Goal: Task Accomplishment & Management: Manage account settings

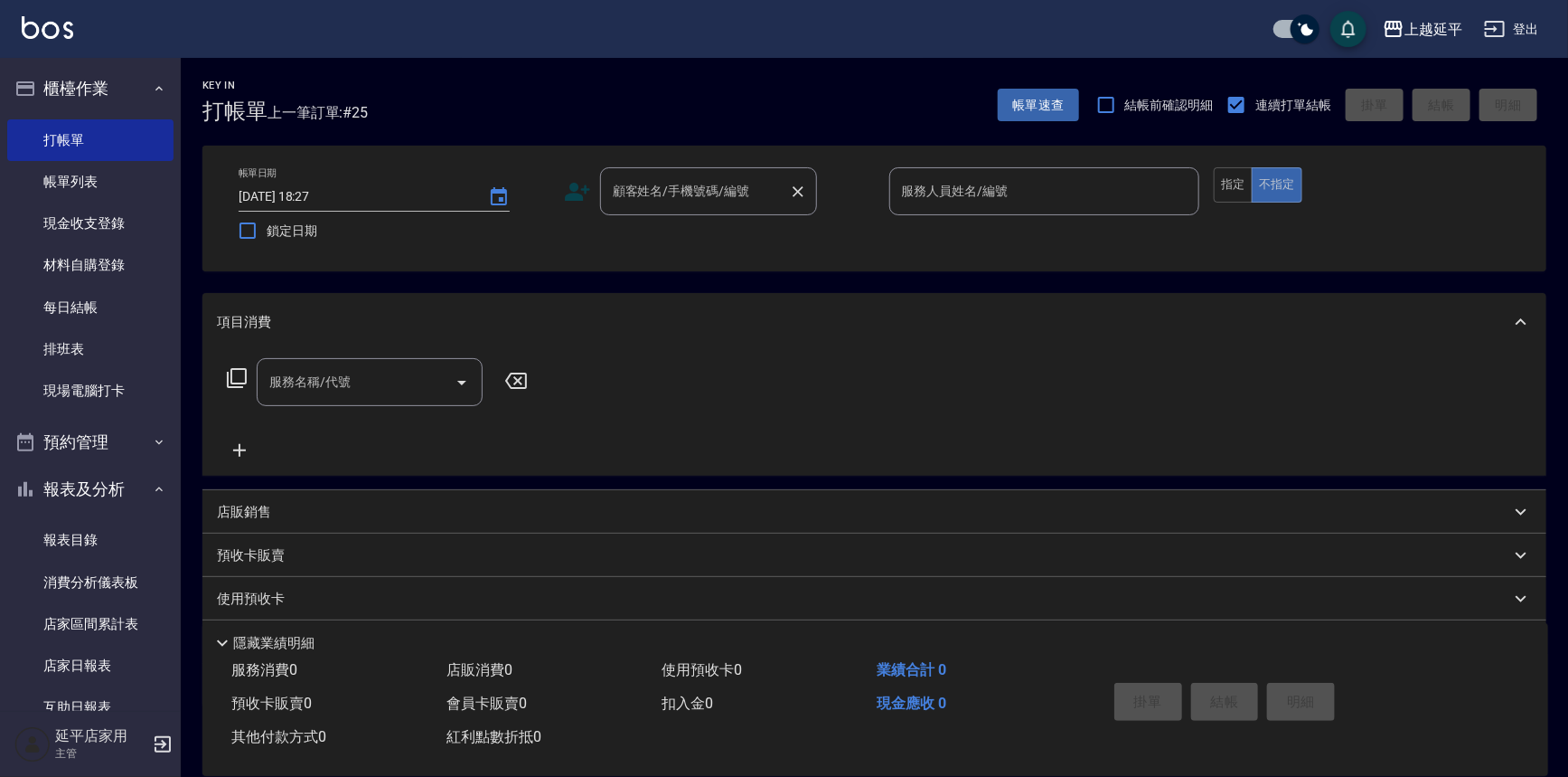
click at [692, 180] on div "顧客姓名/手機號碼/編號 顧客姓名/手機號碼/編號" at bounding box center [708, 191] width 217 height 48
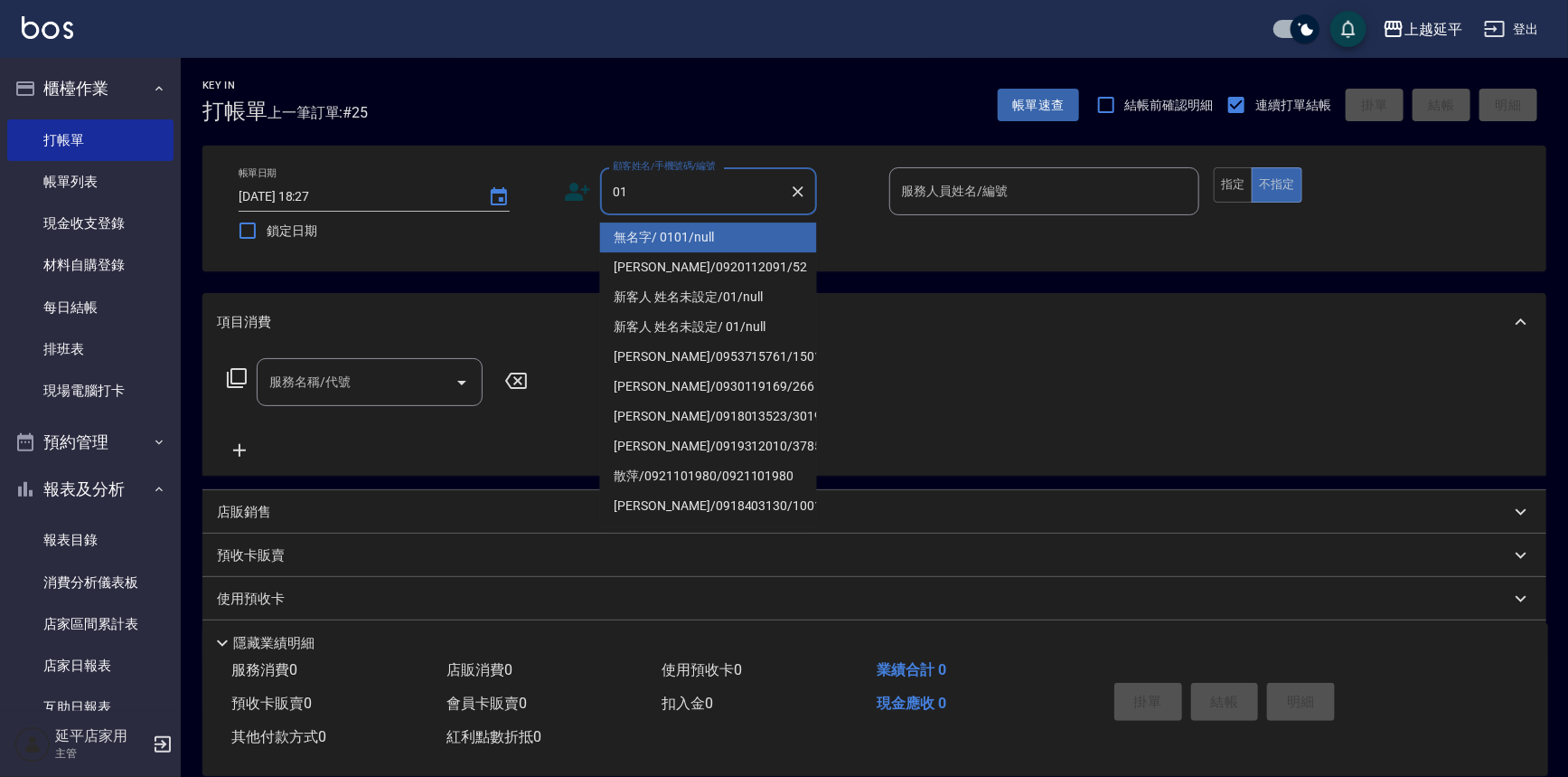
click at [719, 243] on li "無名字/ 0101/null" at bounding box center [708, 237] width 217 height 30
type input "無名字/ 0101/null"
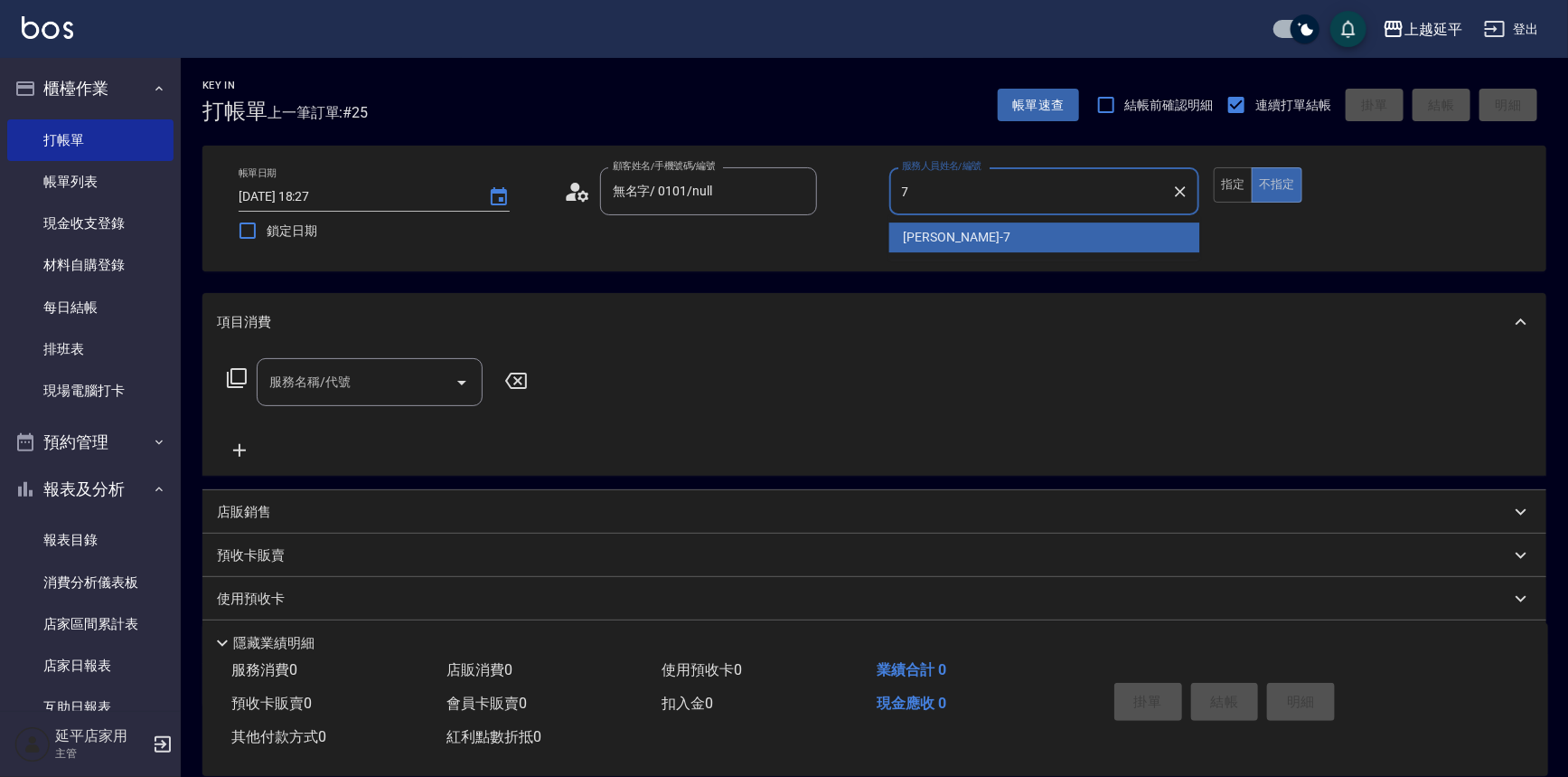
click at [990, 237] on div "[PERSON_NAME] -7" at bounding box center [1045, 237] width 311 height 30
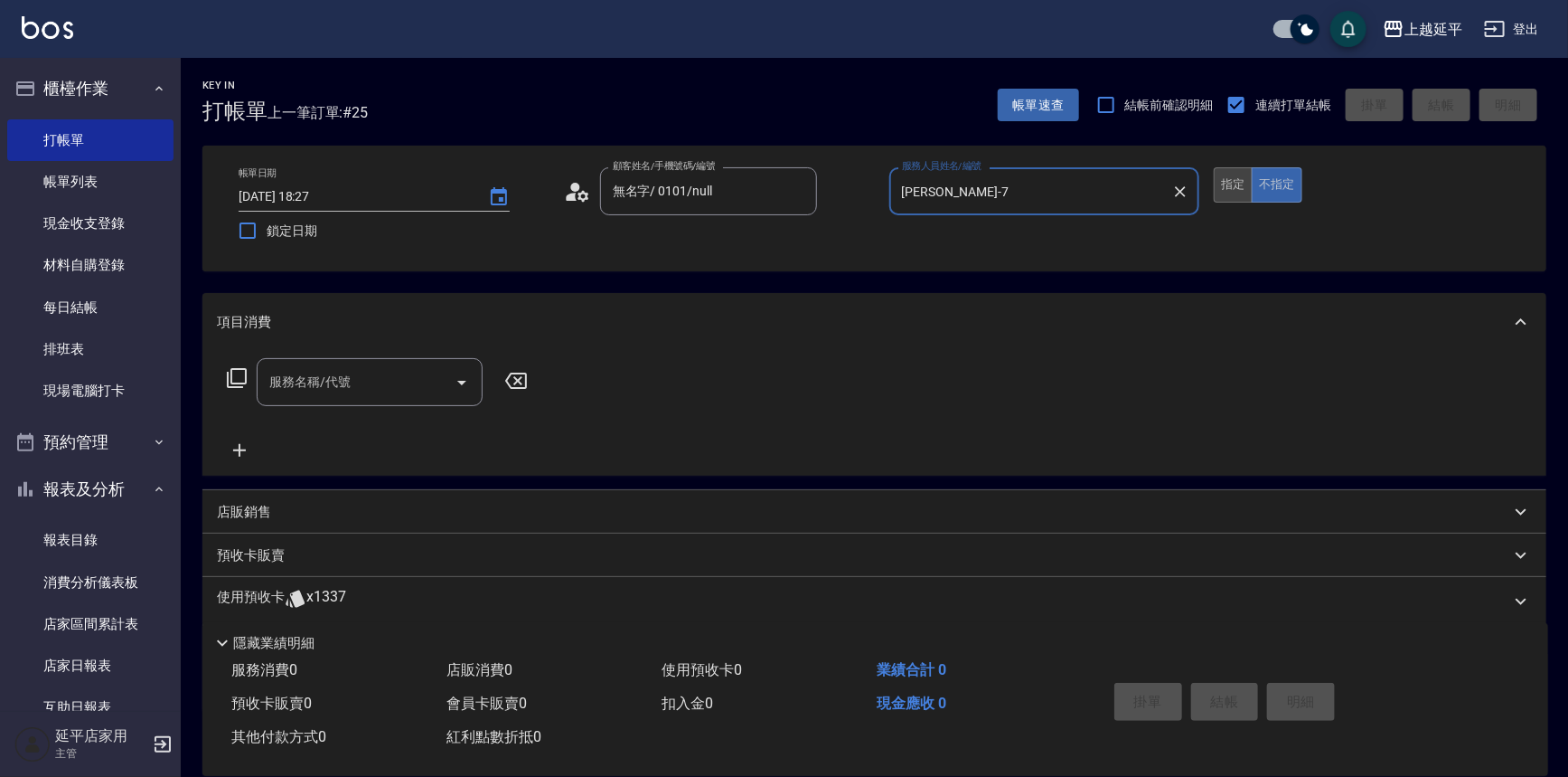
type input "許沁瑜-7"
click at [1233, 195] on button "指定" at bounding box center [1233, 184] width 39 height 36
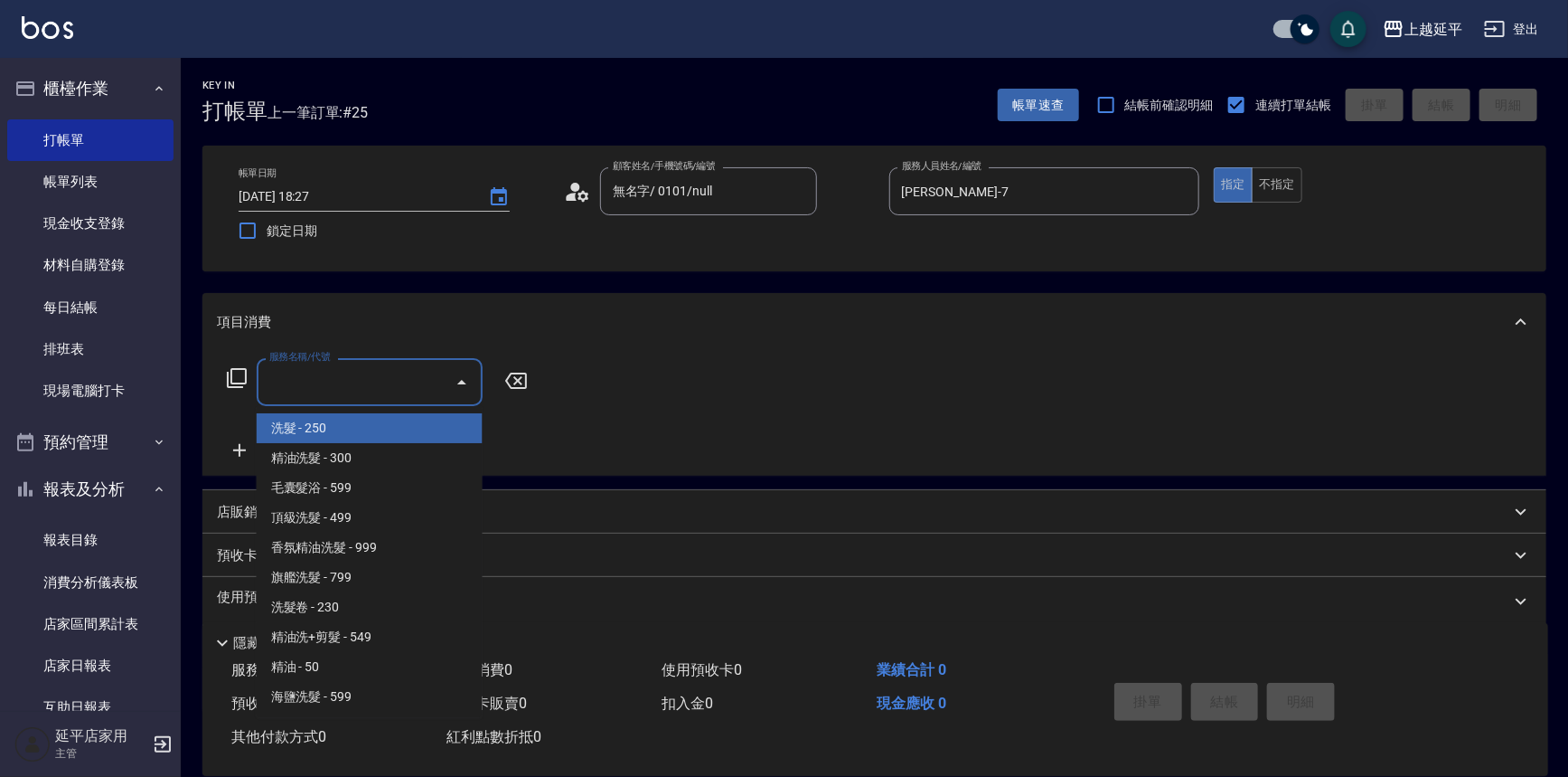
click at [392, 378] on input "服務名稱/代號" at bounding box center [356, 382] width 182 height 32
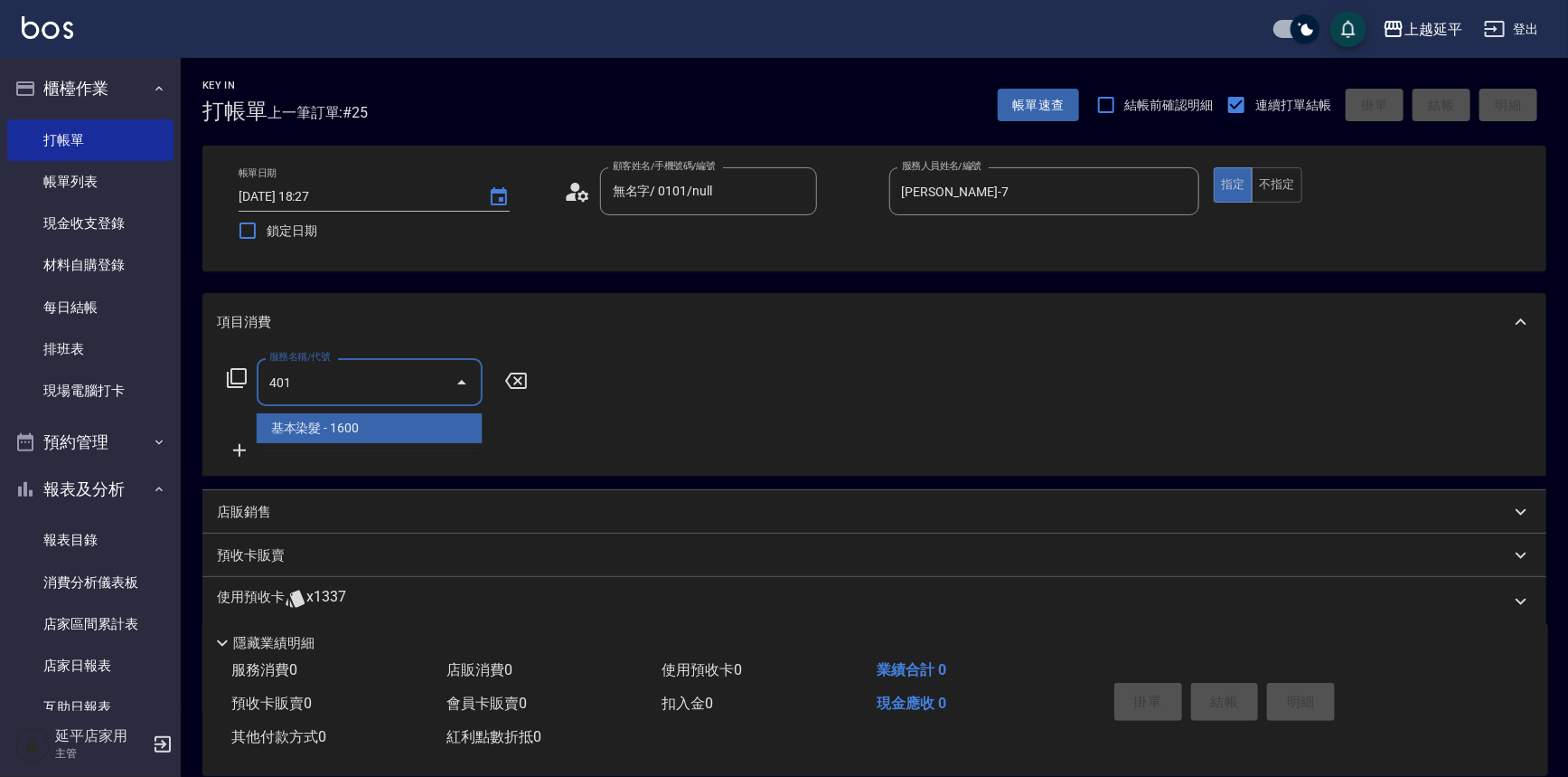
click at [431, 442] on span "基本染髮 - 1600" at bounding box center [370, 428] width 226 height 30
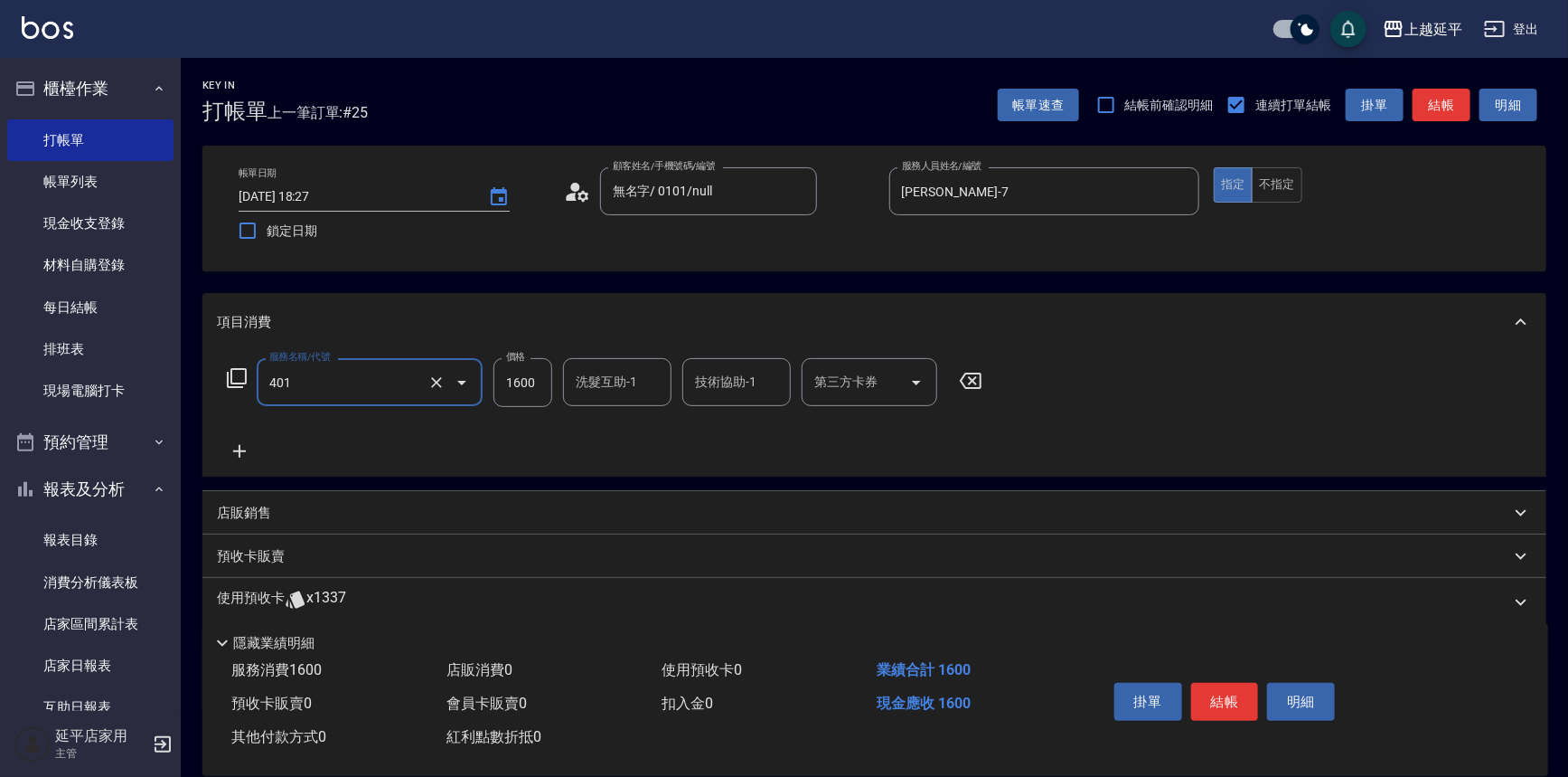
type input "基本染髮(401)"
click at [527, 388] on input "1600" at bounding box center [522, 383] width 58 height 49
type input "2000"
click at [609, 388] on input "洗髮互助-1" at bounding box center [617, 382] width 92 height 32
click at [617, 424] on span "方彩姿 -34" at bounding box center [605, 428] width 56 height 19
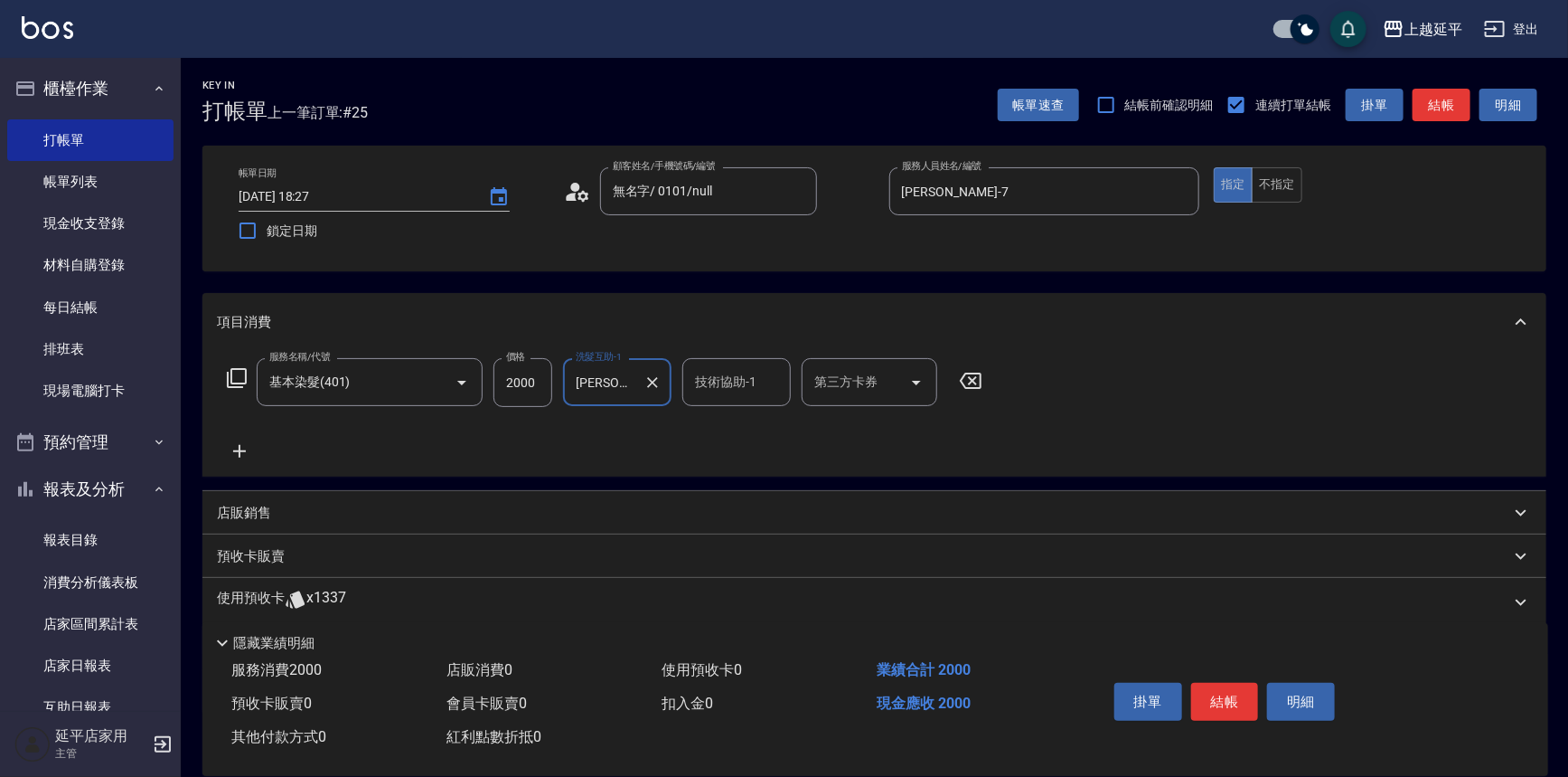
type input "方彩姿-34"
click at [719, 382] on input "技術協助-1" at bounding box center [736, 382] width 92 height 32
click at [714, 421] on span "方彩姿 -34" at bounding box center [724, 428] width 56 height 19
type input "方彩姿-34"
click at [1206, 690] on button "結帳" at bounding box center [1225, 702] width 67 height 38
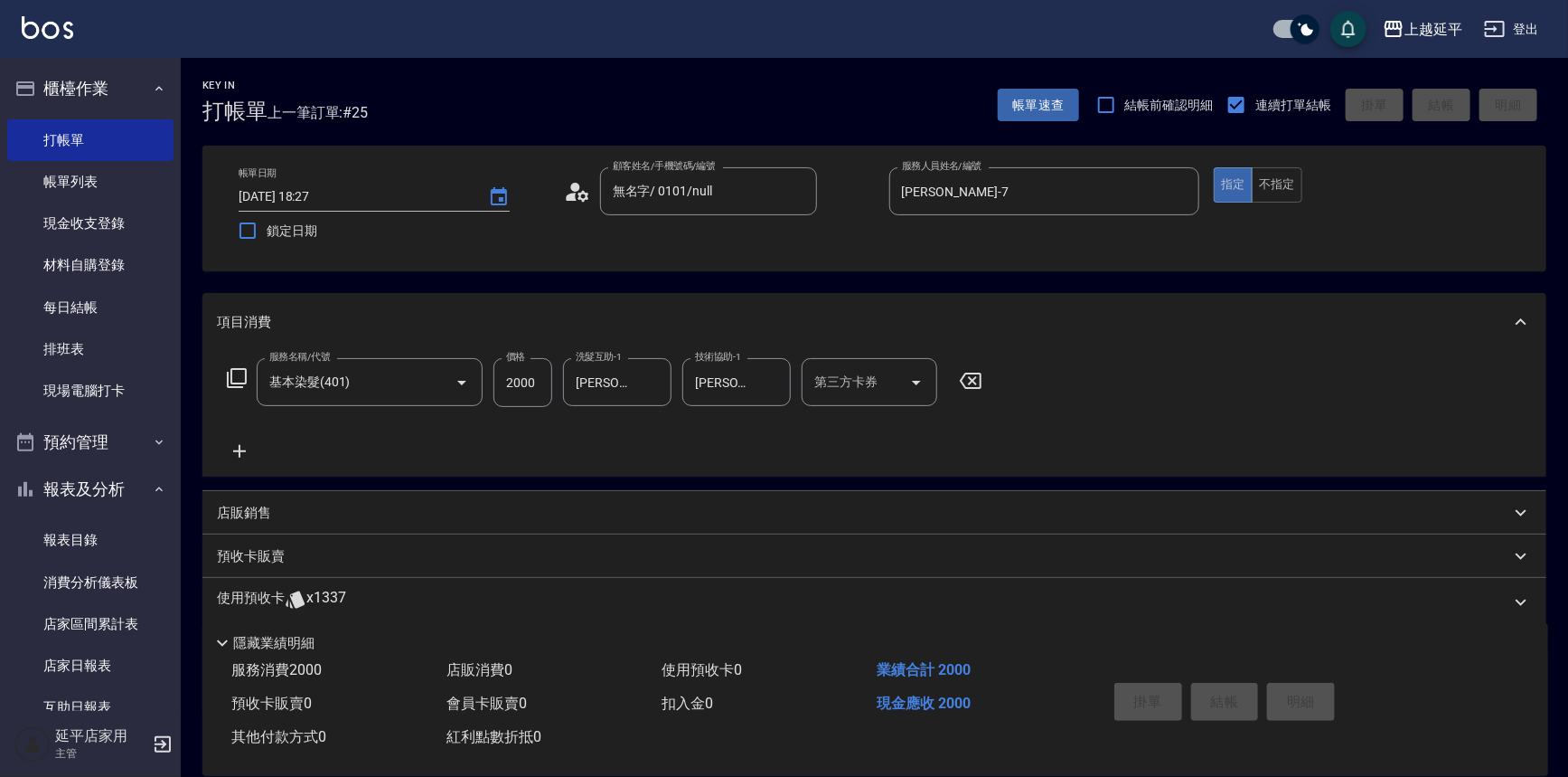
type input "2025/09/13 18:59"
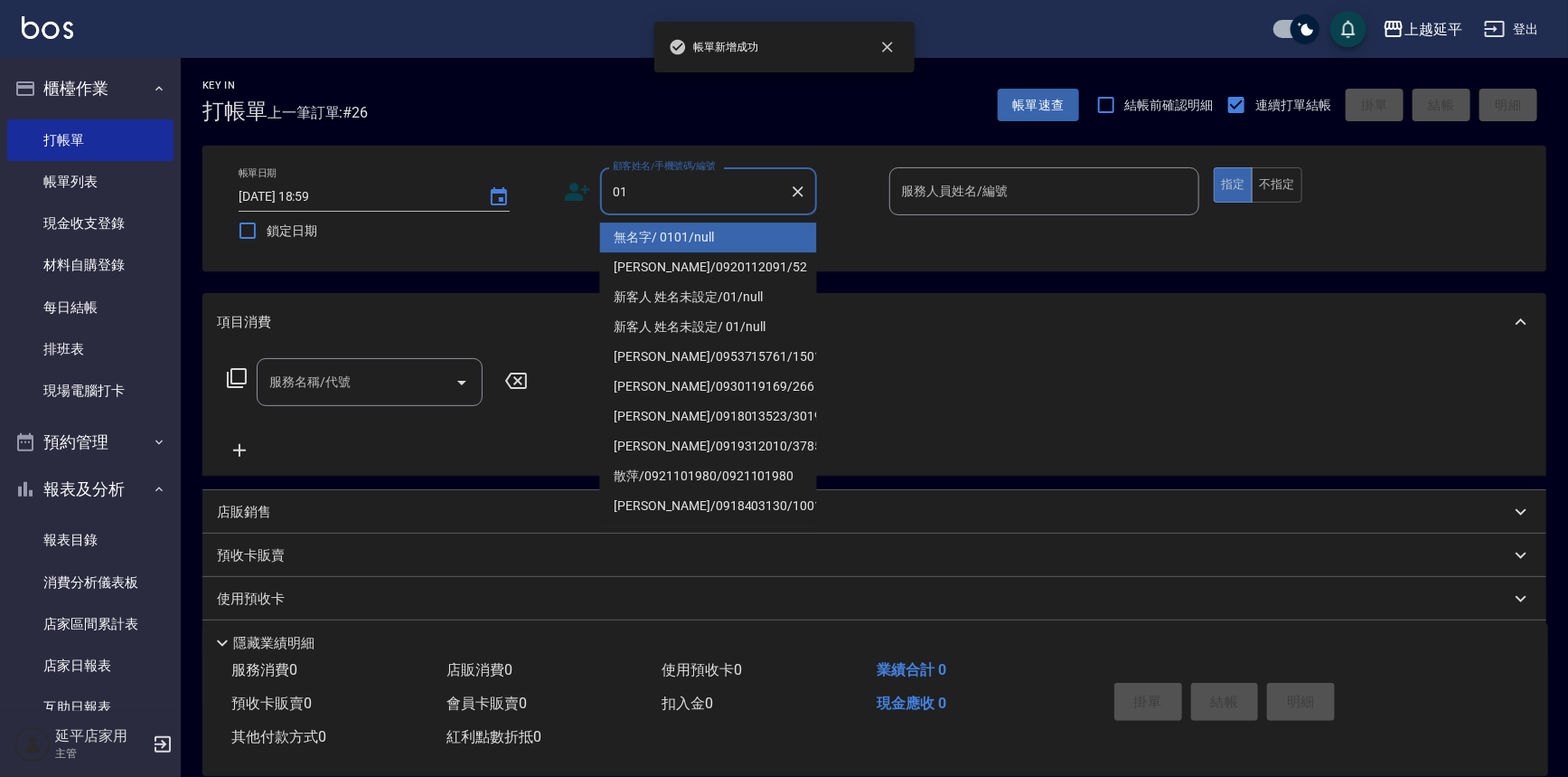
click at [722, 227] on li "無名字/ 0101/null" at bounding box center [708, 237] width 217 height 30
type input "無名字/ 0101/null"
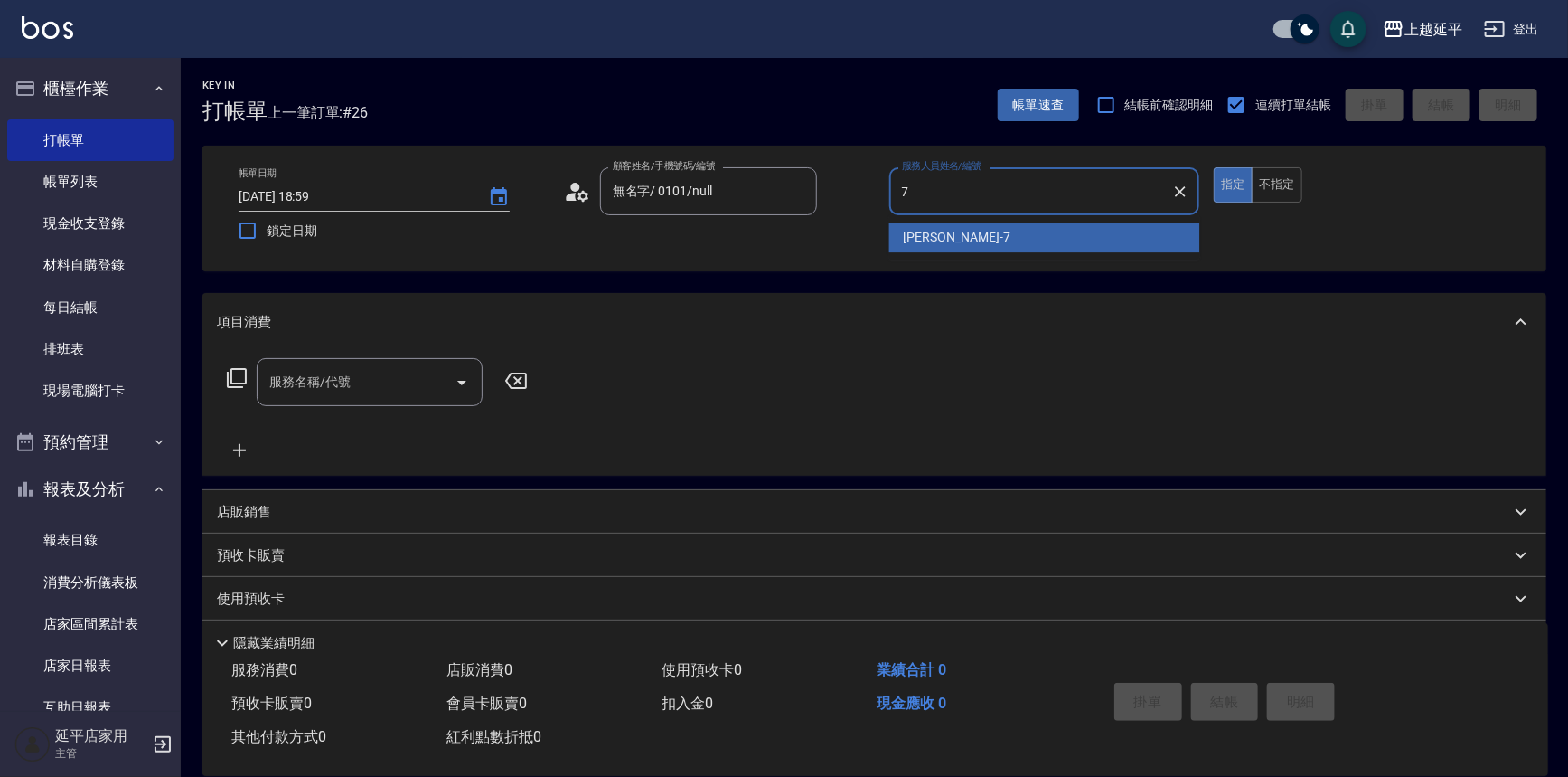
click at [932, 233] on span "許沁瑜 -7" at bounding box center [956, 237] width 107 height 19
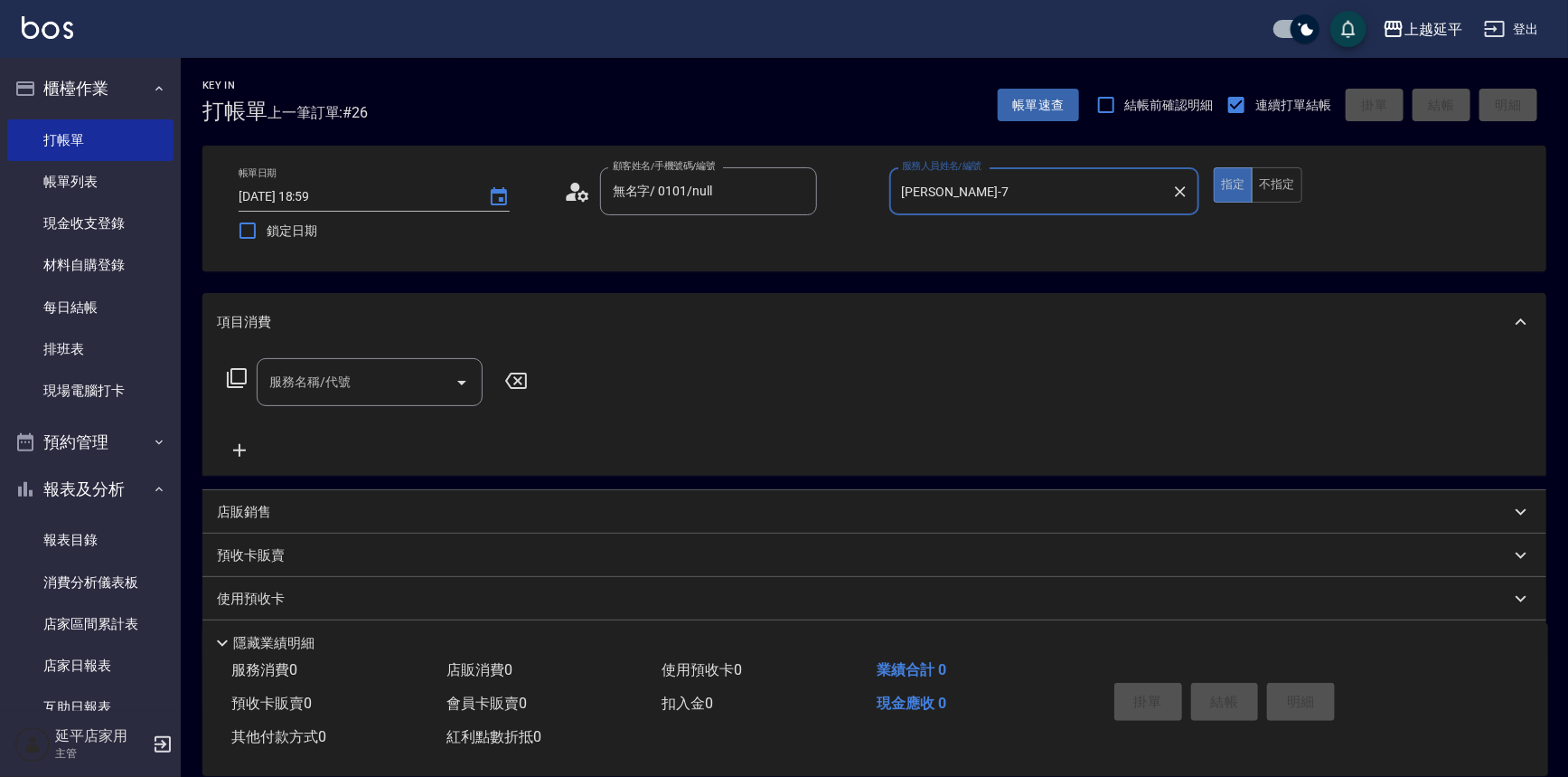
type input "許沁瑜-7"
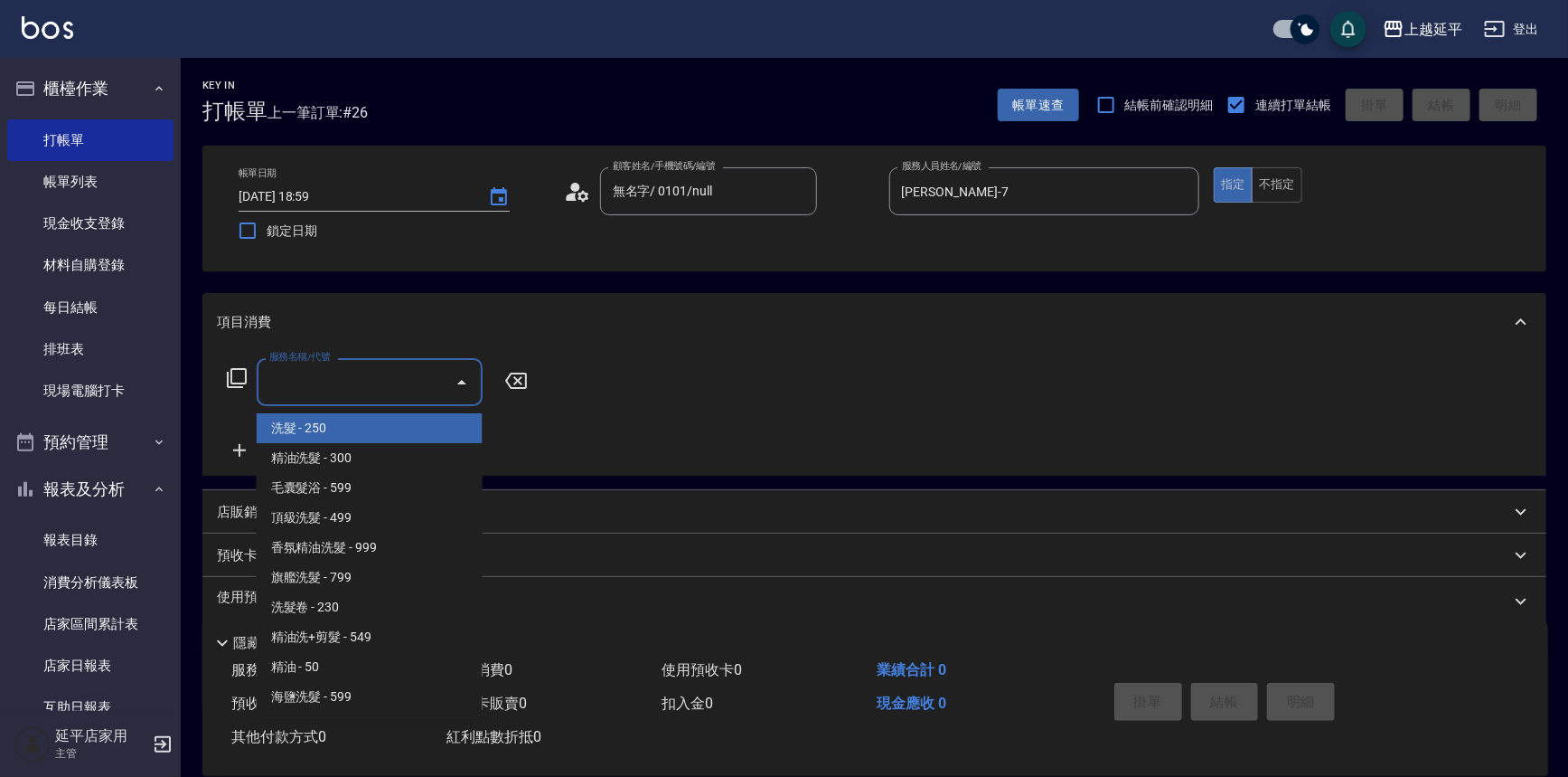
click at [371, 387] on input "服務名稱/代號" at bounding box center [356, 382] width 182 height 32
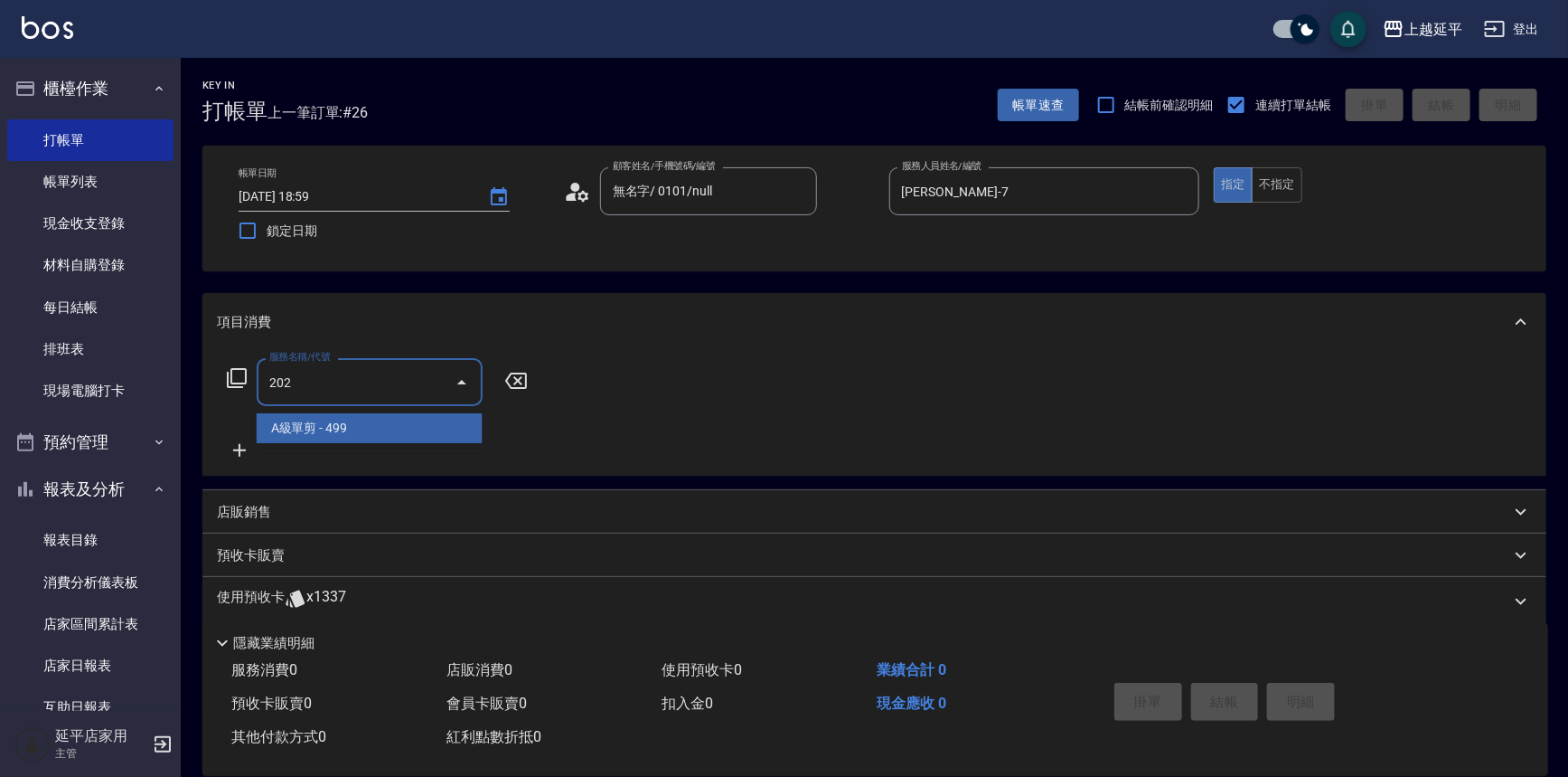
click at [397, 426] on span "A級單剪 - 499" at bounding box center [370, 428] width 226 height 30
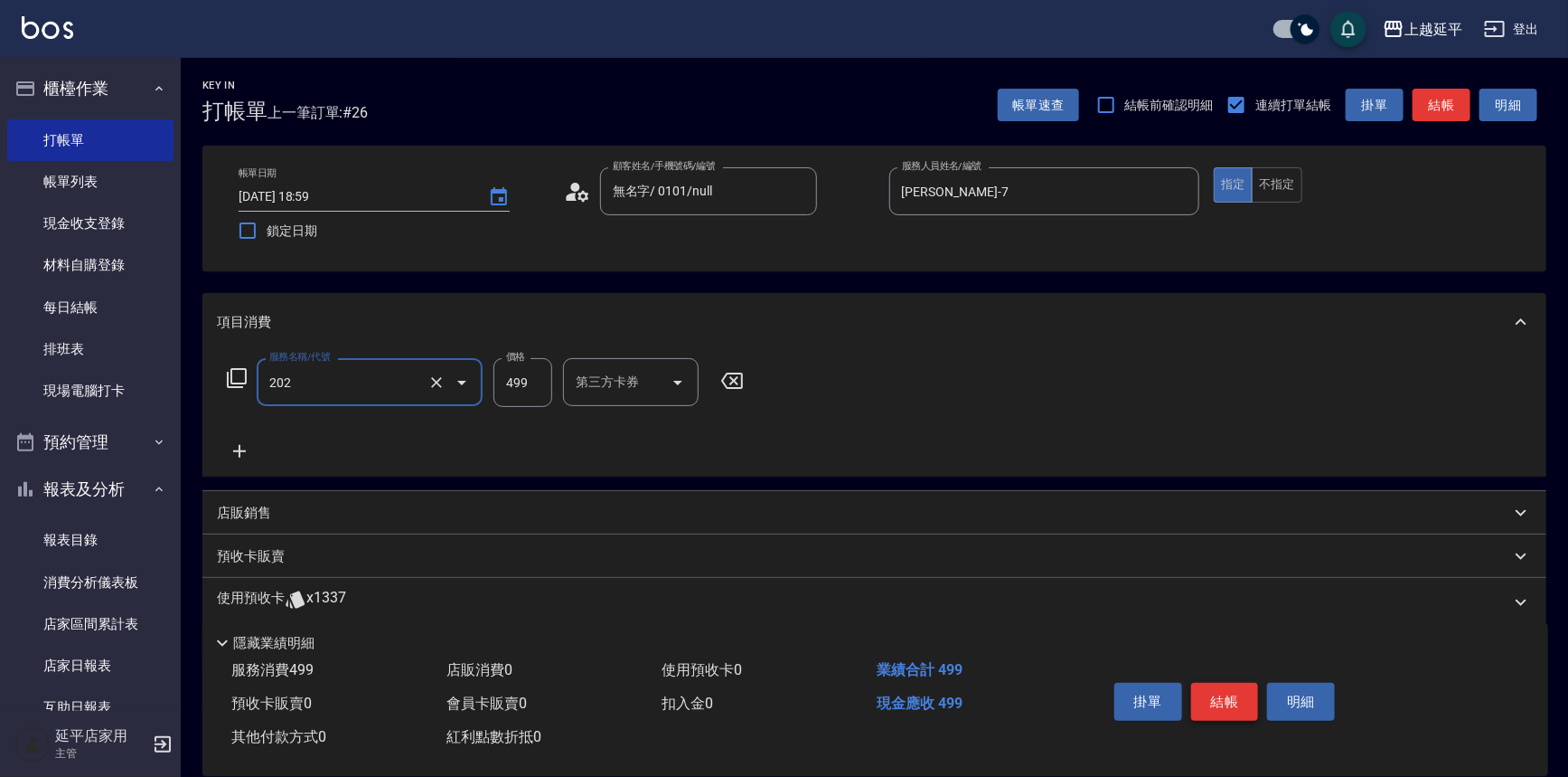
type input "A級單剪(202)"
click at [1216, 699] on button "結帳" at bounding box center [1225, 702] width 67 height 38
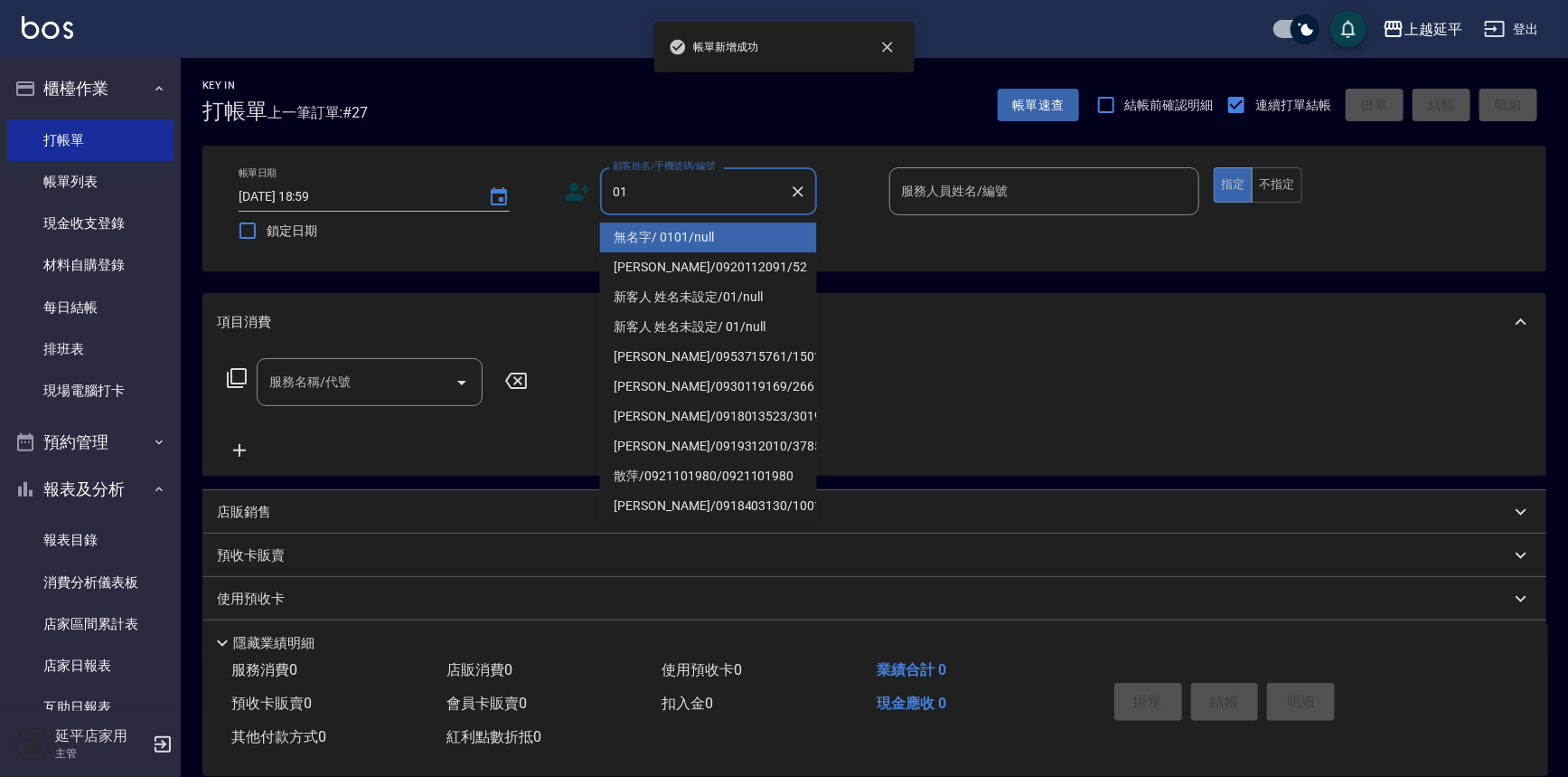
click at [777, 234] on li "無名字/ 0101/null" at bounding box center [708, 237] width 217 height 30
type input "無名字/ 0101/null"
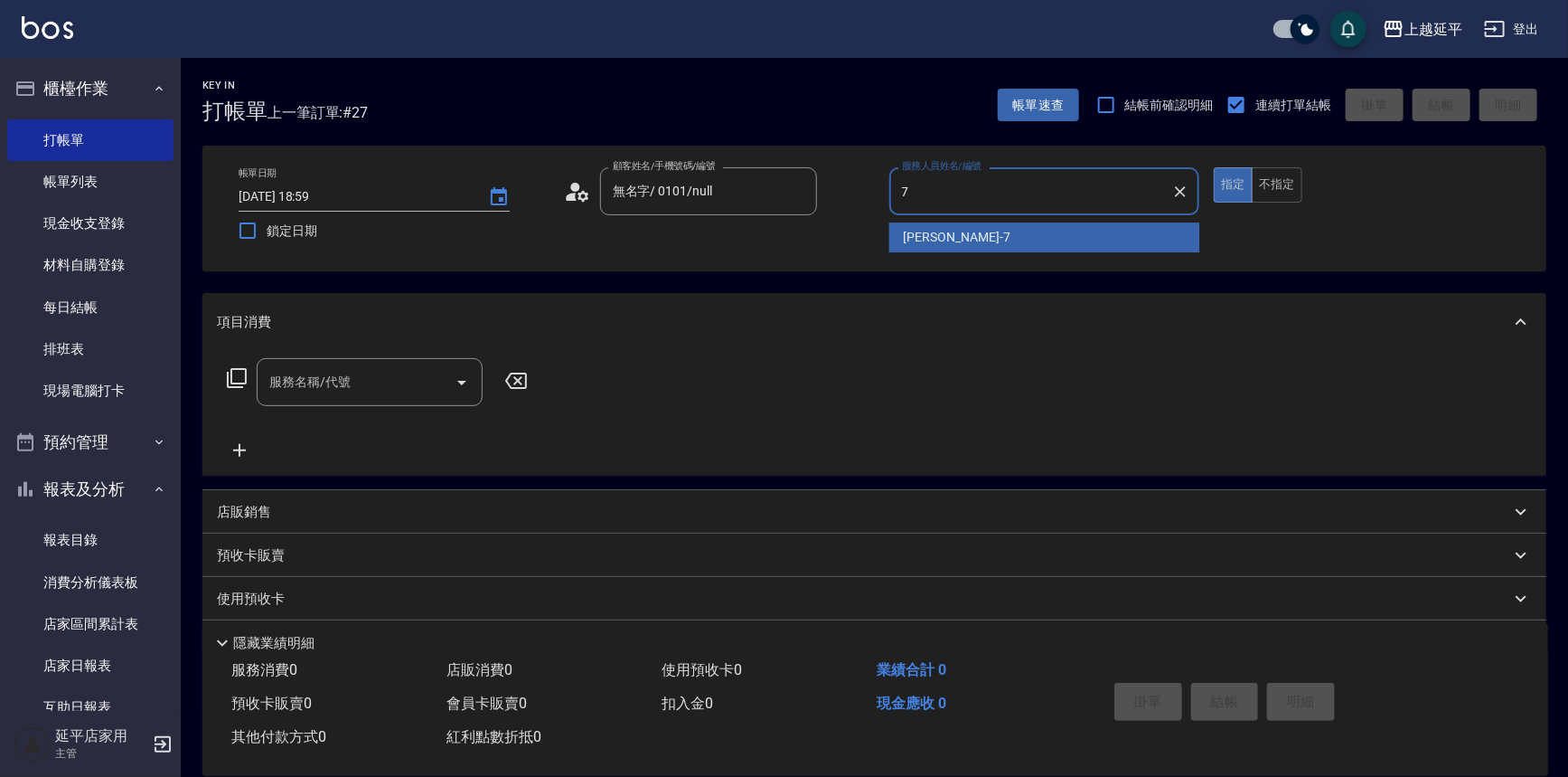
drag, startPoint x: 913, startPoint y: 230, endPoint x: 834, endPoint y: 264, distance: 86.0
click at [912, 230] on span "許沁瑜 -7" at bounding box center [956, 237] width 107 height 19
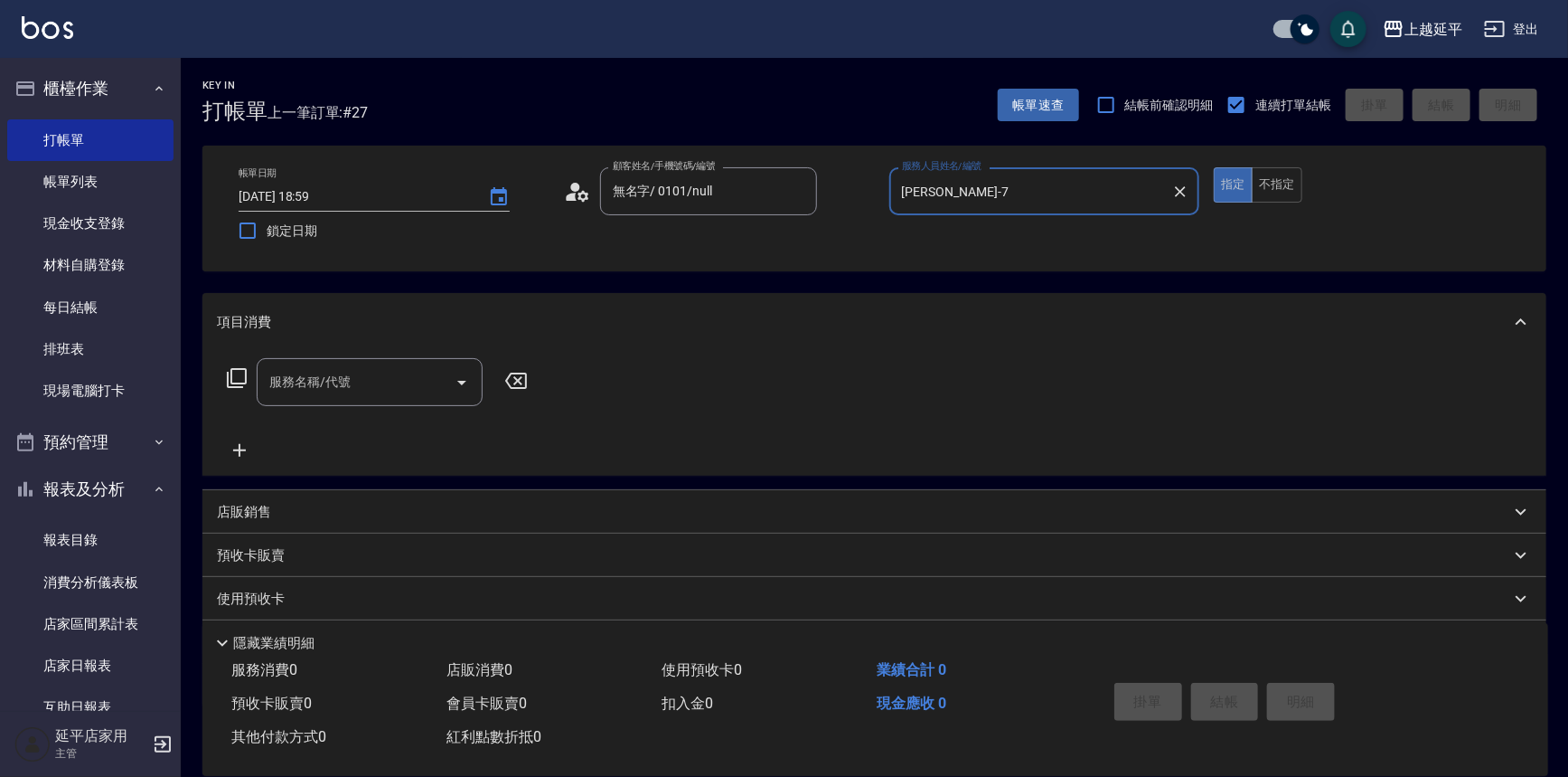
type input "許沁瑜-7"
click at [413, 379] on input "服務名稱/代號" at bounding box center [356, 382] width 182 height 32
click at [433, 426] on span "B級單剪 - 399" at bounding box center [370, 428] width 226 height 30
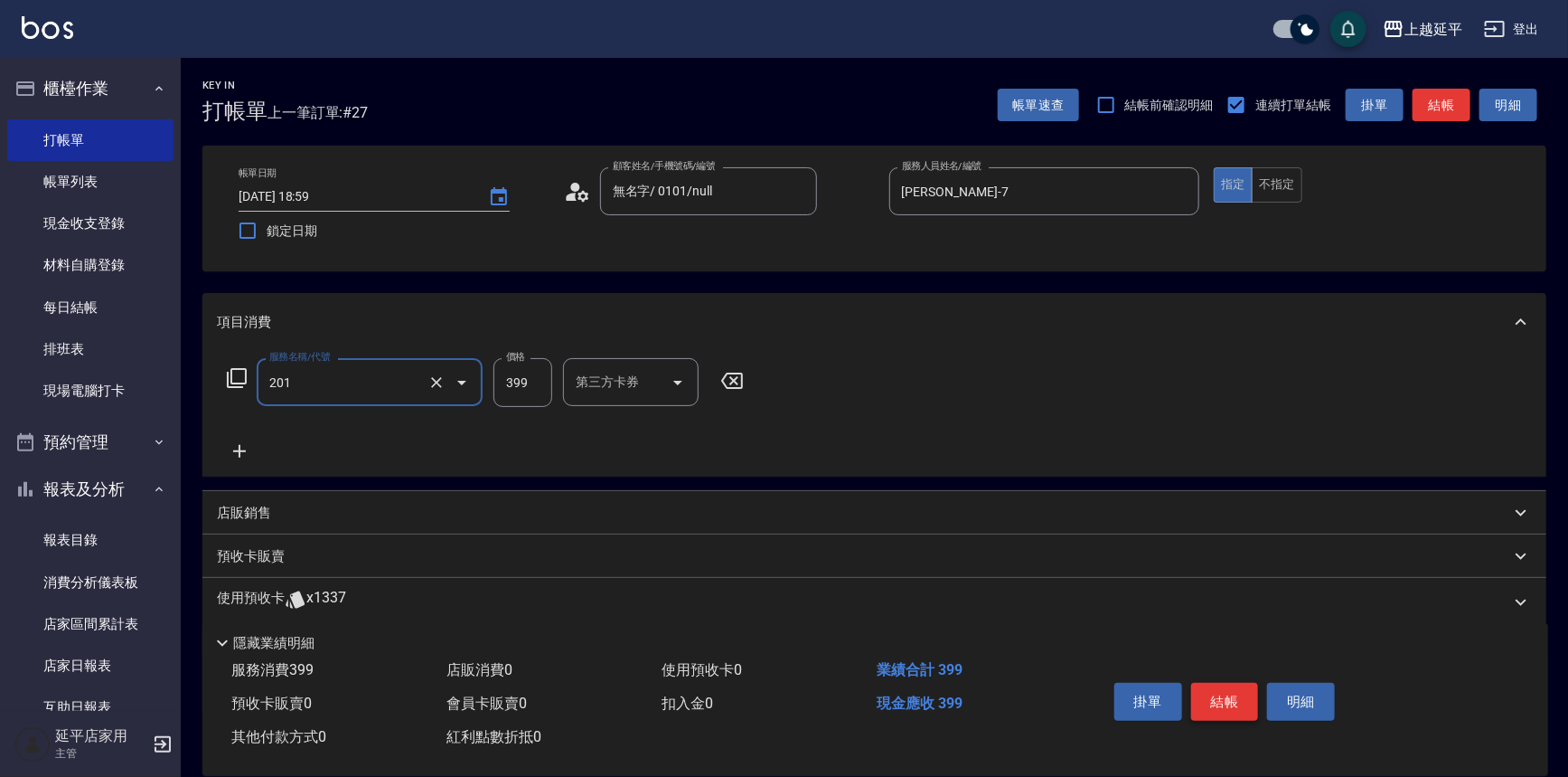
type input "B級單剪(201)"
click at [1221, 696] on button "結帳" at bounding box center [1225, 702] width 67 height 38
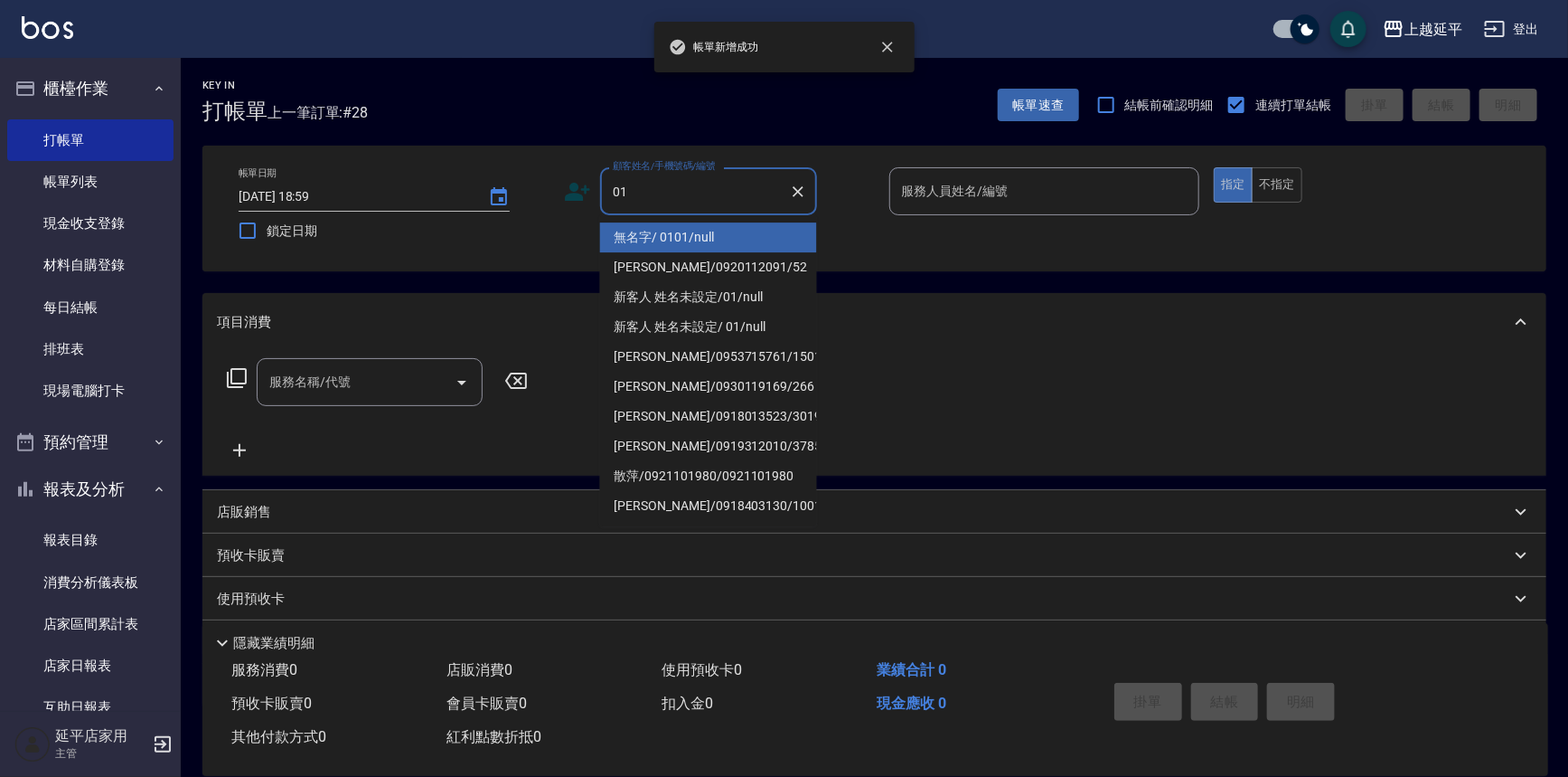
click at [758, 232] on li "無名字/ 0101/null" at bounding box center [708, 237] width 217 height 30
type input "無名字/ 0101/null"
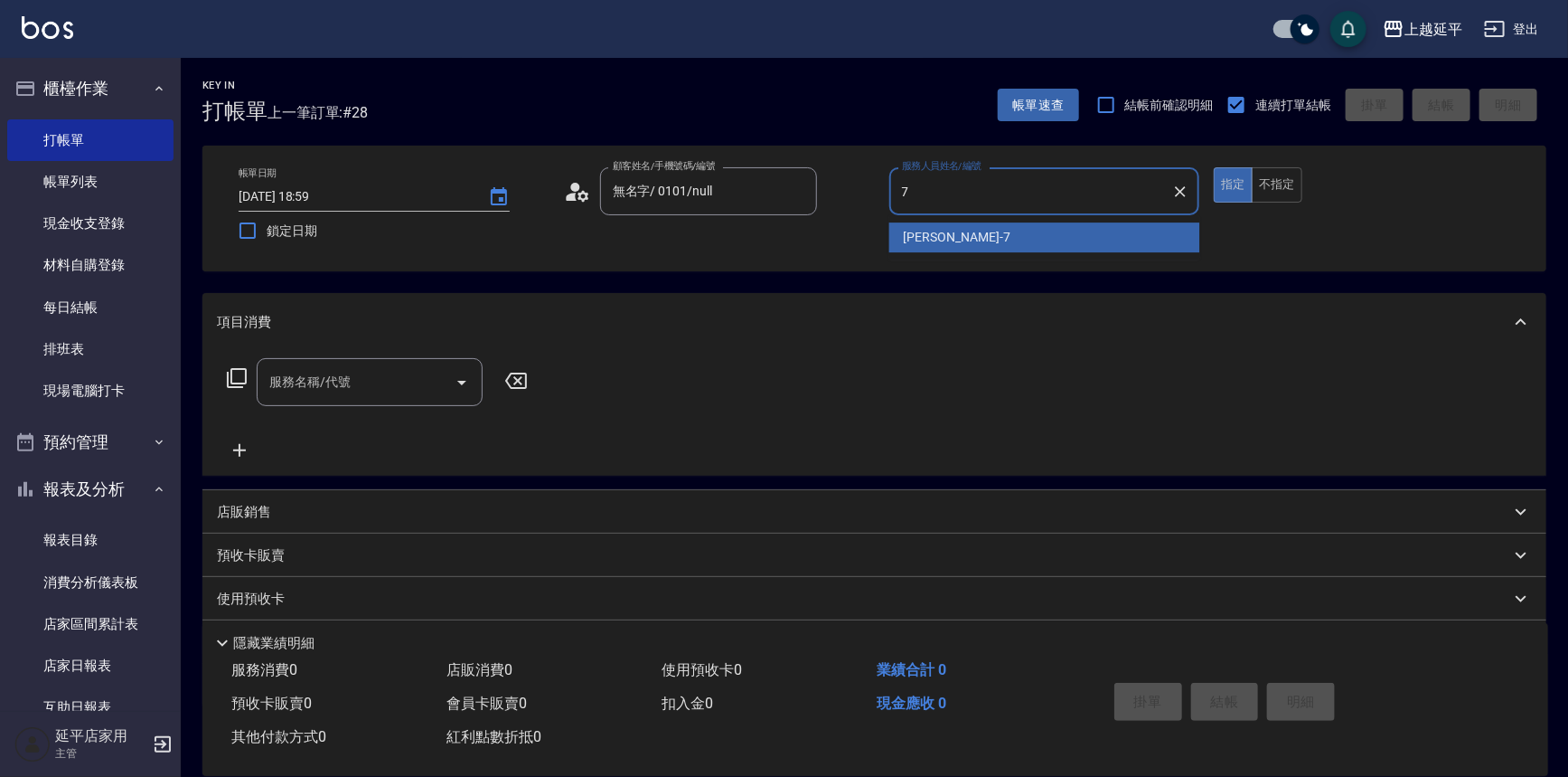
click at [1016, 240] on div "許沁瑜 -7" at bounding box center [1045, 237] width 311 height 30
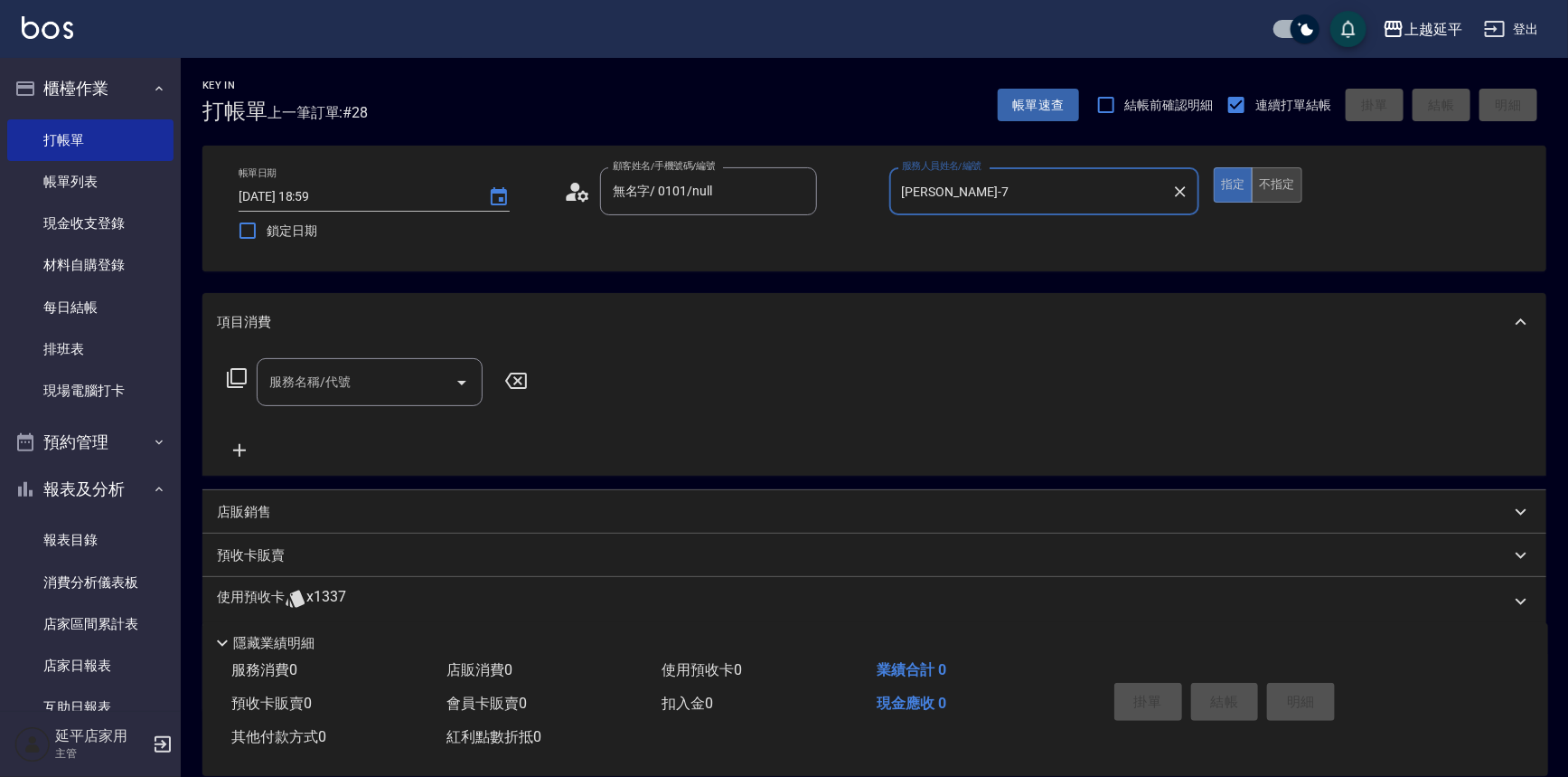
type input "許沁瑜-7"
click at [1261, 174] on button "不指定" at bounding box center [1277, 184] width 51 height 36
click at [240, 378] on icon at bounding box center [237, 378] width 22 height 22
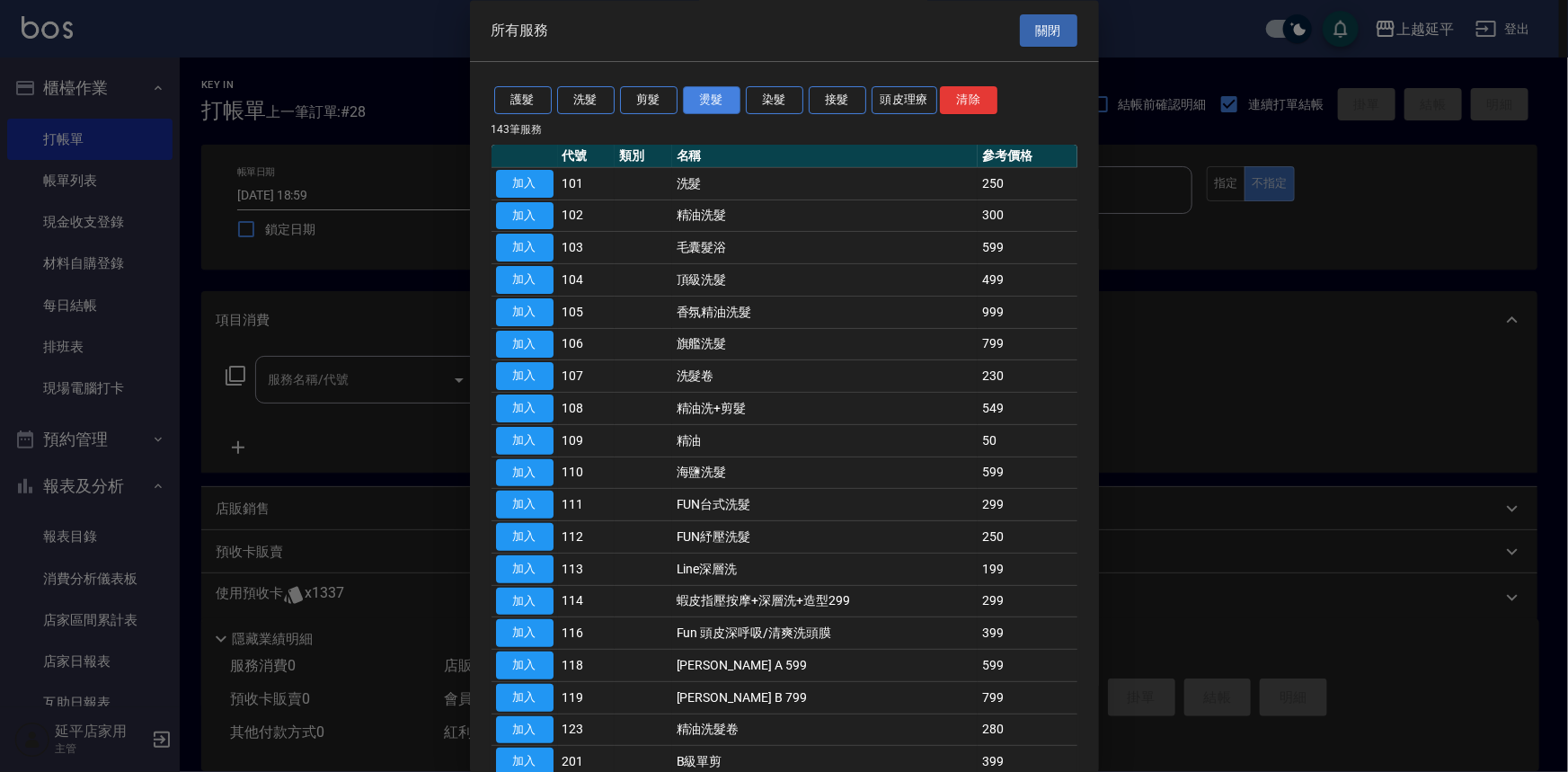
click at [721, 106] on button "燙髮" at bounding box center [711, 101] width 57 height 28
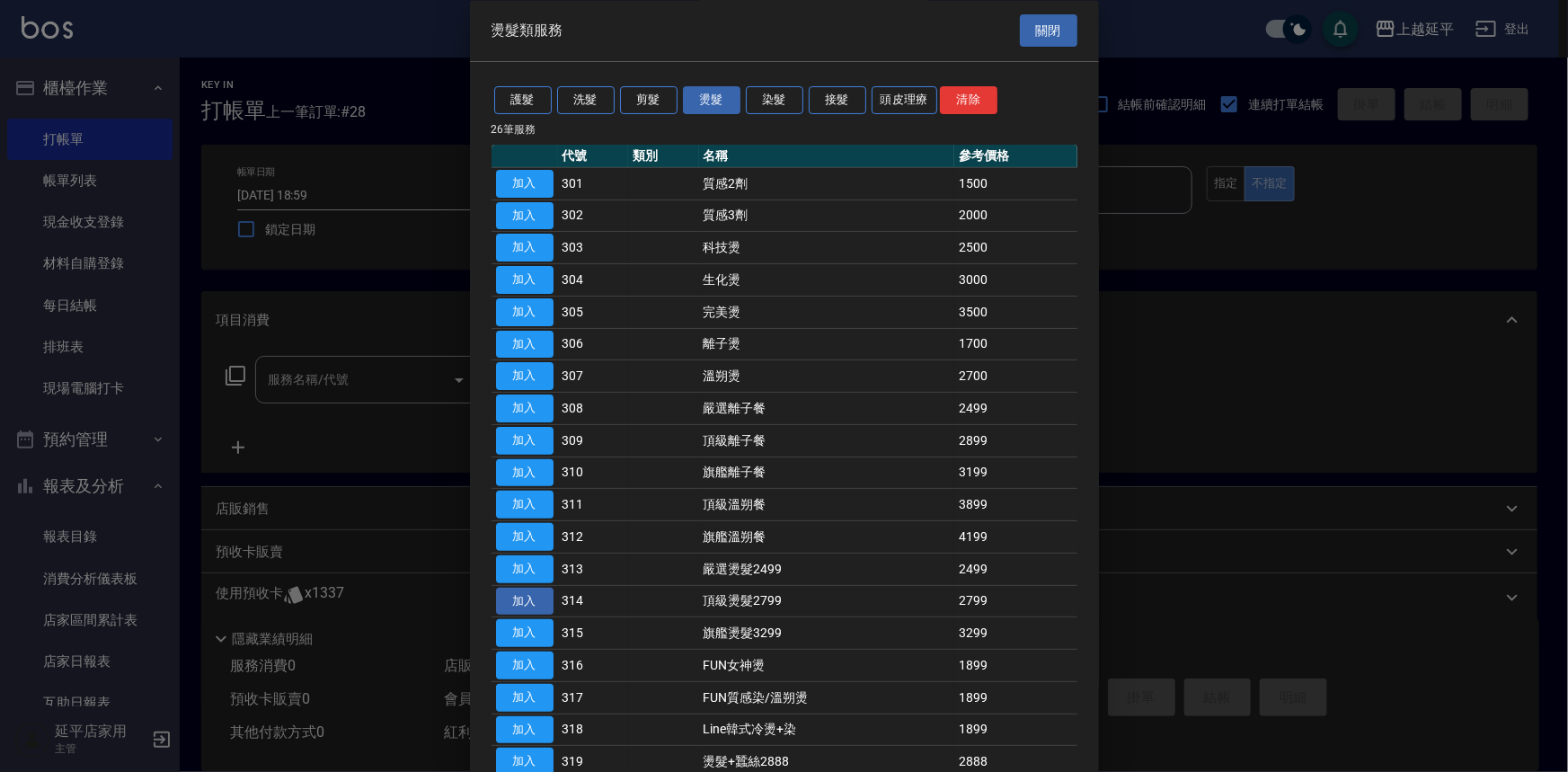
click at [543, 591] on button "加入" at bounding box center [524, 601] width 57 height 28
type input "頂級燙髮2799(314)"
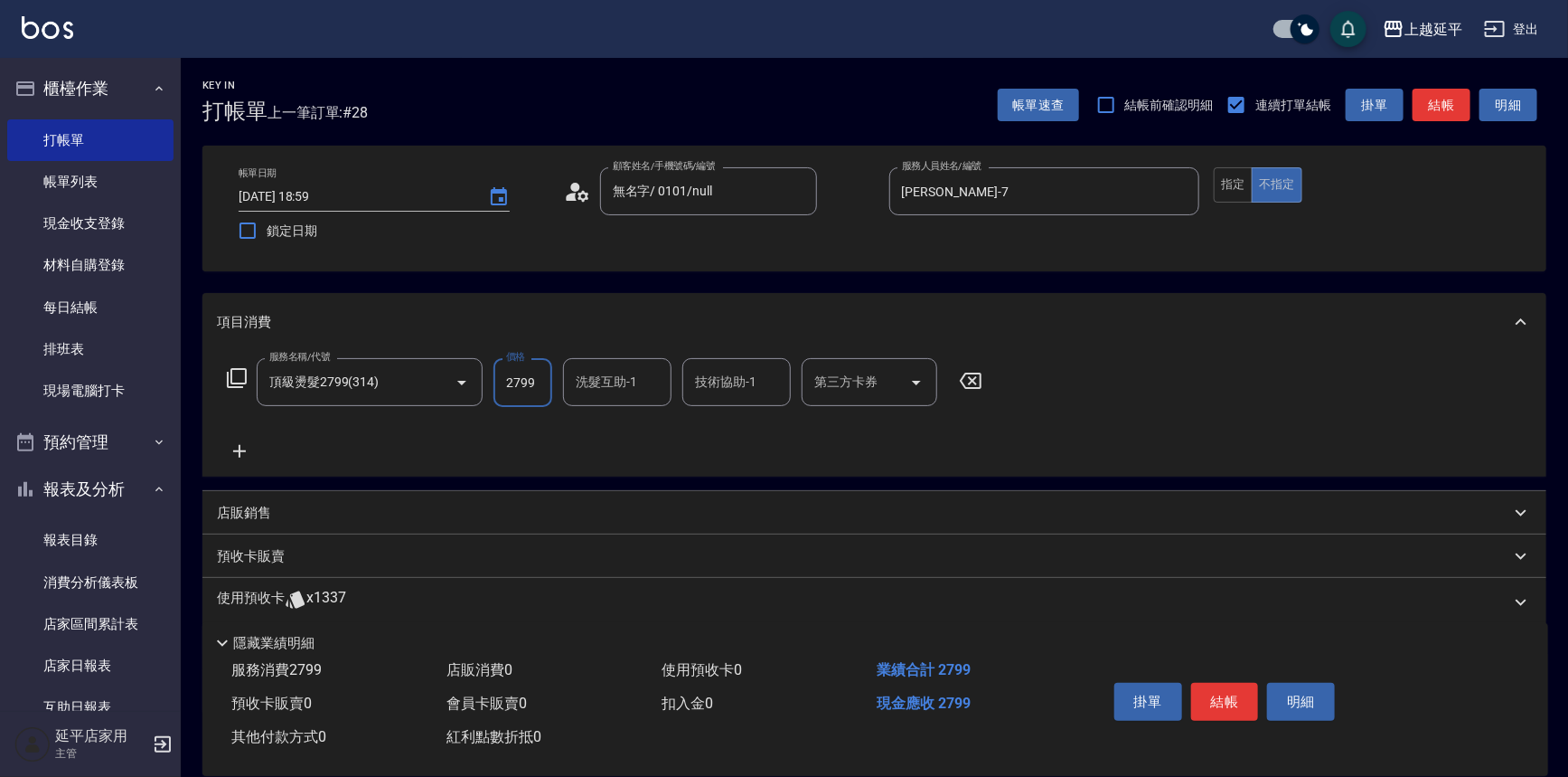
click at [524, 399] on input "2799" at bounding box center [522, 383] width 58 height 49
type input "2899"
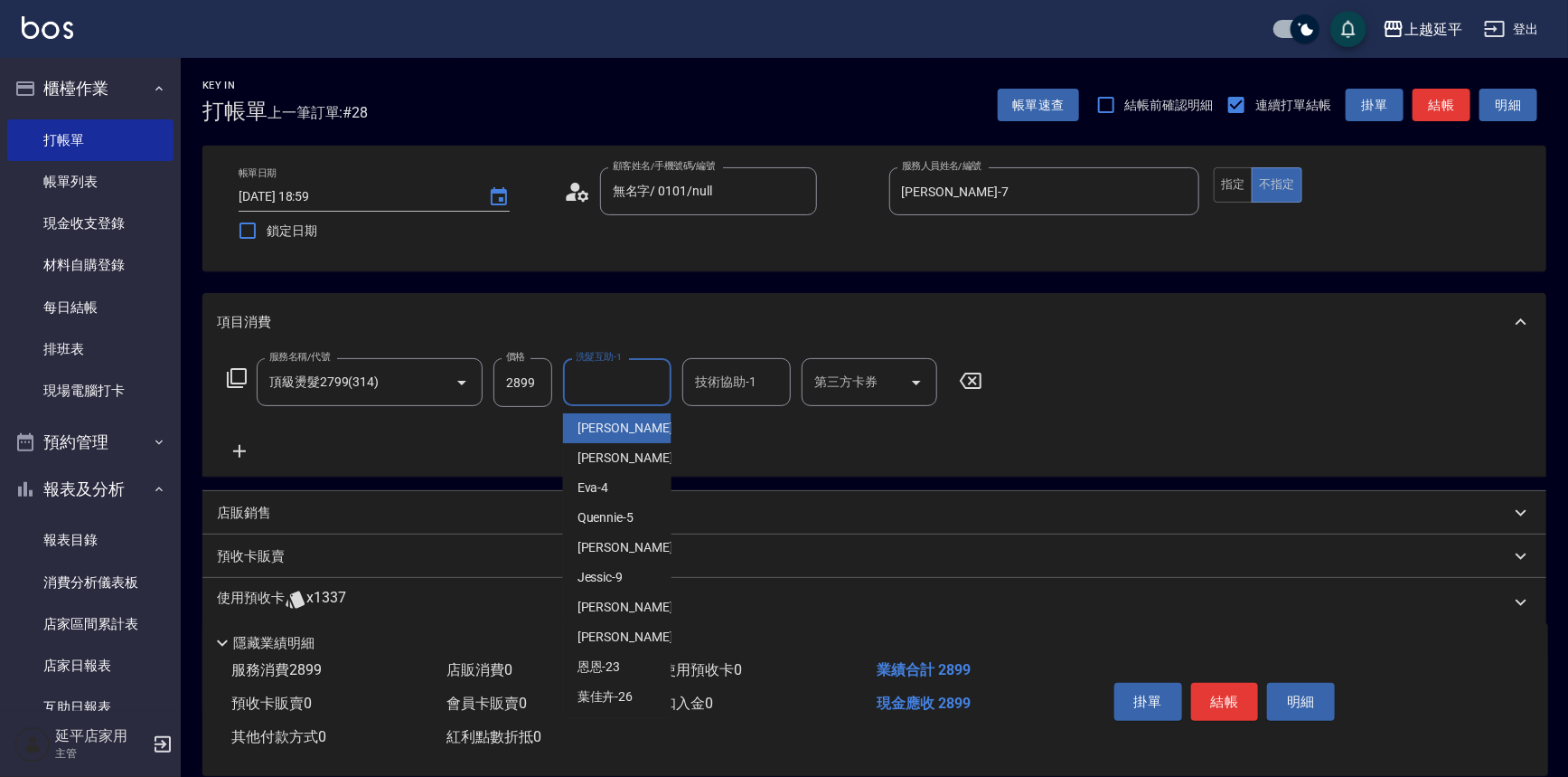
click at [607, 388] on input "洗髮互助-1" at bounding box center [617, 382] width 92 height 32
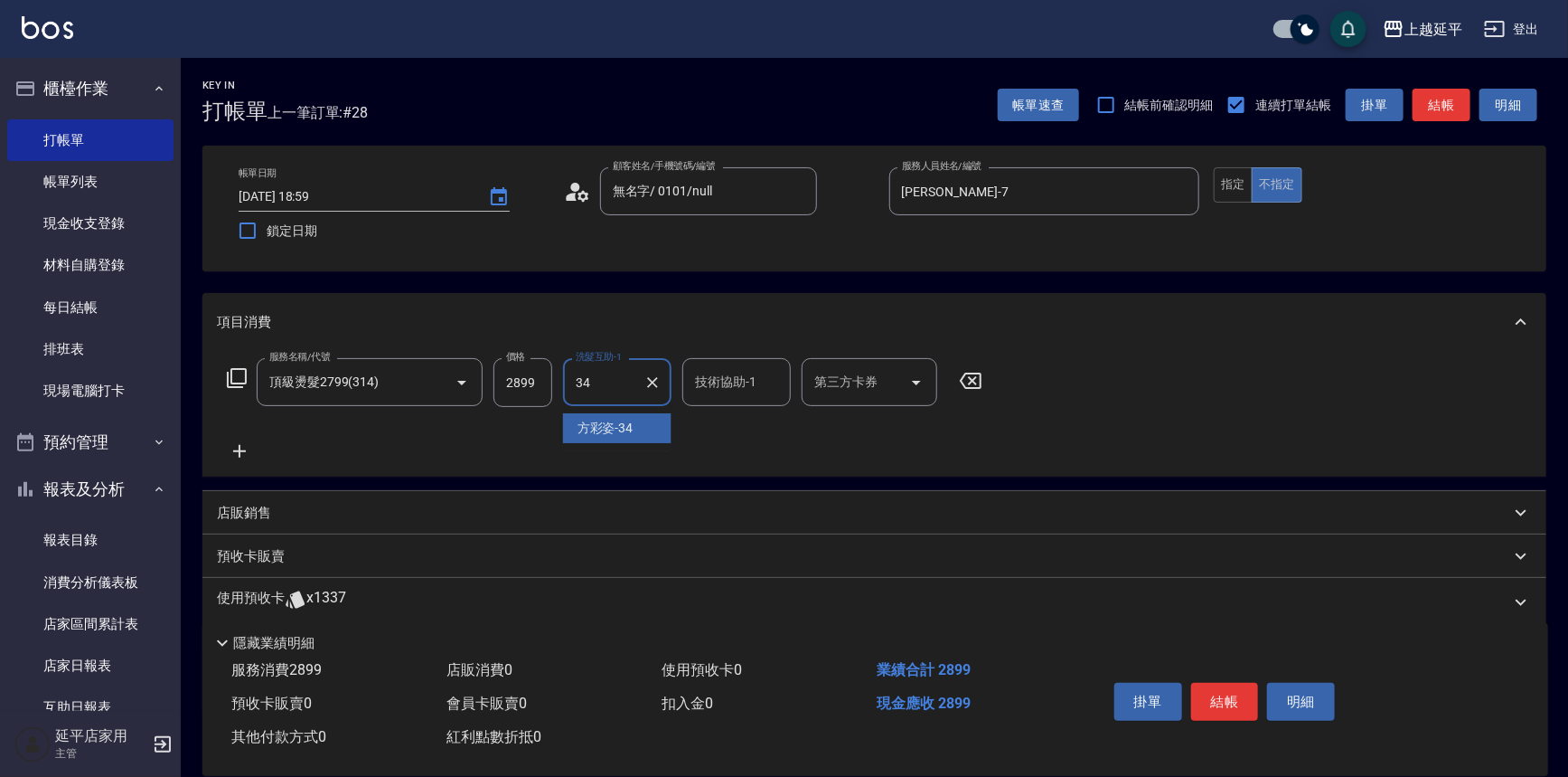
drag, startPoint x: 590, startPoint y: 431, endPoint x: 655, endPoint y: 408, distance: 68.9
click at [590, 430] on span "方彩姿 -34" at bounding box center [605, 428] width 56 height 19
type input "方彩姿-34"
click at [731, 371] on div "技術協助-1 技術協助-1" at bounding box center [737, 382] width 108 height 48
click at [737, 424] on span "方彩姿 -34" at bounding box center [724, 428] width 56 height 19
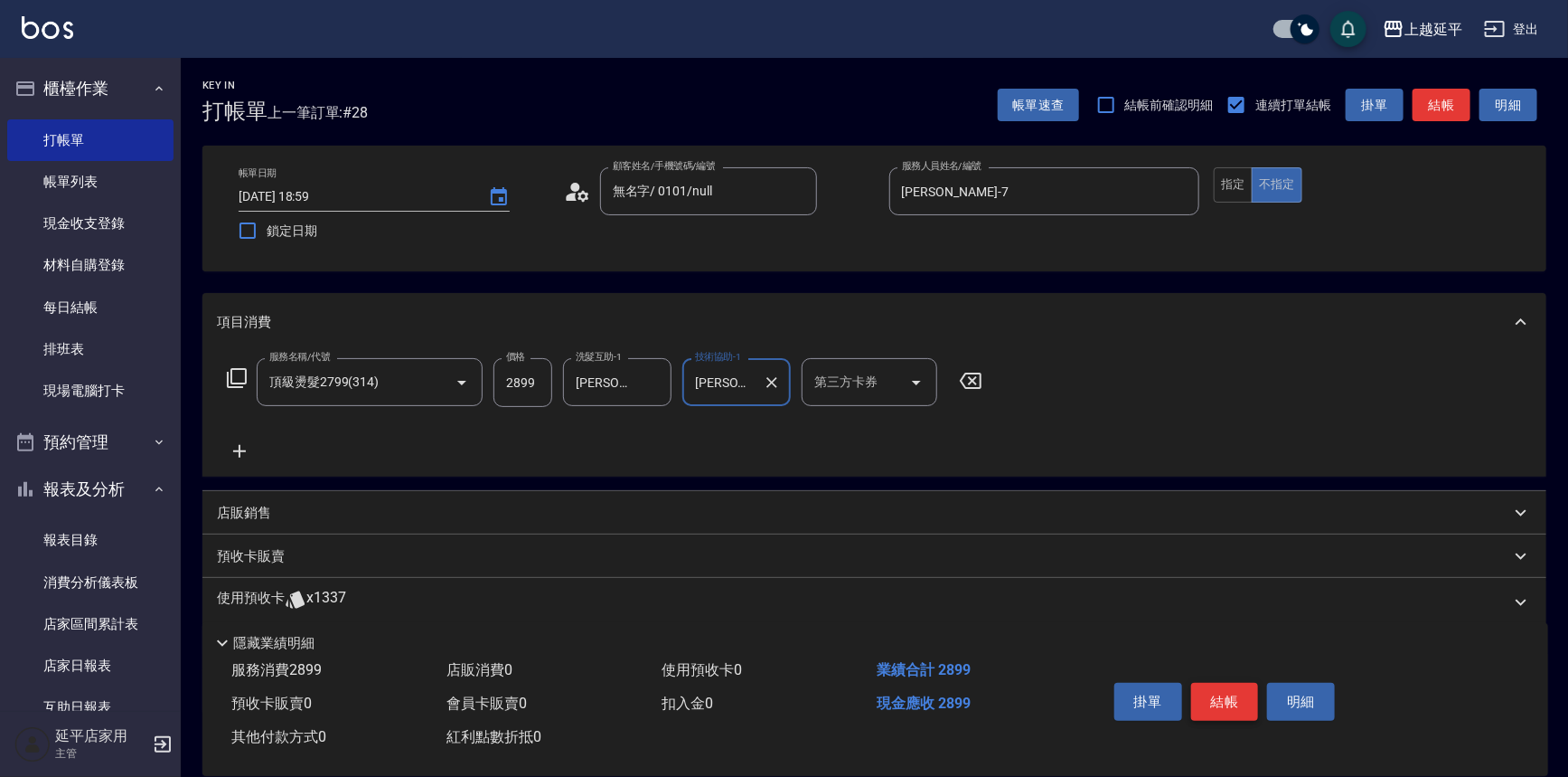
type input "方彩姿-34"
click at [1220, 707] on button "結帳" at bounding box center [1225, 702] width 67 height 38
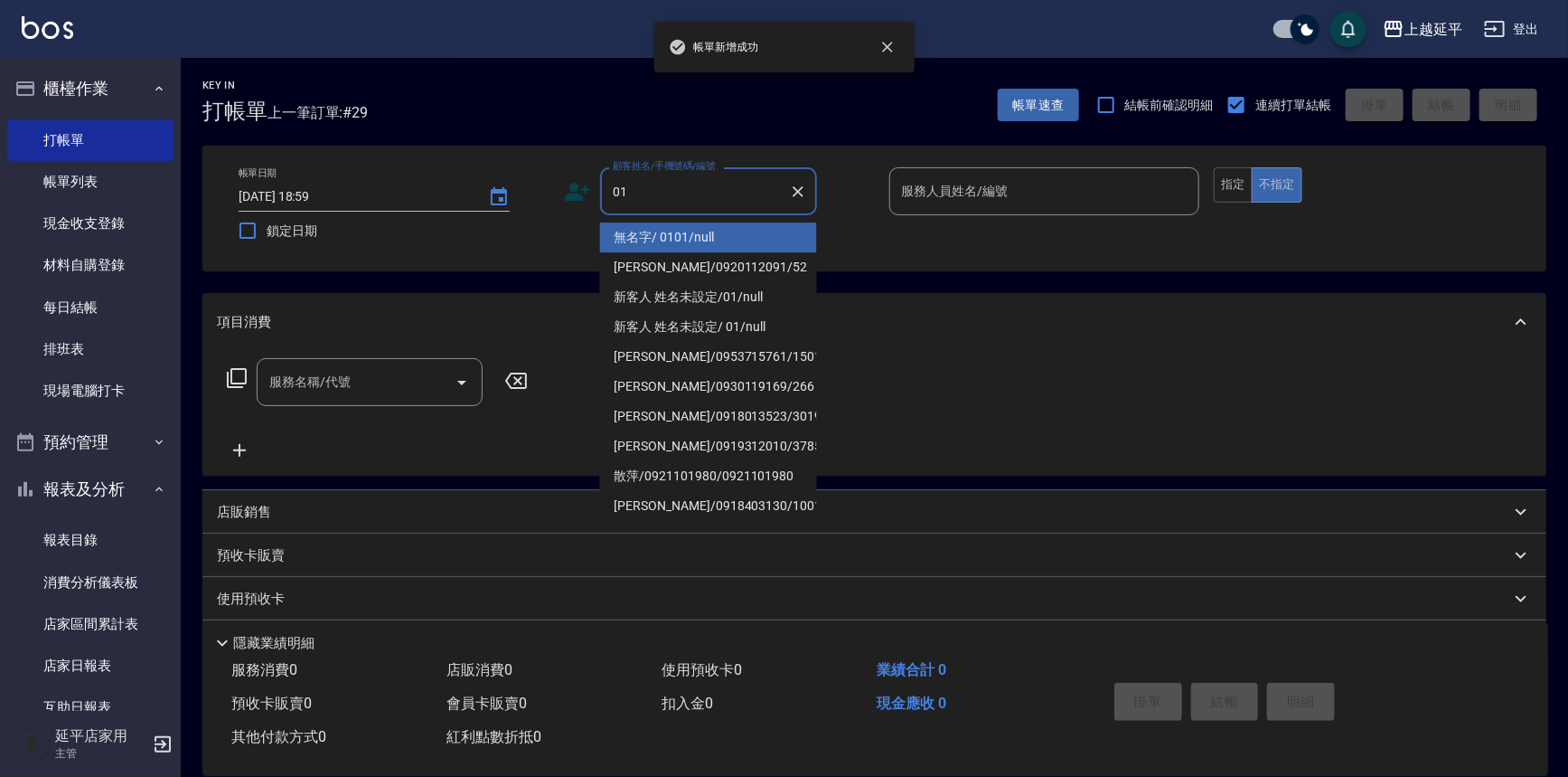
click at [758, 239] on li "無名字/ 0101/null" at bounding box center [708, 237] width 217 height 30
type input "無名字/ 0101/null"
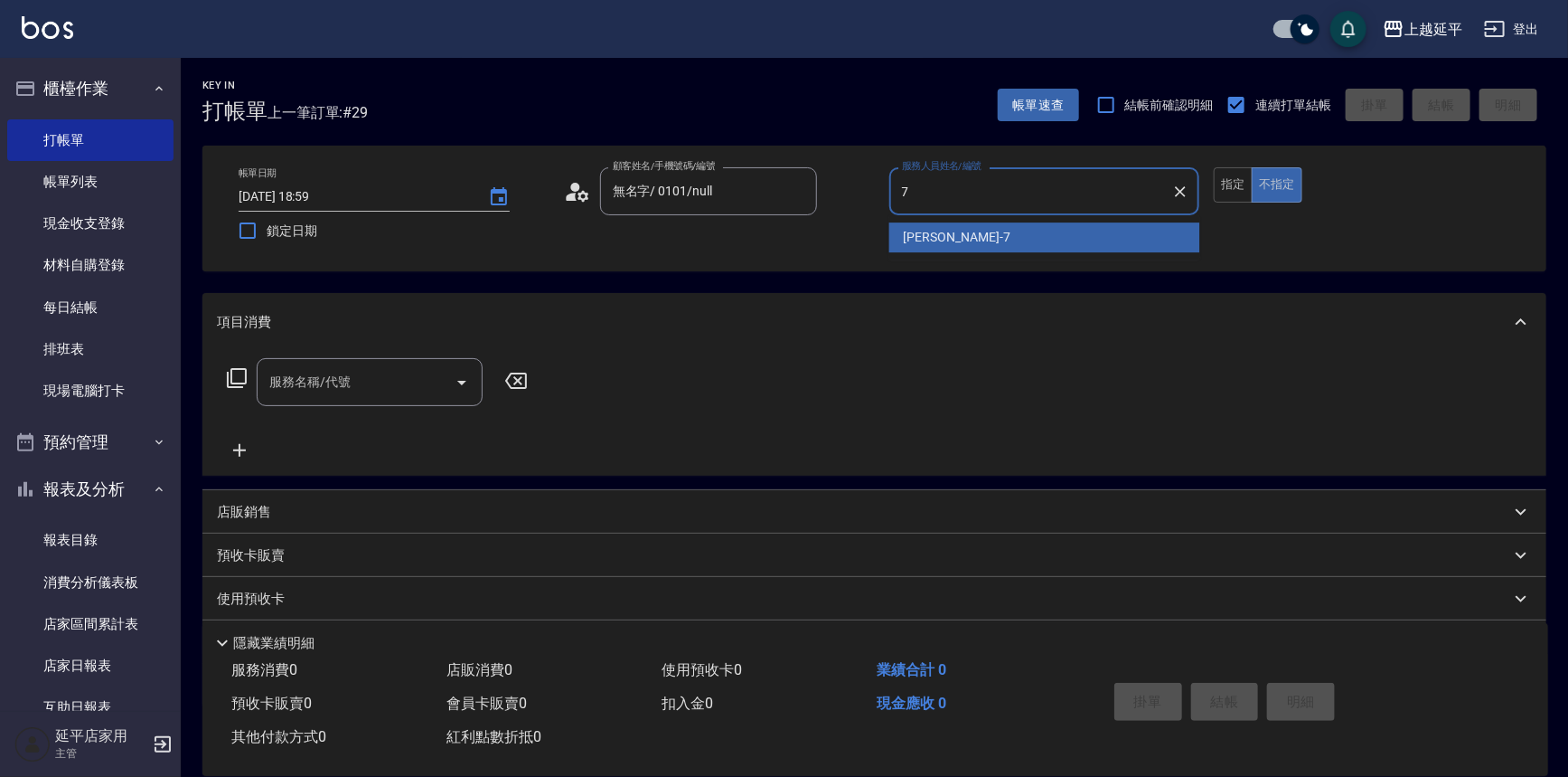
click at [968, 236] on div "許沁瑜 -7" at bounding box center [1045, 237] width 311 height 30
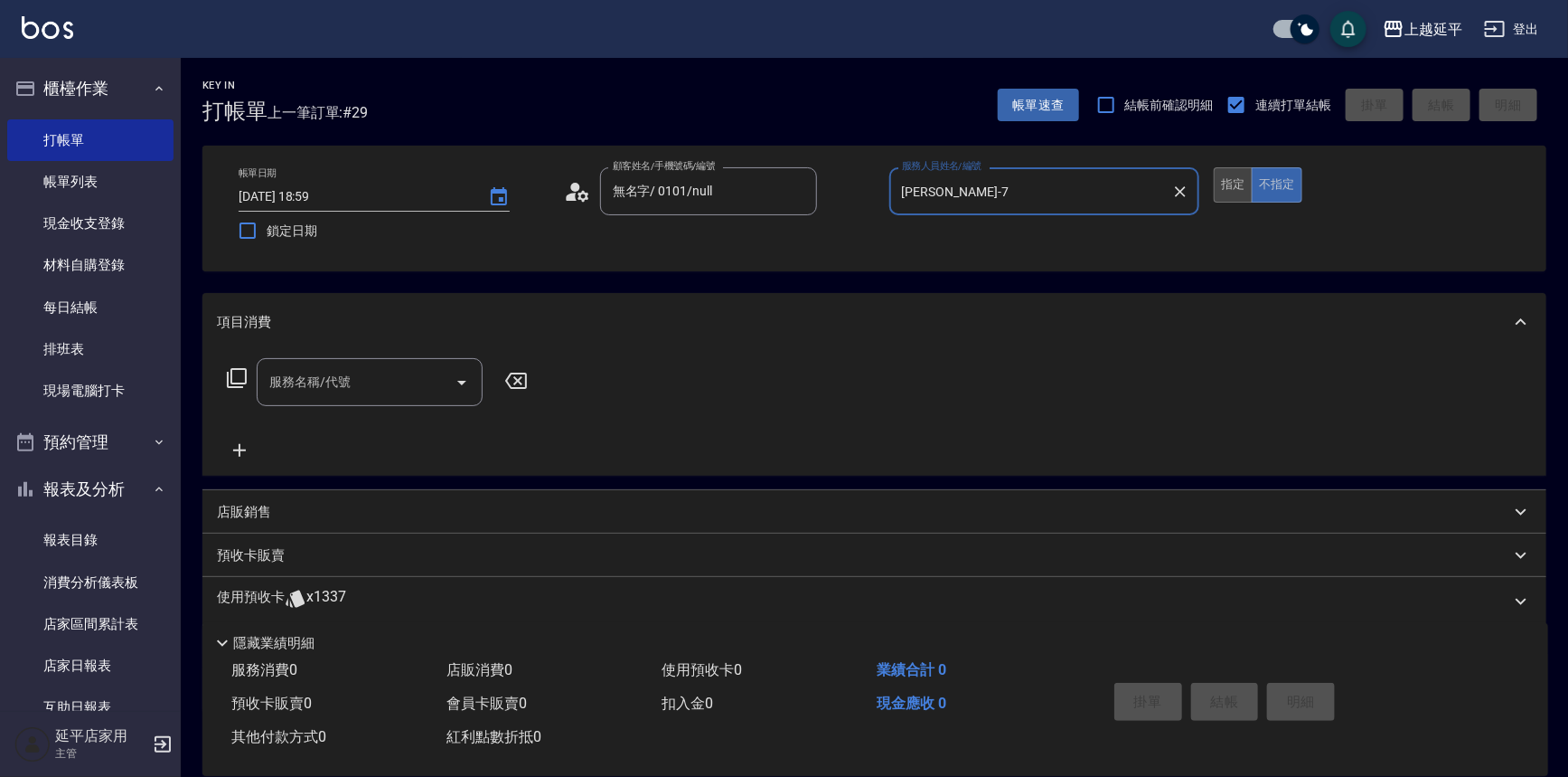
type input "許沁瑜-7"
click at [1214, 189] on button "指定" at bounding box center [1233, 184] width 39 height 36
click at [352, 364] on div "服務名稱/代號" at bounding box center [370, 382] width 226 height 48
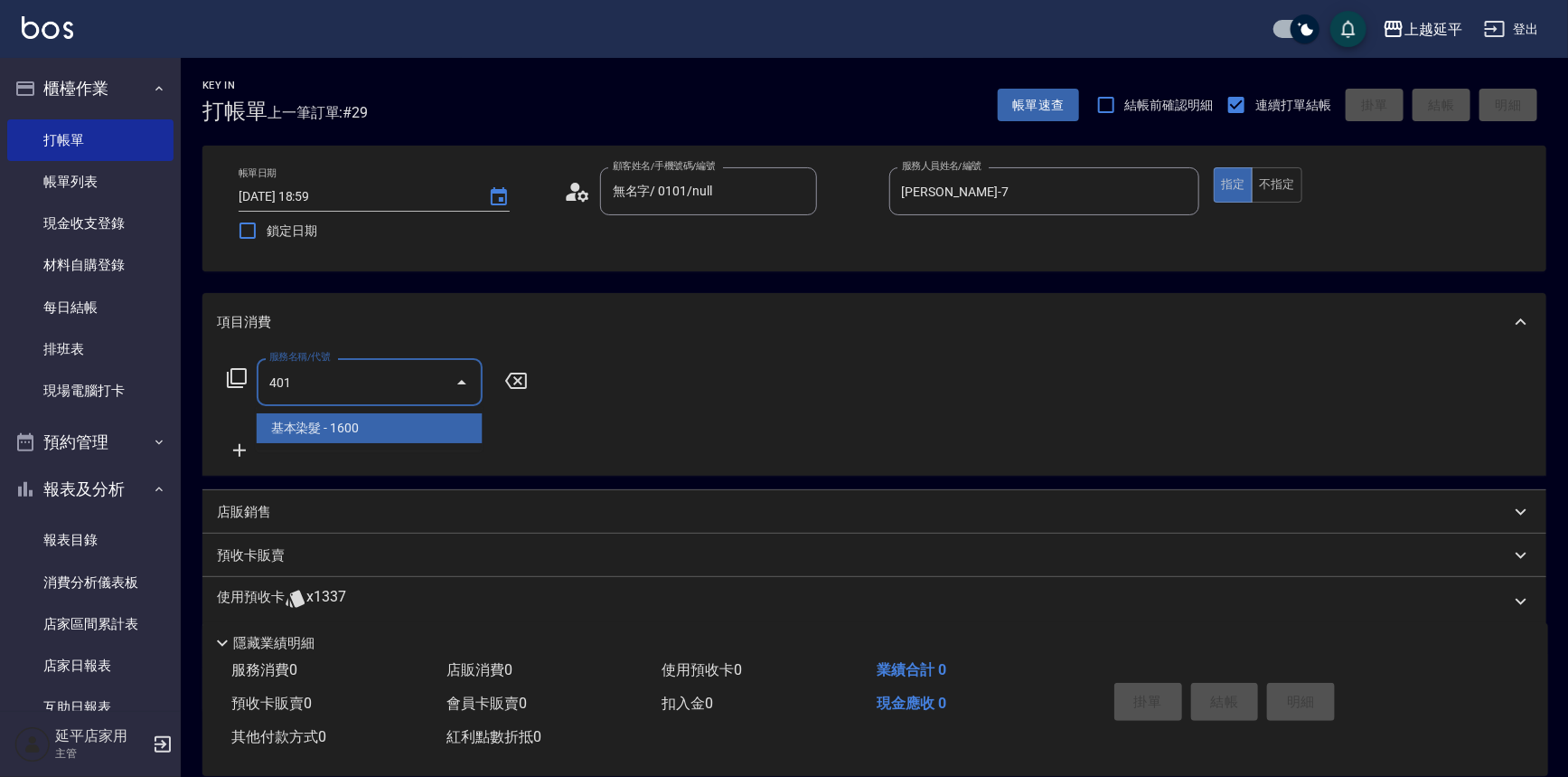
click at [398, 438] on span "基本染髮 - 1600" at bounding box center [370, 428] width 226 height 30
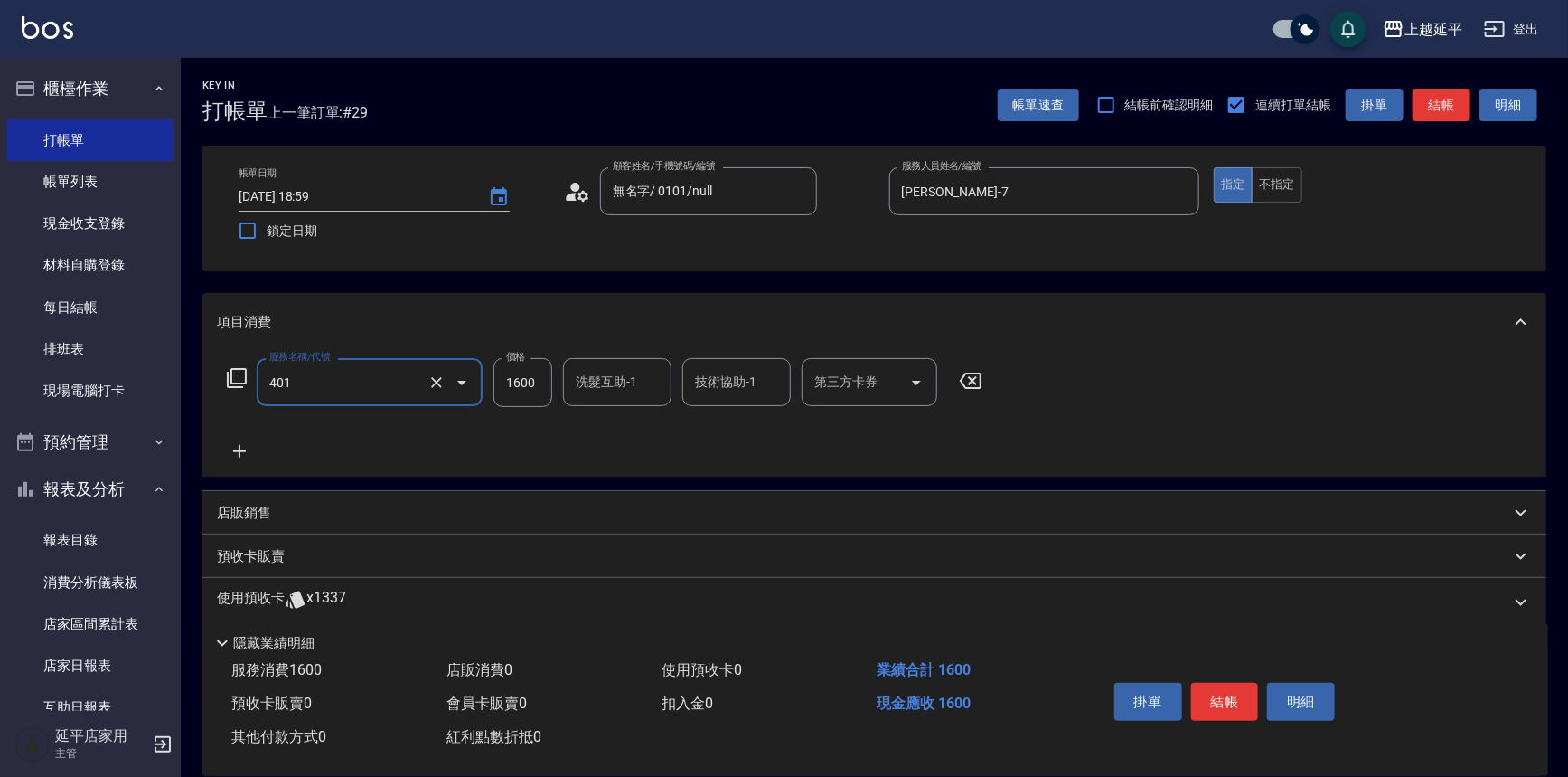
type input "基本染髮(401)"
click at [542, 394] on input "1600" at bounding box center [522, 383] width 58 height 49
type input "1999"
click at [608, 389] on input "洗髮互助-1" at bounding box center [617, 382] width 92 height 32
click at [596, 419] on span "方彩姿 -34" at bounding box center [605, 428] width 56 height 19
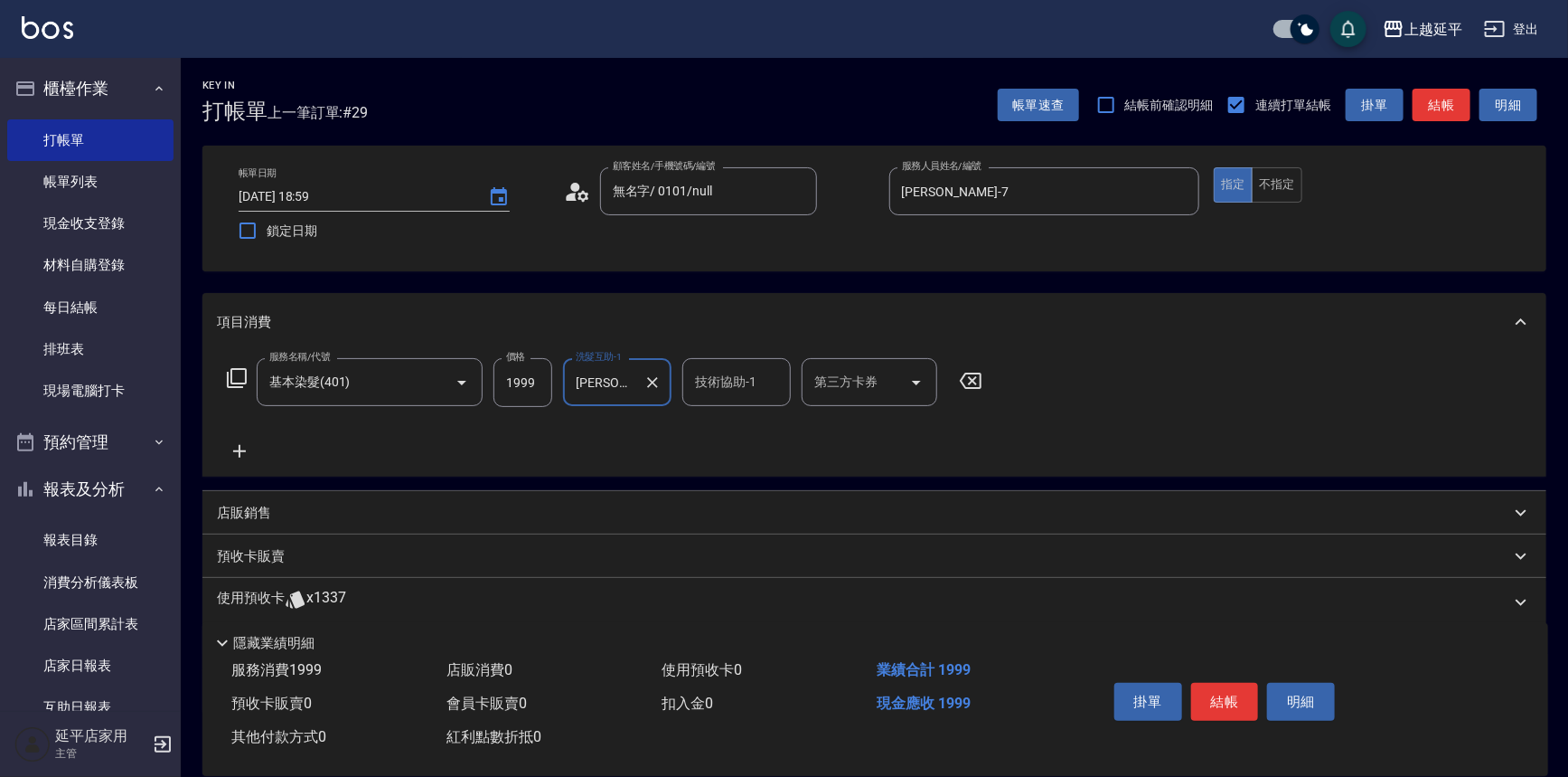
type input "方彩姿-34"
click at [723, 378] on input "技術協助-1" at bounding box center [736, 382] width 92 height 32
click at [726, 420] on span "方彩姿 -34" at bounding box center [724, 428] width 56 height 19
type input "方彩姿-34"
click at [1238, 684] on button "結帳" at bounding box center [1225, 702] width 67 height 38
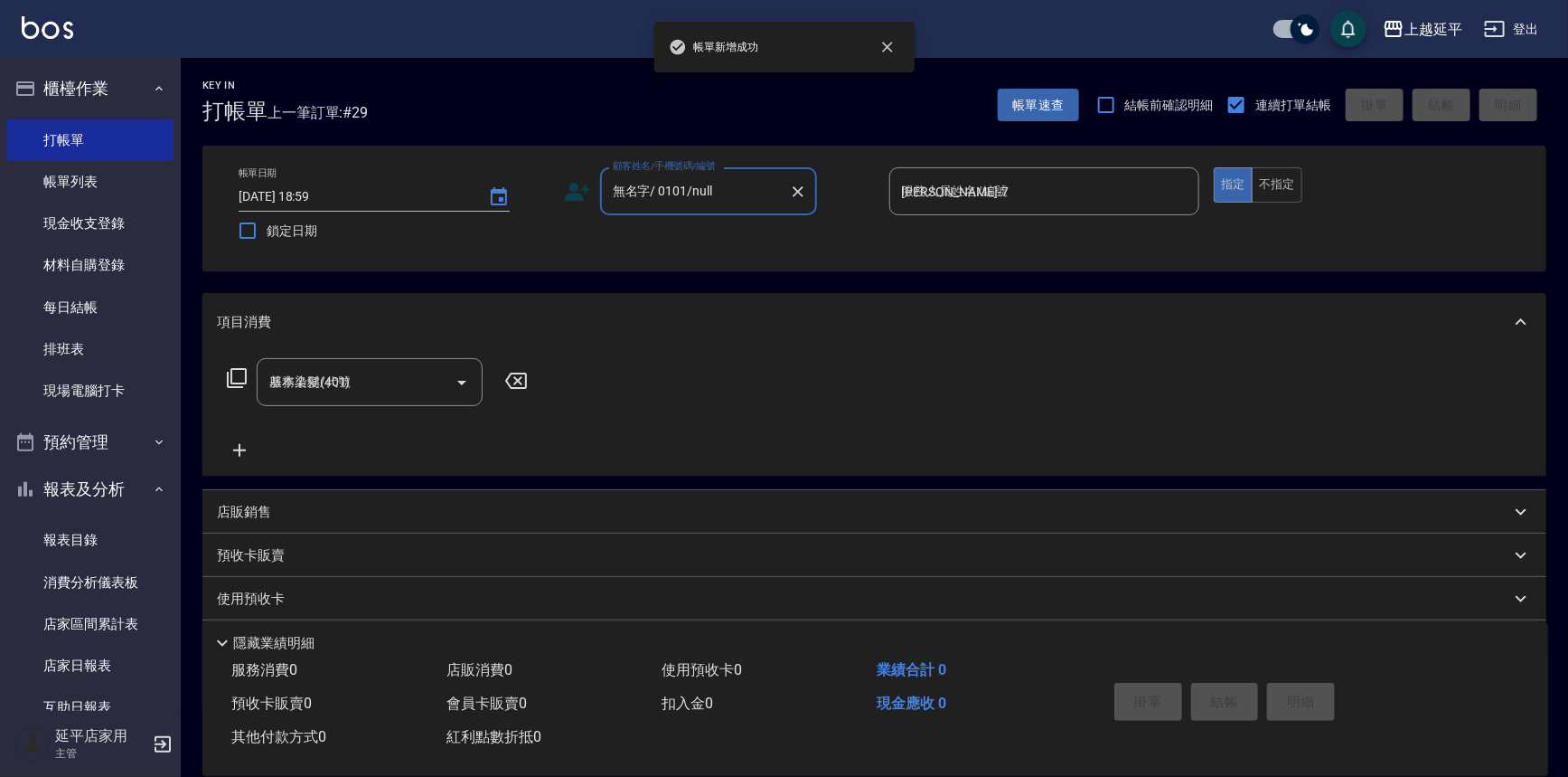
type input "2025/09/13 19:00"
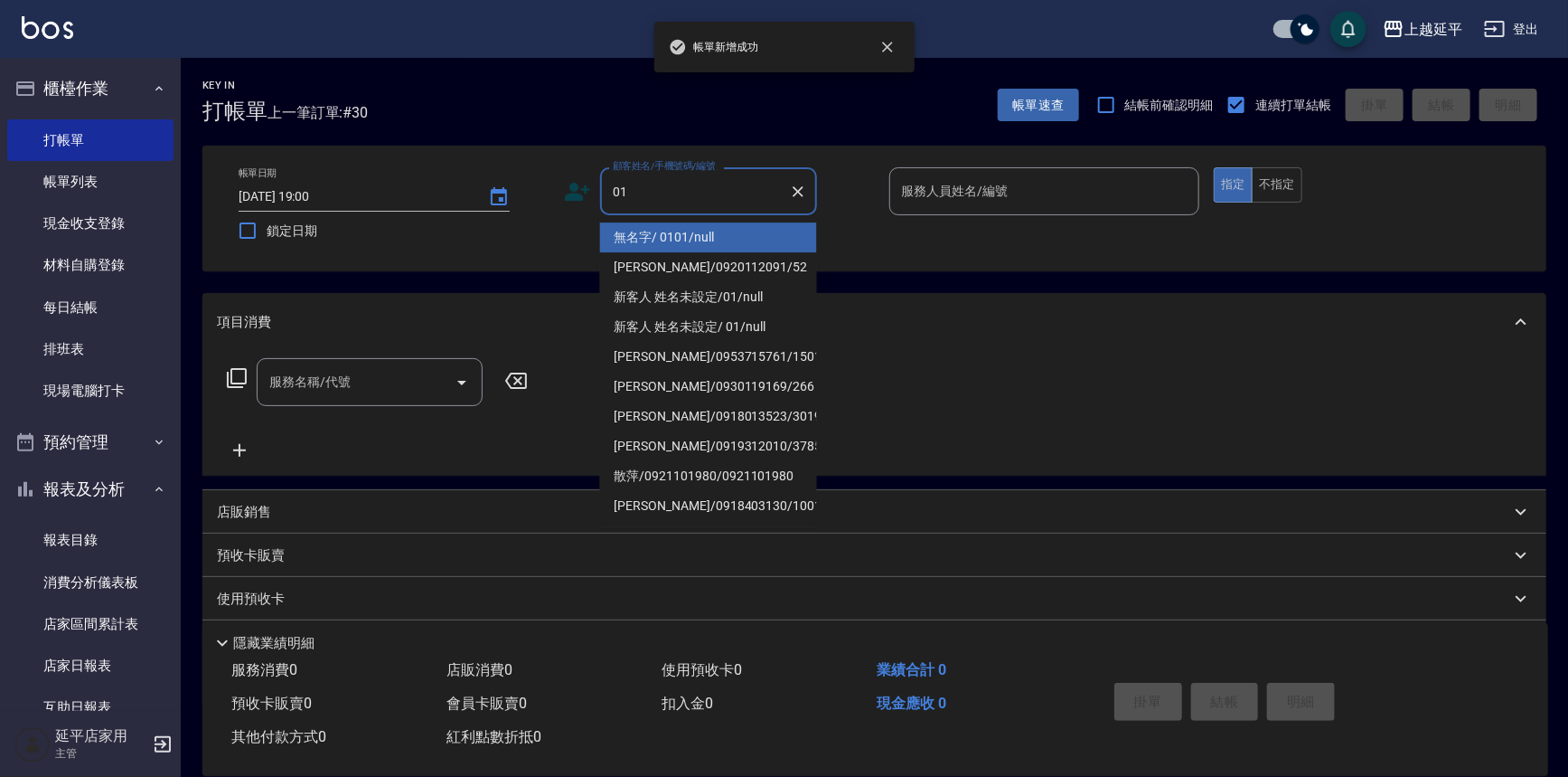
click at [751, 235] on li "無名字/ 0101/null" at bounding box center [708, 237] width 217 height 30
type input "無名字/ 0101/null"
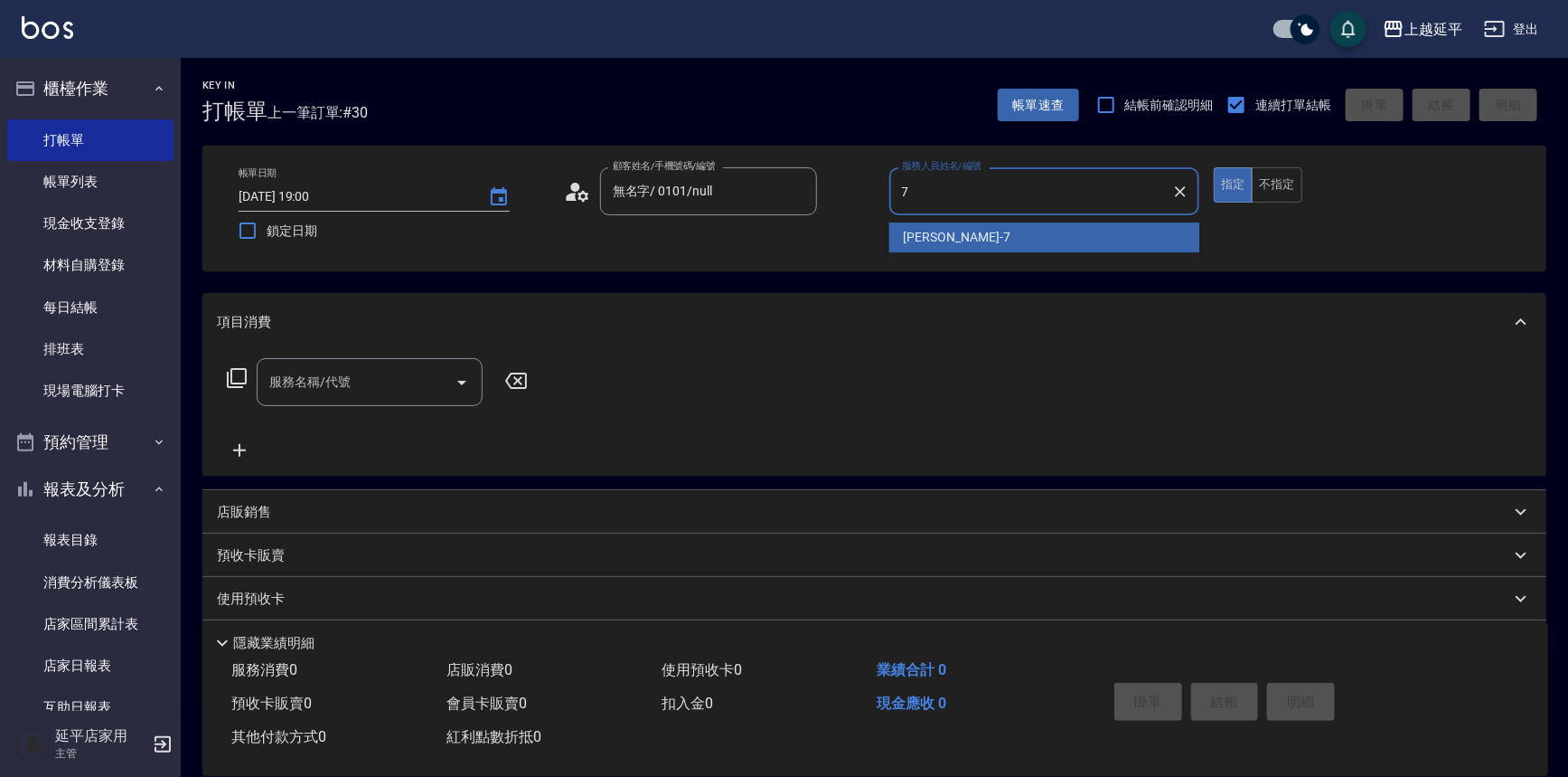
click at [951, 243] on span "許沁瑜 -7" at bounding box center [956, 237] width 107 height 19
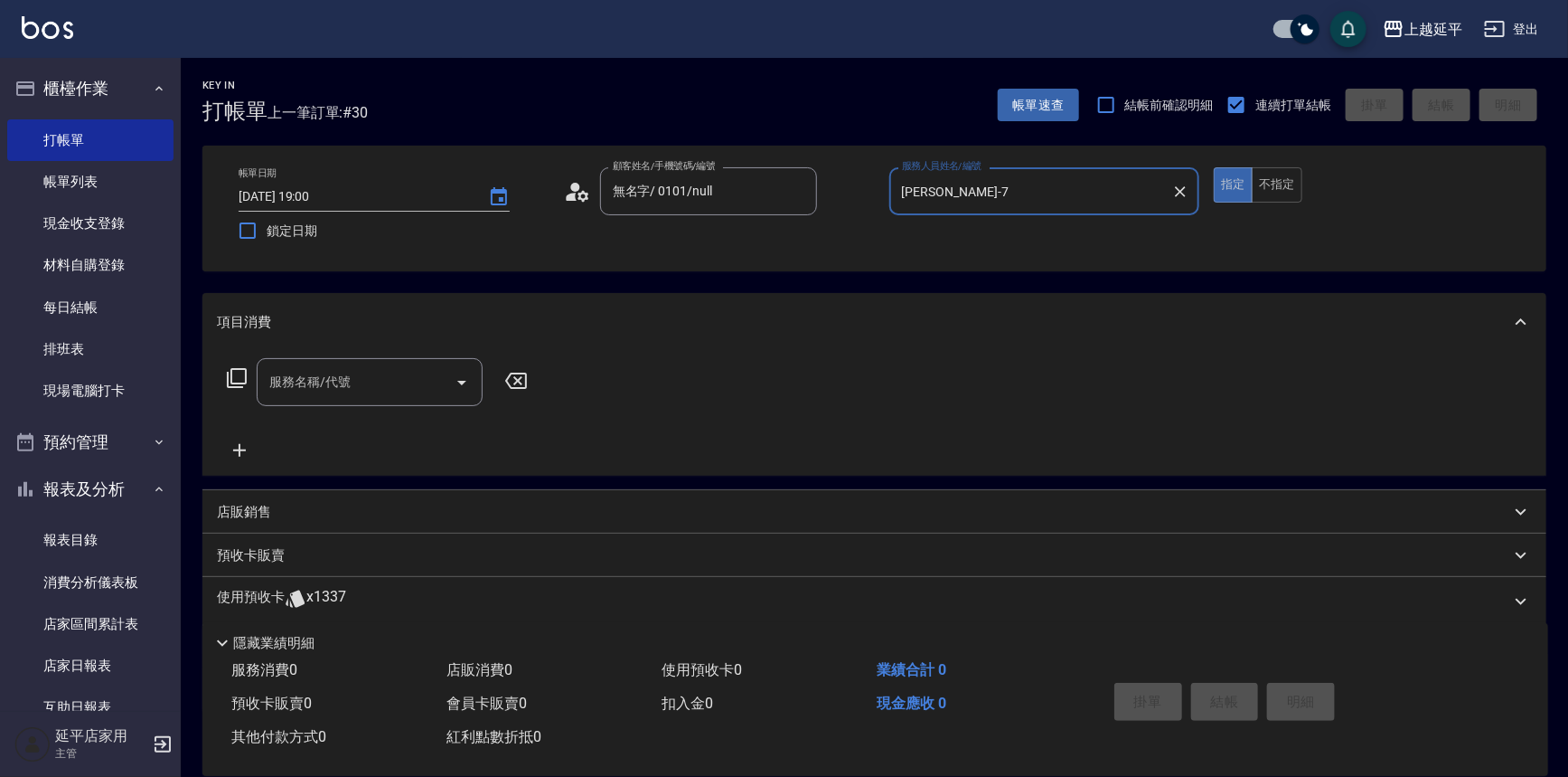
type input "許沁瑜-7"
click at [289, 377] on div "服務名稱/代號 服務名稱/代號" at bounding box center [370, 382] width 226 height 48
click at [316, 419] on span "嚴選染髮 - 2499" at bounding box center [370, 428] width 226 height 30
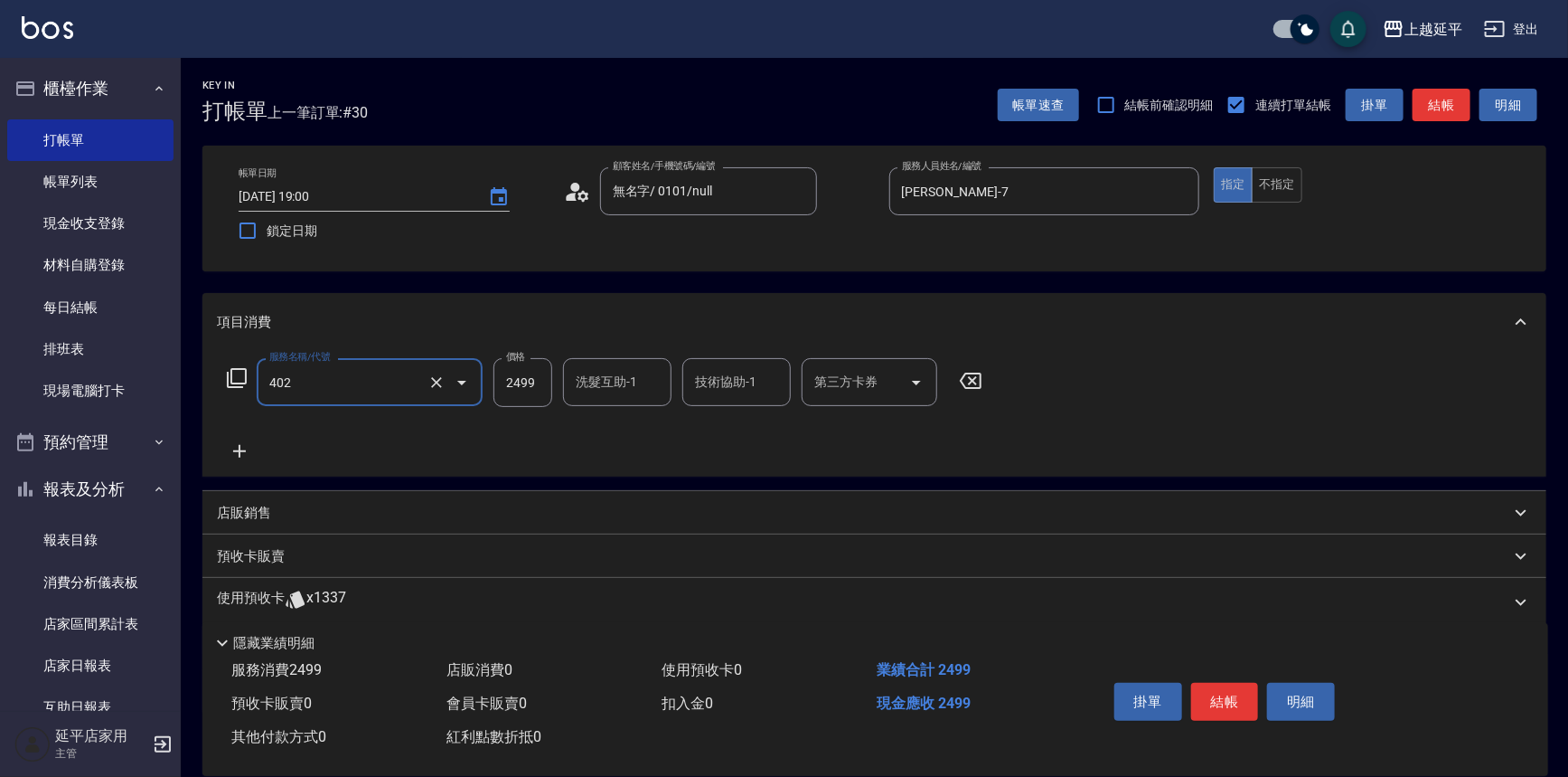
type input "嚴選染髮(402)"
click at [519, 373] on input "2499" at bounding box center [522, 383] width 58 height 49
type input "4299"
click at [637, 390] on input "洗髮互助-1" at bounding box center [617, 382] width 92 height 32
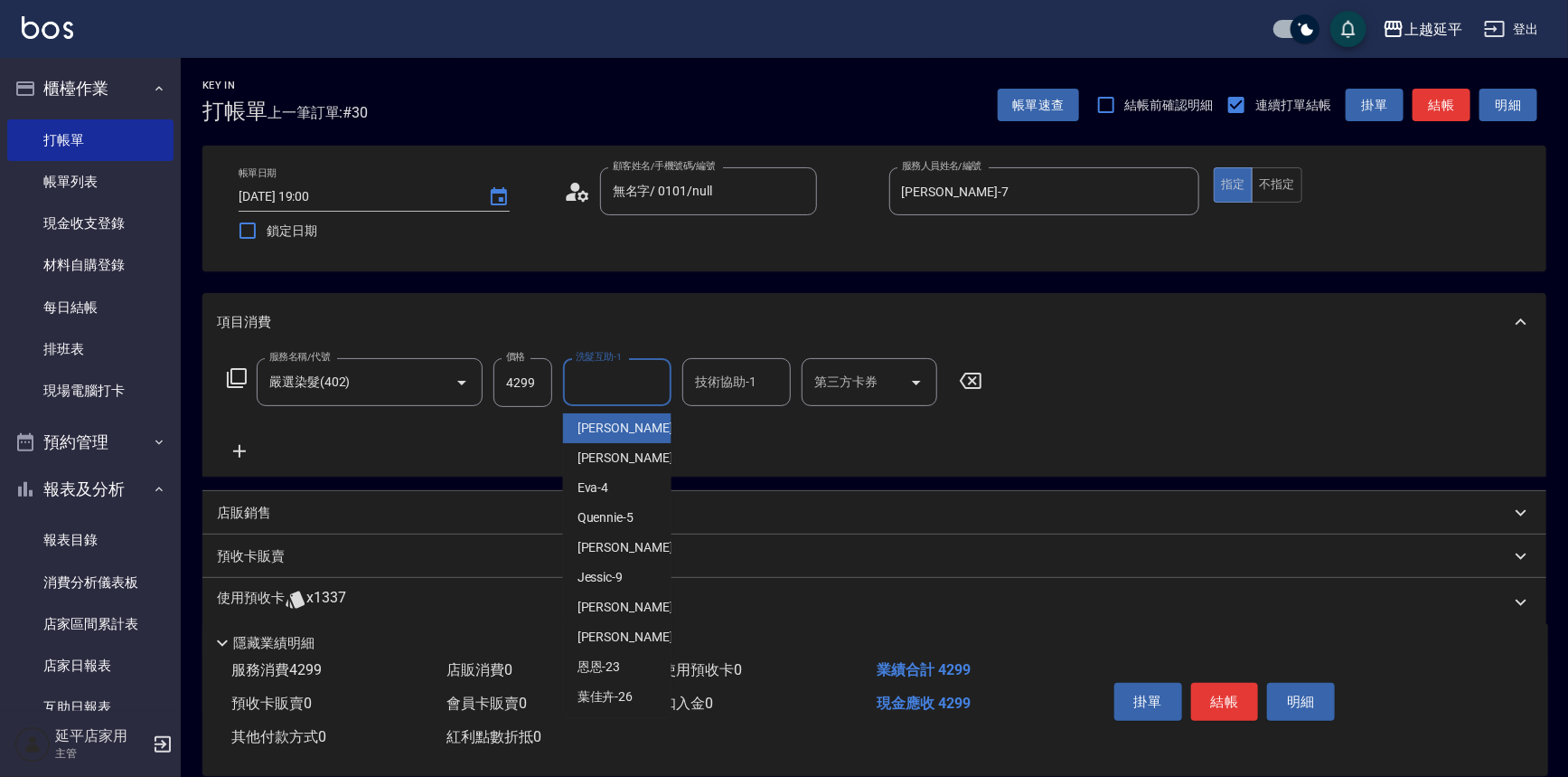
type input "3"
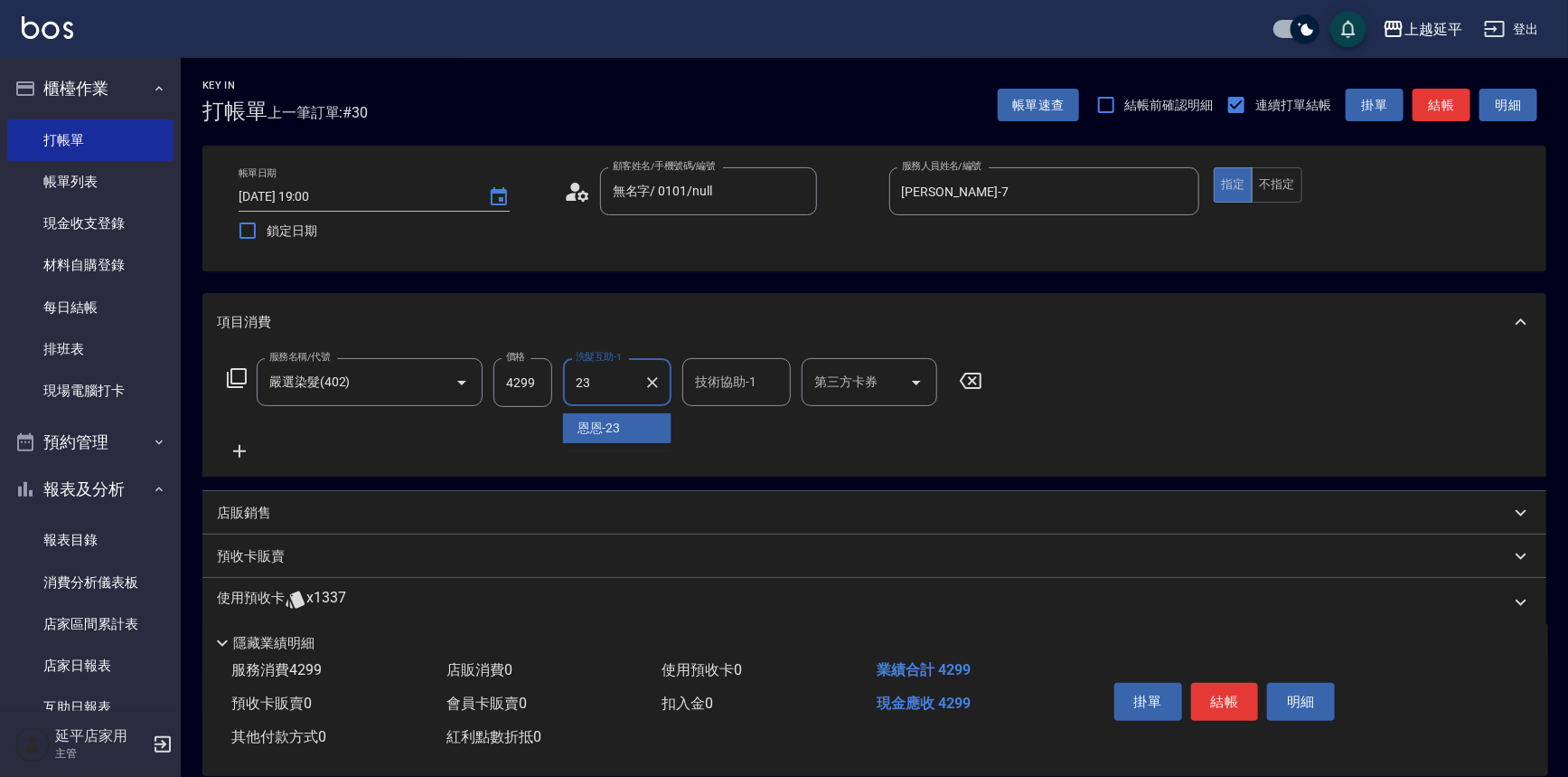
click at [633, 429] on div "恩恩 -23" at bounding box center [617, 428] width 108 height 30
type input "恩恩-23"
click at [715, 395] on input "技術協助-1" at bounding box center [736, 382] width 92 height 32
click at [710, 430] on span "恩恩 -23" at bounding box center [718, 428] width 44 height 19
type input "恩恩-23"
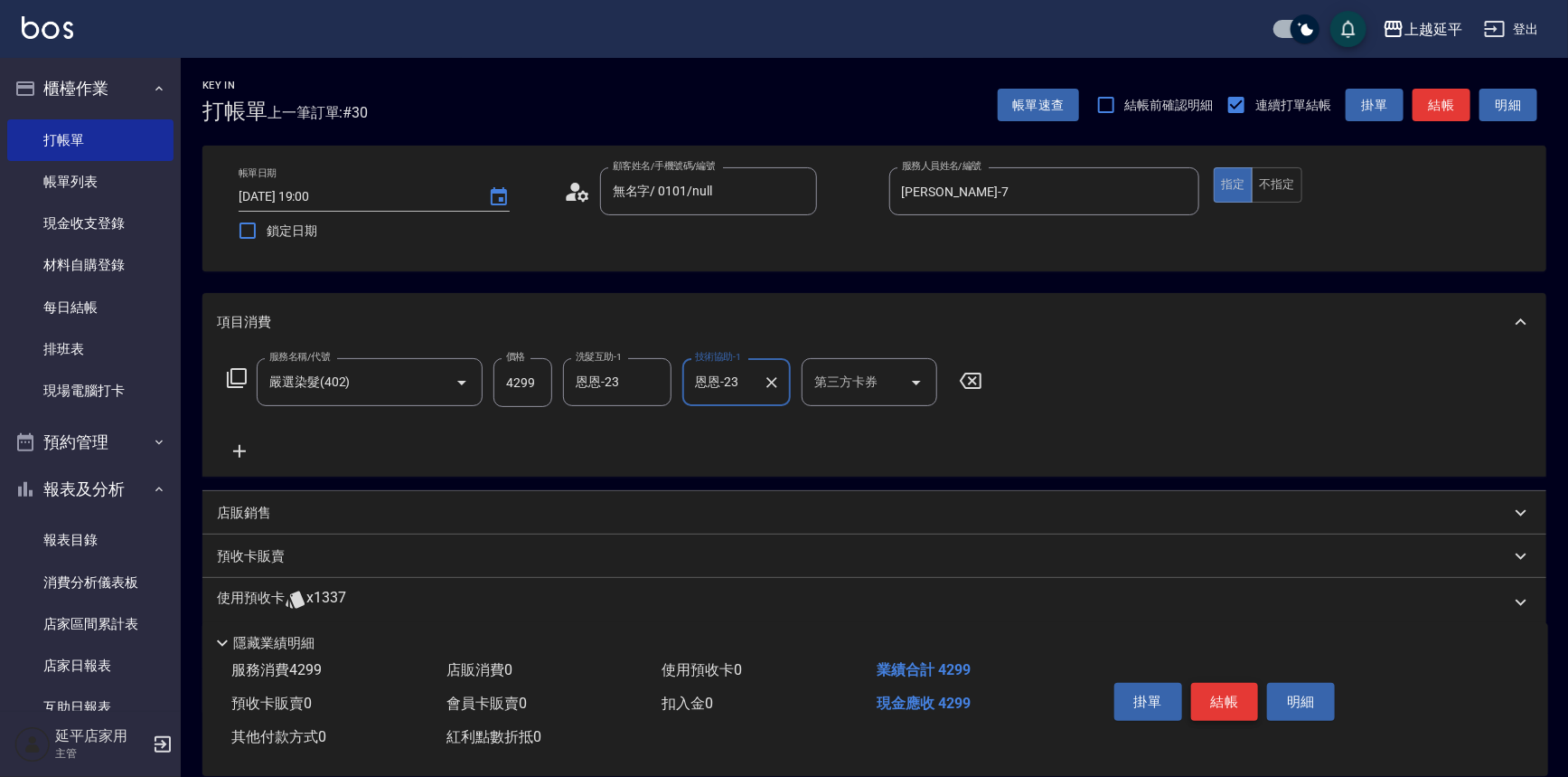
click at [1212, 693] on button "結帳" at bounding box center [1225, 702] width 67 height 38
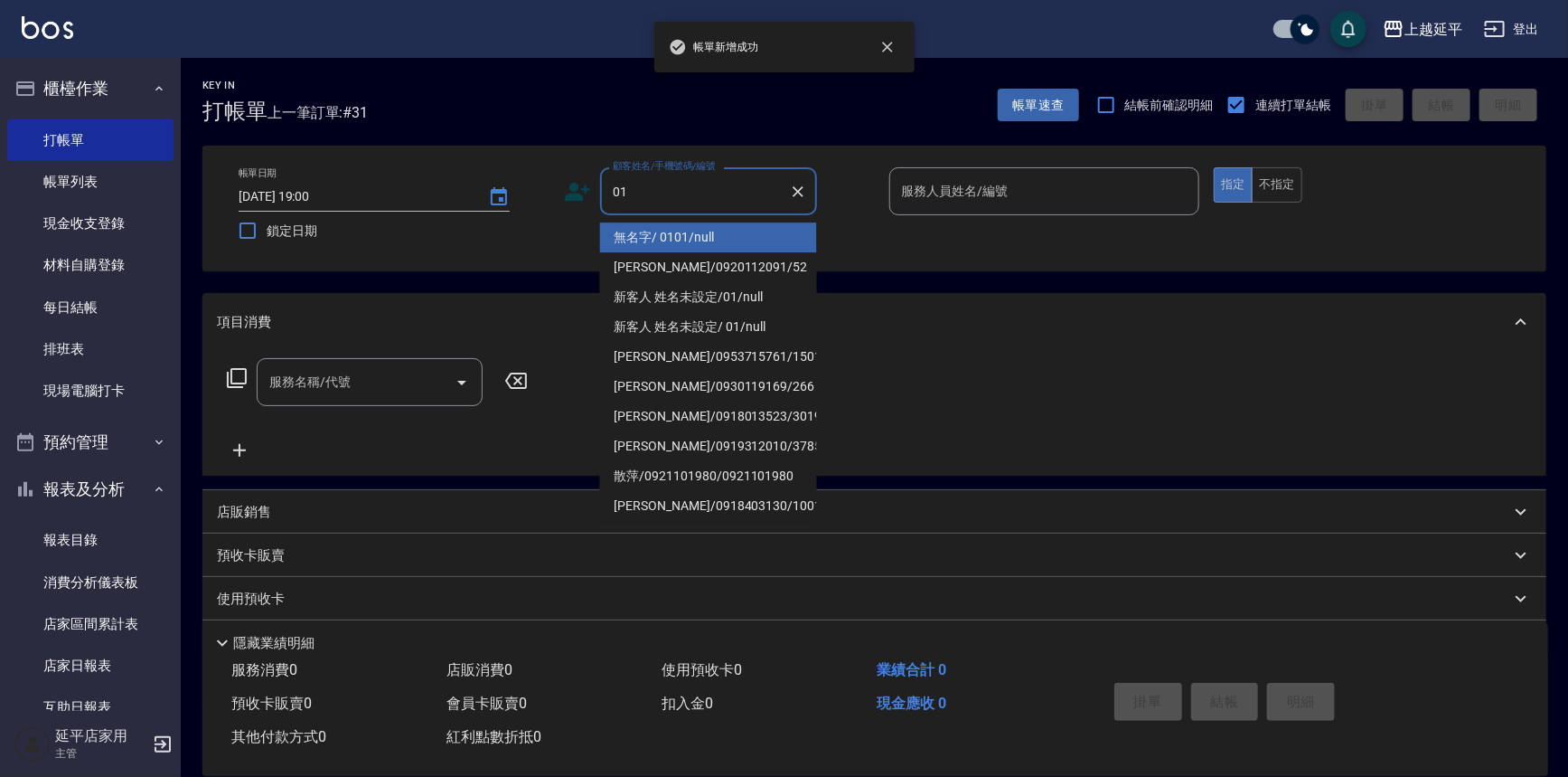
click at [689, 231] on li "無名字/ 0101/null" at bounding box center [708, 237] width 217 height 30
type input "無名字/ 0101/null"
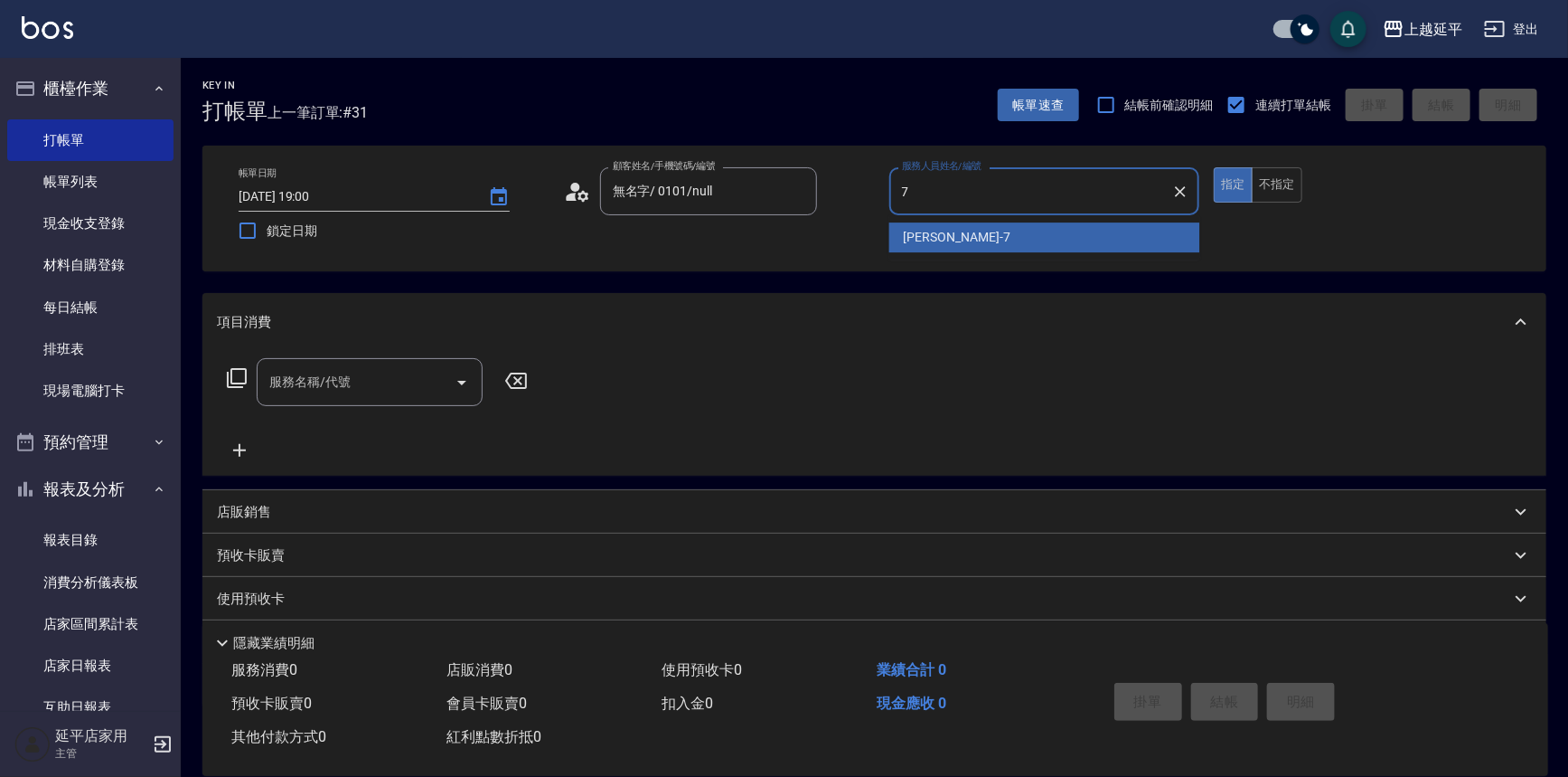
click at [940, 246] on span "許沁瑜 -7" at bounding box center [956, 237] width 107 height 19
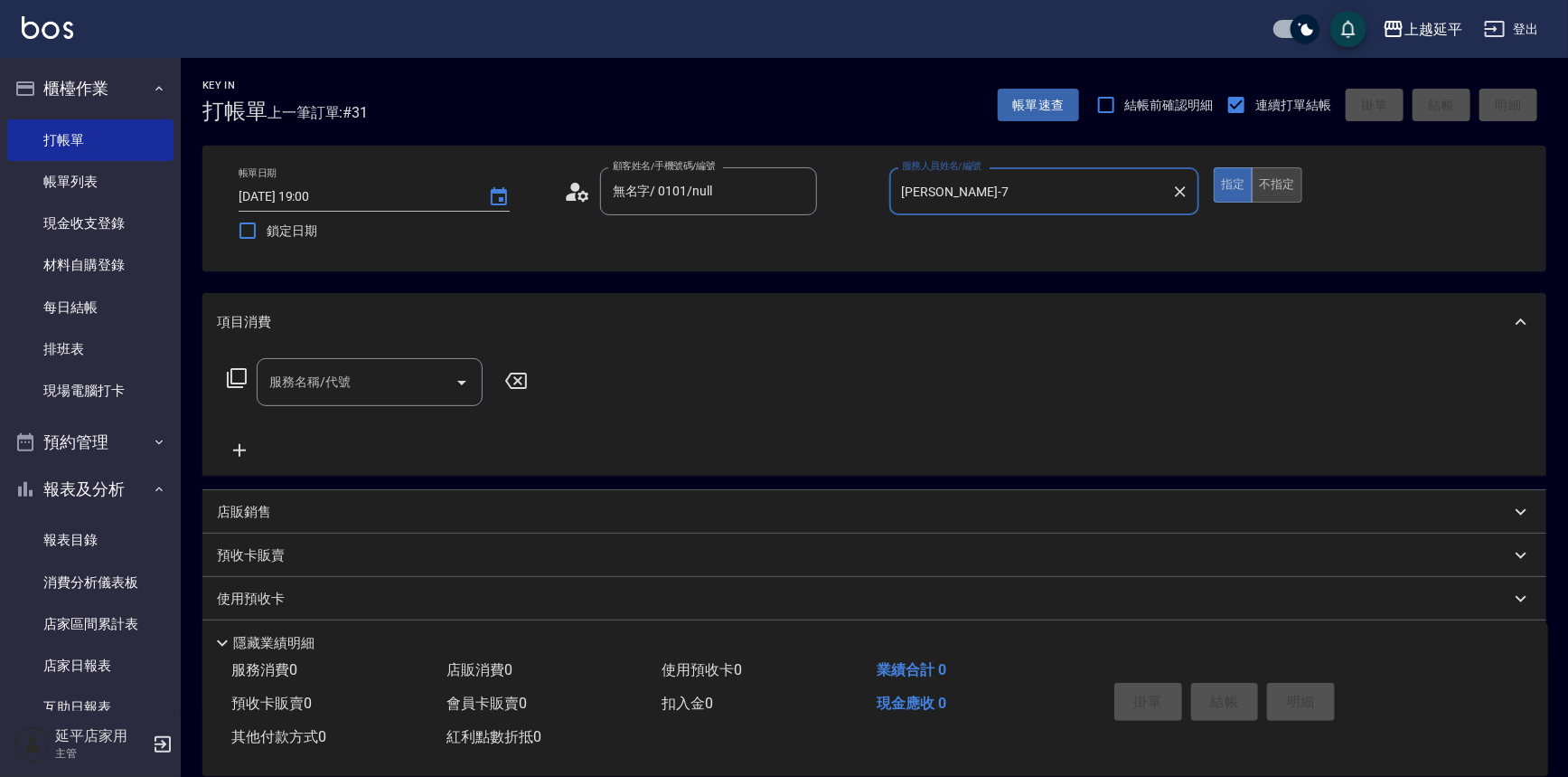
type input "許沁瑜-7"
click at [1290, 187] on button "不指定" at bounding box center [1277, 184] width 51 height 36
click at [397, 372] on input "服務名稱/代號" at bounding box center [356, 382] width 182 height 32
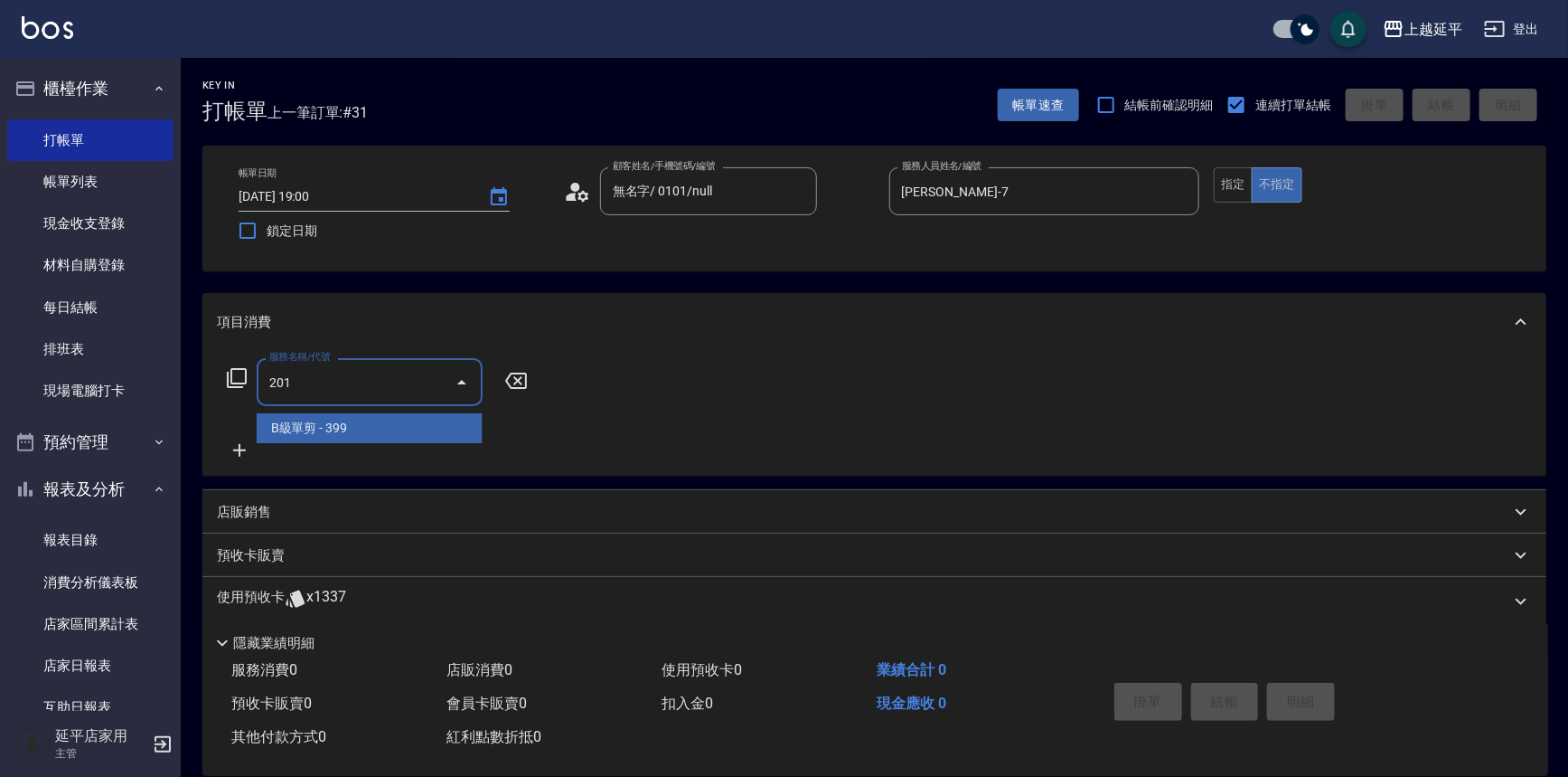
click at [407, 415] on span "B級單剪 - 399" at bounding box center [370, 428] width 226 height 30
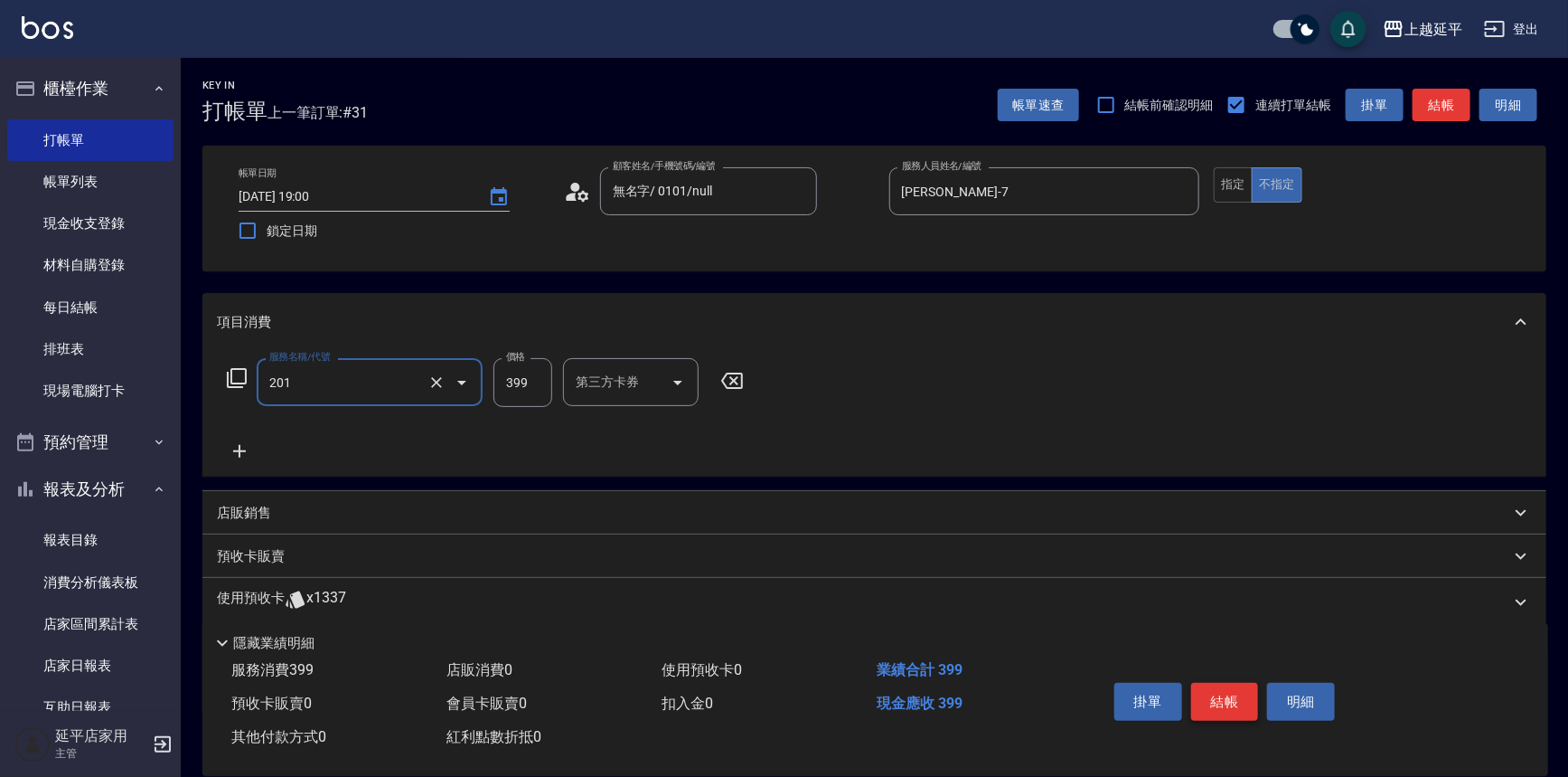
type input "B級單剪(201)"
click at [1233, 704] on button "結帳" at bounding box center [1225, 702] width 67 height 38
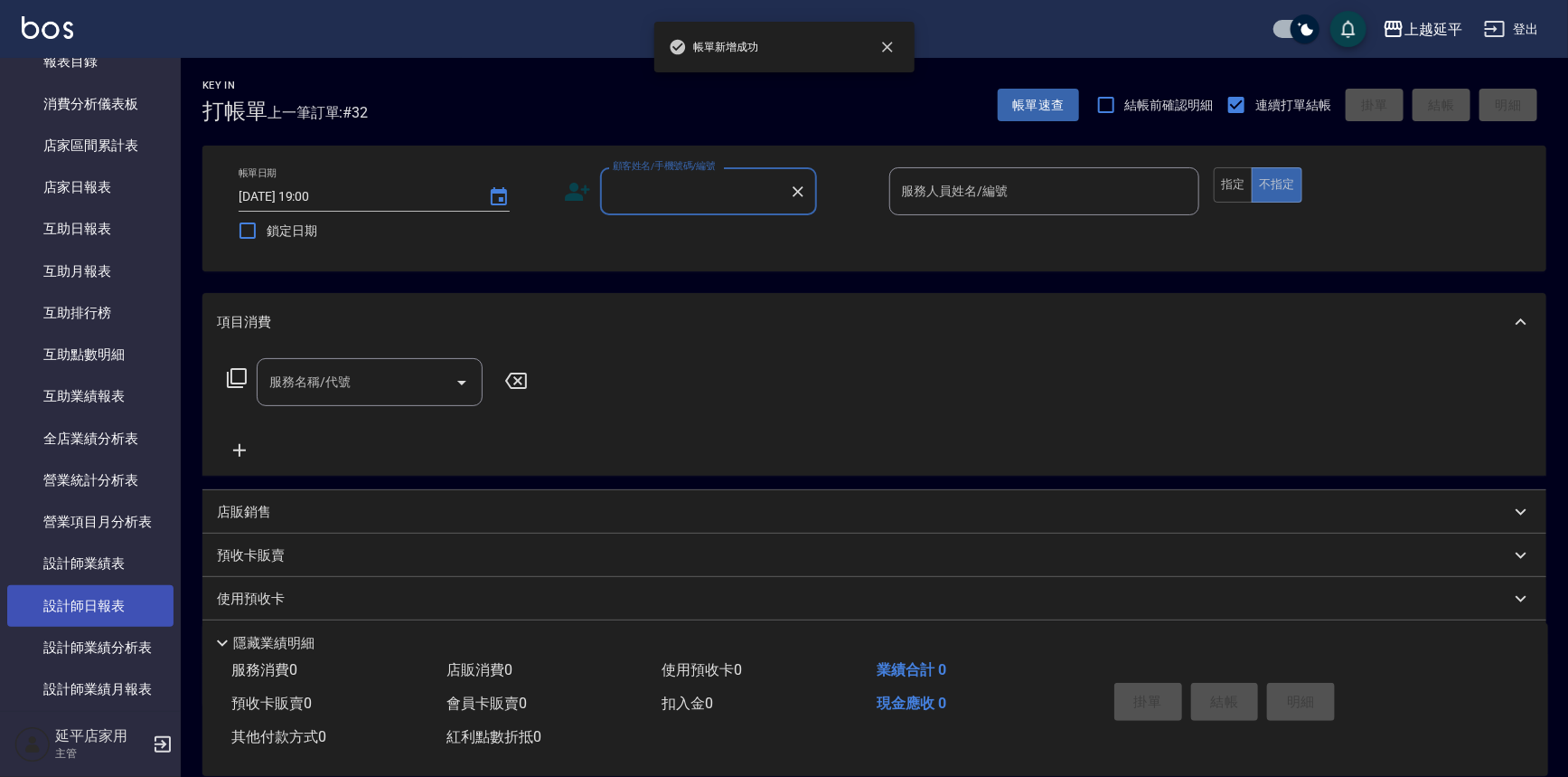
scroll to position [492, 0]
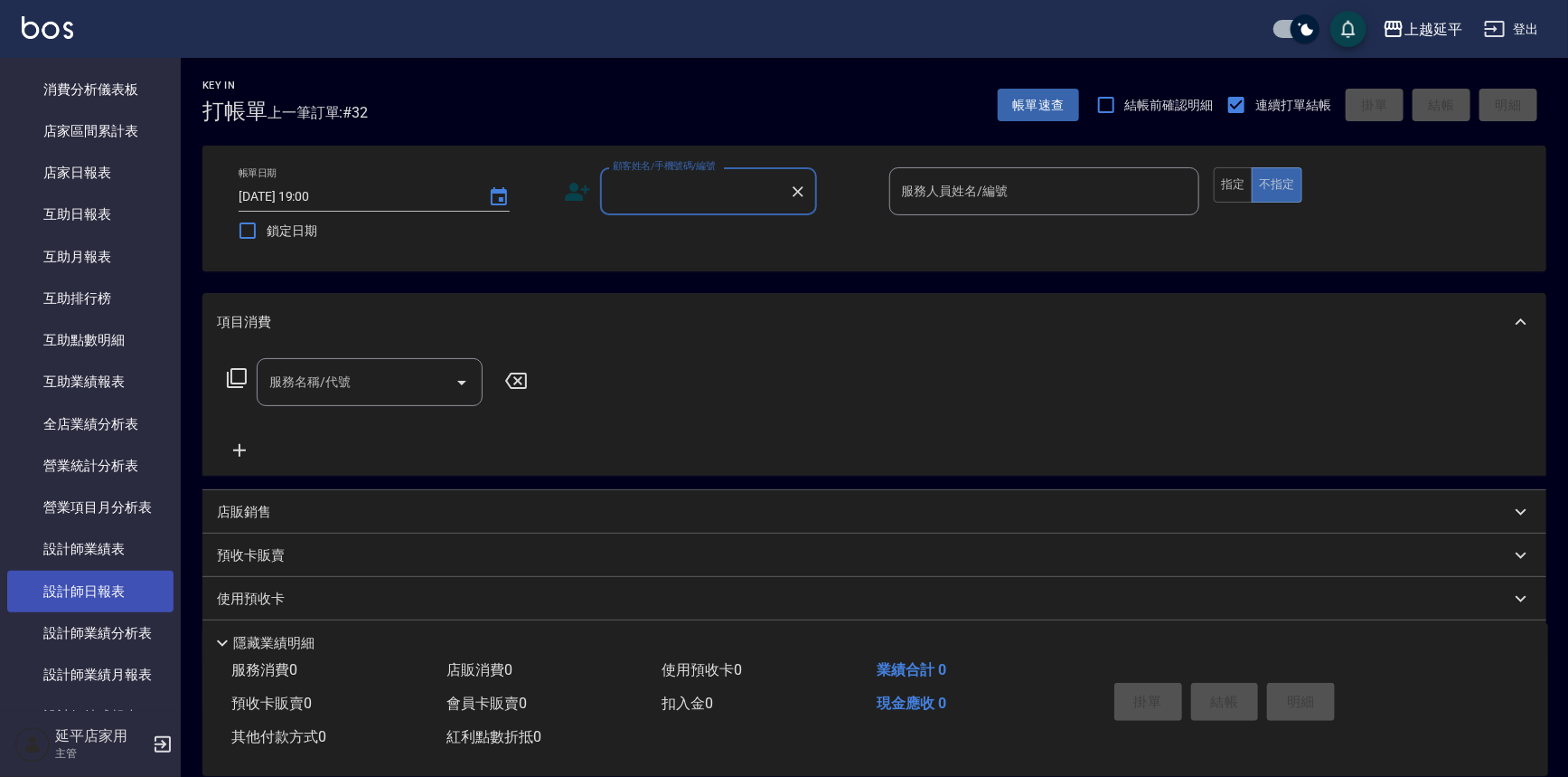
click at [103, 590] on link "設計師日報表" at bounding box center [90, 592] width 166 height 42
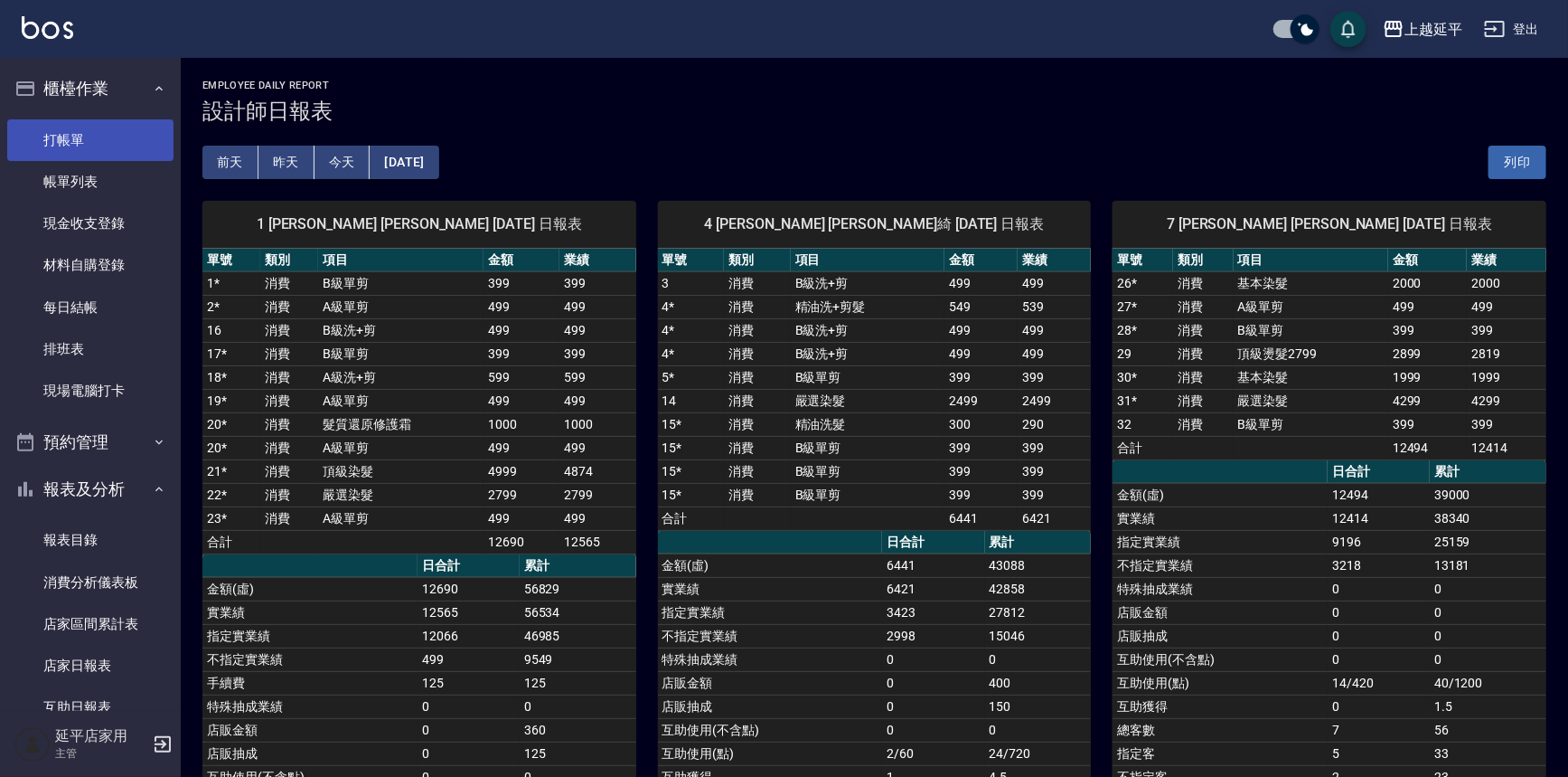
click at [47, 152] on link "打帳單" at bounding box center [90, 140] width 166 height 42
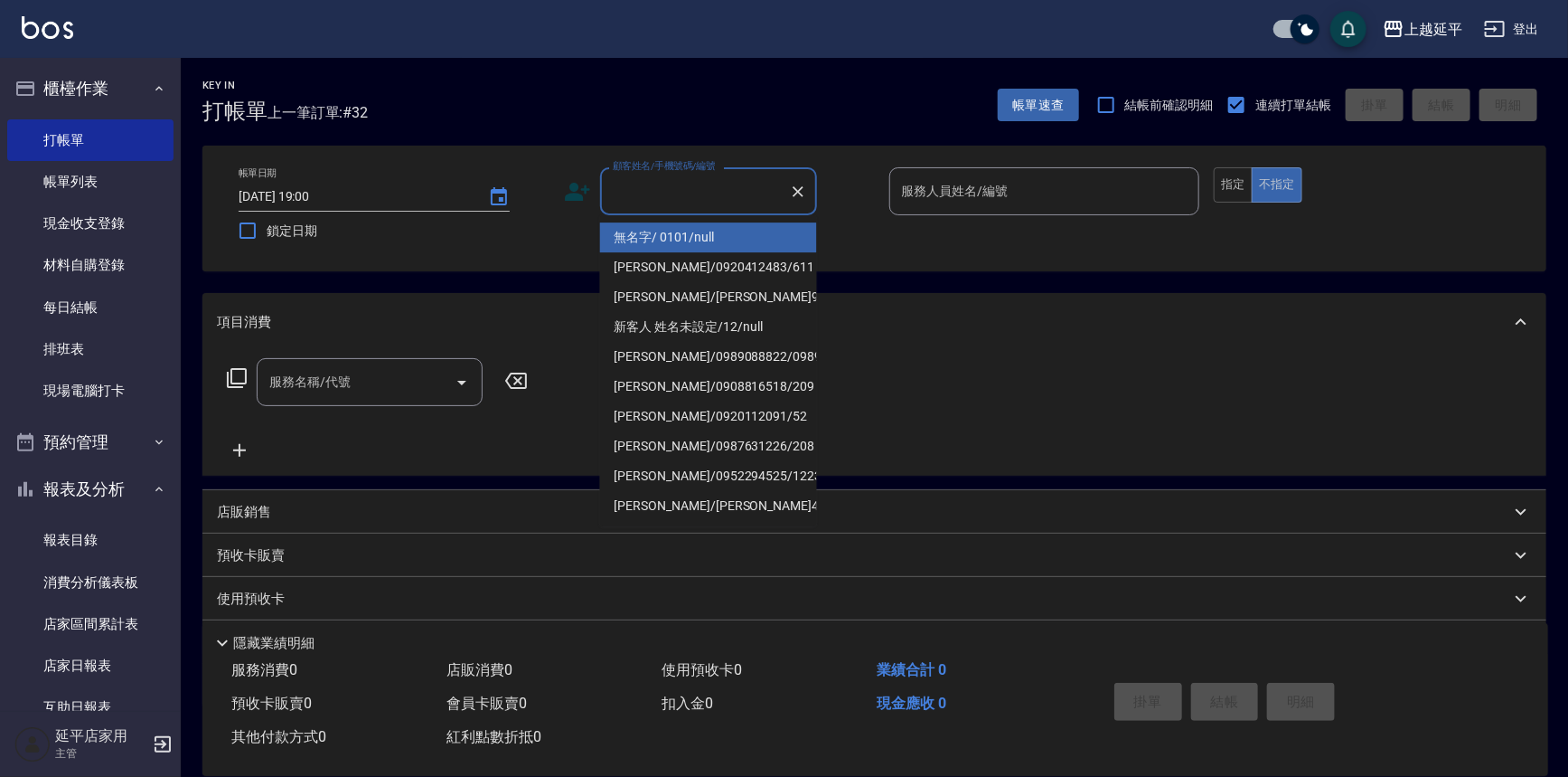
click at [724, 193] on input "顧客姓名/手機號碼/編號" at bounding box center [695, 191] width 173 height 32
click at [735, 240] on li "范淑瑛/0920412483/611" at bounding box center [708, 237] width 217 height 30
type input "范淑瑛/0920412483/611"
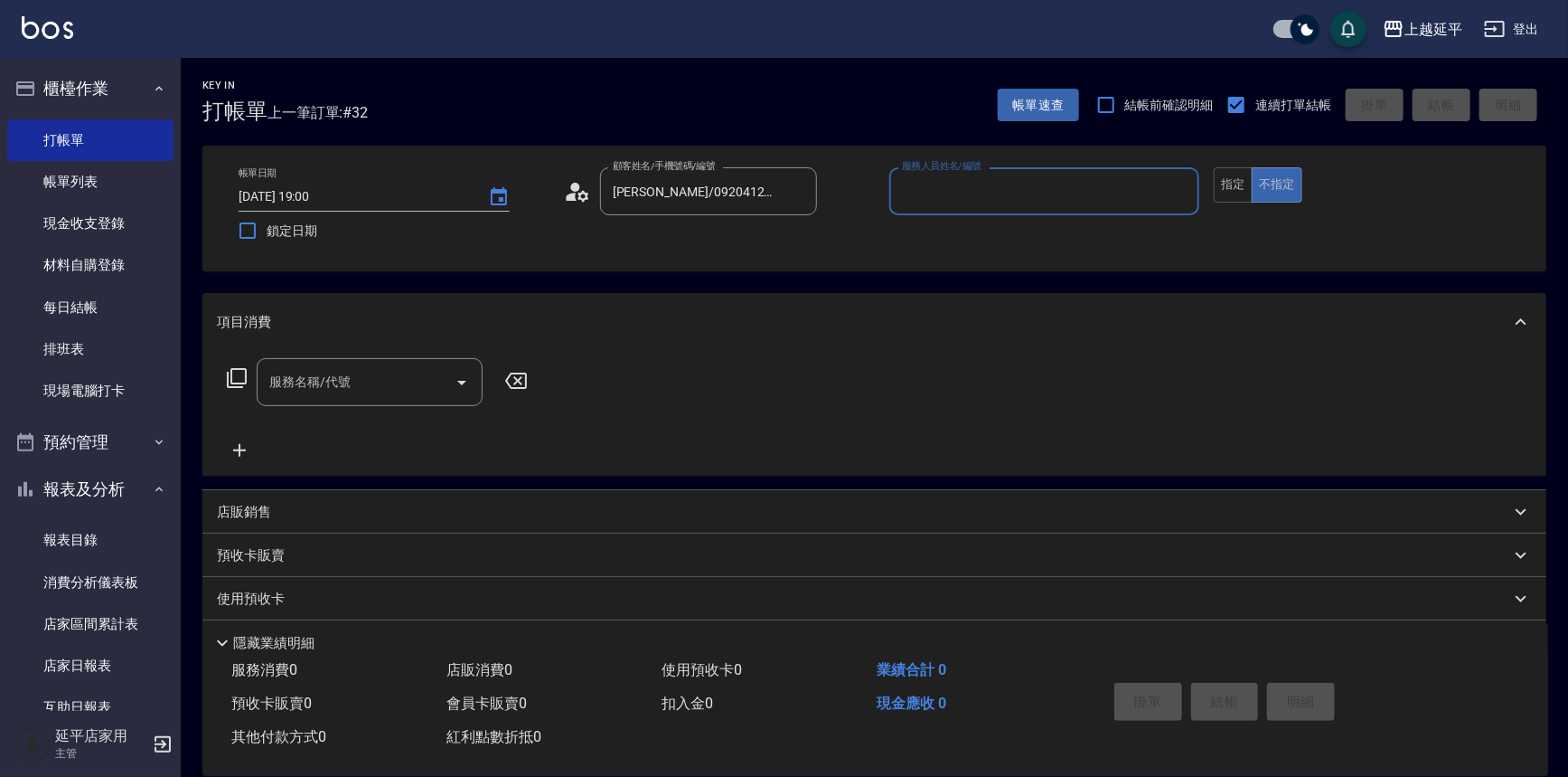
type input "Jessic-9"
click at [1179, 190] on icon "Clear" at bounding box center [1181, 192] width 18 height 18
click at [798, 190] on icon "Clear" at bounding box center [799, 192] width 11 height 11
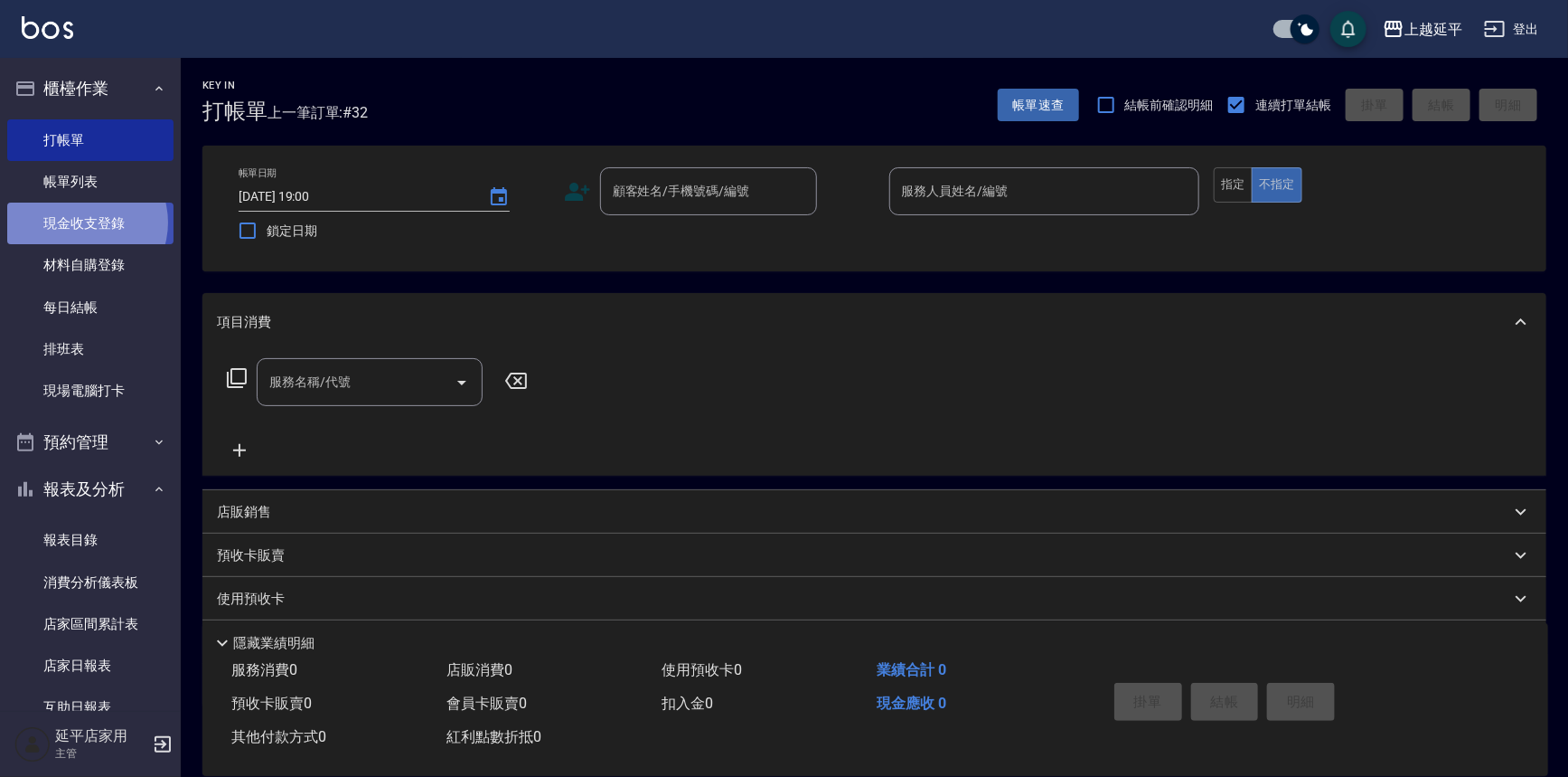
click at [82, 223] on link "現金收支登錄" at bounding box center [90, 223] width 166 height 42
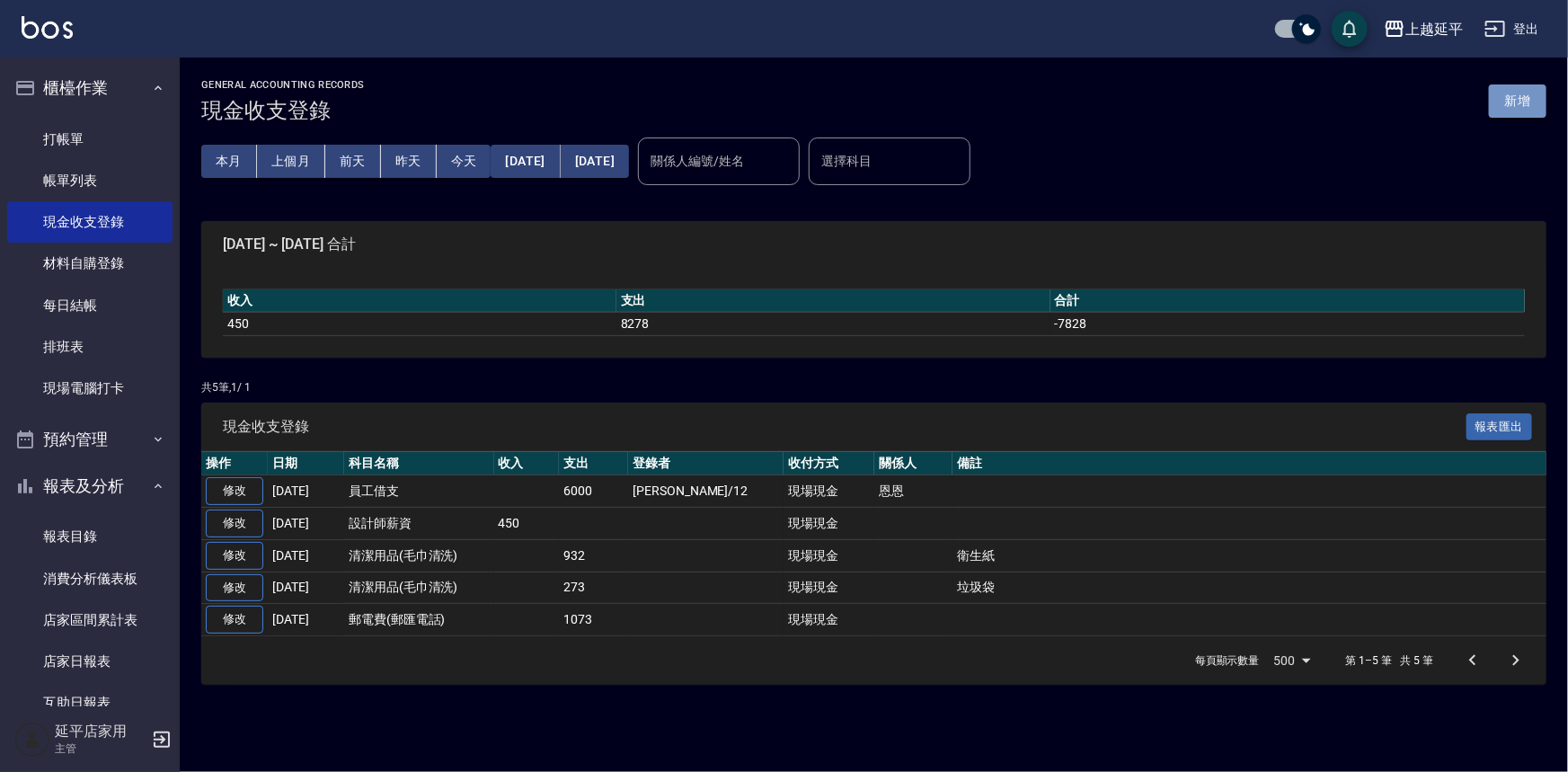
click at [1535, 105] on button "新增" at bounding box center [1517, 101] width 57 height 34
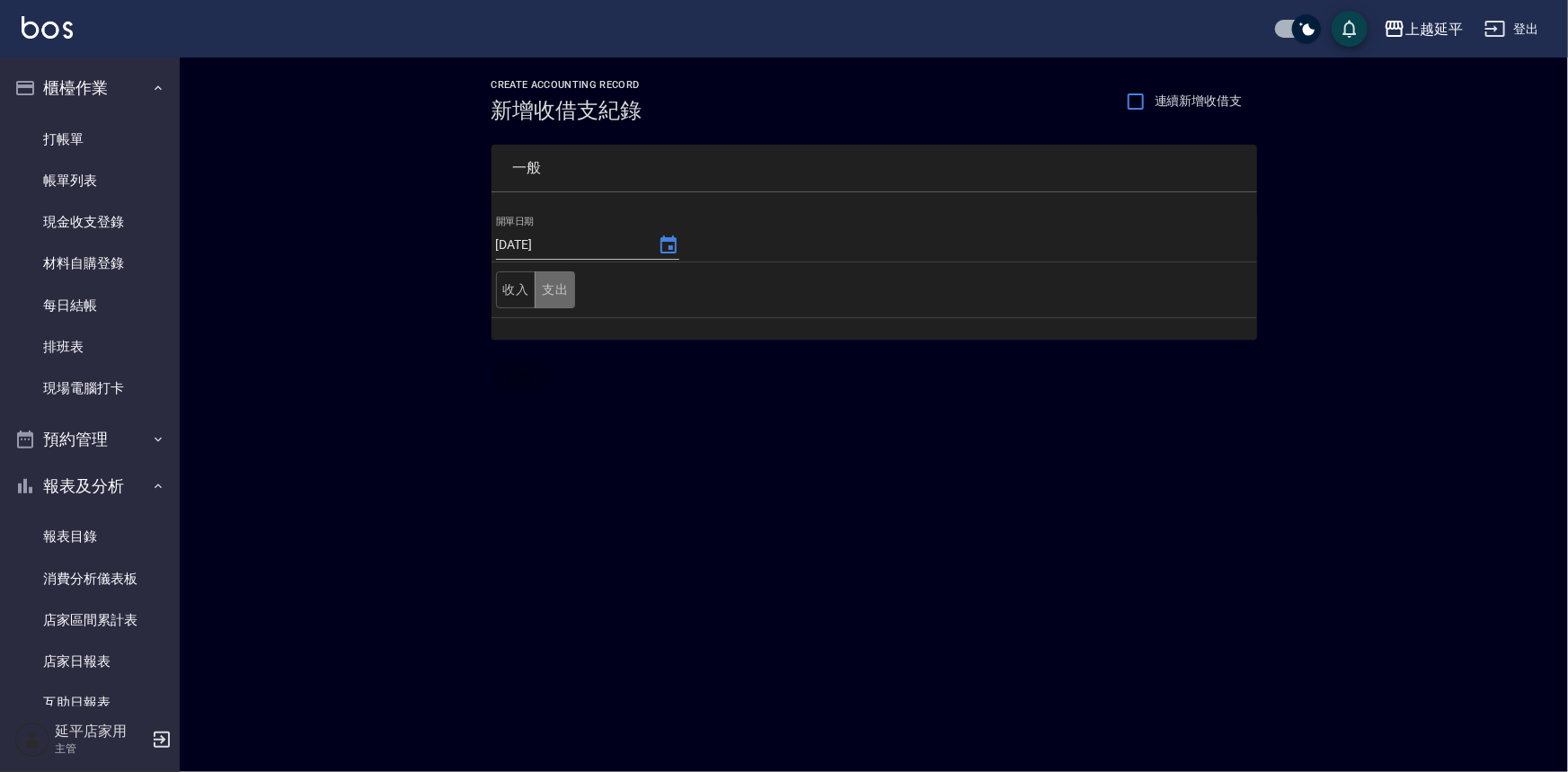
click at [548, 279] on button "支出" at bounding box center [555, 289] width 41 height 37
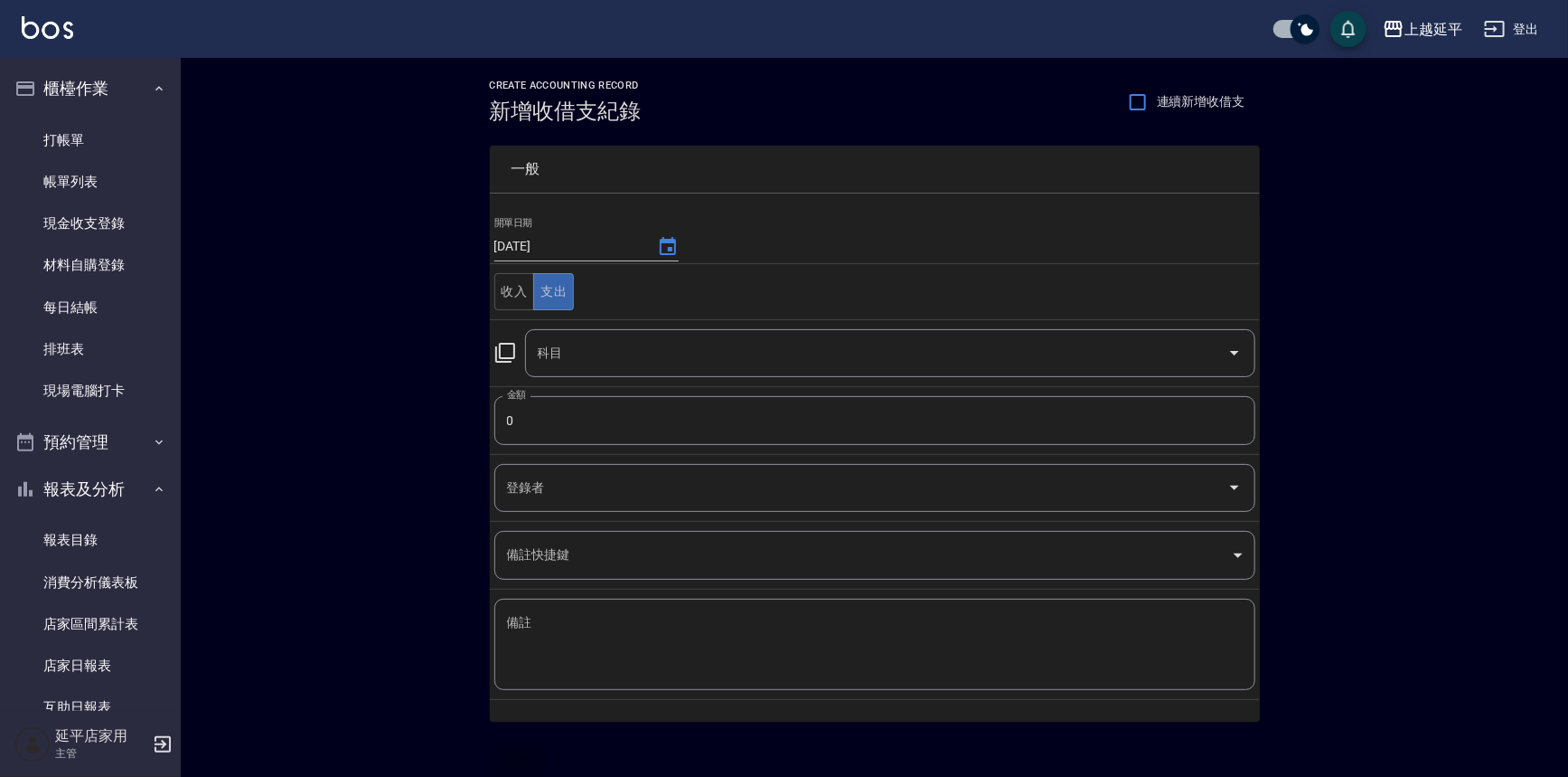
click at [500, 353] on icon at bounding box center [505, 353] width 20 height 20
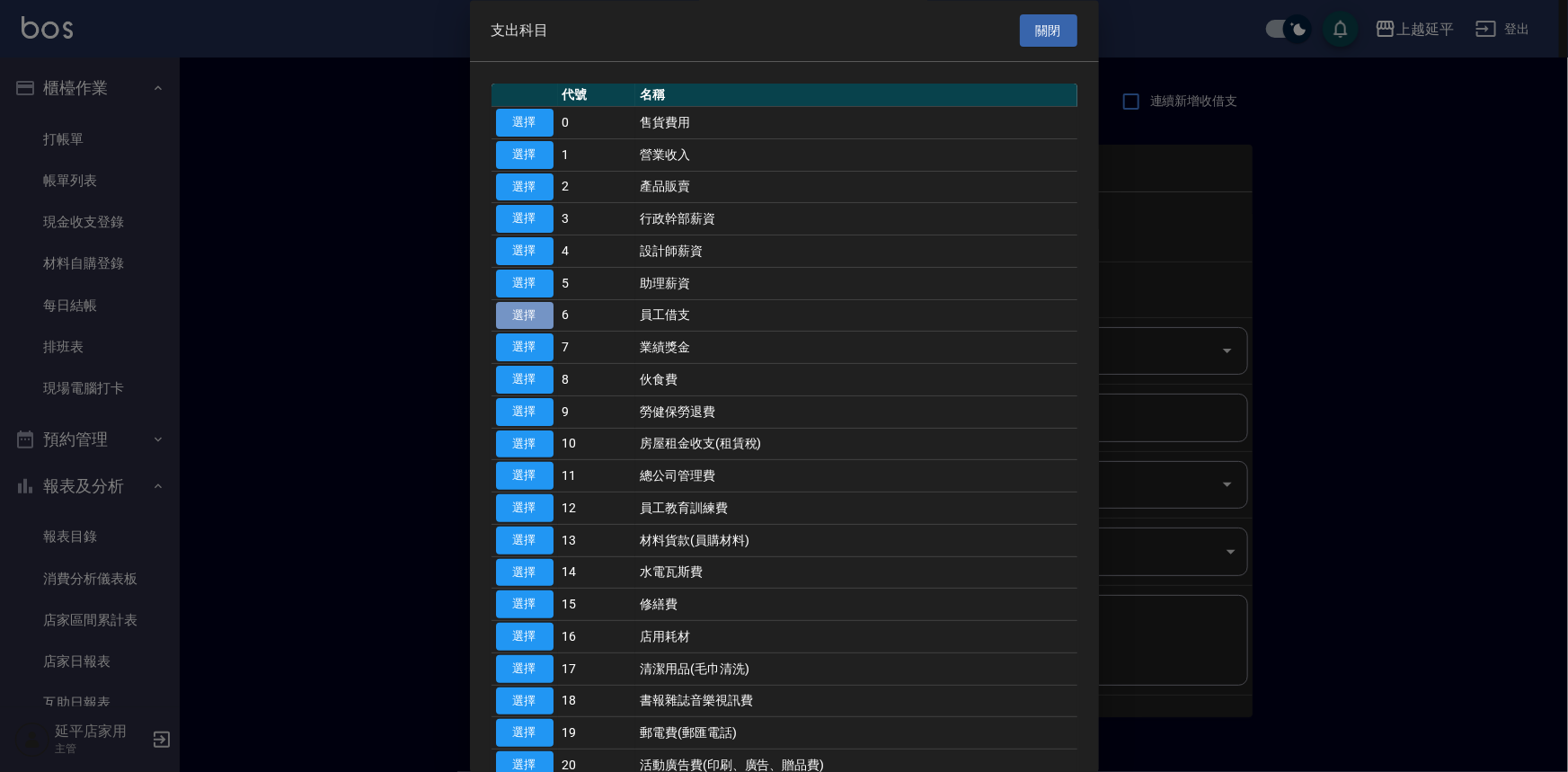
click at [542, 308] on button "選擇" at bounding box center [524, 315] width 57 height 28
type input "6 員工借支"
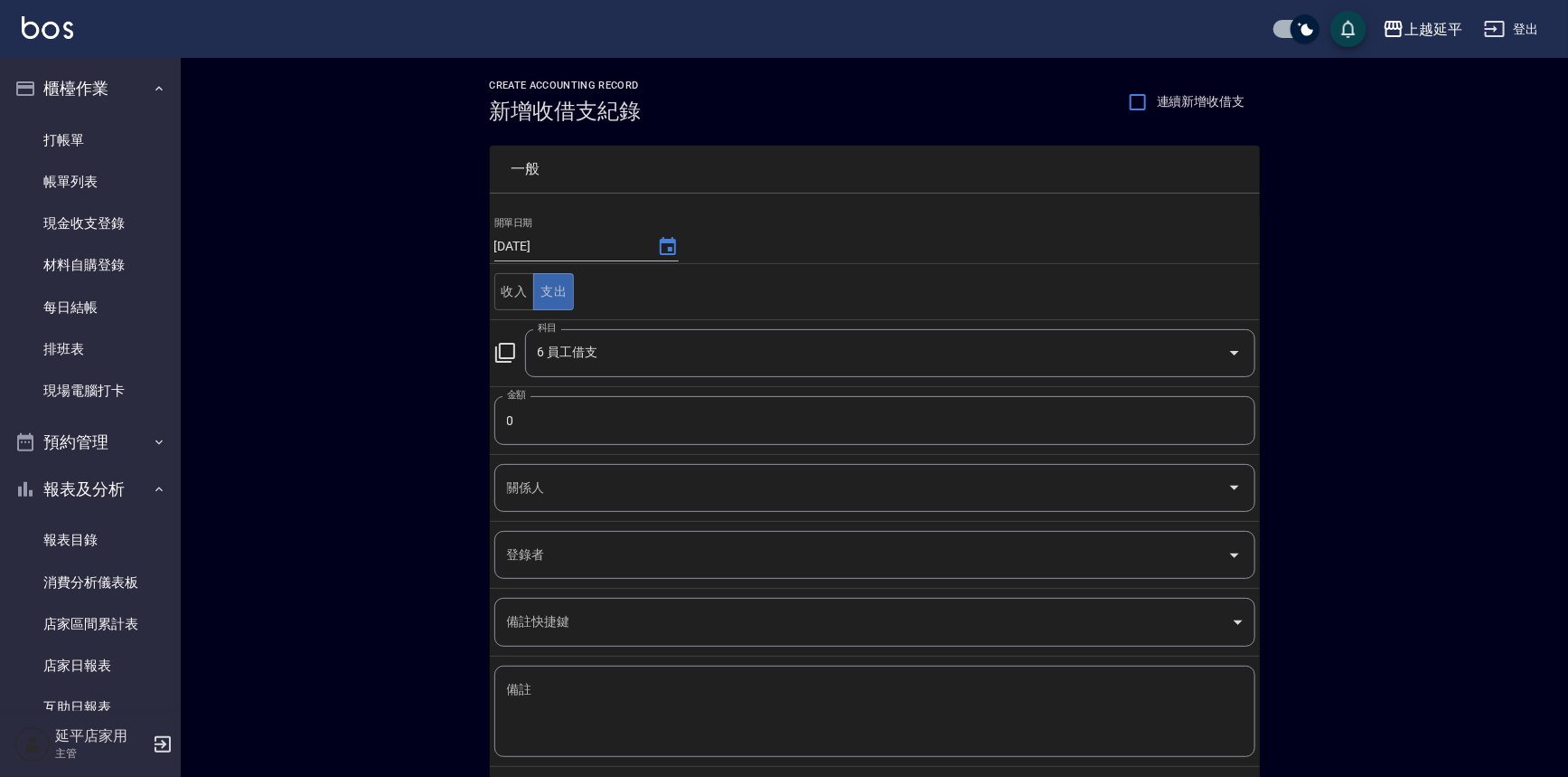
click at [539, 418] on input "0" at bounding box center [874, 420] width 761 height 49
type input "1000"
click at [563, 491] on input "關係人" at bounding box center [861, 488] width 717 height 32
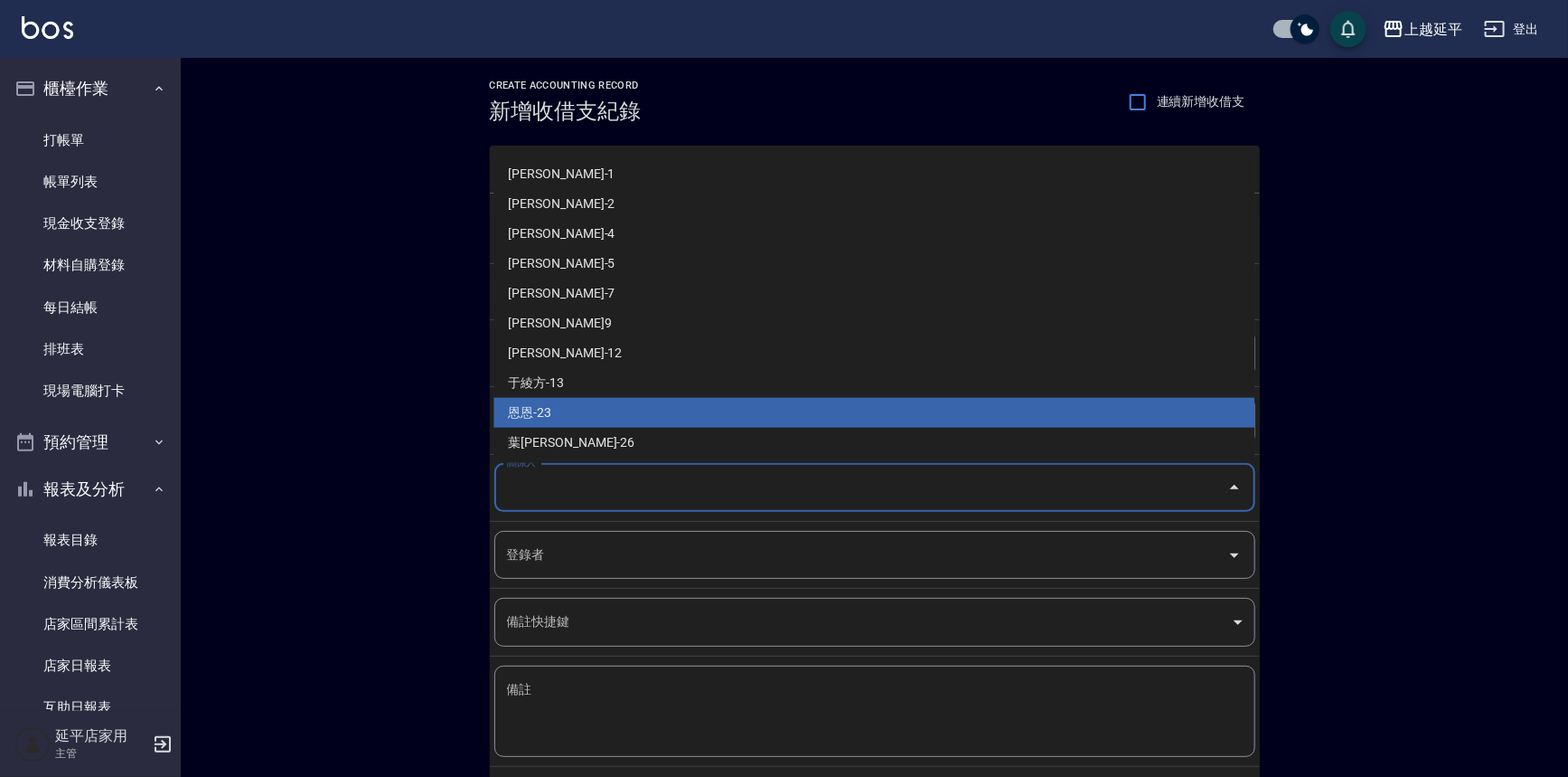
click at [562, 421] on li "恩恩-23" at bounding box center [873, 412] width 761 height 30
type input "恩恩-23"
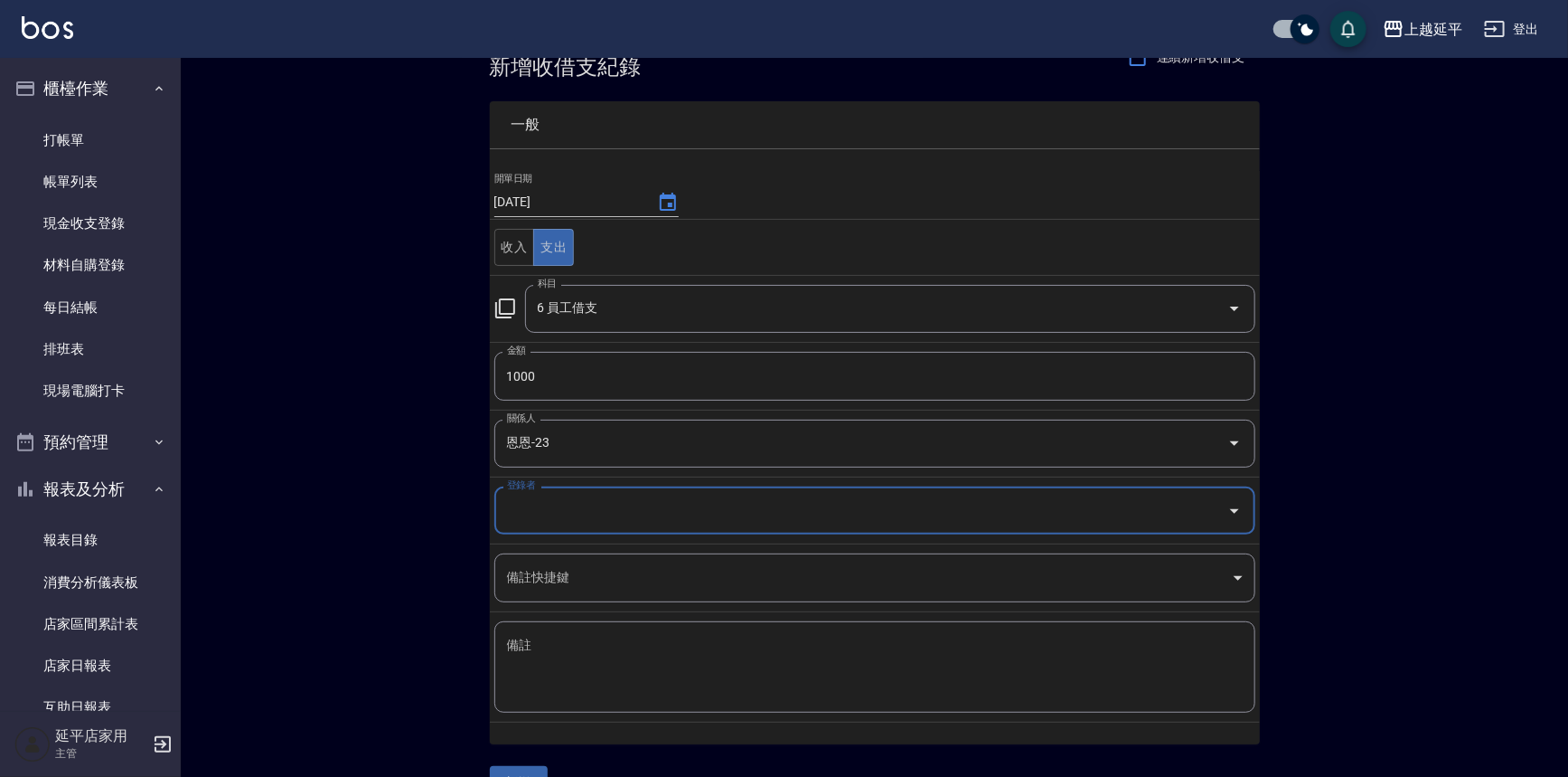
scroll to position [87, 0]
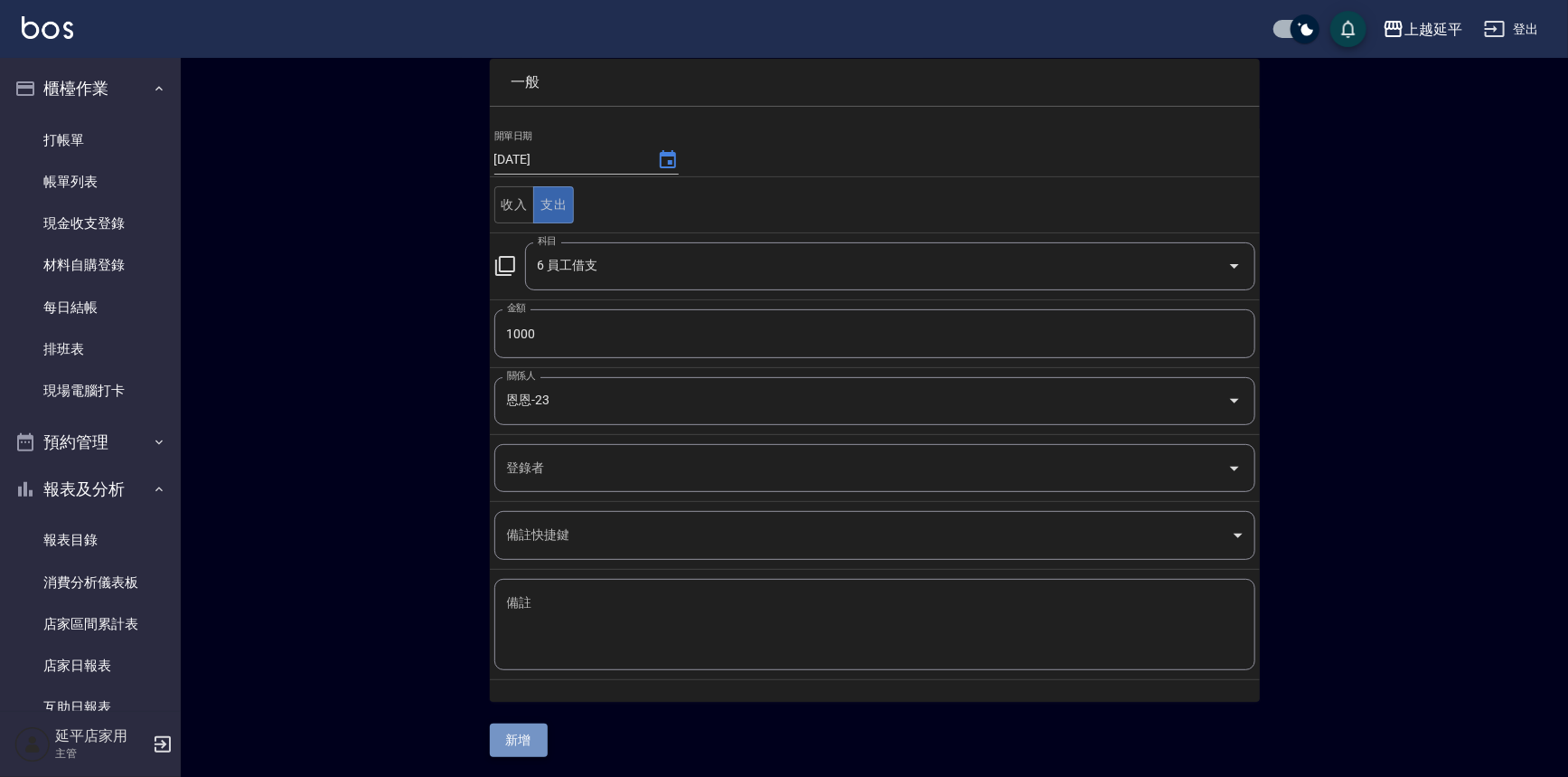
click at [512, 732] on button "新增" at bounding box center [518, 740] width 57 height 34
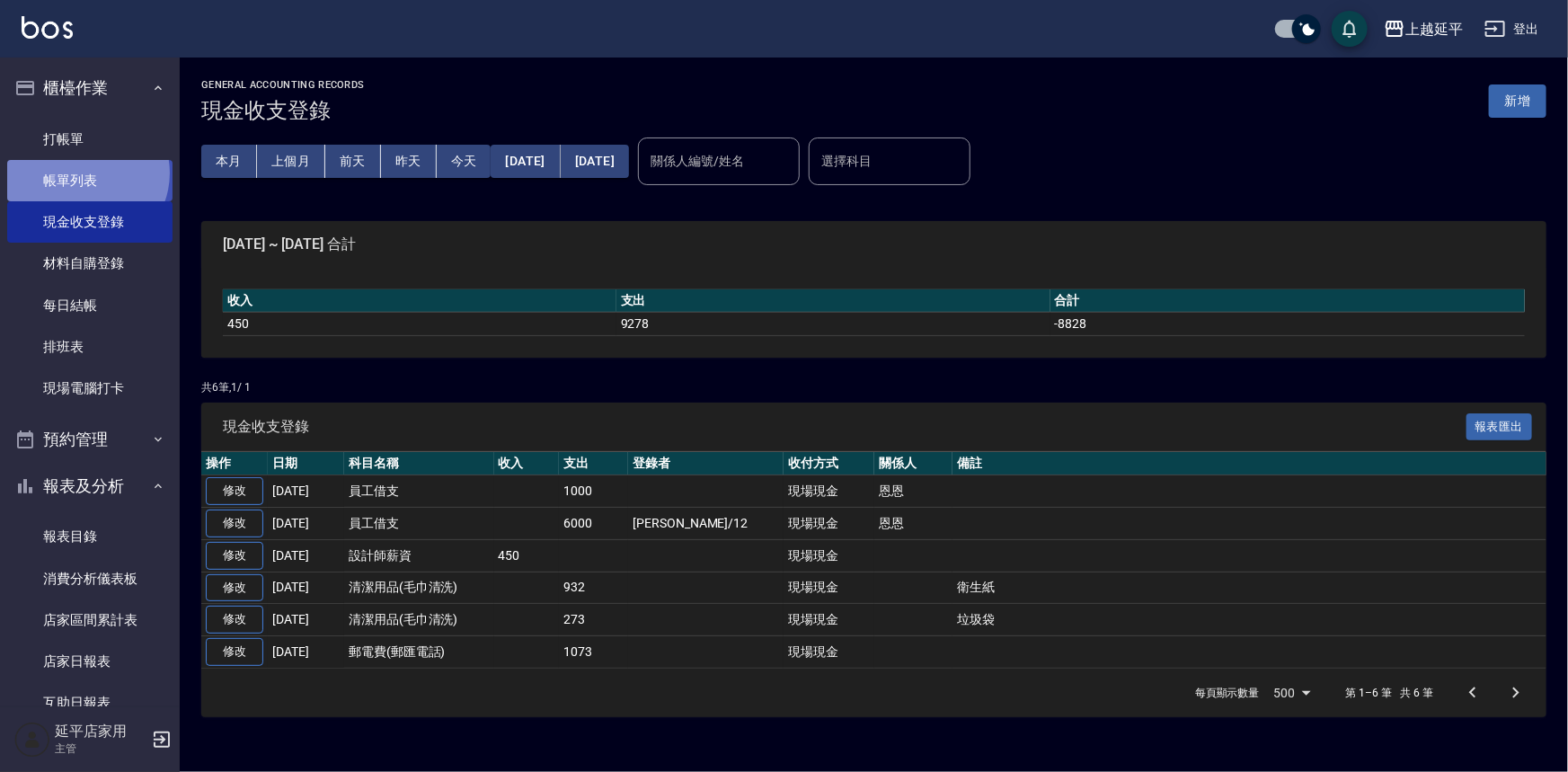
click at [84, 173] on link "帳單列表" at bounding box center [90, 180] width 165 height 42
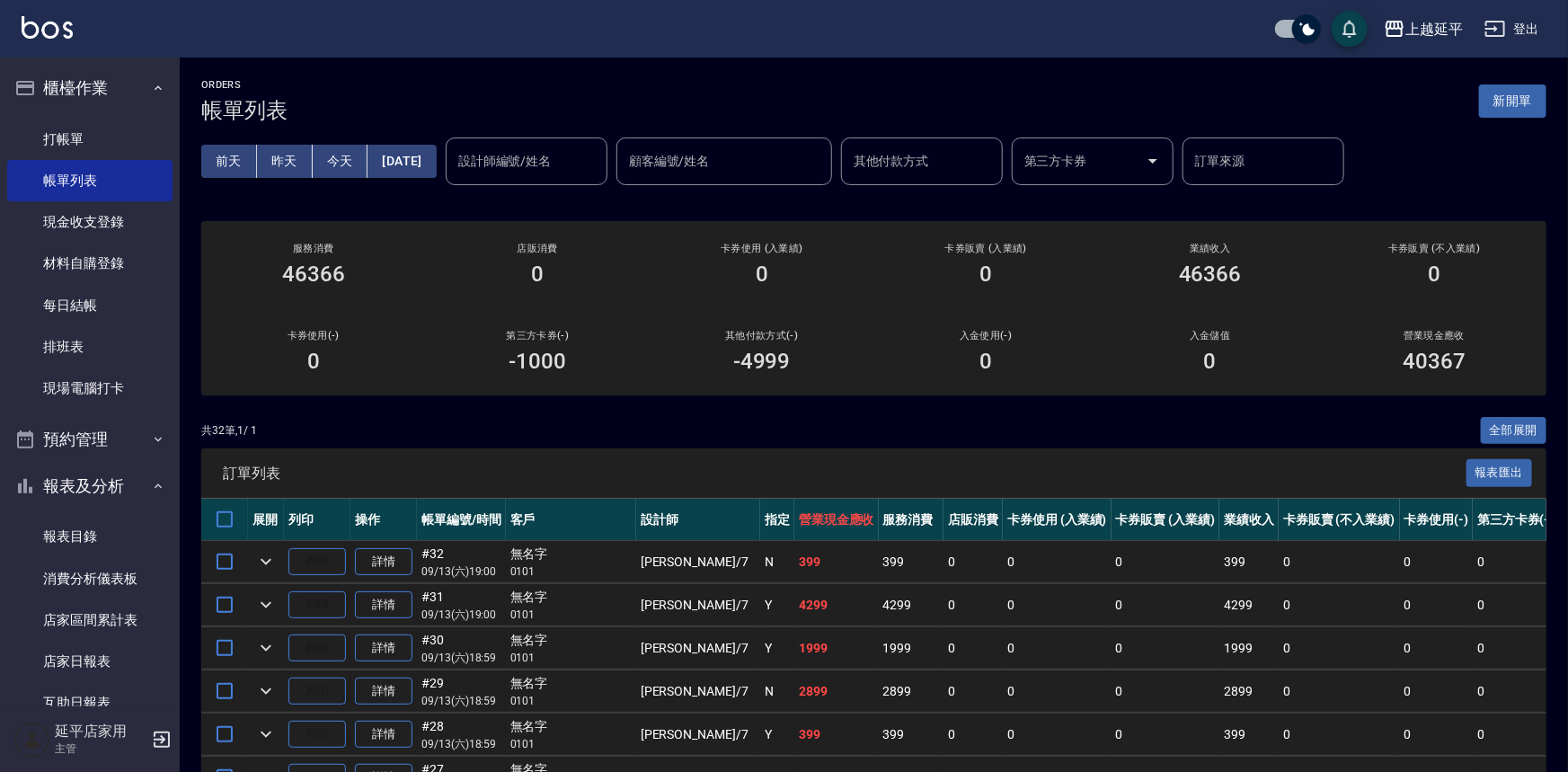
click at [557, 156] on div "設計師編號/姓名 設計師編號/姓名" at bounding box center [527, 161] width 161 height 48
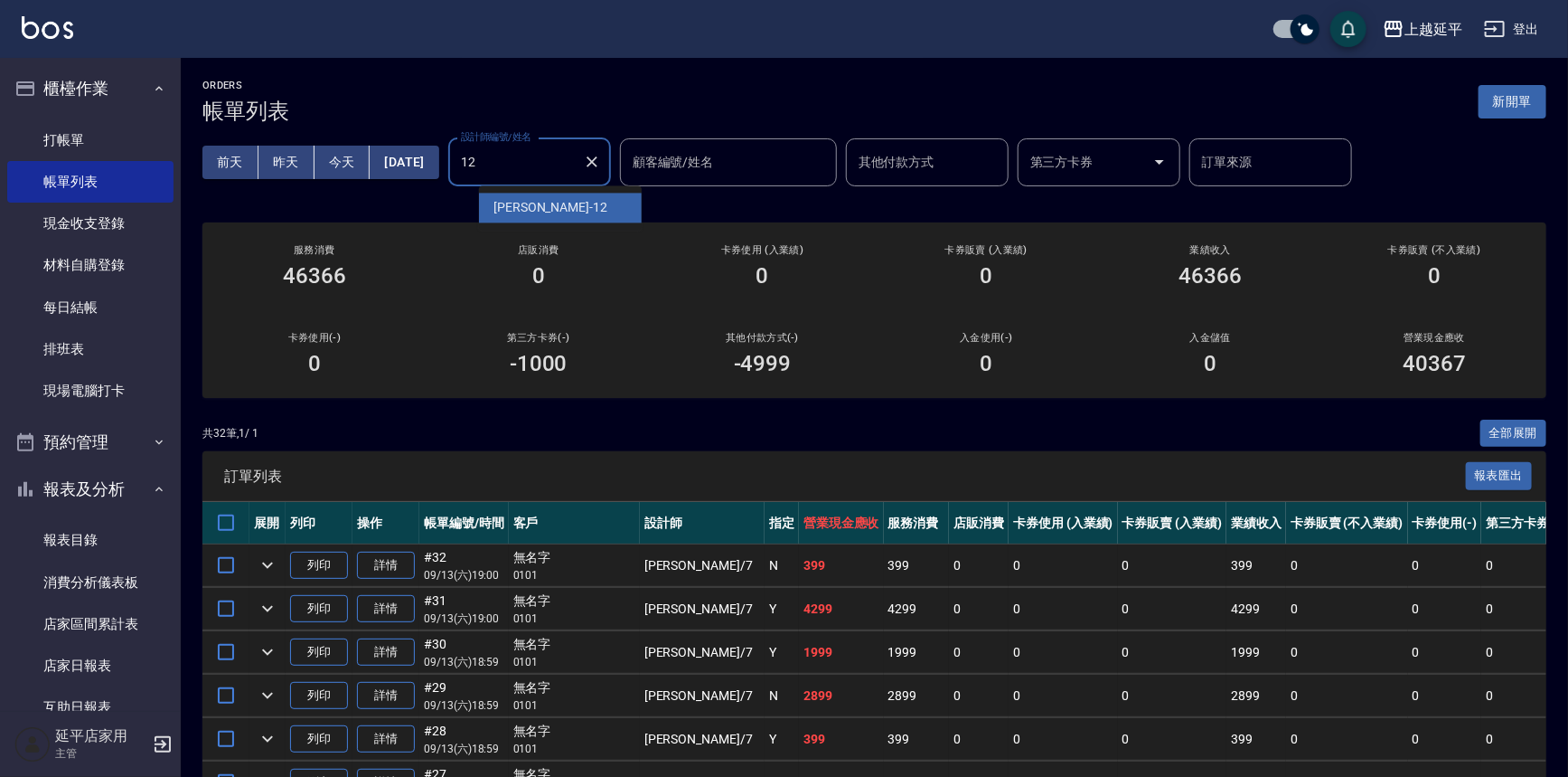
click at [551, 209] on div "Karen -12" at bounding box center [560, 207] width 162 height 30
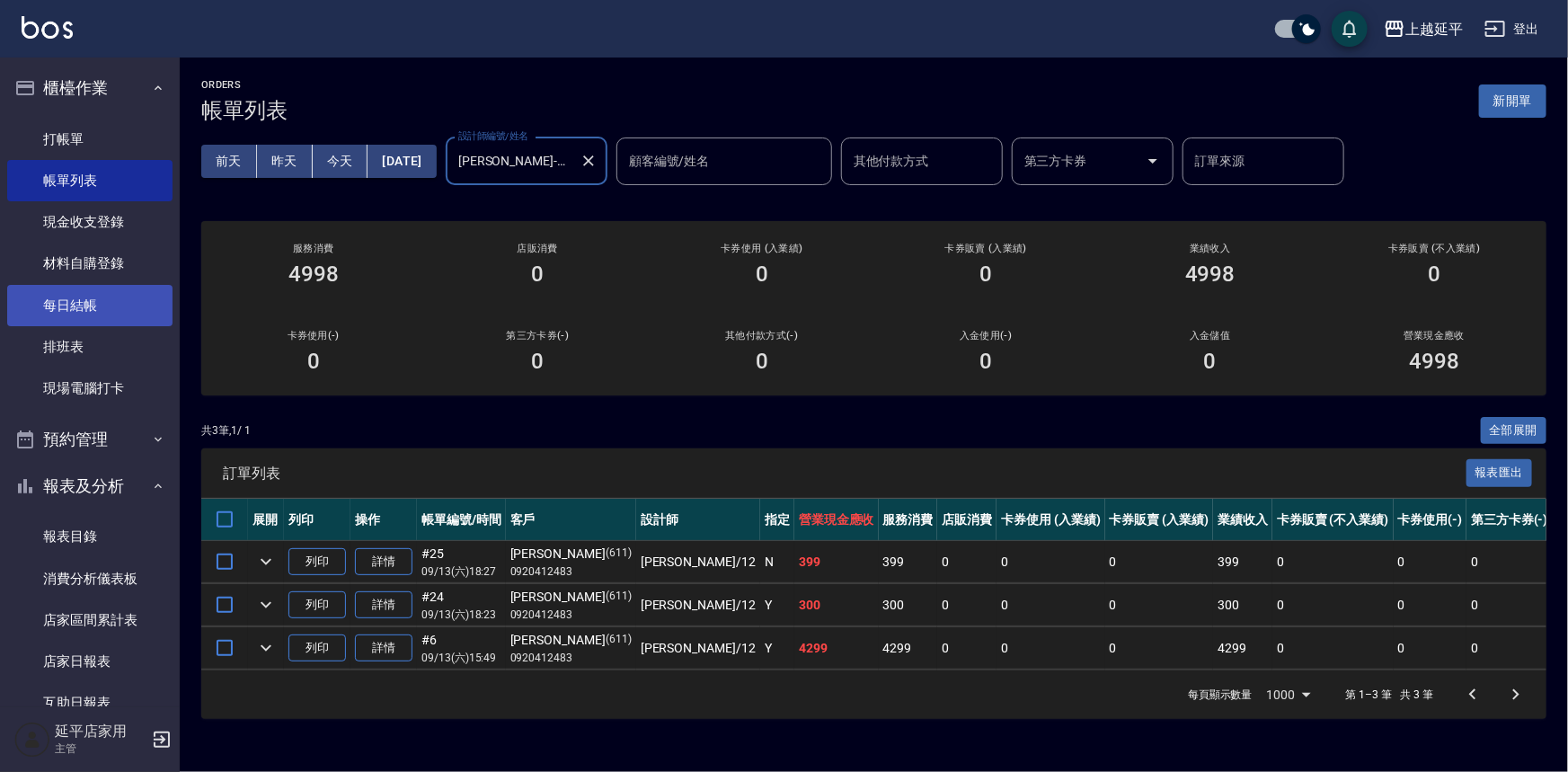
type input "Karen-12"
click at [72, 294] on link "每日結帳" at bounding box center [90, 305] width 165 height 42
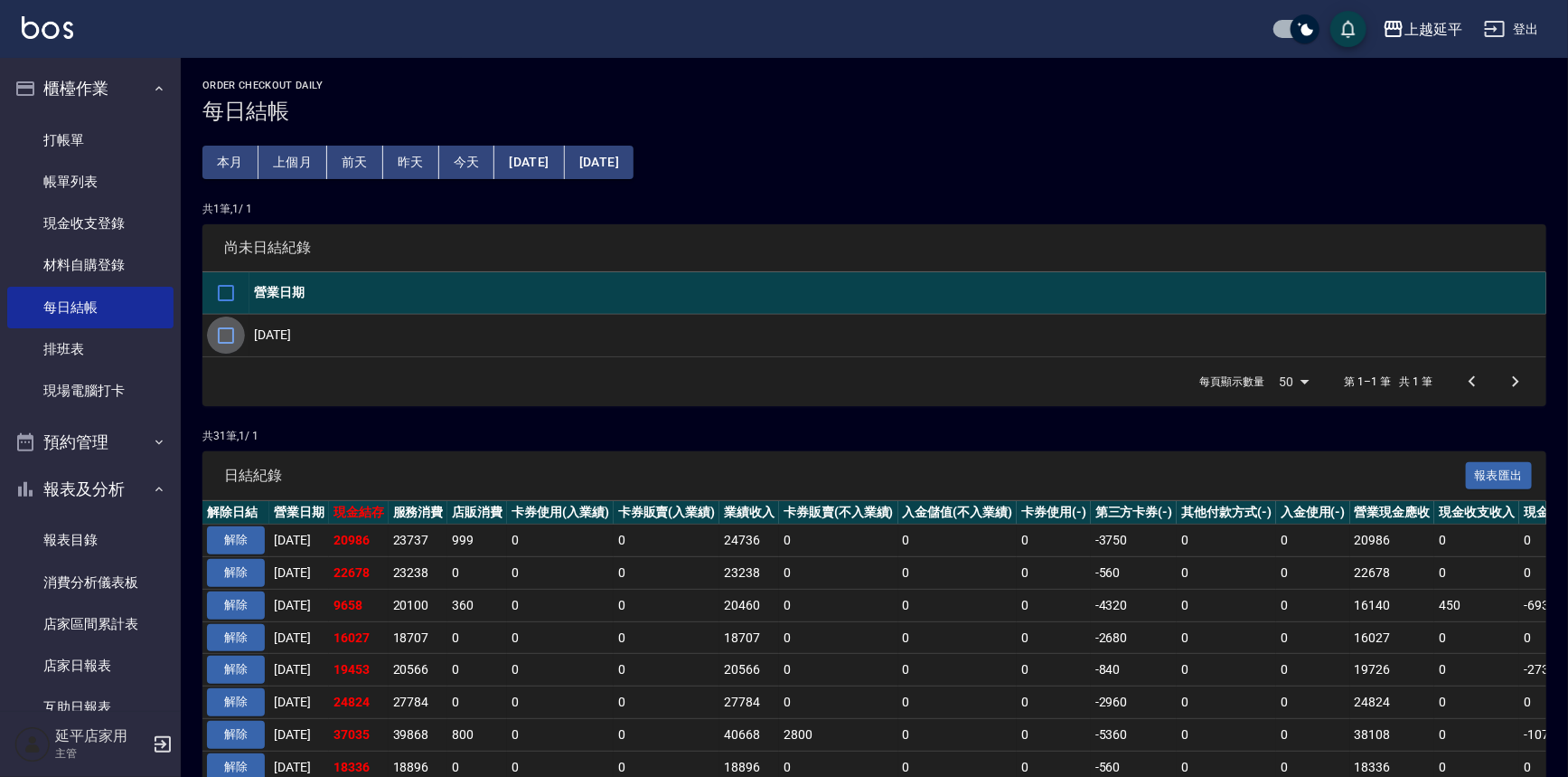
click at [228, 328] on input "checkbox" at bounding box center [226, 336] width 38 height 38
checkbox input "true"
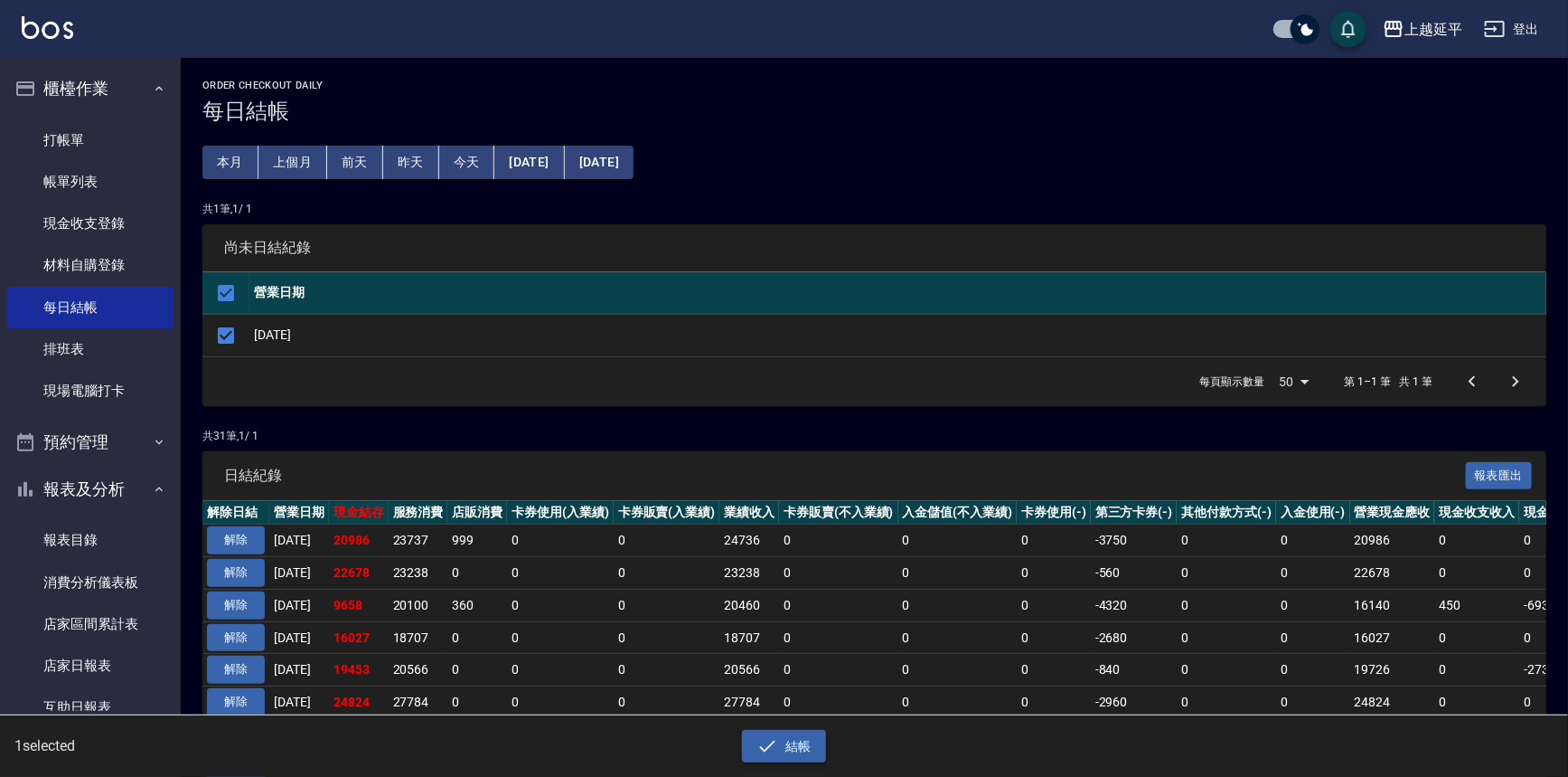
click at [792, 745] on button "結帳" at bounding box center [784, 746] width 84 height 34
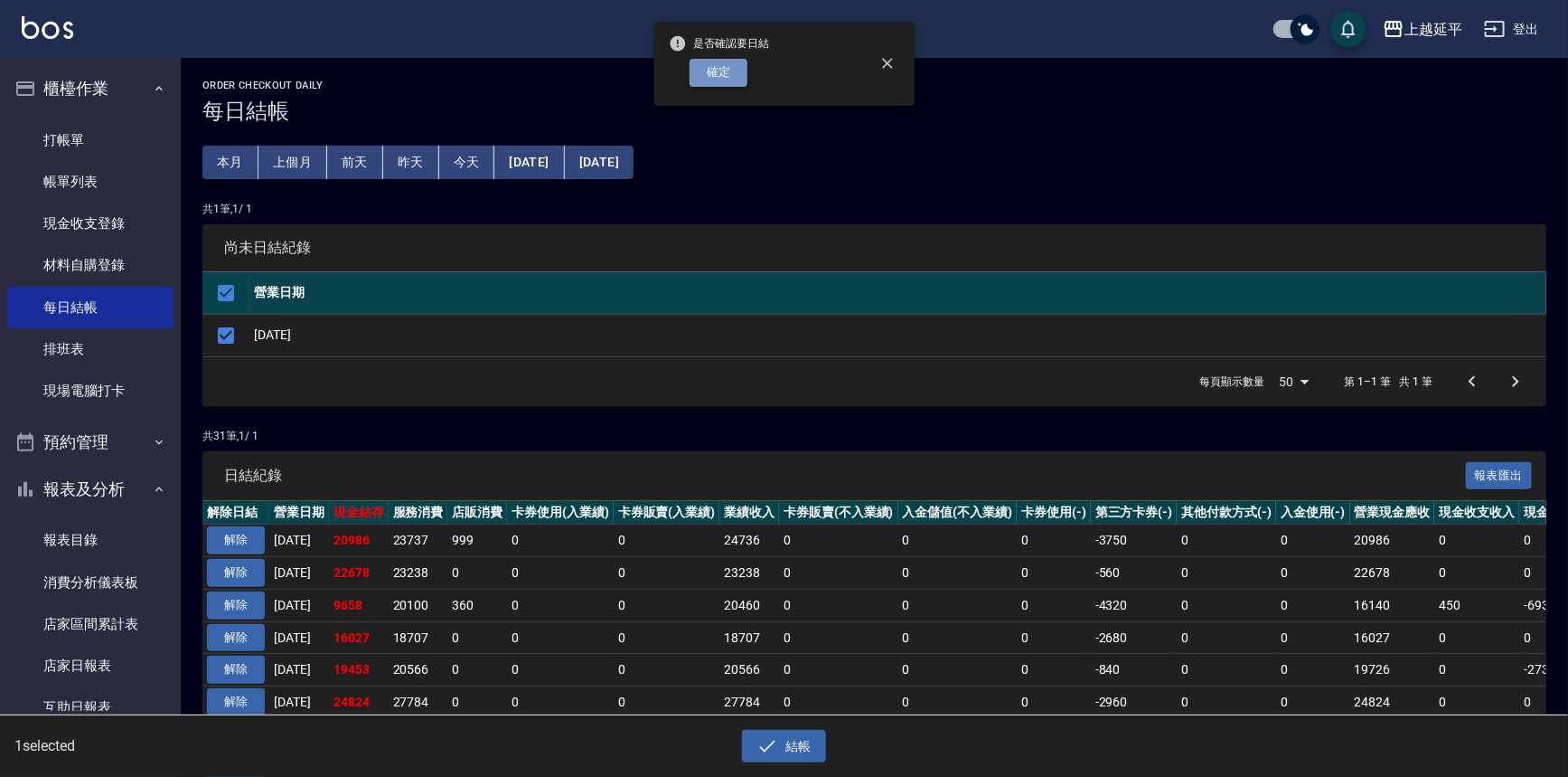
click at [732, 76] on button "確定" at bounding box center [717, 72] width 57 height 28
checkbox input "false"
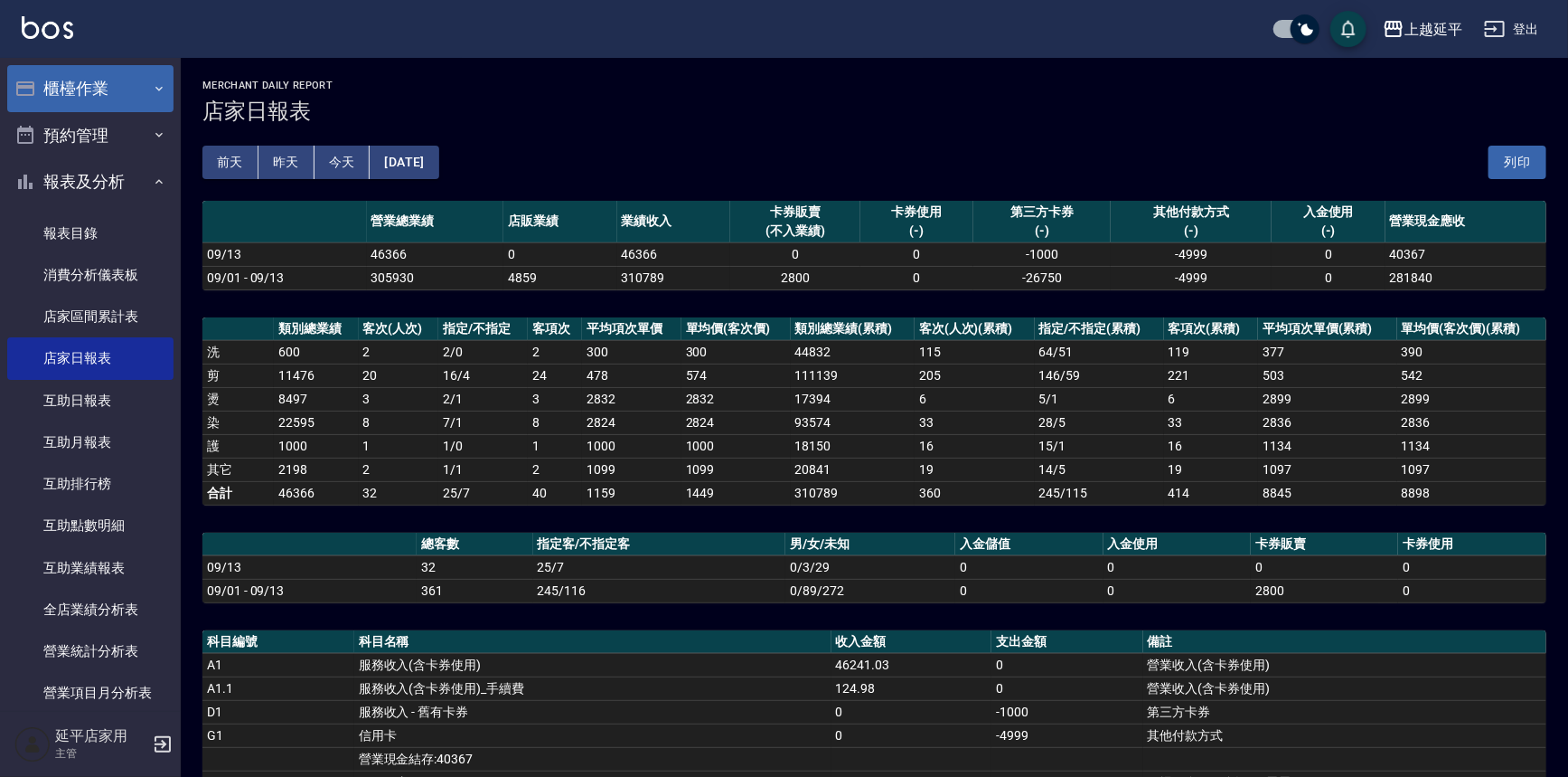
click at [78, 99] on button "櫃檯作業" at bounding box center [90, 88] width 166 height 47
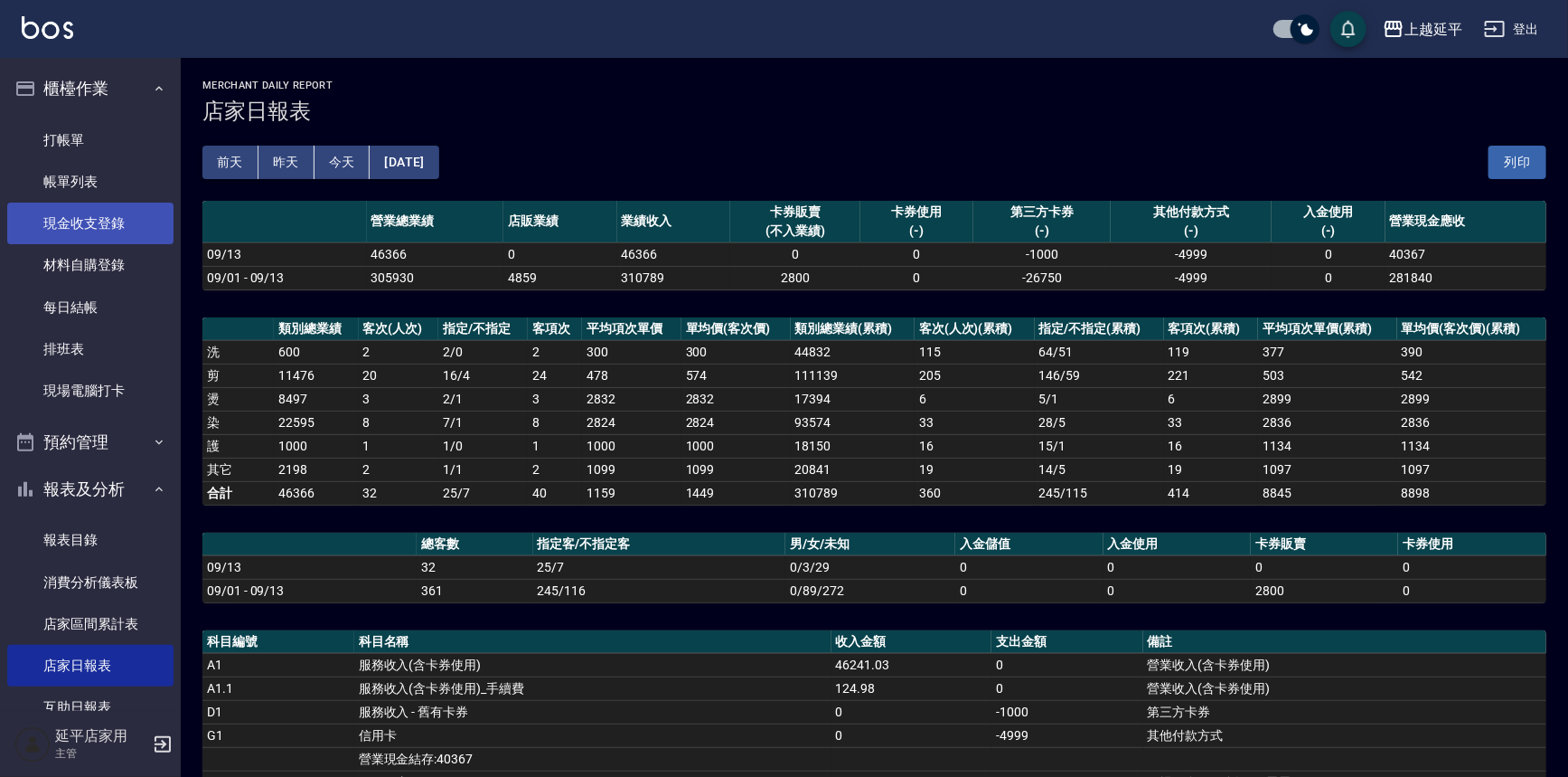
click at [88, 216] on link "現金收支登錄" at bounding box center [90, 223] width 166 height 42
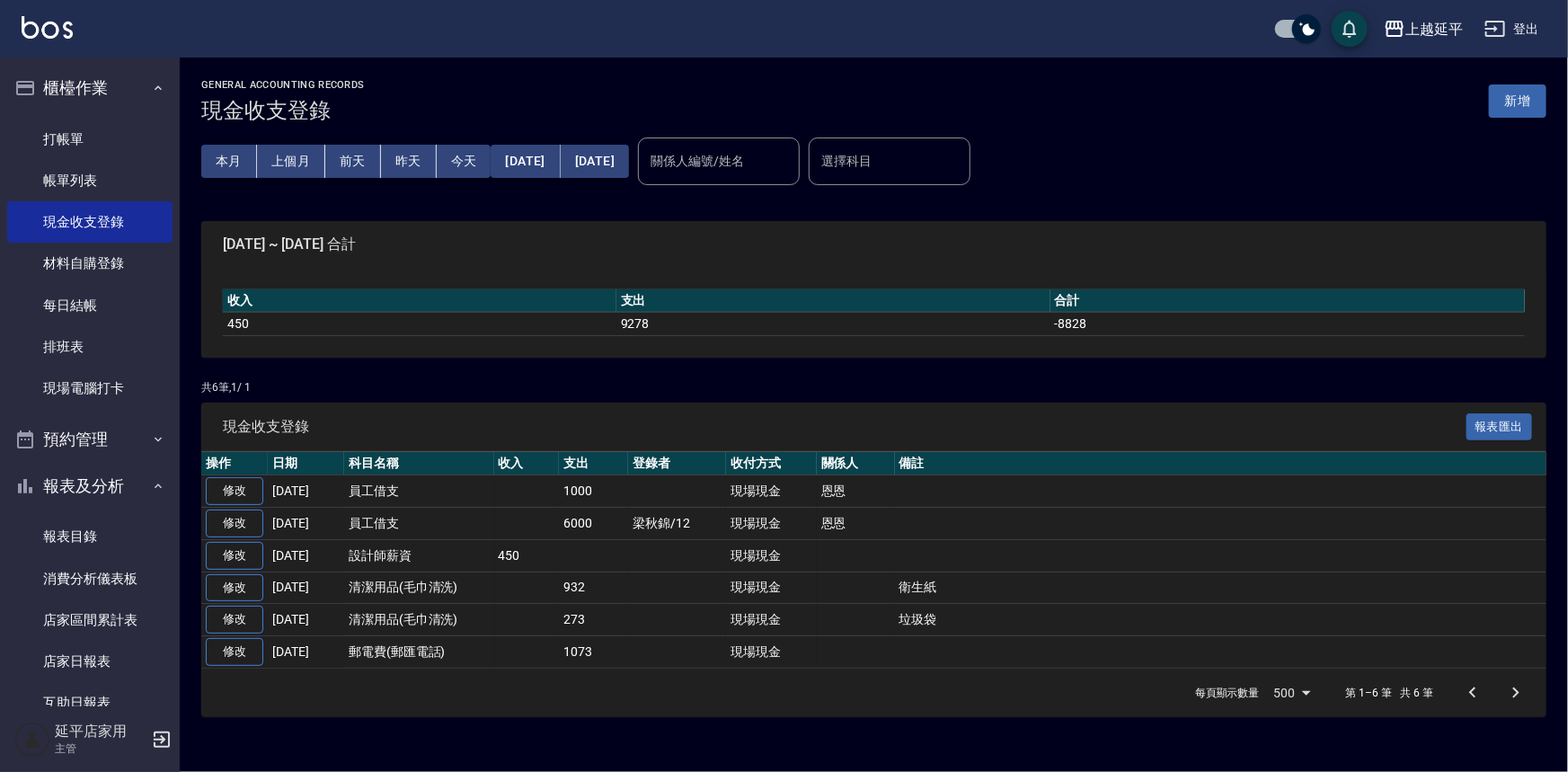
drag, startPoint x: 1513, startPoint y: 103, endPoint x: 1375, endPoint y: 167, distance: 152.1
click at [1513, 101] on button "新增" at bounding box center [1517, 101] width 57 height 34
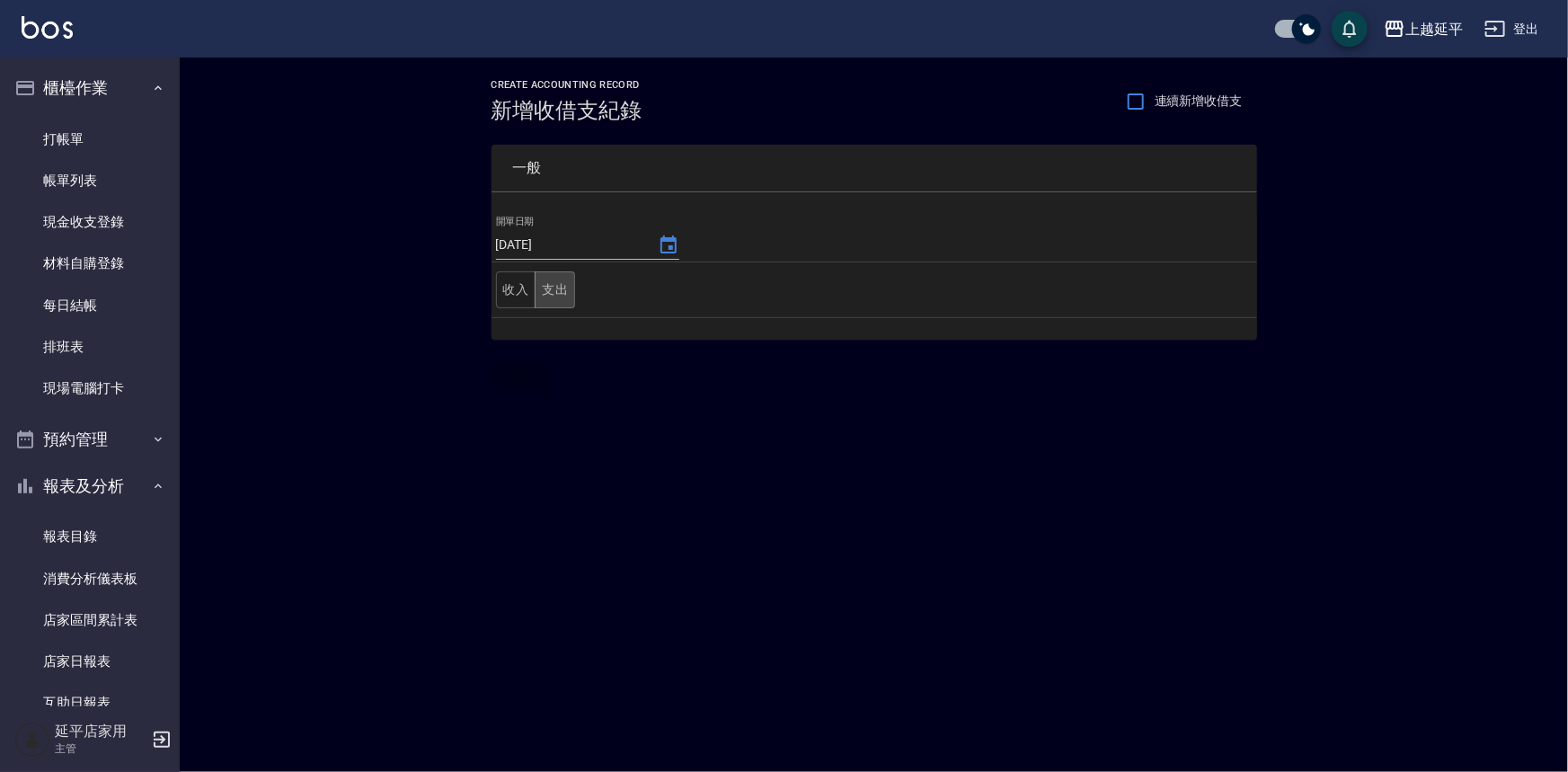
click at [562, 288] on button "支出" at bounding box center [555, 289] width 41 height 37
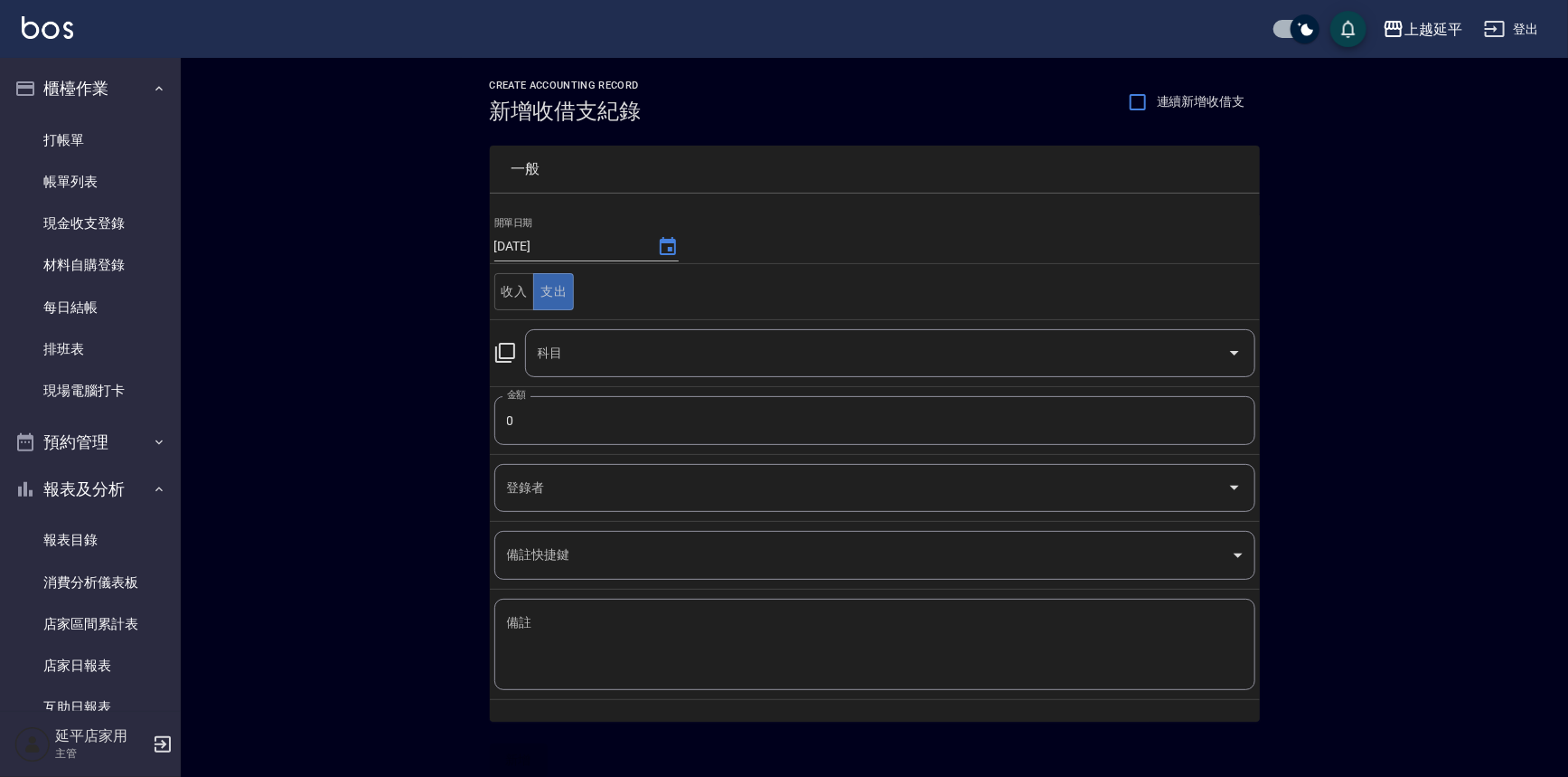
click at [501, 353] on icon at bounding box center [505, 353] width 22 height 22
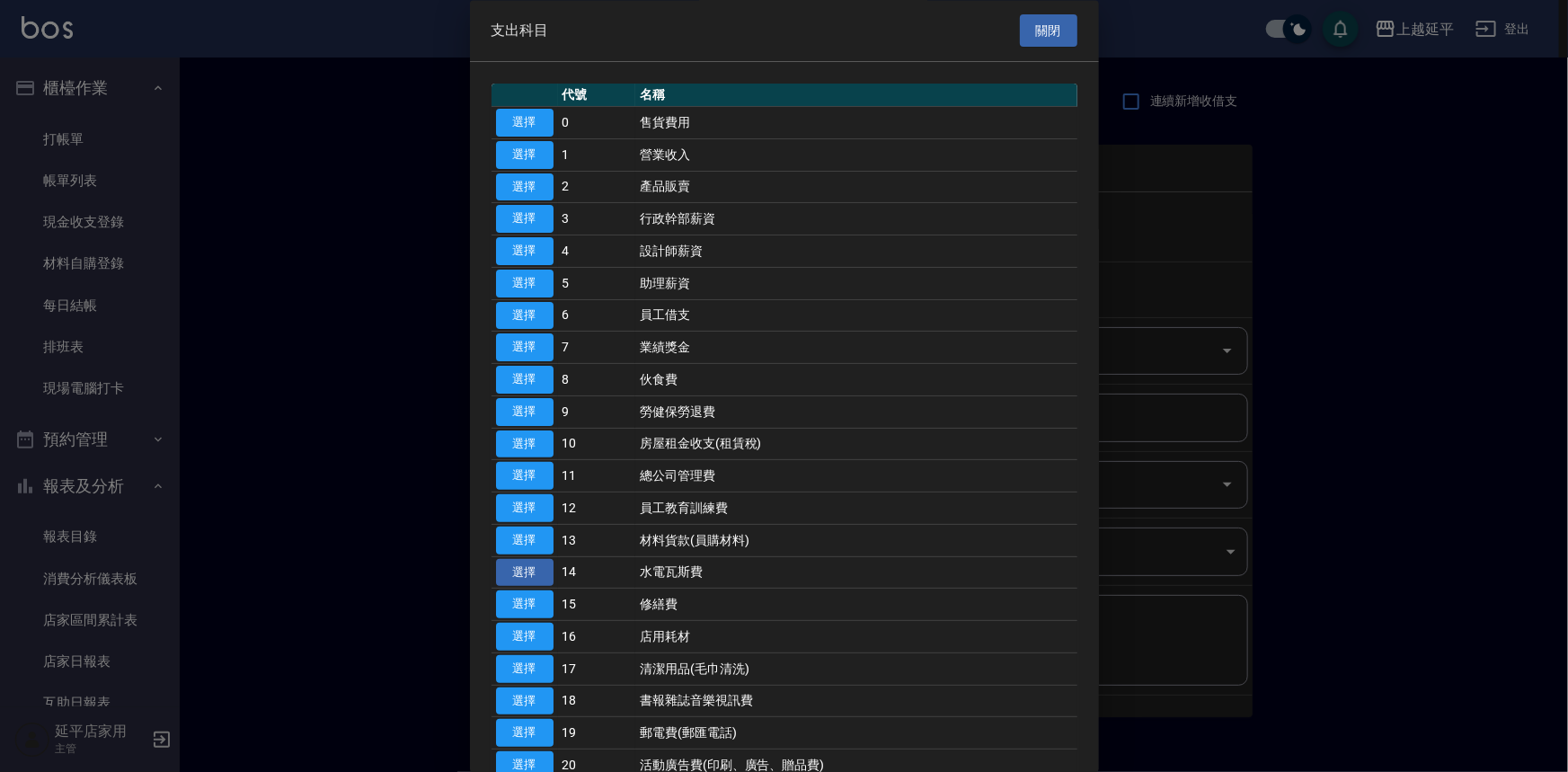
click at [528, 574] on button "選擇" at bounding box center [524, 573] width 57 height 28
type input "14 水電瓦斯費"
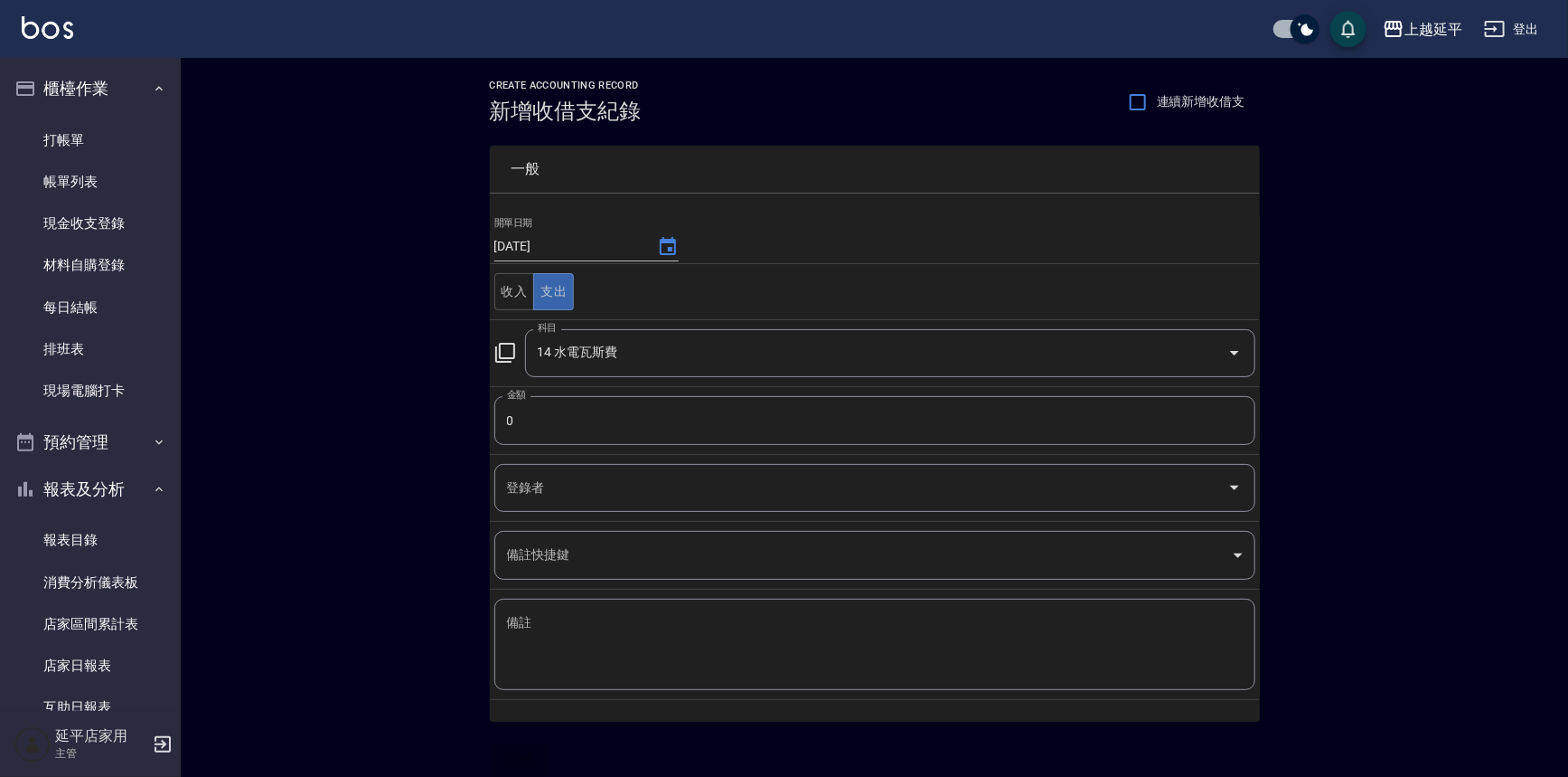
click at [552, 415] on input "0" at bounding box center [874, 420] width 761 height 49
type input "300"
click at [510, 760] on button "新增" at bounding box center [518, 760] width 57 height 34
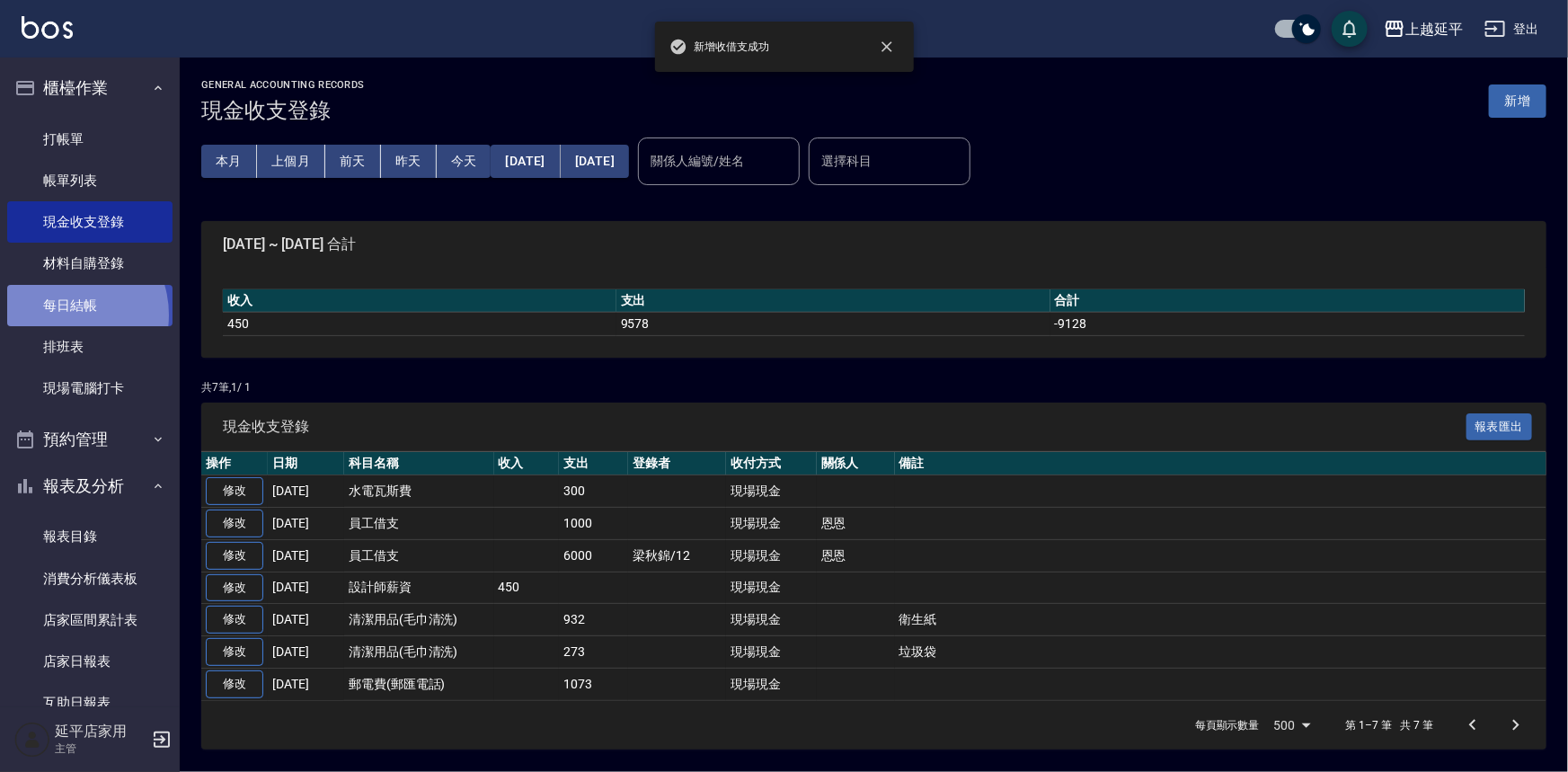
click at [64, 314] on link "每日結帳" at bounding box center [90, 305] width 165 height 42
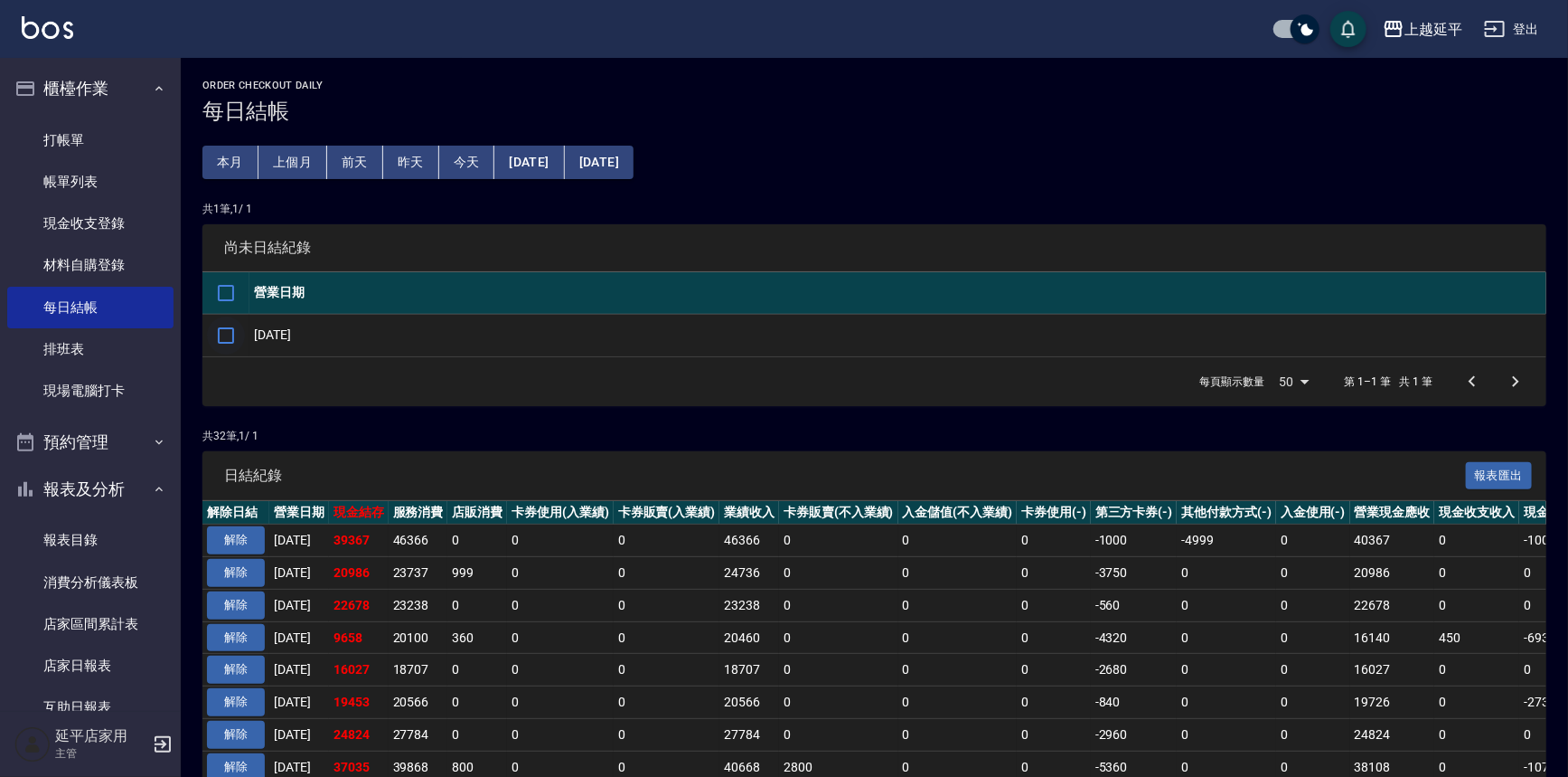
click at [225, 338] on input "checkbox" at bounding box center [226, 336] width 38 height 38
checkbox input "true"
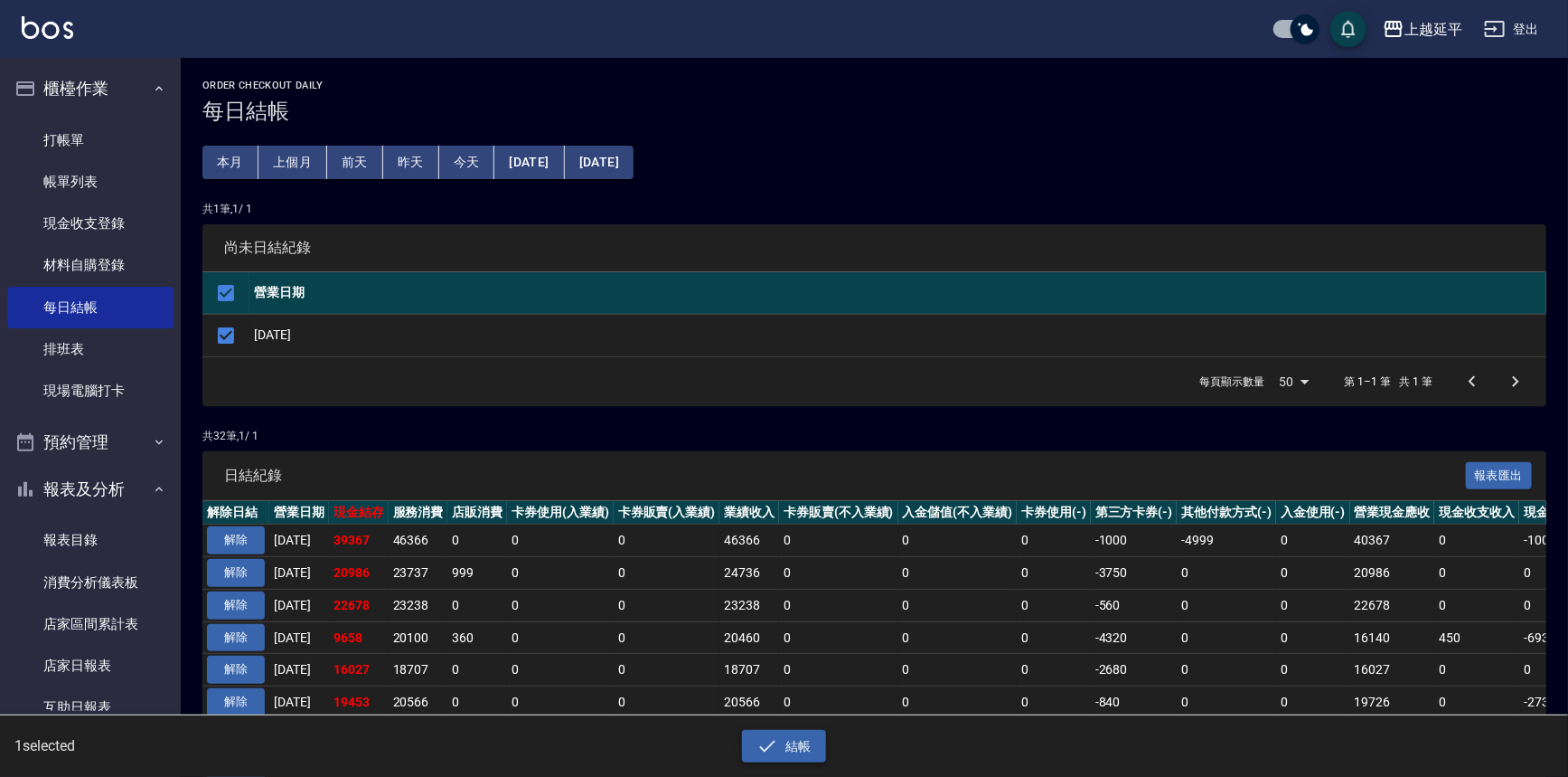
click at [803, 750] on button "結帳" at bounding box center [784, 746] width 84 height 34
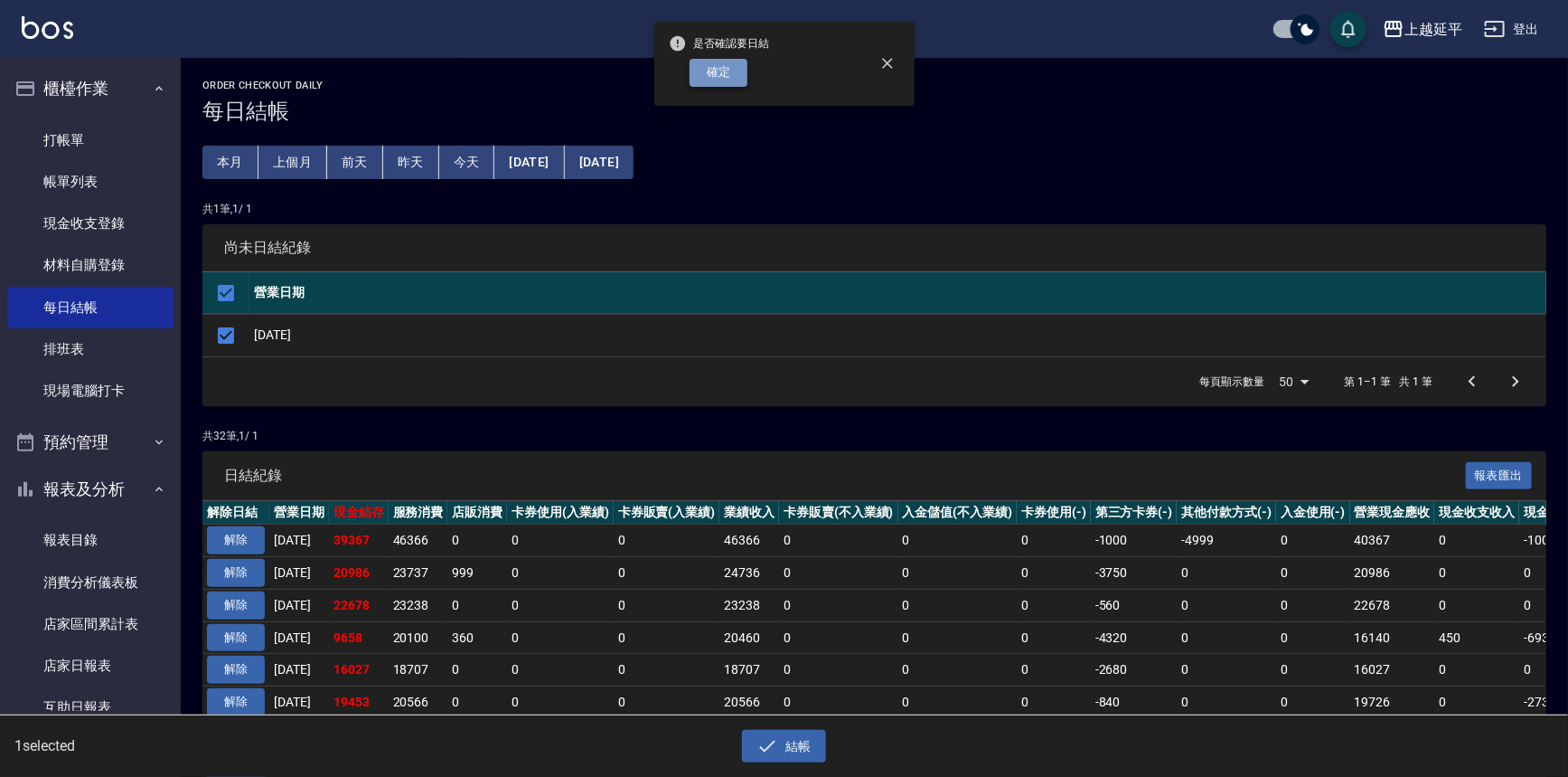
click at [717, 66] on button "確定" at bounding box center [717, 72] width 57 height 28
checkbox input "false"
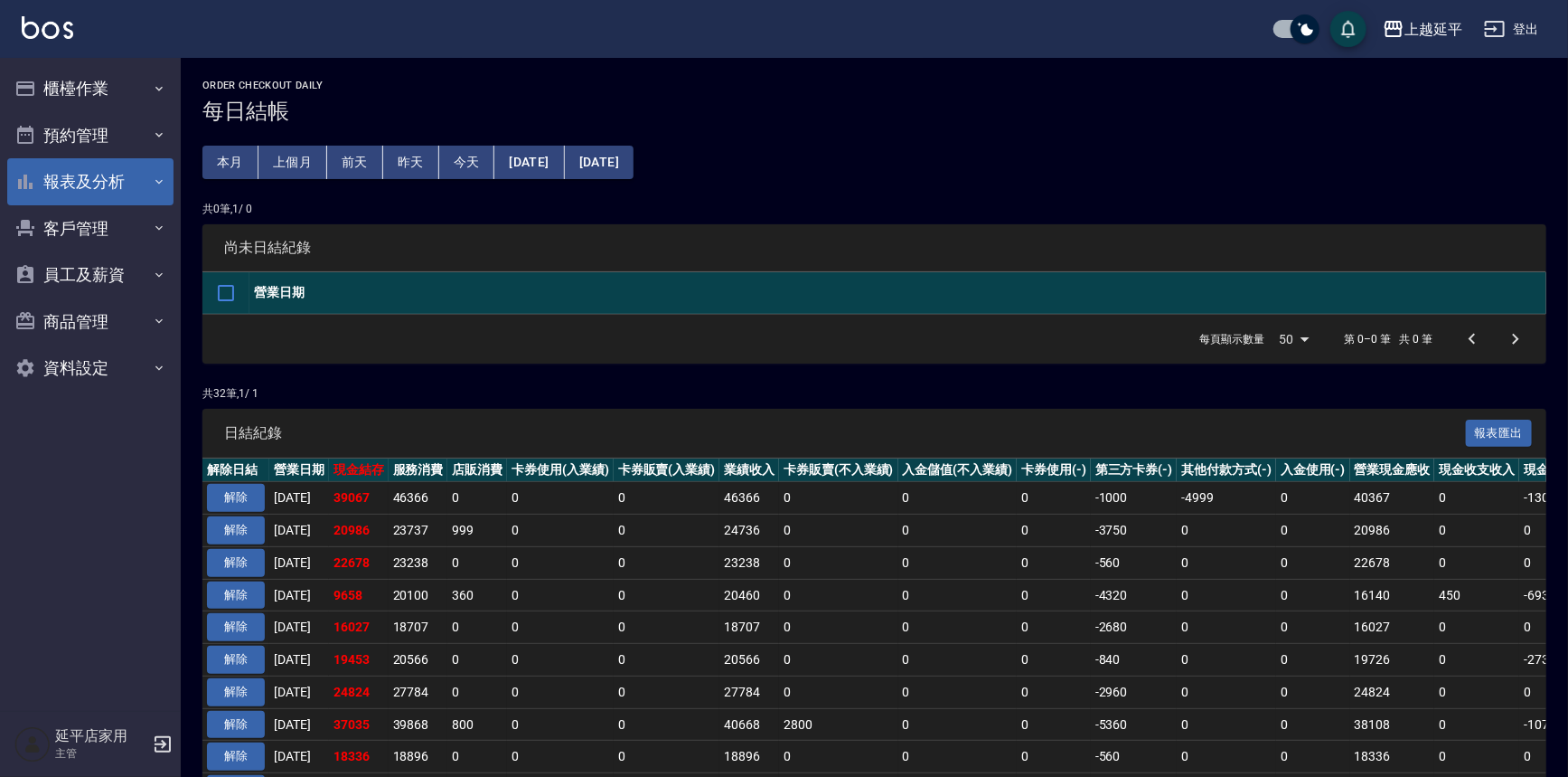
click at [85, 171] on button "報表及分析" at bounding box center [90, 182] width 166 height 47
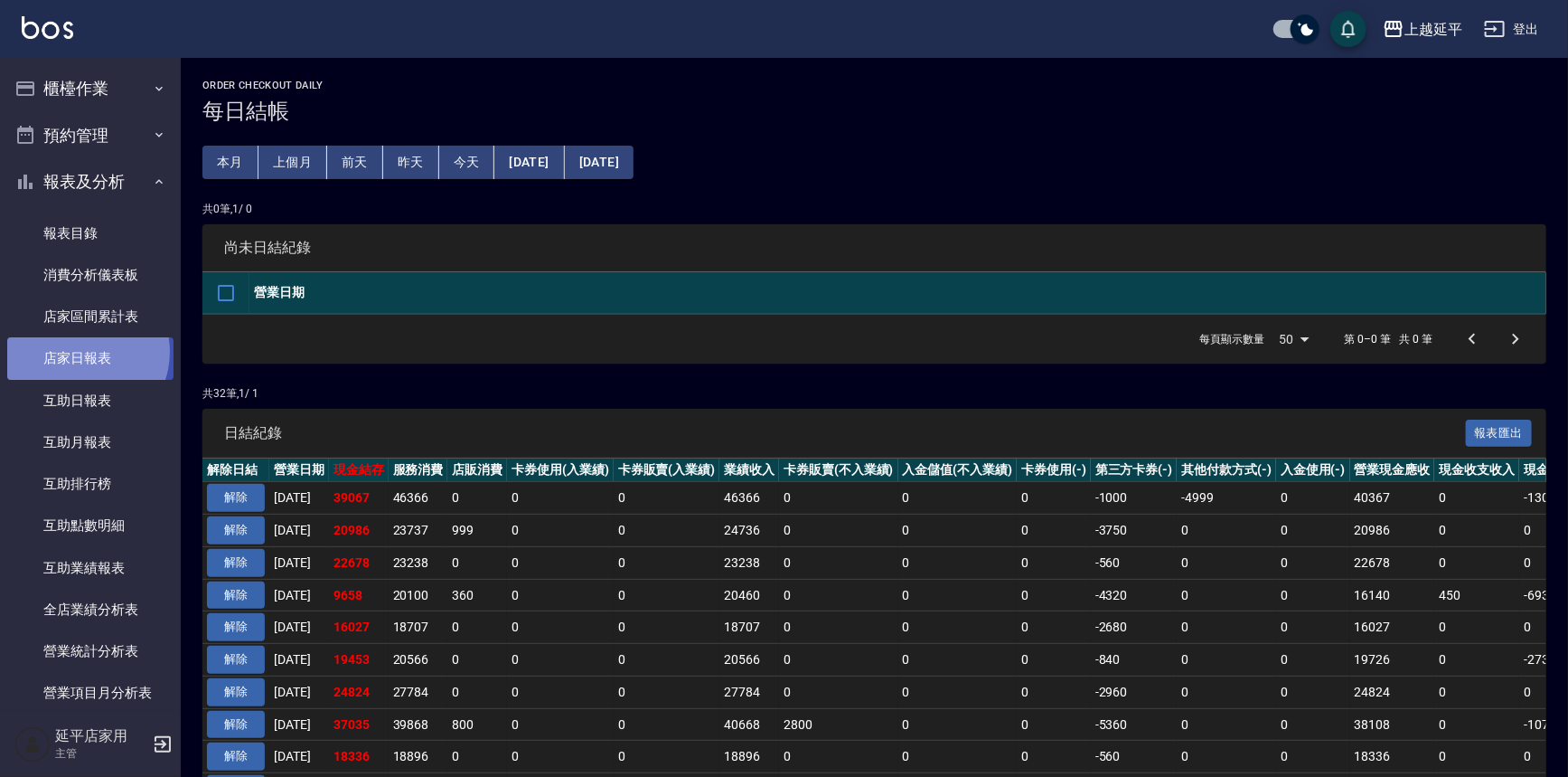
click at [80, 351] on link "店家日報表" at bounding box center [90, 358] width 166 height 42
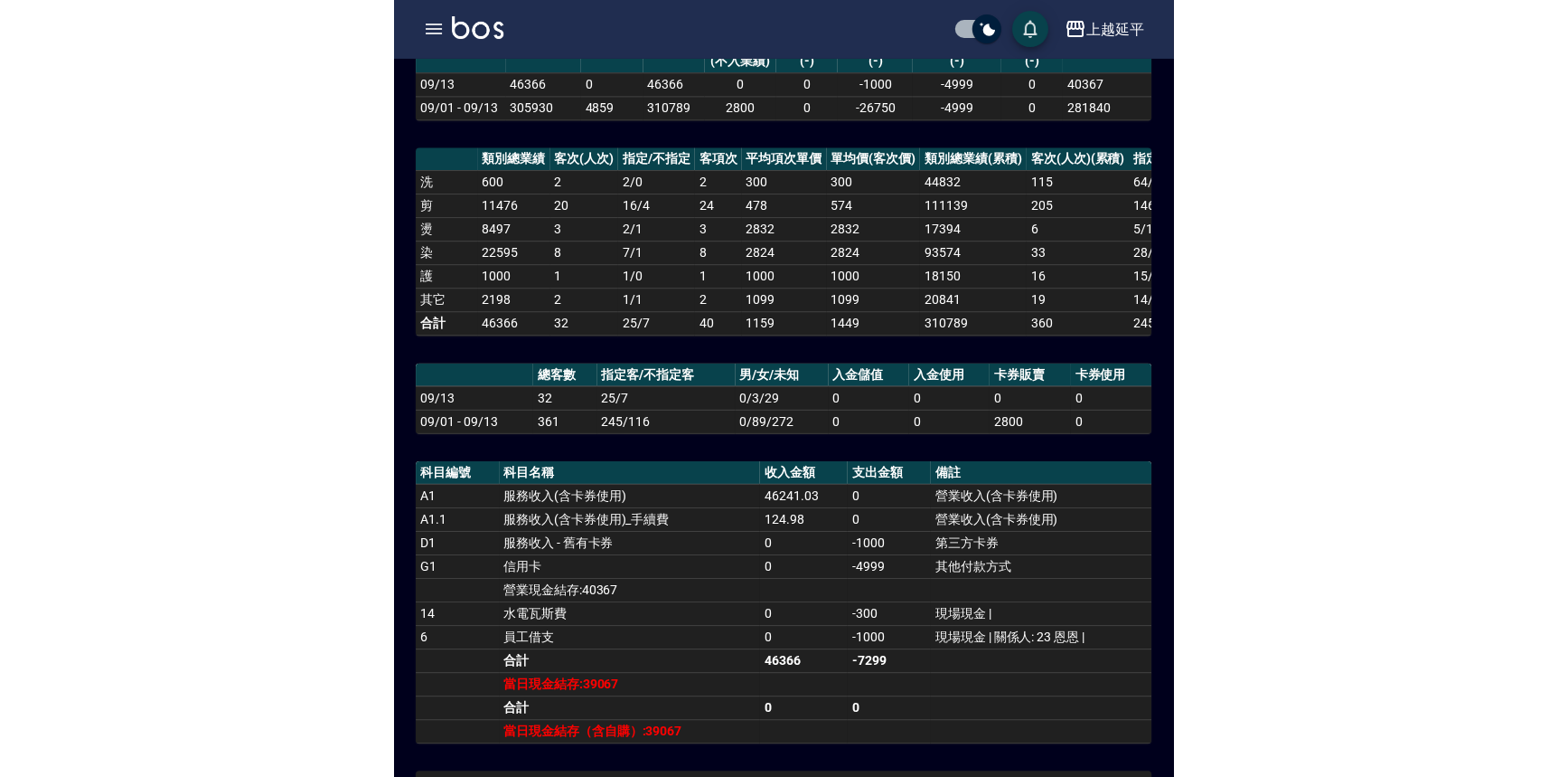
scroll to position [246, 0]
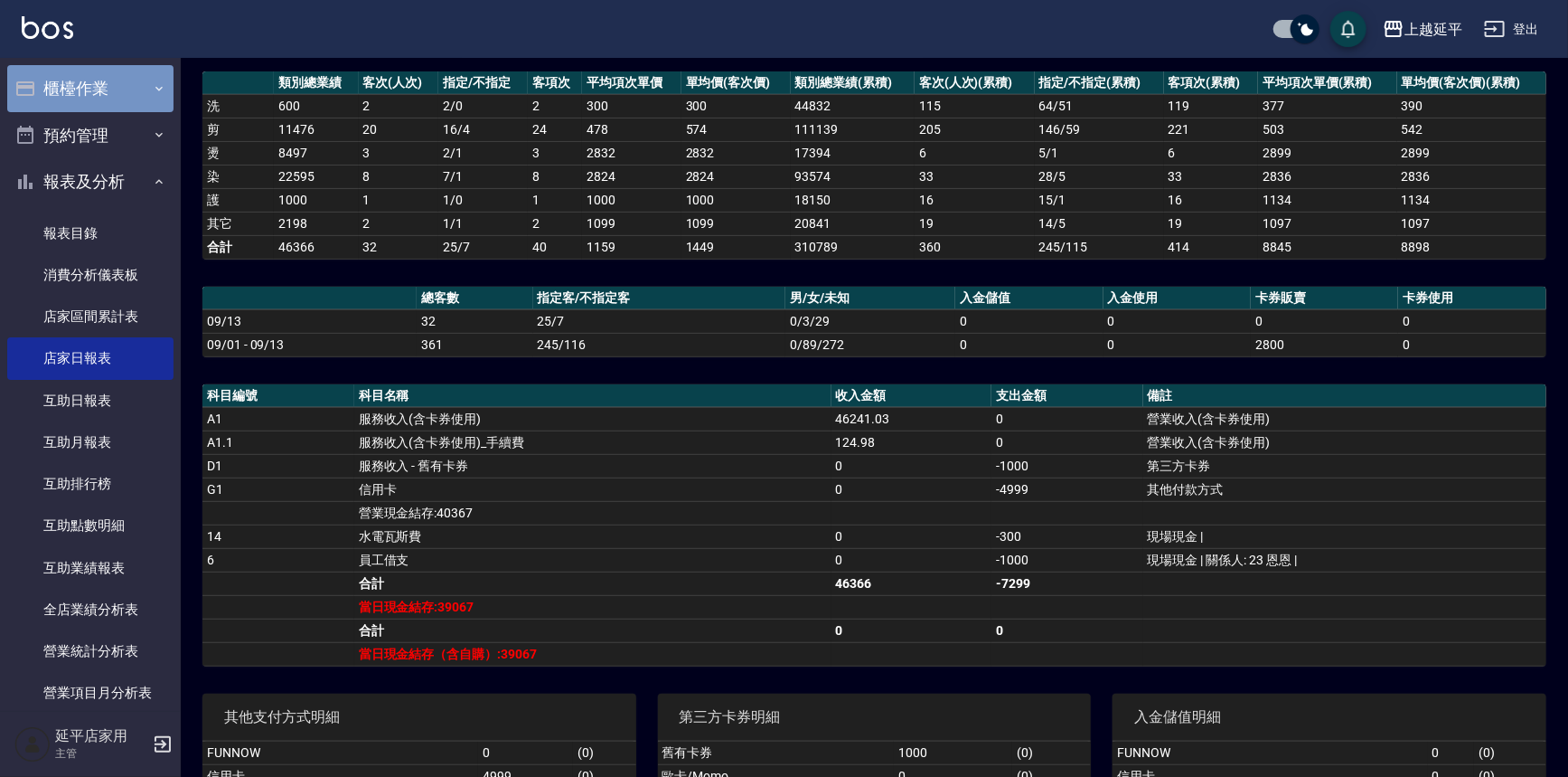
click at [96, 88] on button "櫃檯作業" at bounding box center [90, 88] width 166 height 47
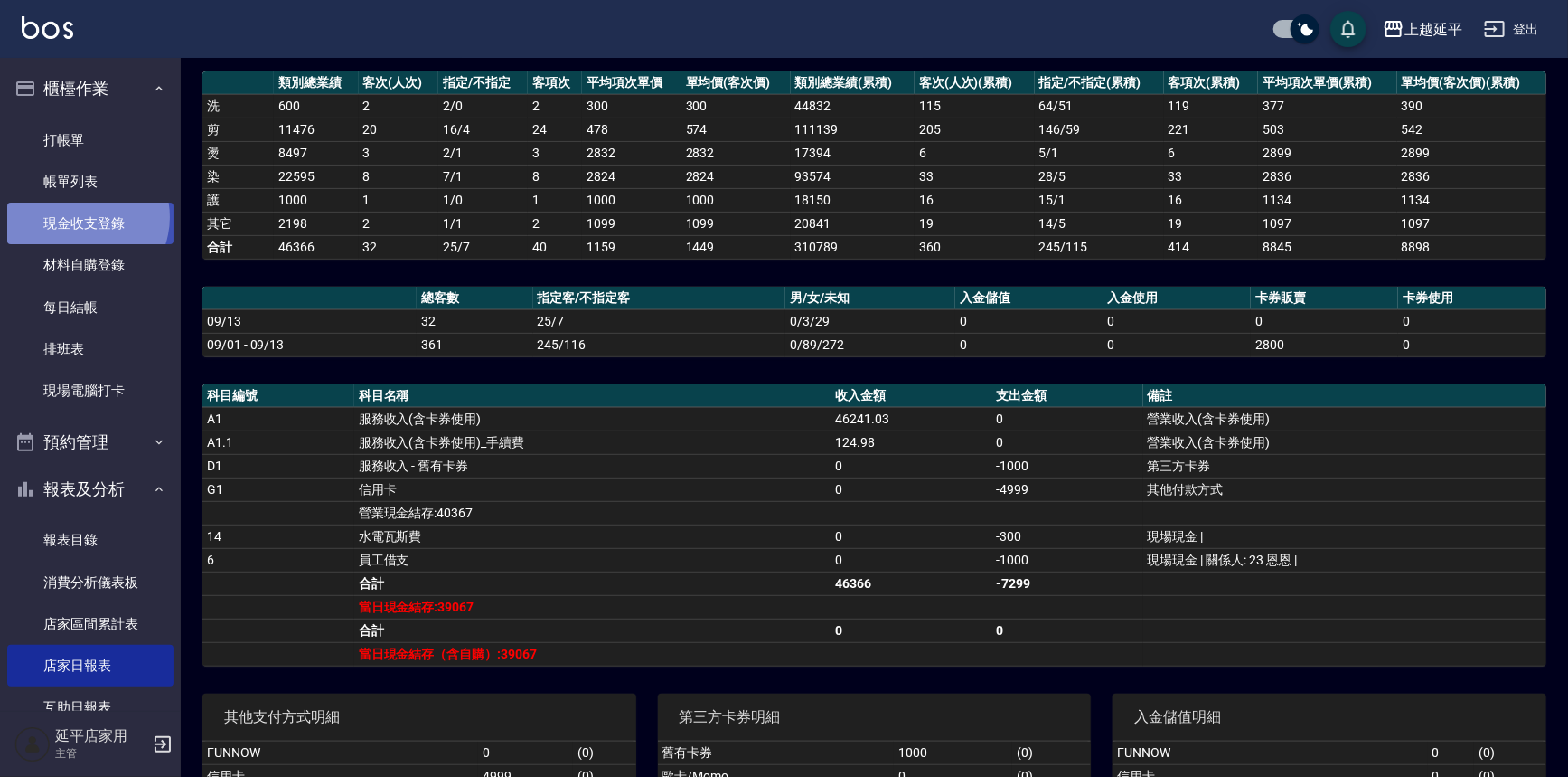
click at [81, 217] on link "現金收支登錄" at bounding box center [90, 223] width 166 height 42
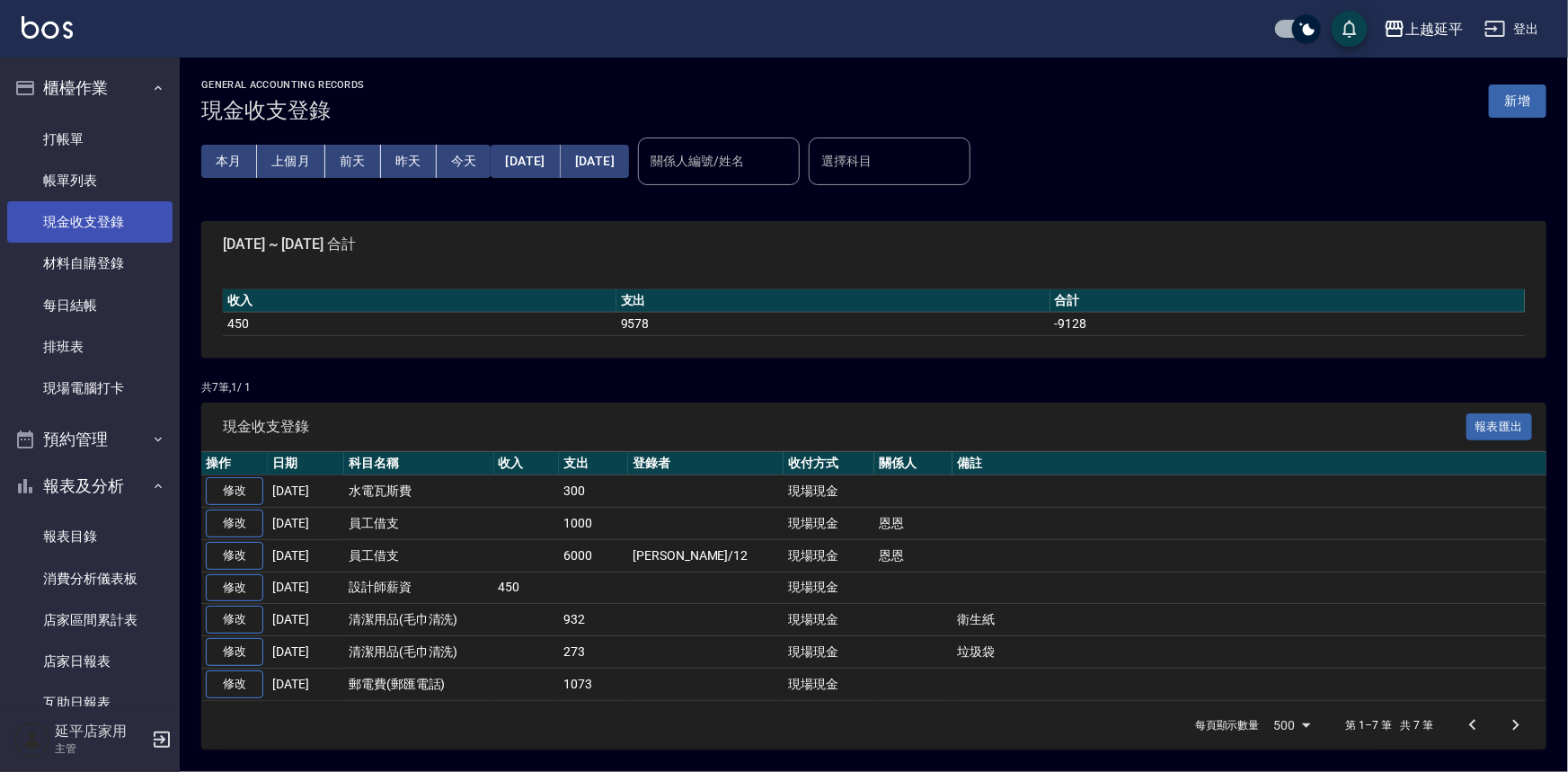
click at [56, 218] on link "現金收支登錄" at bounding box center [90, 222] width 165 height 42
drag, startPoint x: 1523, startPoint y: 97, endPoint x: 1200, endPoint y: 236, distance: 351.6
click at [1522, 97] on button "新增" at bounding box center [1517, 101] width 57 height 34
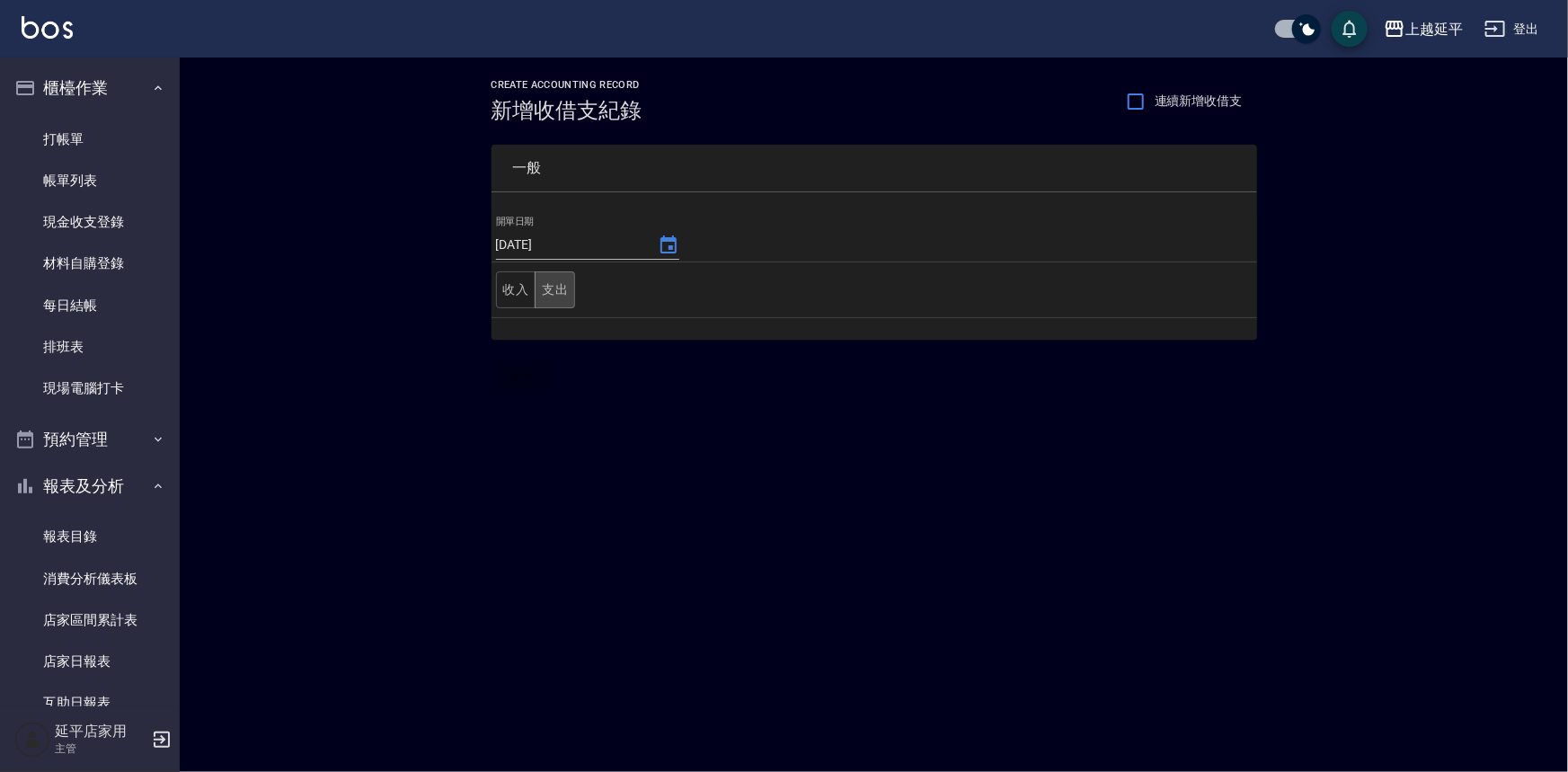
click at [560, 295] on button "支出" at bounding box center [555, 289] width 41 height 37
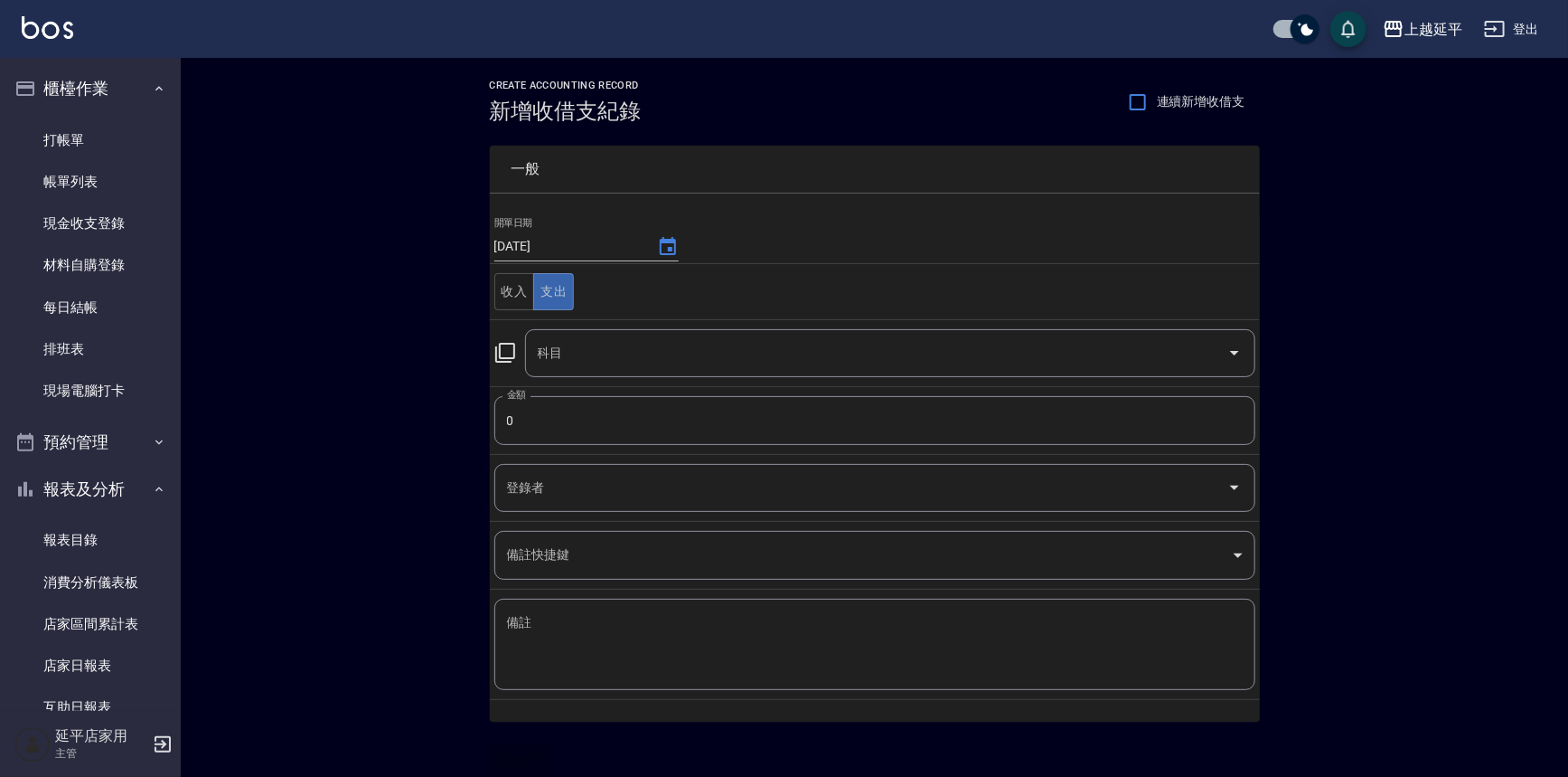
click at [505, 353] on icon at bounding box center [505, 353] width 22 height 22
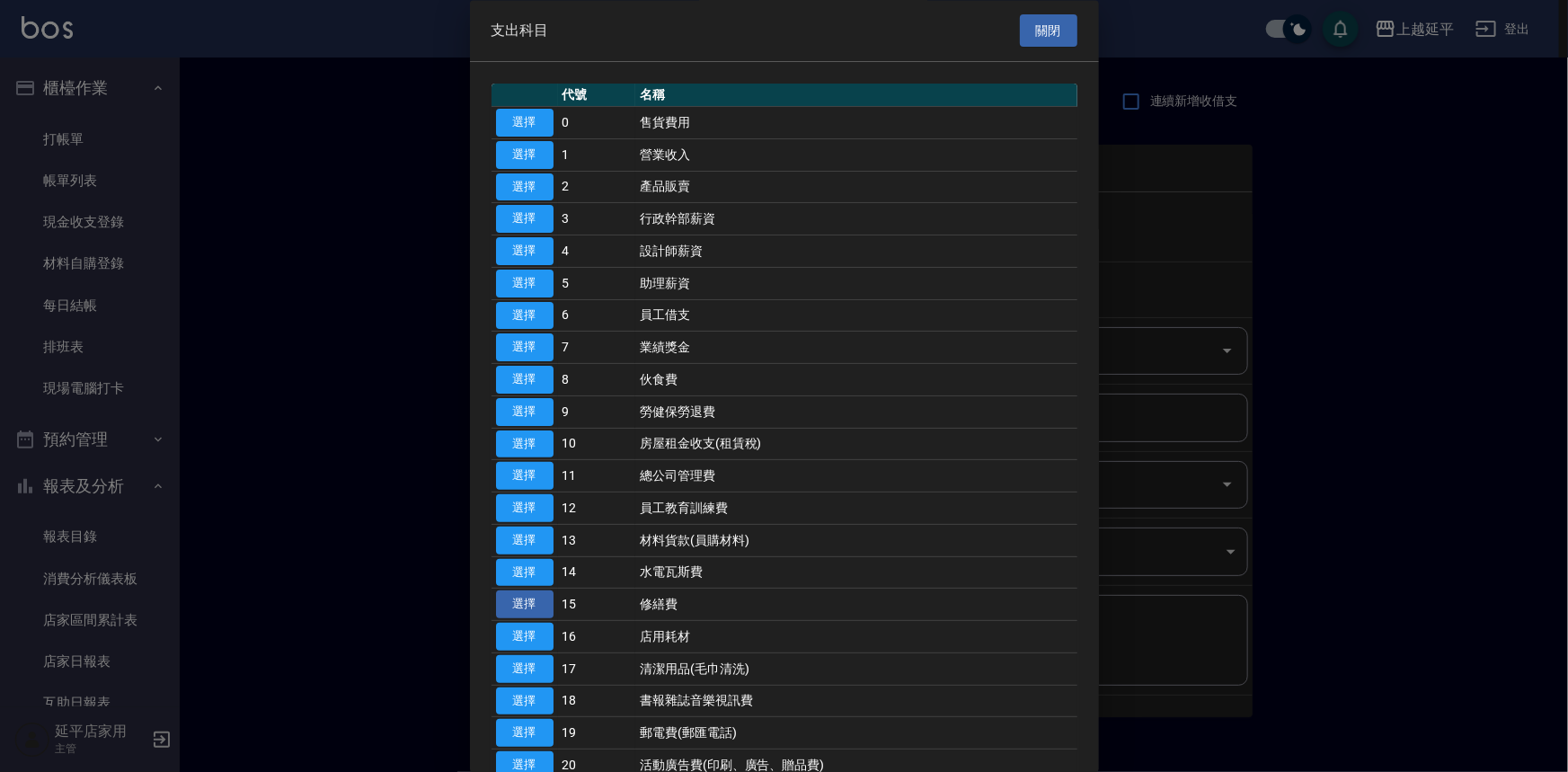
click at [517, 592] on button "選擇" at bounding box center [524, 604] width 57 height 28
type input "15 修繕費"
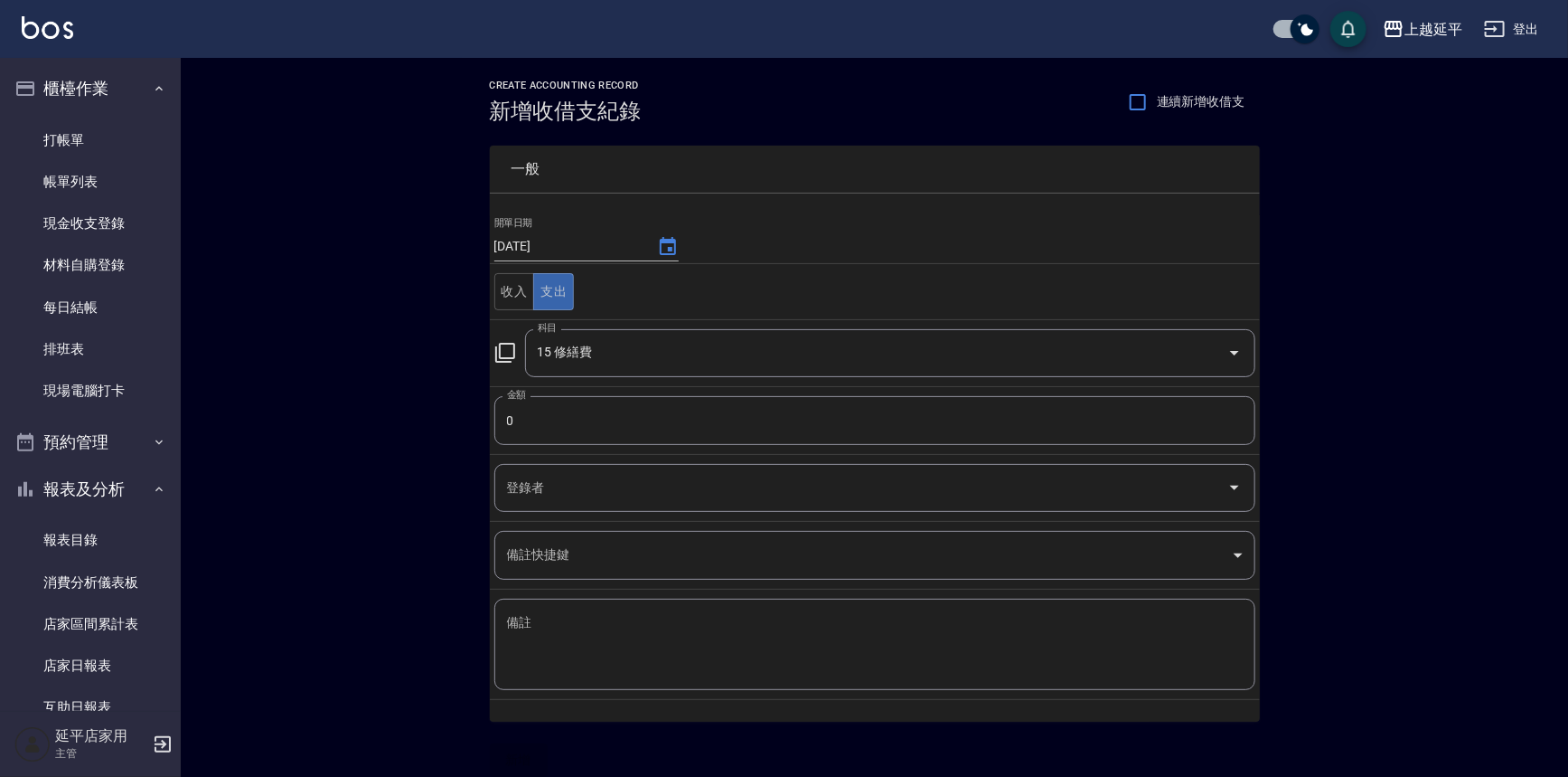
click at [542, 415] on input "0" at bounding box center [874, 420] width 761 height 49
type input "400"
click at [538, 618] on textarea "備註" at bounding box center [874, 644] width 736 height 61
type textarea "a"
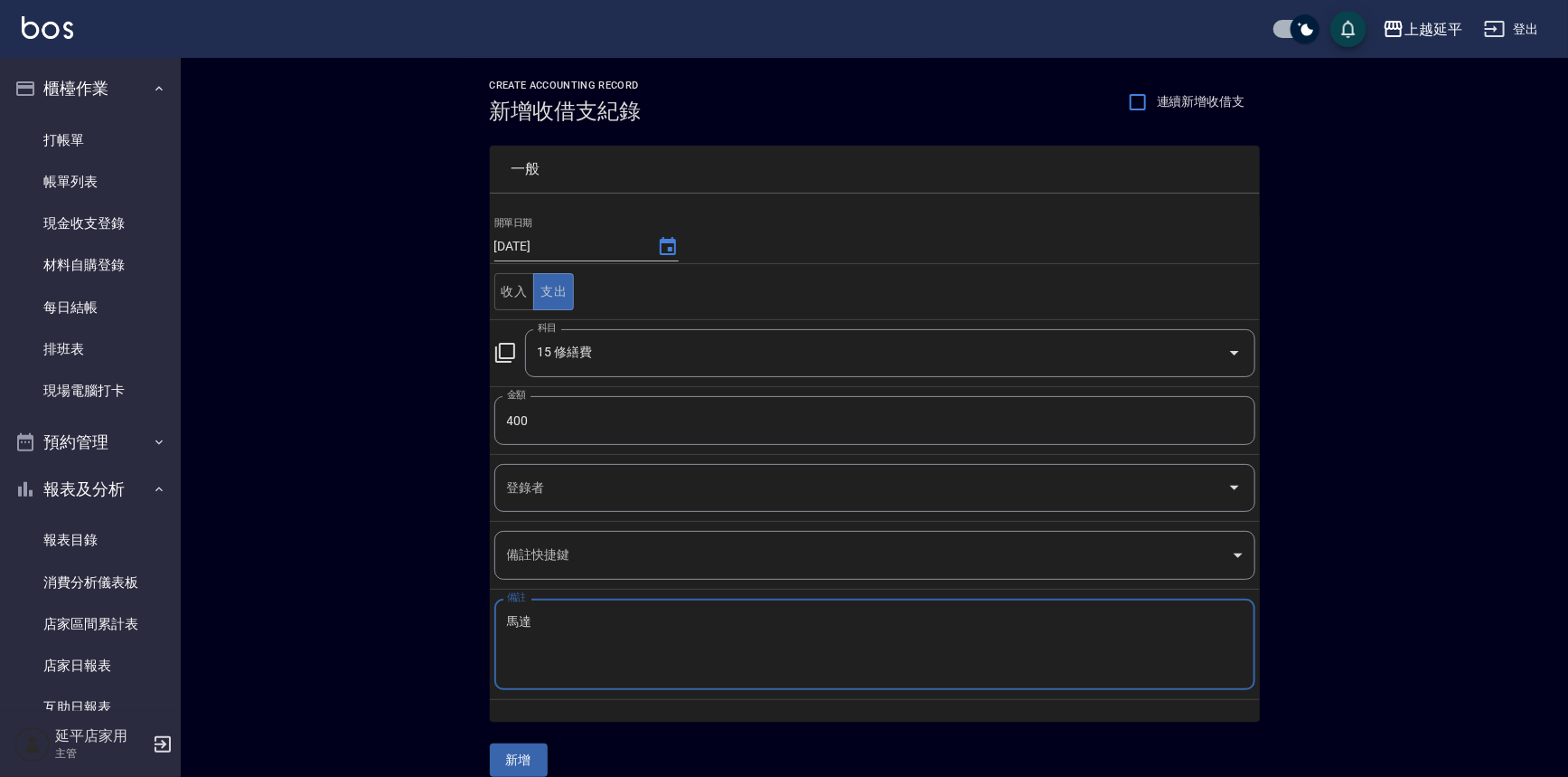
type textarea "馬達"
click at [529, 761] on button "新增" at bounding box center [518, 760] width 57 height 34
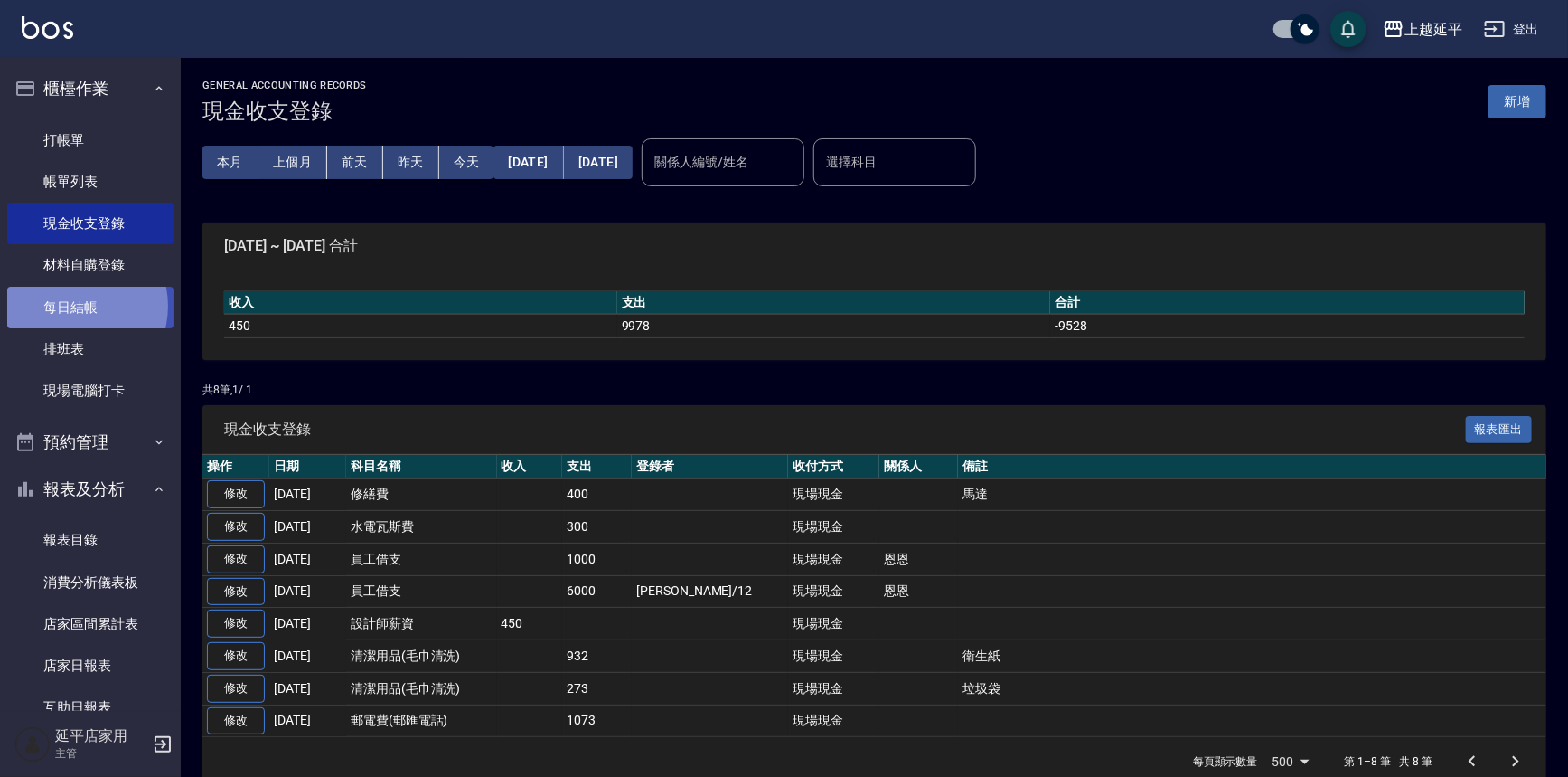
click at [72, 306] on link "每日結帳" at bounding box center [90, 307] width 166 height 42
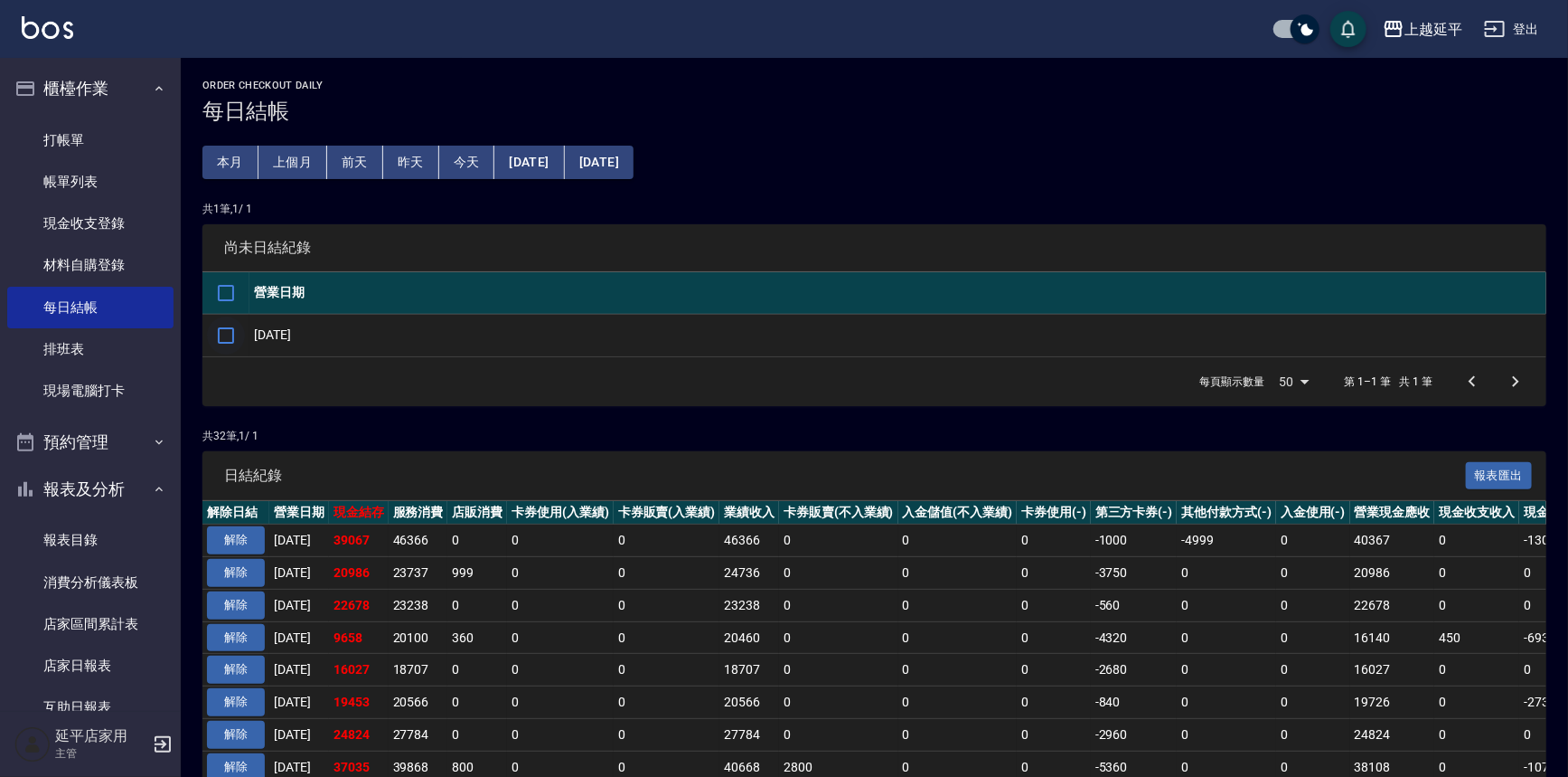
click at [221, 335] on input "checkbox" at bounding box center [226, 336] width 38 height 38
checkbox input "true"
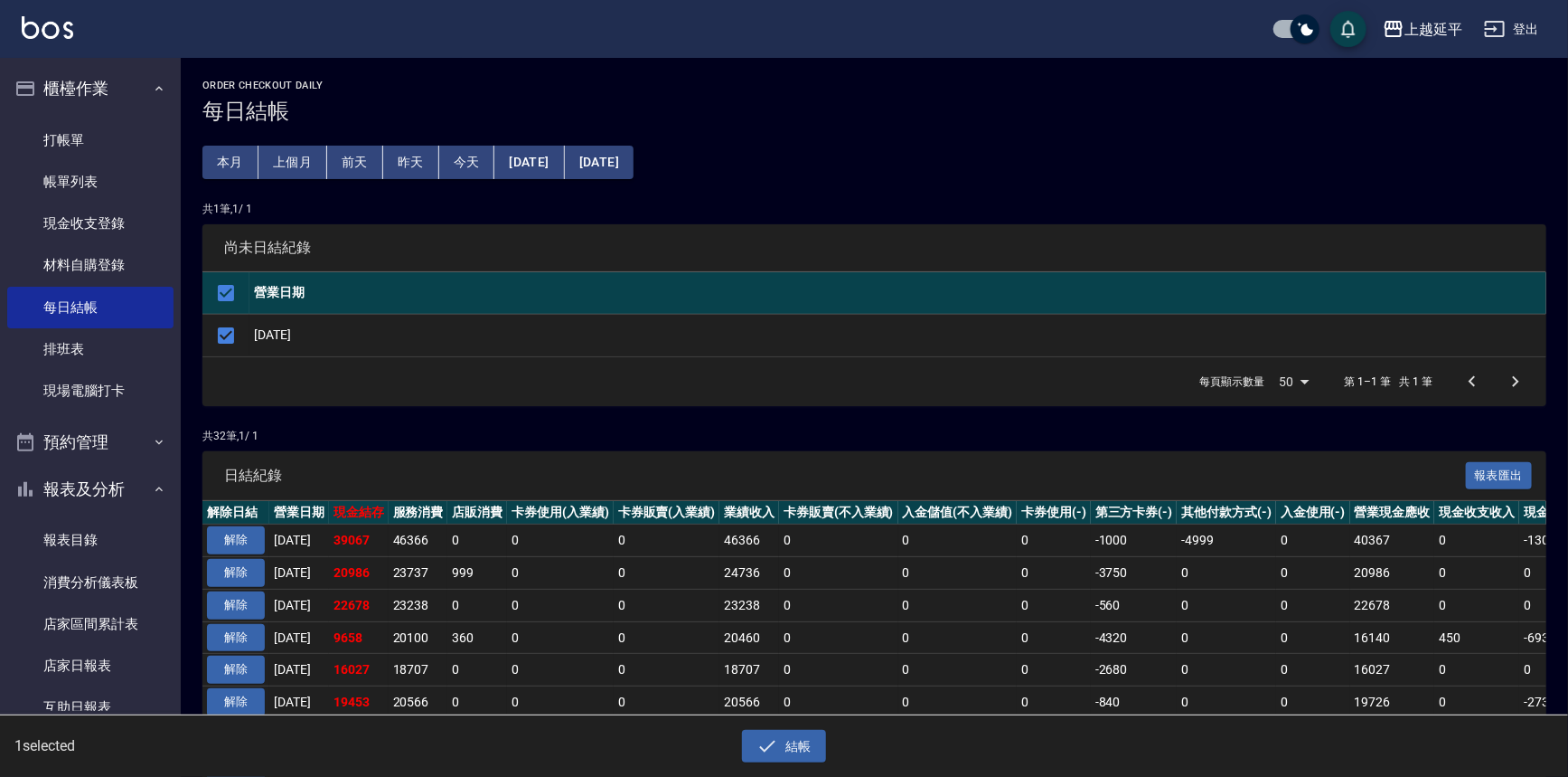
click at [327, 357] on div "每頁顯示數量 50 50 第 1–1 筆 共 1 筆" at bounding box center [874, 382] width 1344 height 49
click at [248, 537] on button "解除" at bounding box center [235, 540] width 57 height 28
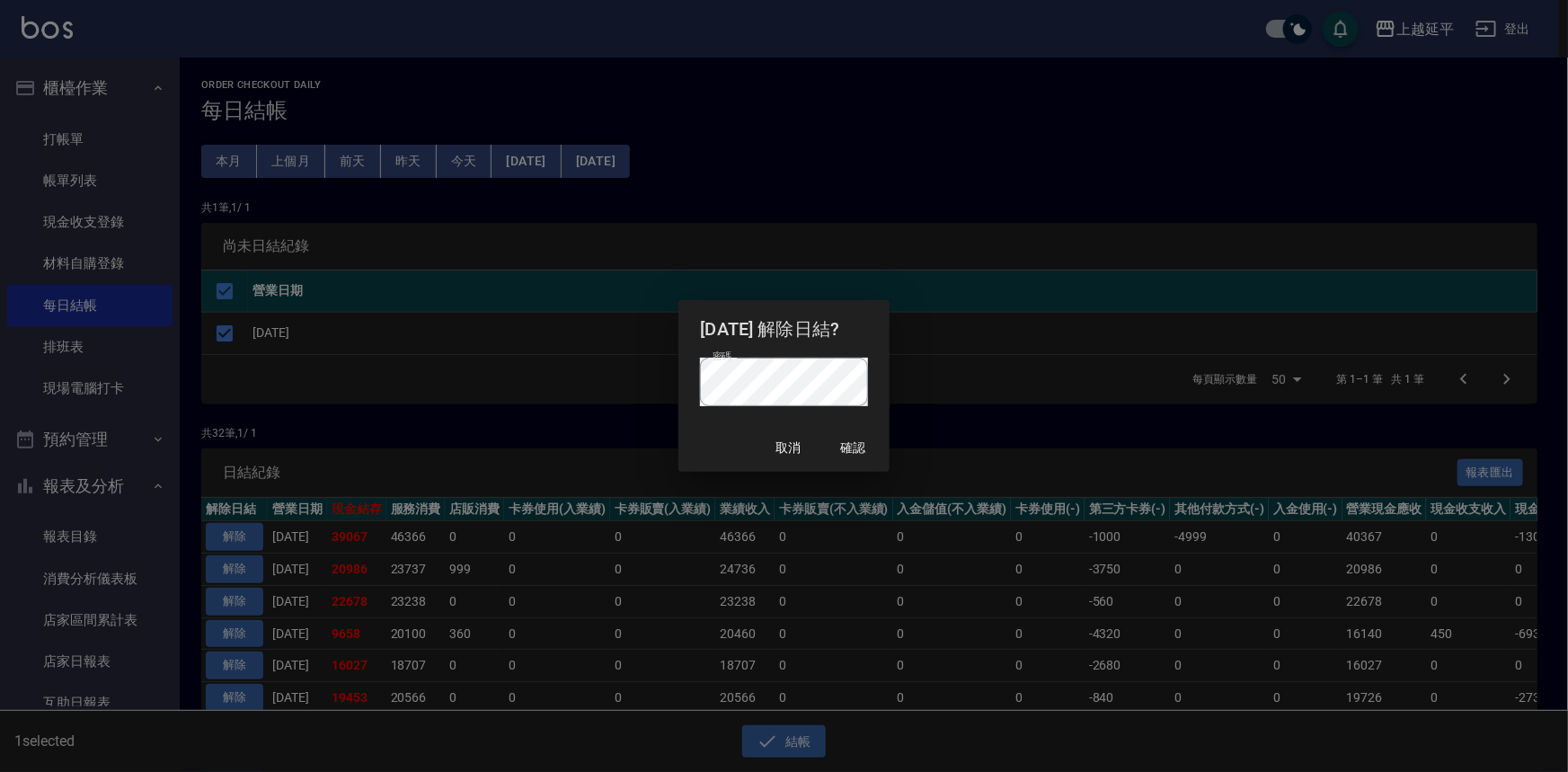
click at [946, 423] on div "2025/09/13 解除日結? 密碼 密碼 取消 確認" at bounding box center [784, 386] width 1568 height 772
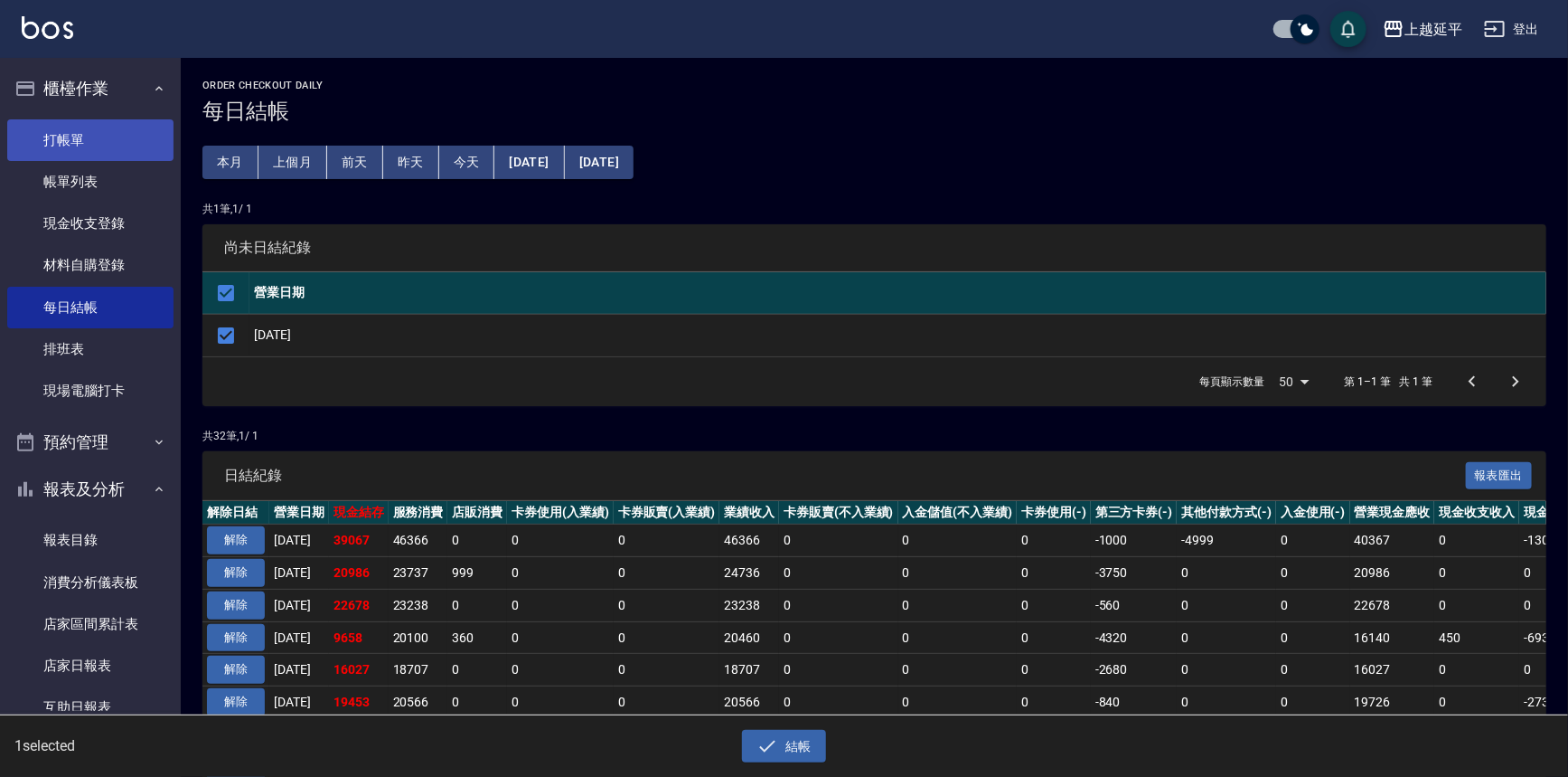
click at [76, 149] on link "打帳單" at bounding box center [90, 140] width 166 height 42
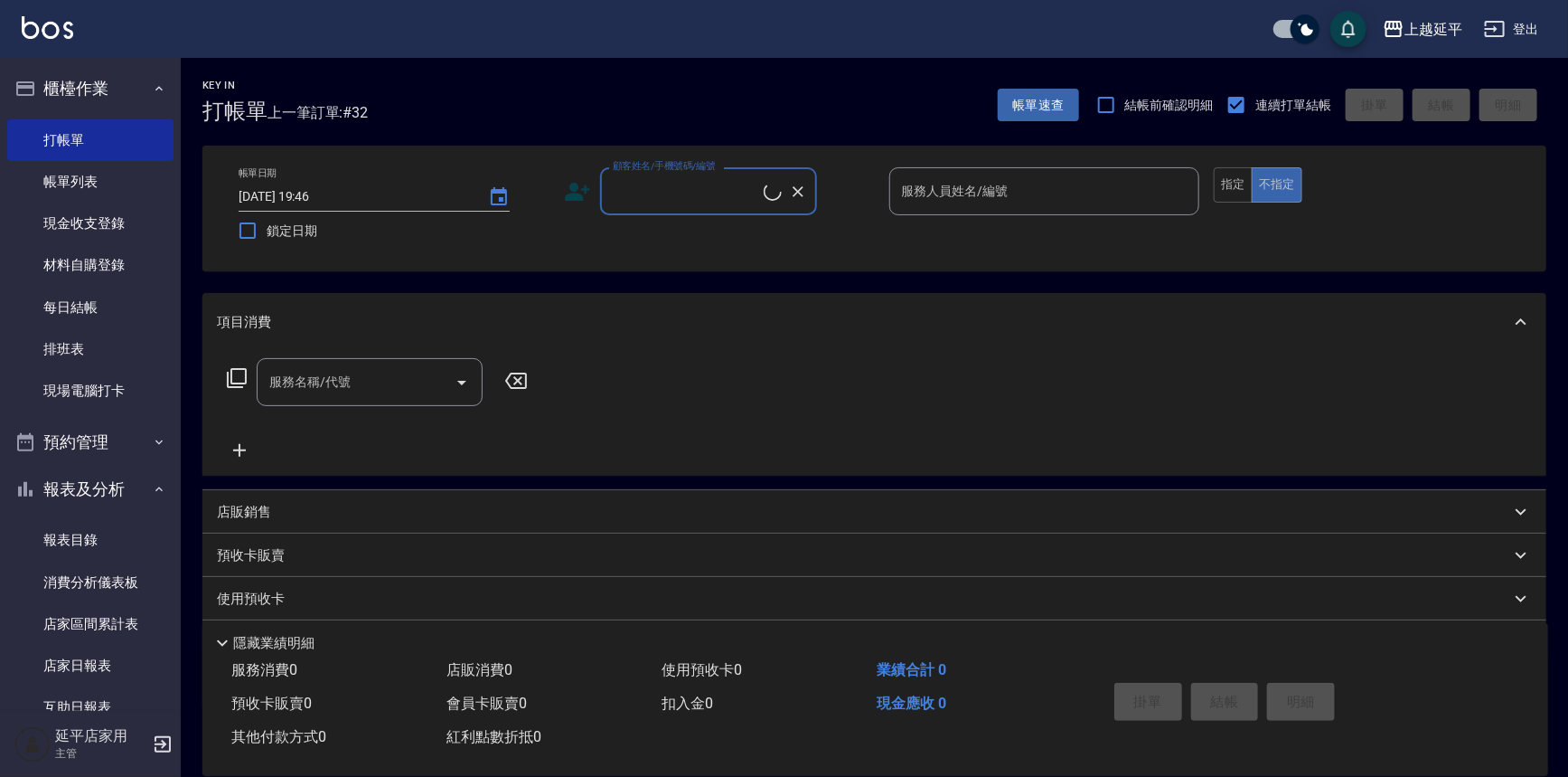
click at [696, 196] on input "顧客姓名/手機號碼/編號" at bounding box center [686, 191] width 156 height 32
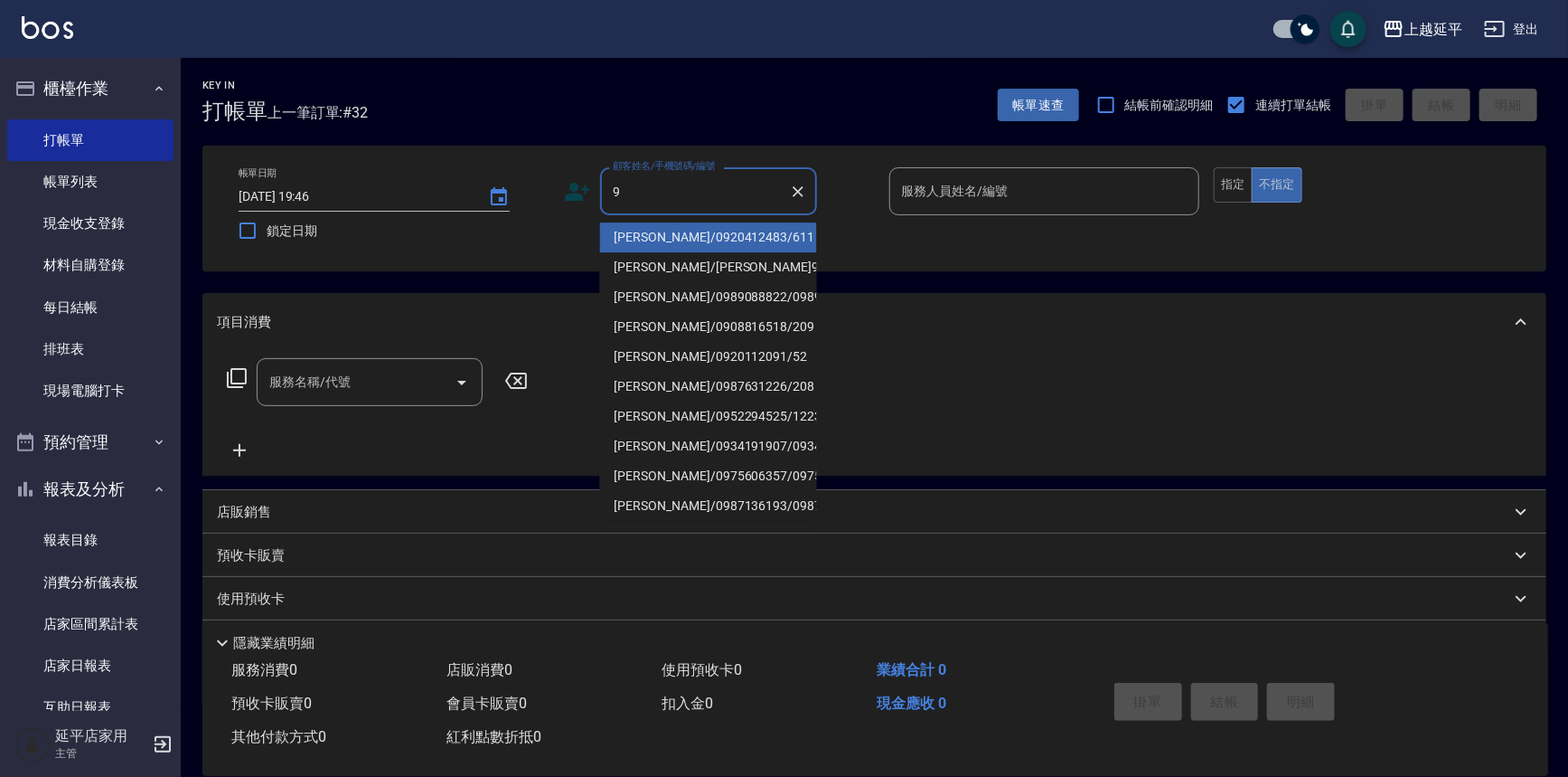
click at [708, 229] on li "范淑瑛/0920412483/611" at bounding box center [708, 237] width 217 height 30
type input "范淑瑛/0920412483/611"
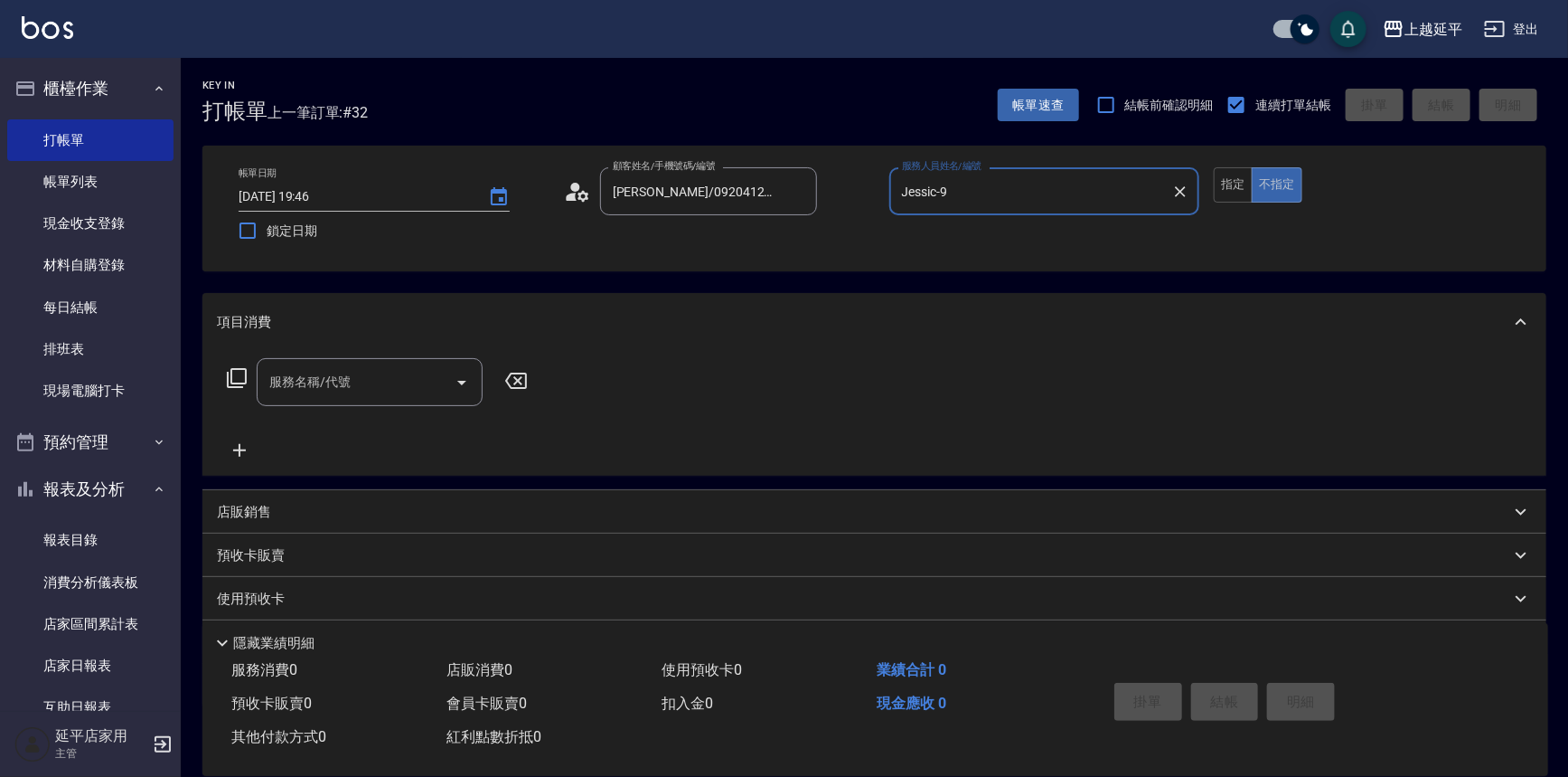
type input "Jessic-9"
click at [335, 390] on input "服務名稱/代號" at bounding box center [356, 382] width 182 height 32
click at [387, 382] on input "服務名稱/代號" at bounding box center [356, 382] width 182 height 32
click at [396, 424] on span "B級單剪 - 399" at bounding box center [370, 428] width 226 height 30
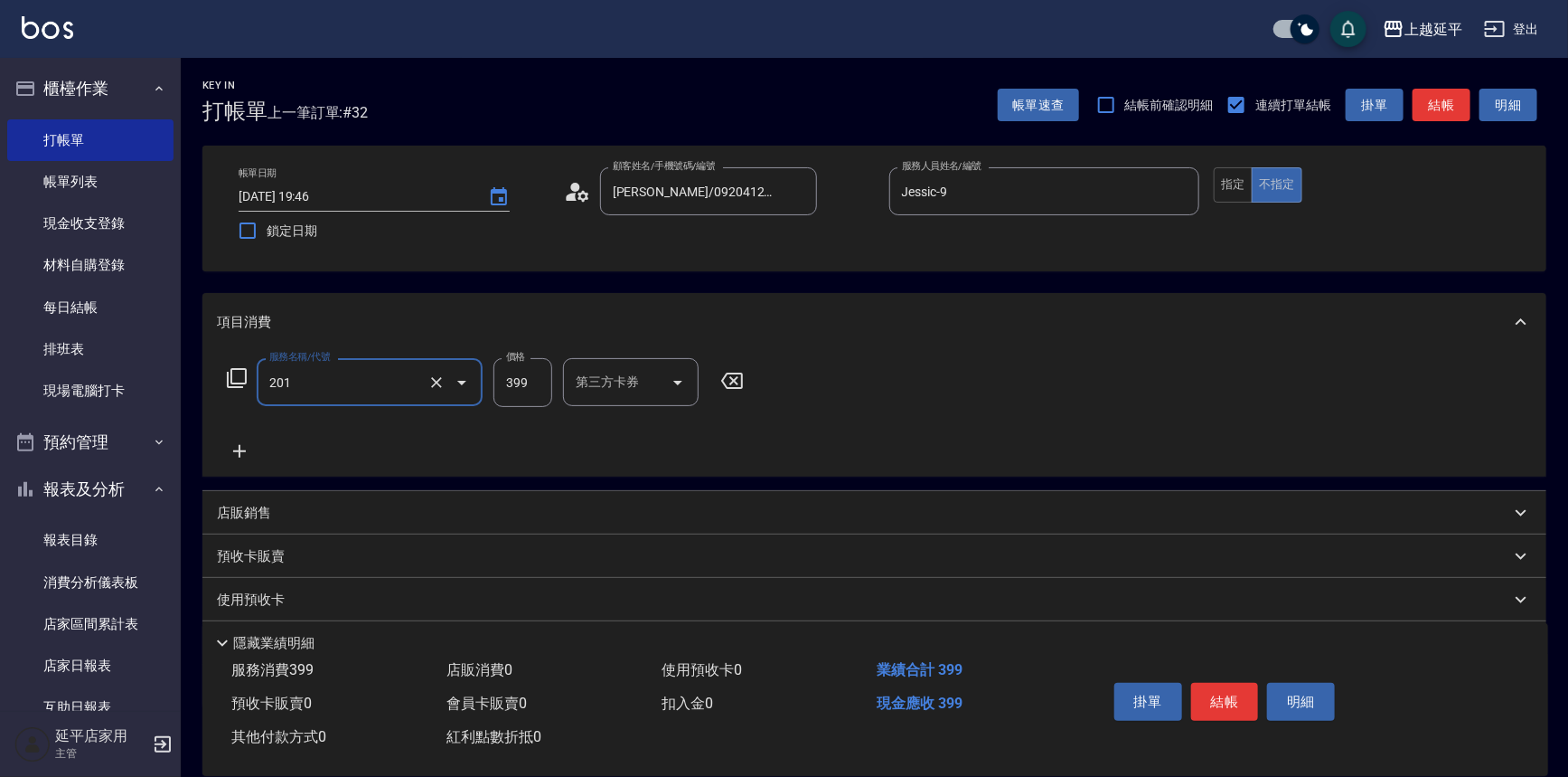
type input "B級單剪(201)"
click at [539, 388] on input "399" at bounding box center [522, 383] width 58 height 49
type input "390"
click at [1224, 695] on button "結帳" at bounding box center [1225, 702] width 67 height 38
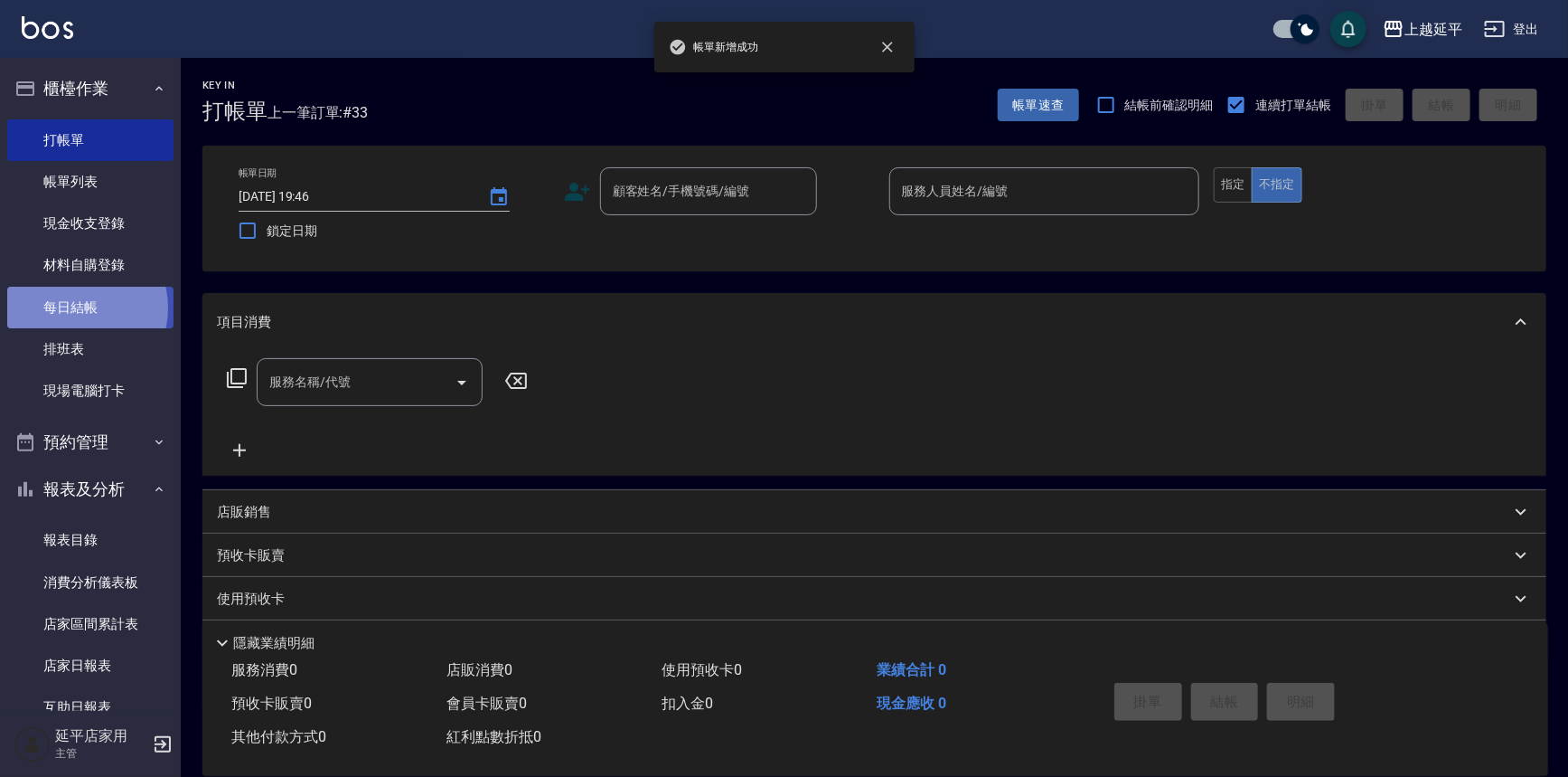
click at [77, 307] on link "每日結帳" at bounding box center [90, 307] width 166 height 42
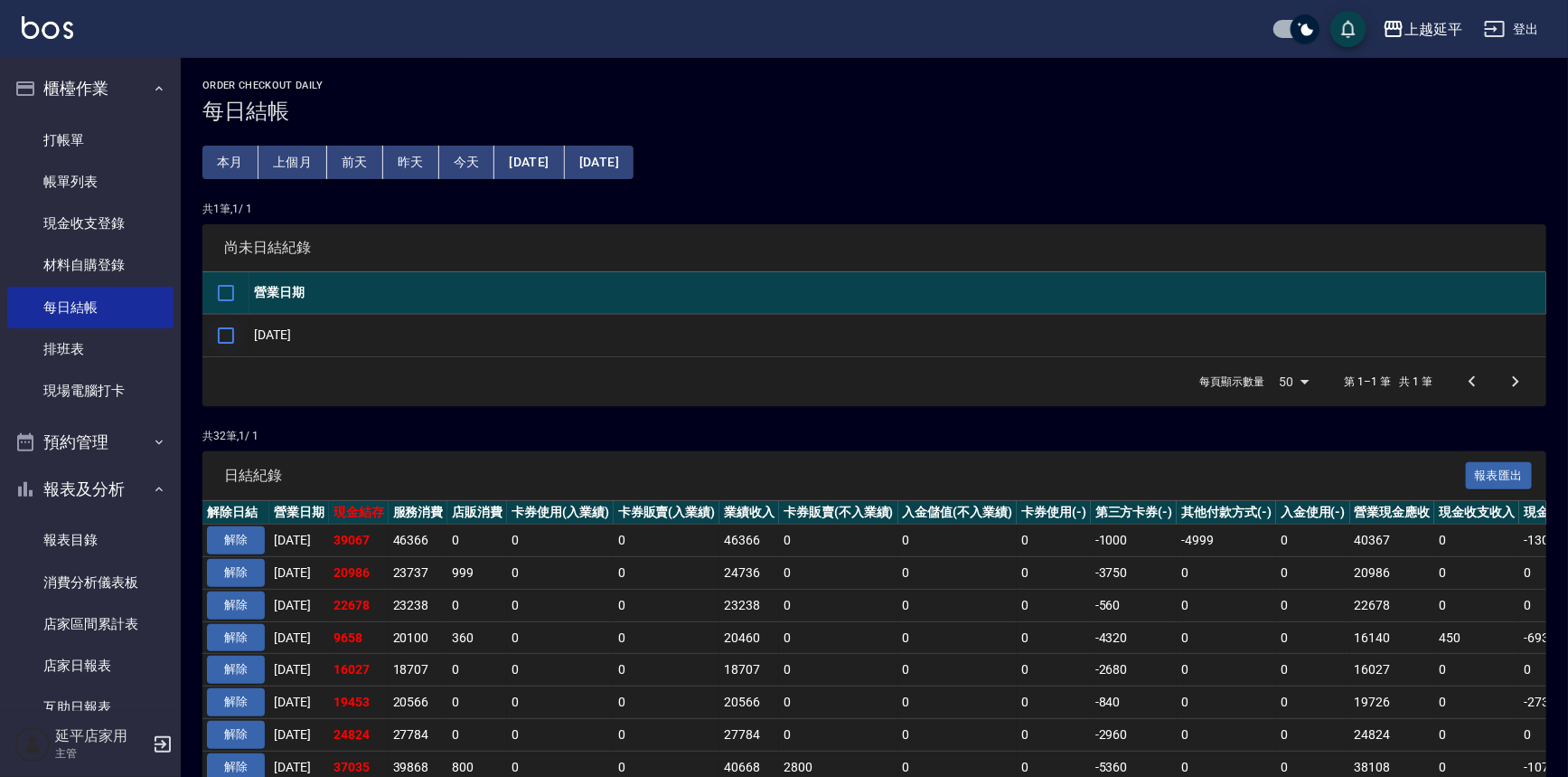
click at [227, 326] on input "checkbox" at bounding box center [226, 336] width 38 height 38
checkbox input "true"
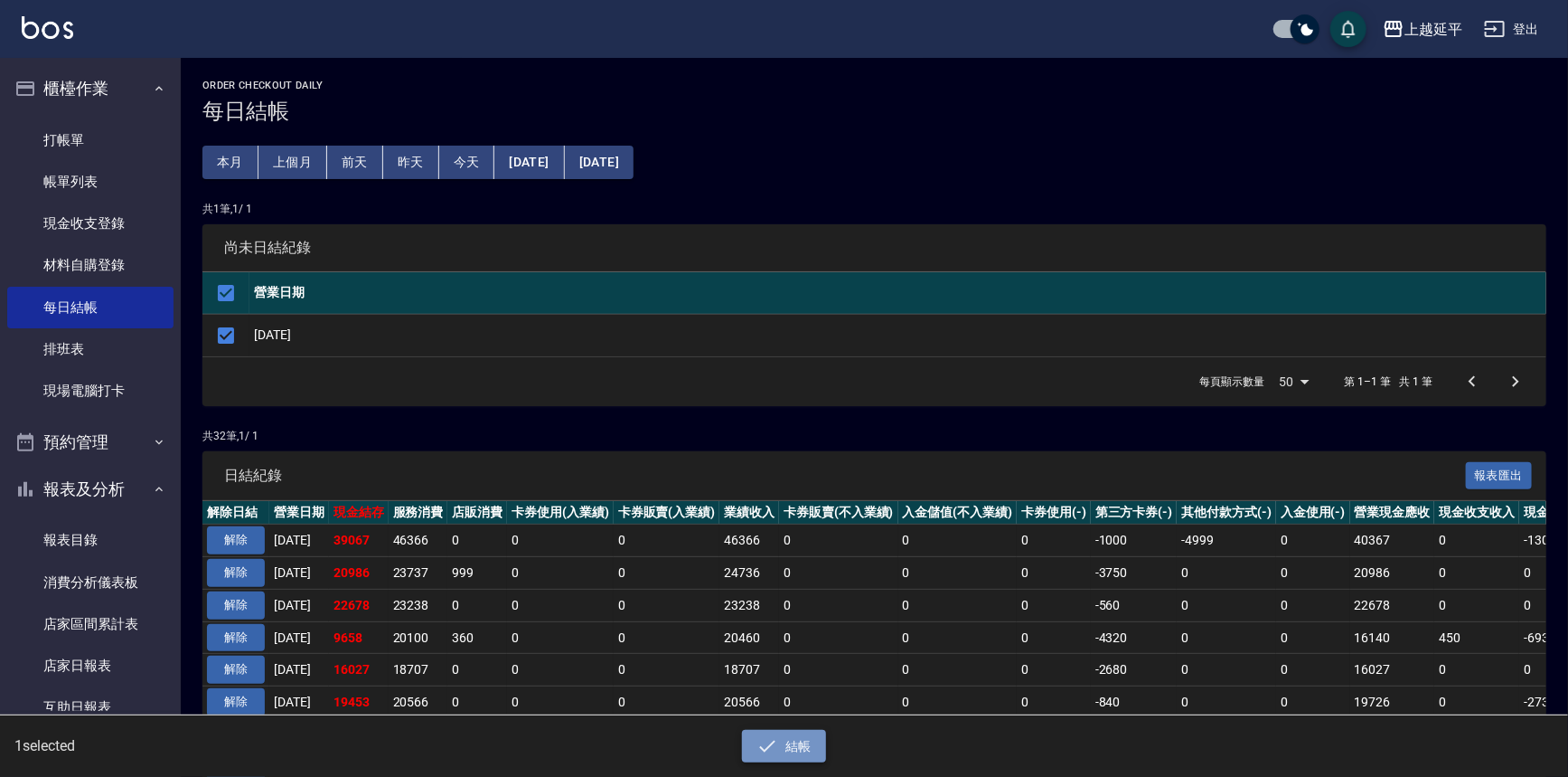
click at [797, 749] on button "結帳" at bounding box center [784, 746] width 84 height 34
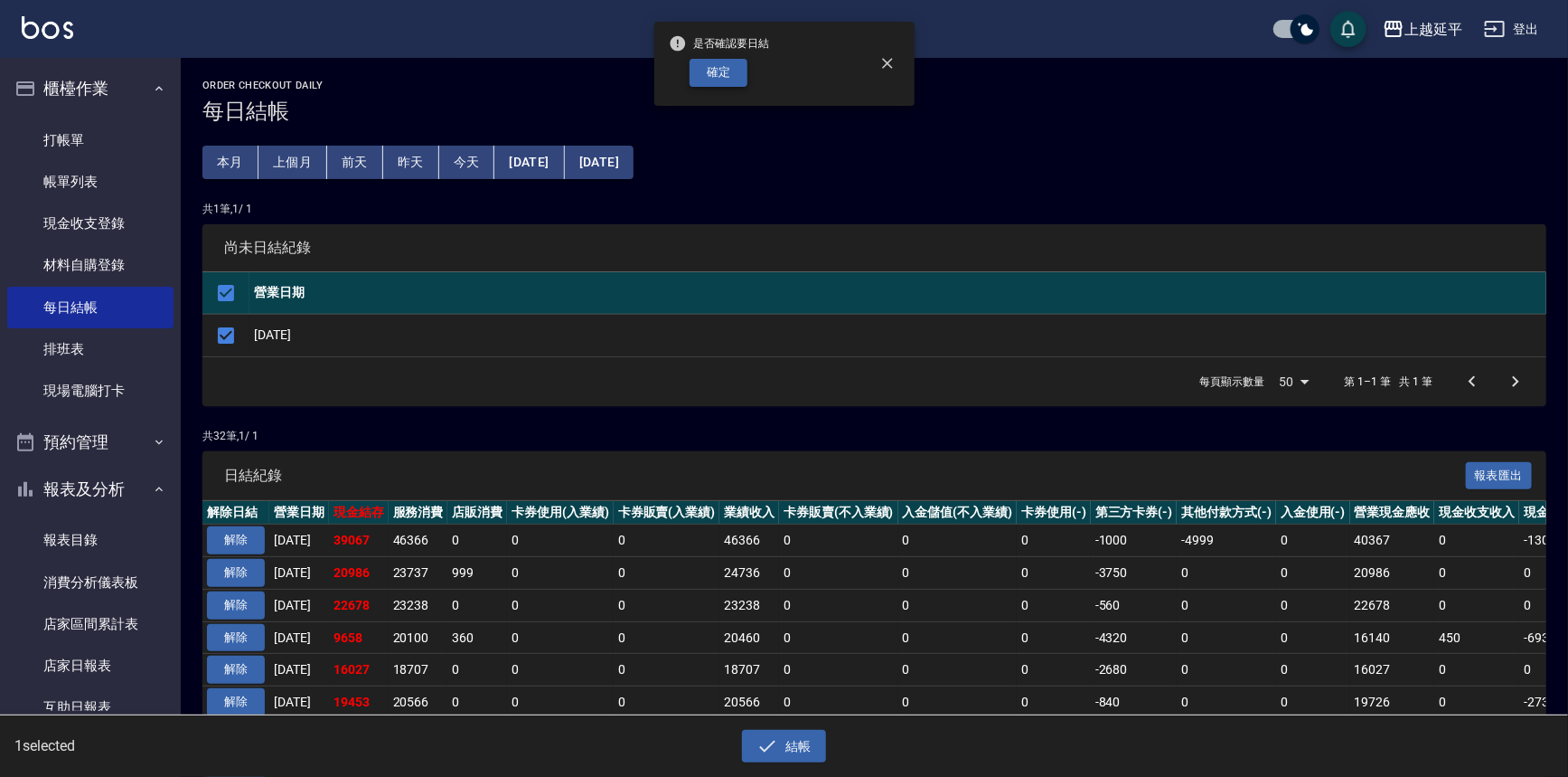
click at [722, 72] on button "確定" at bounding box center [717, 72] width 57 height 28
checkbox input "false"
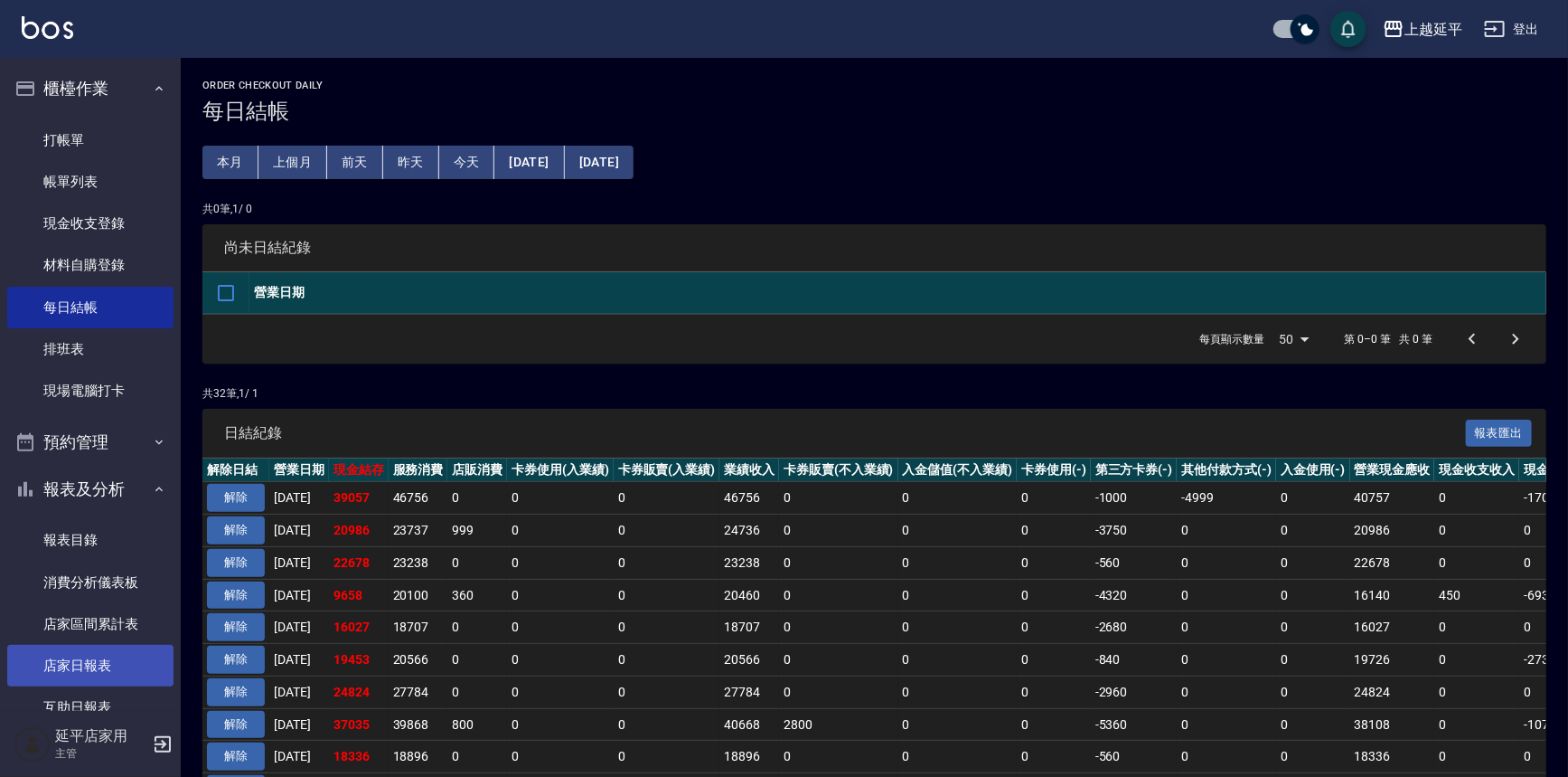
scroll to position [246, 0]
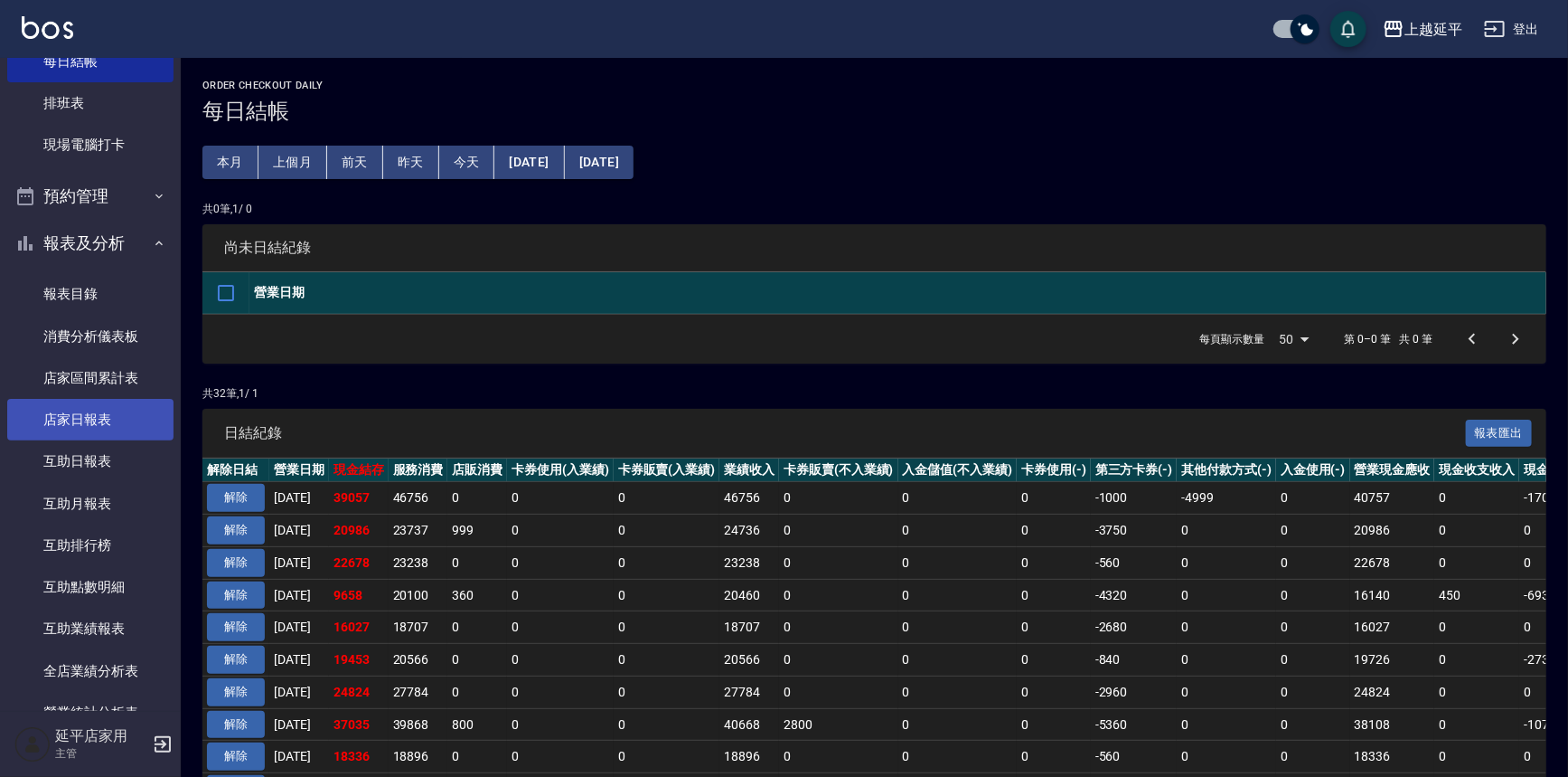
click at [91, 418] on link "店家日報表" at bounding box center [90, 420] width 166 height 42
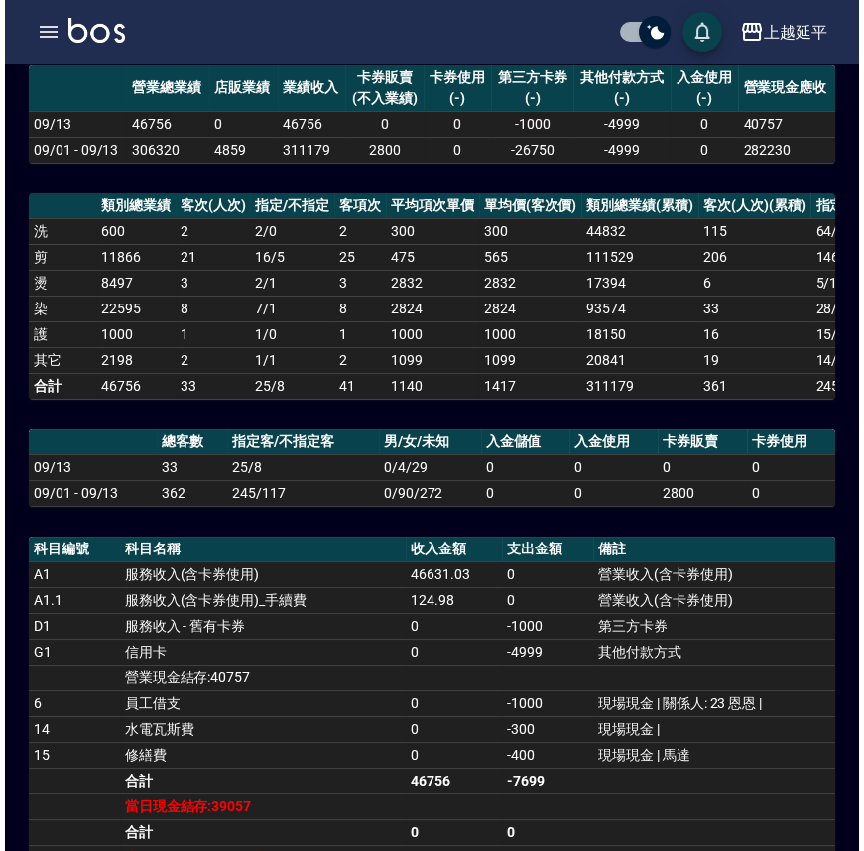
scroll to position [270, 0]
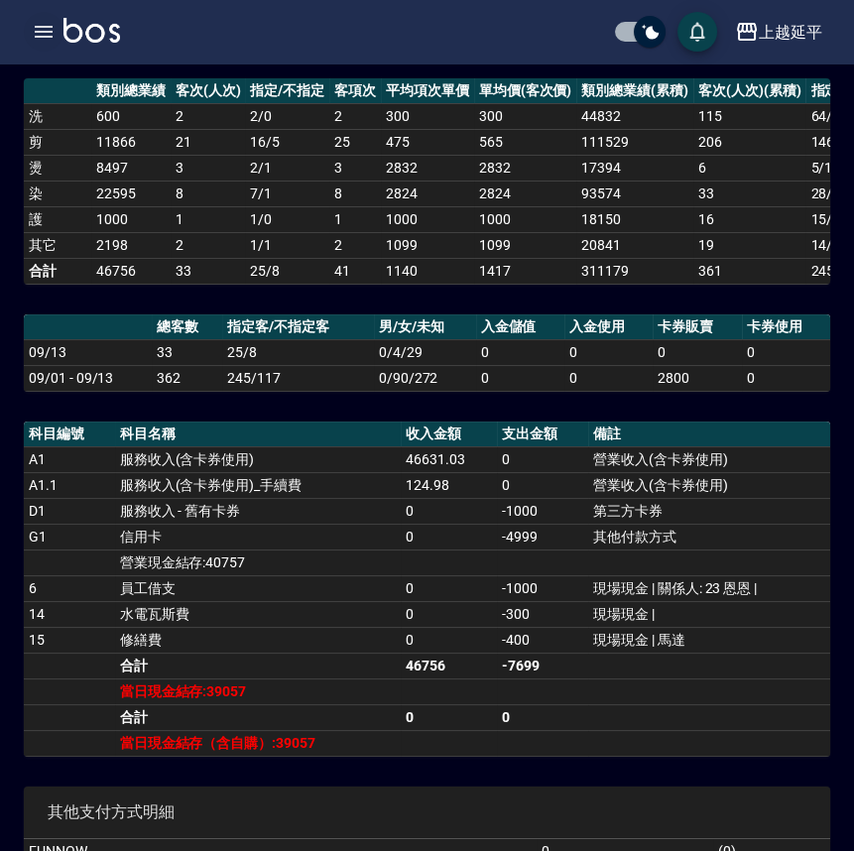
click at [36, 27] on icon "button" at bounding box center [44, 32] width 18 height 12
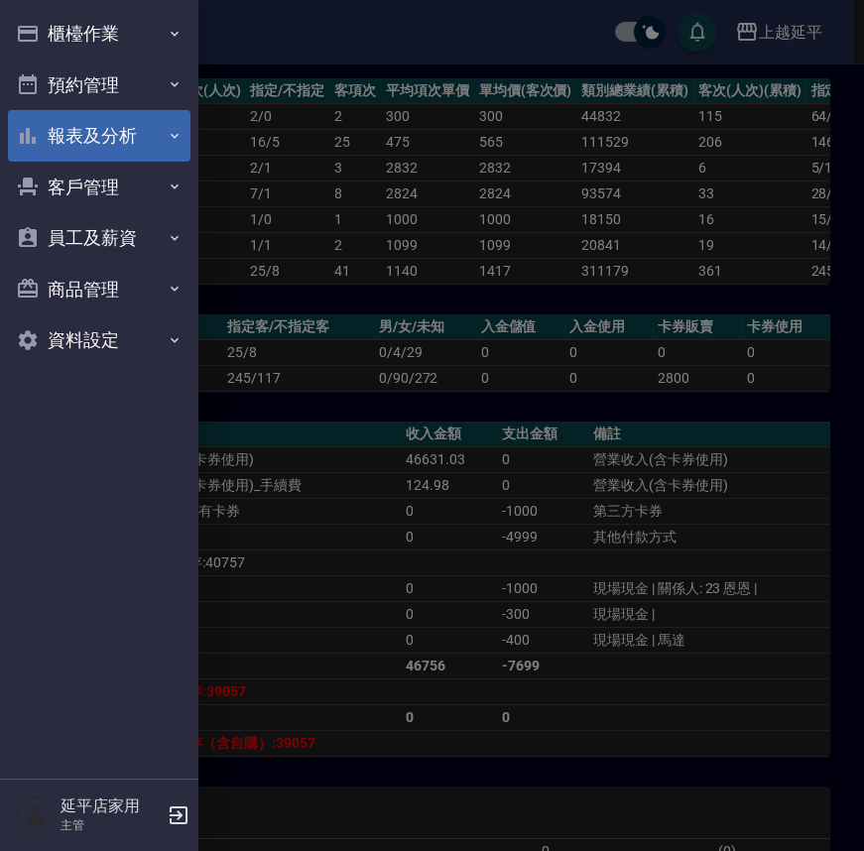
click at [75, 134] on button "報表及分析" at bounding box center [99, 136] width 182 height 52
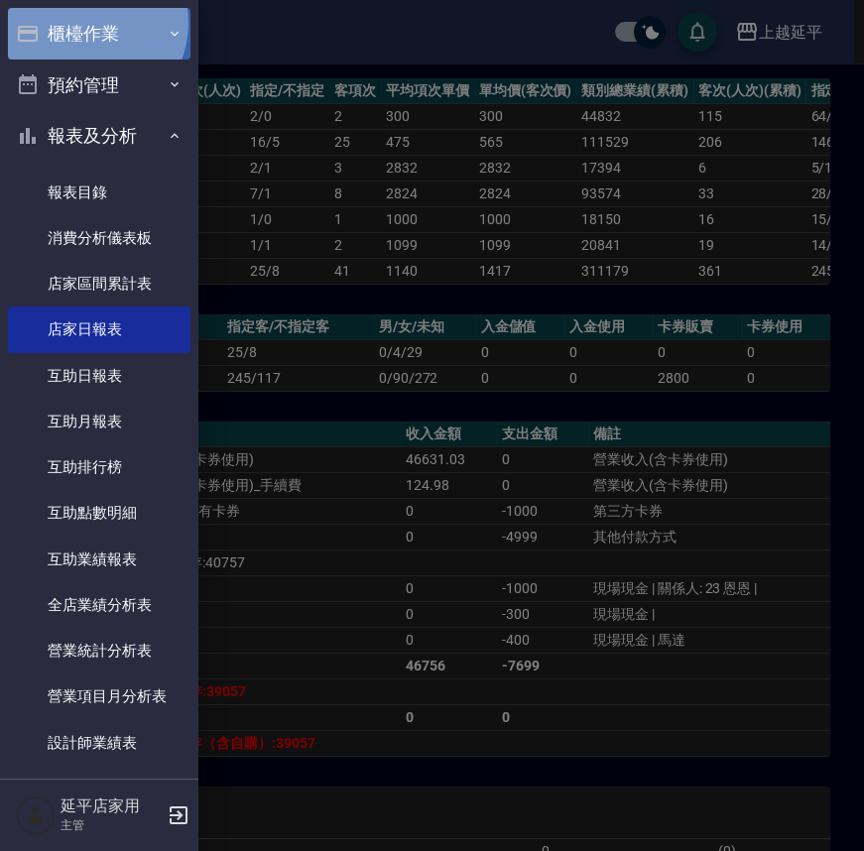
click at [85, 23] on button "櫃檯作業" at bounding box center [99, 34] width 182 height 52
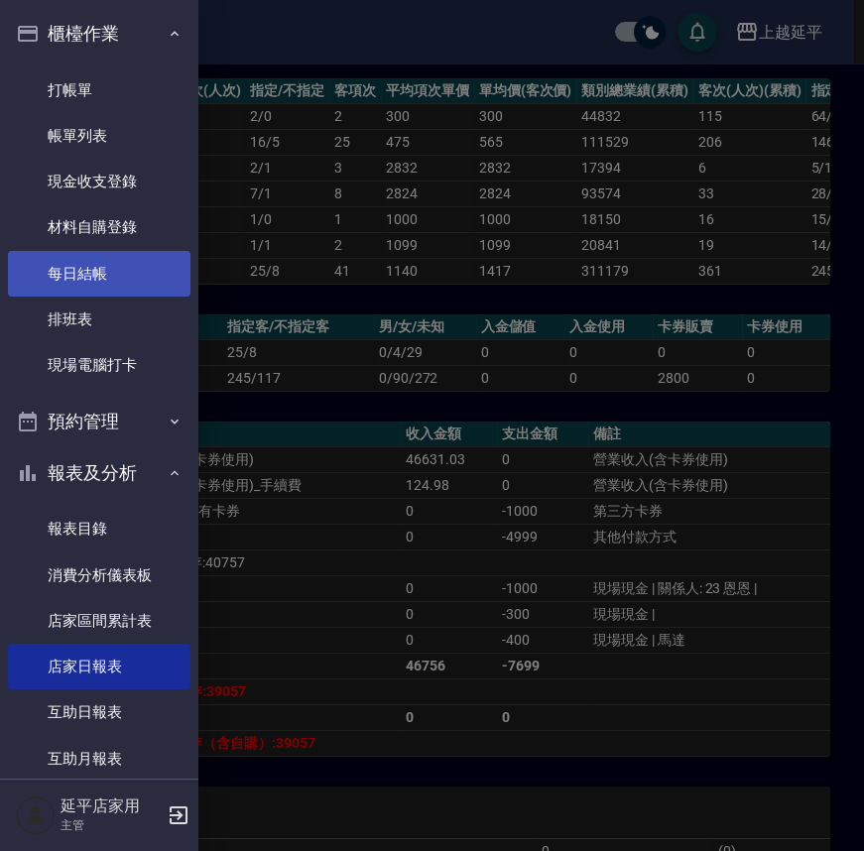
click at [79, 275] on link "每日結帳" at bounding box center [99, 274] width 182 height 46
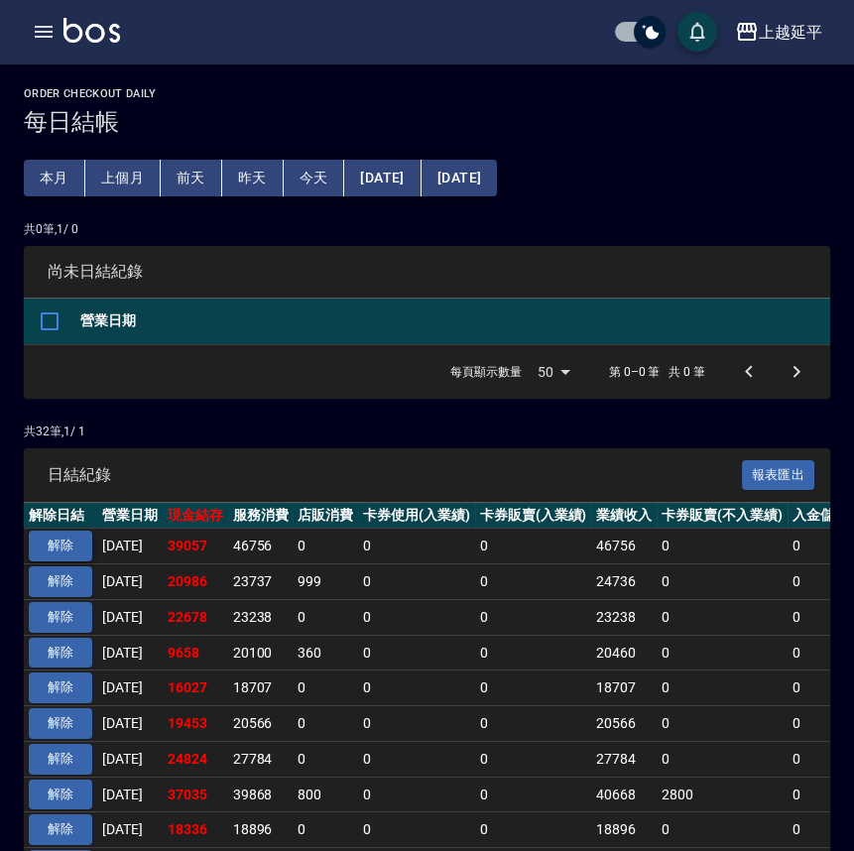
click at [75, 540] on button "解除" at bounding box center [60, 545] width 63 height 31
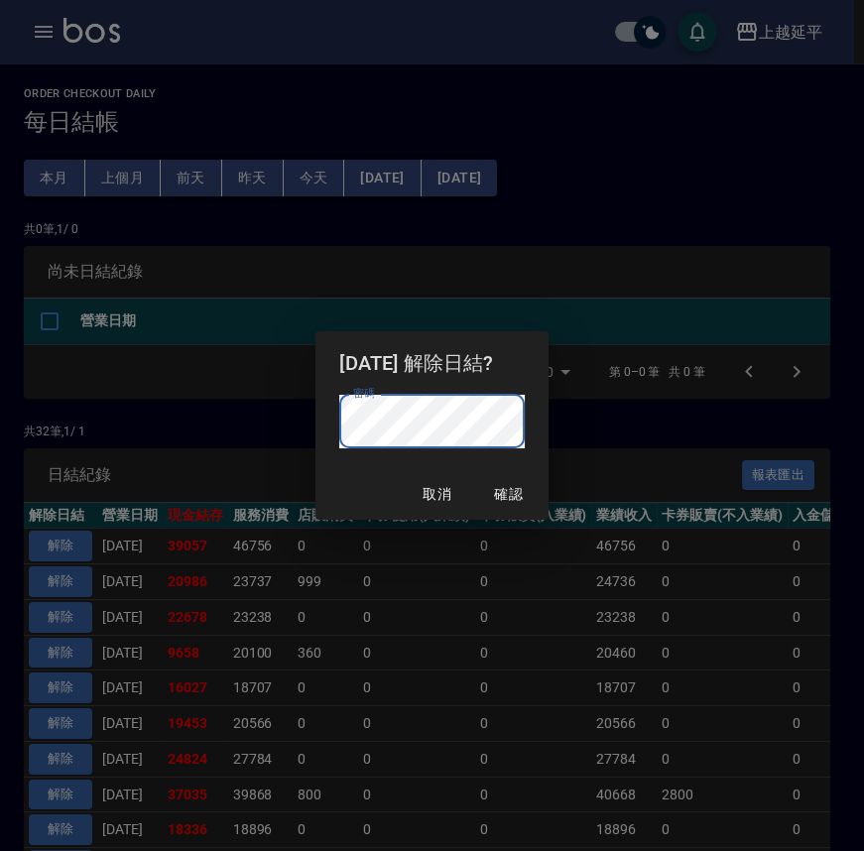
click at [539, 253] on div "[DATE] 解除日結? 密碼 密碼 取消 確認" at bounding box center [432, 425] width 864 height 851
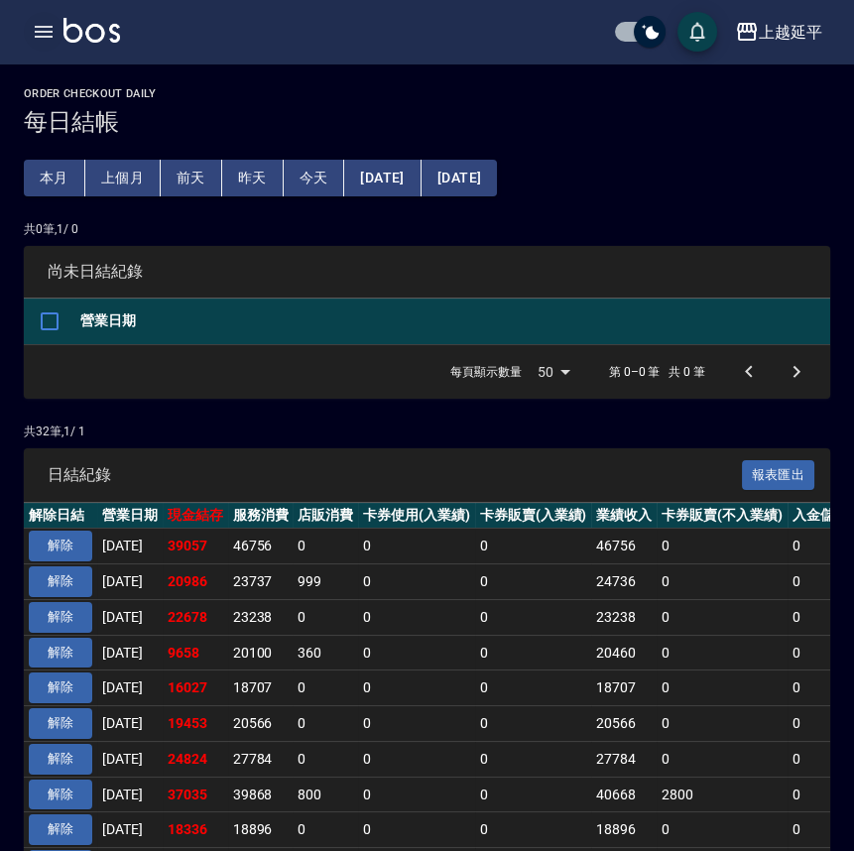
click at [43, 33] on icon "button" at bounding box center [44, 32] width 24 height 24
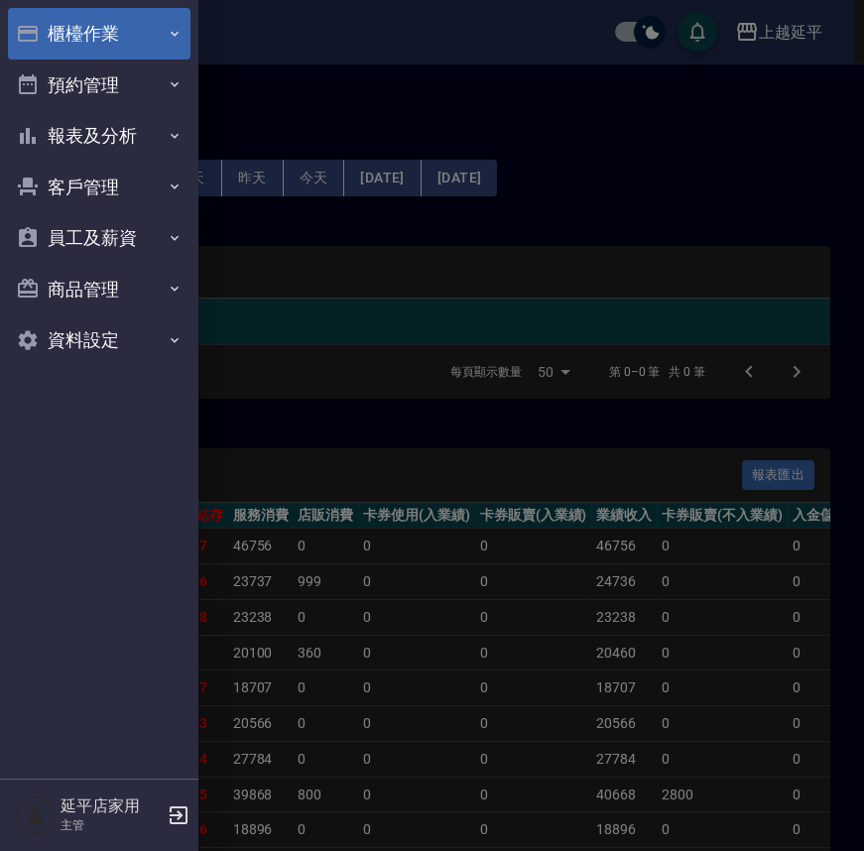
click at [83, 44] on button "櫃檯作業" at bounding box center [99, 34] width 182 height 52
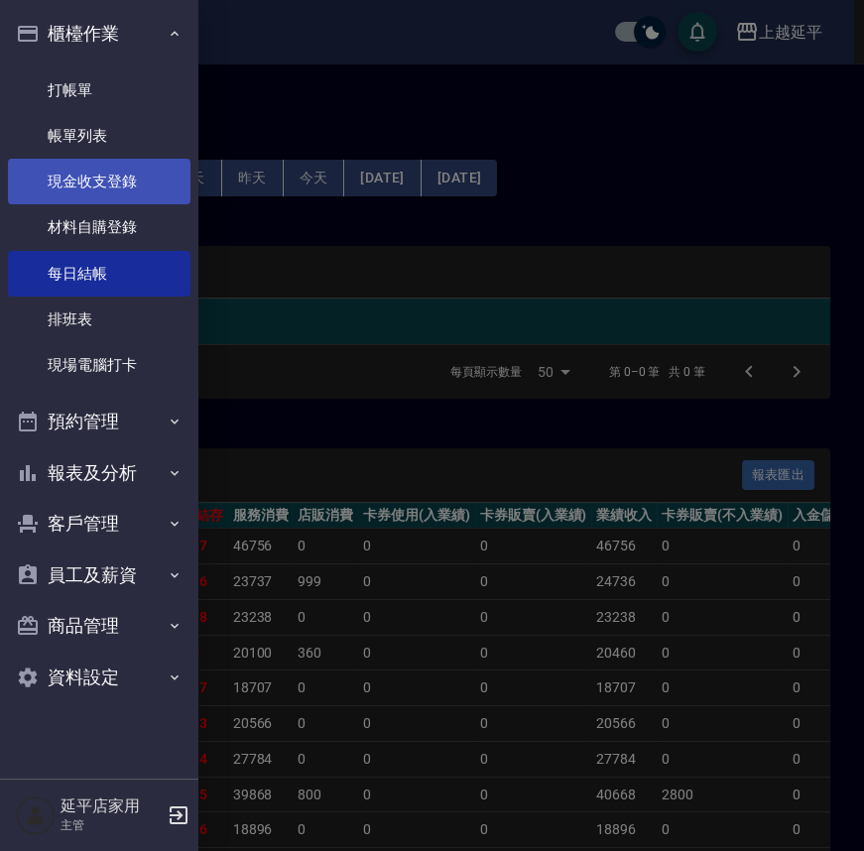
click at [83, 183] on link "現金收支登錄" at bounding box center [99, 182] width 182 height 46
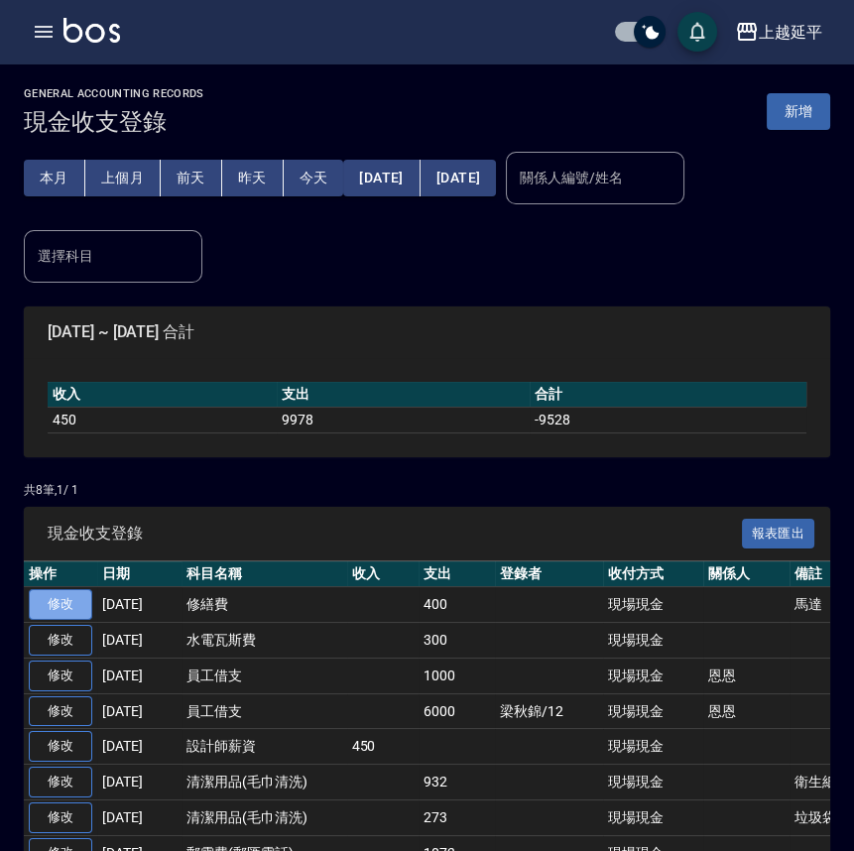
click at [59, 601] on link "修改" at bounding box center [60, 604] width 63 height 31
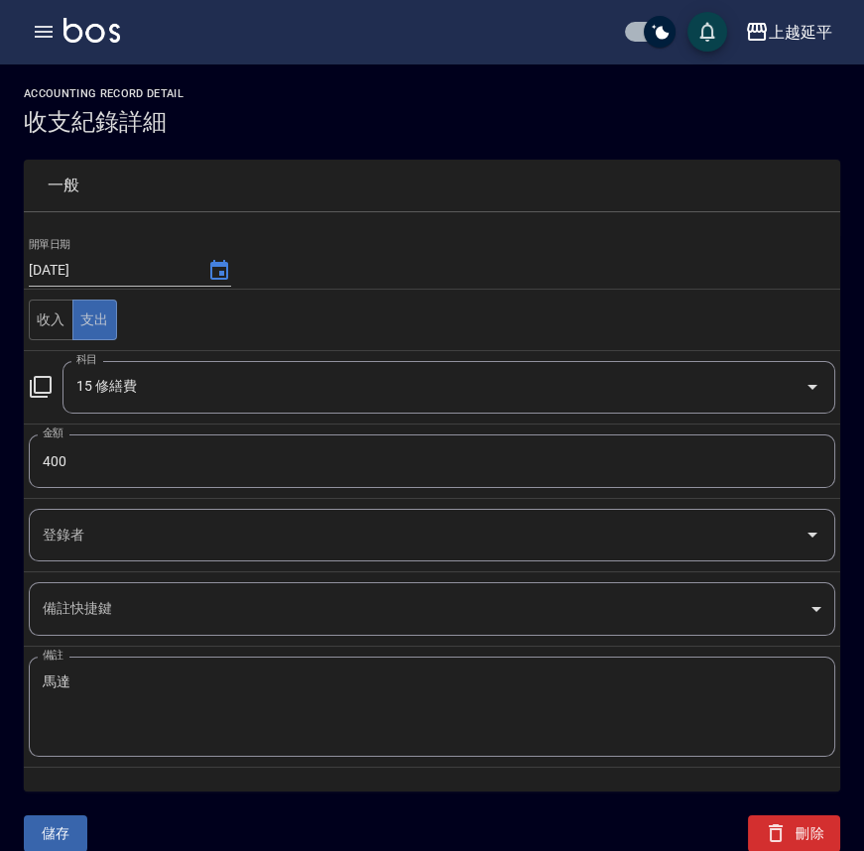
click at [93, 453] on input "400" at bounding box center [432, 461] width 806 height 54
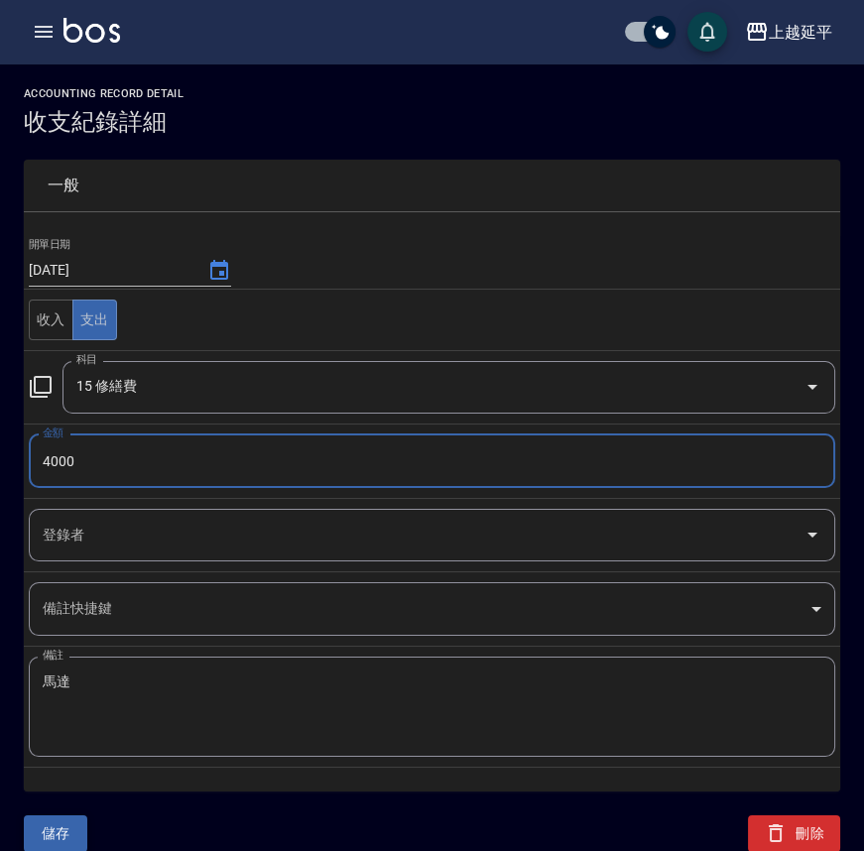
type input "4000"
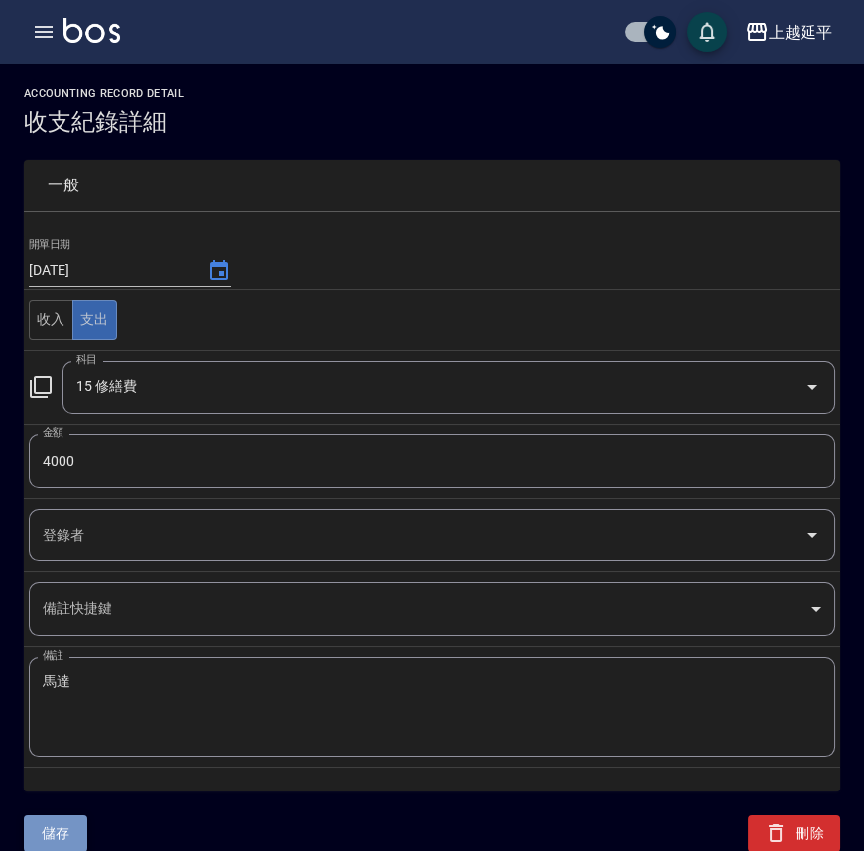
click at [43, 828] on button "儲存" at bounding box center [55, 833] width 63 height 37
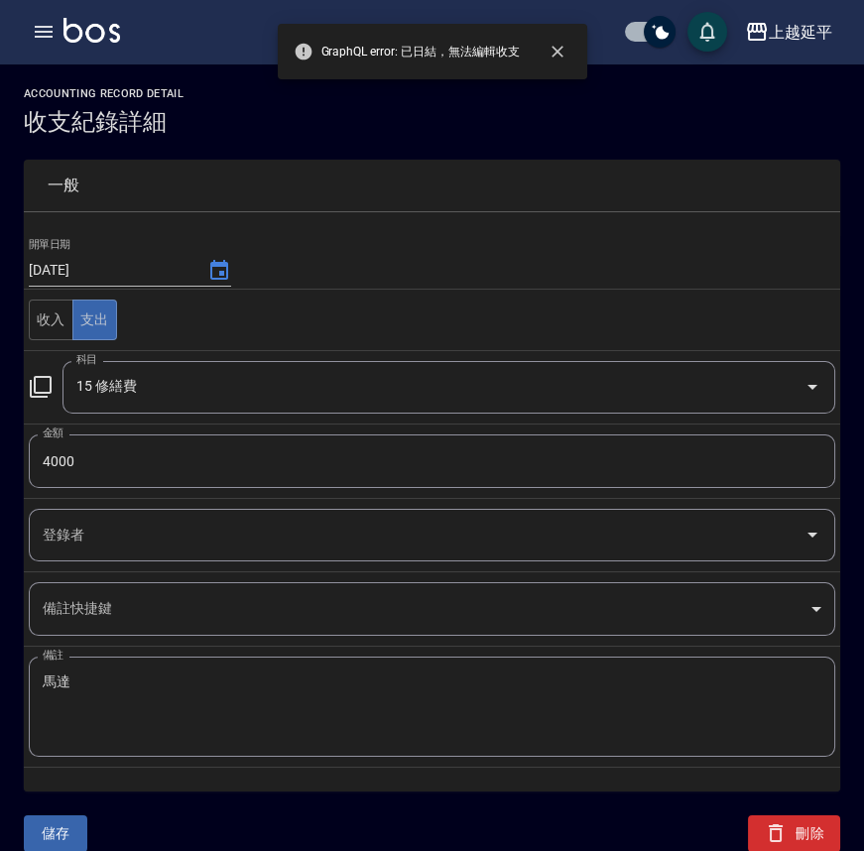
click at [445, 204] on div "一般" at bounding box center [432, 186] width 816 height 52
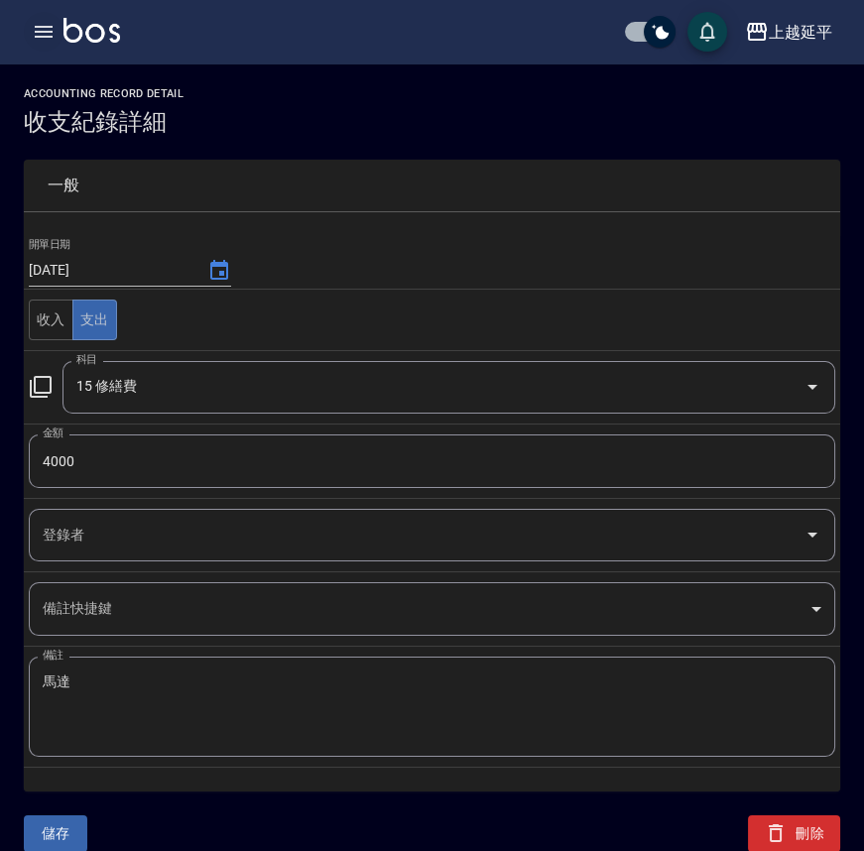
click at [47, 30] on icon "button" at bounding box center [44, 32] width 24 height 24
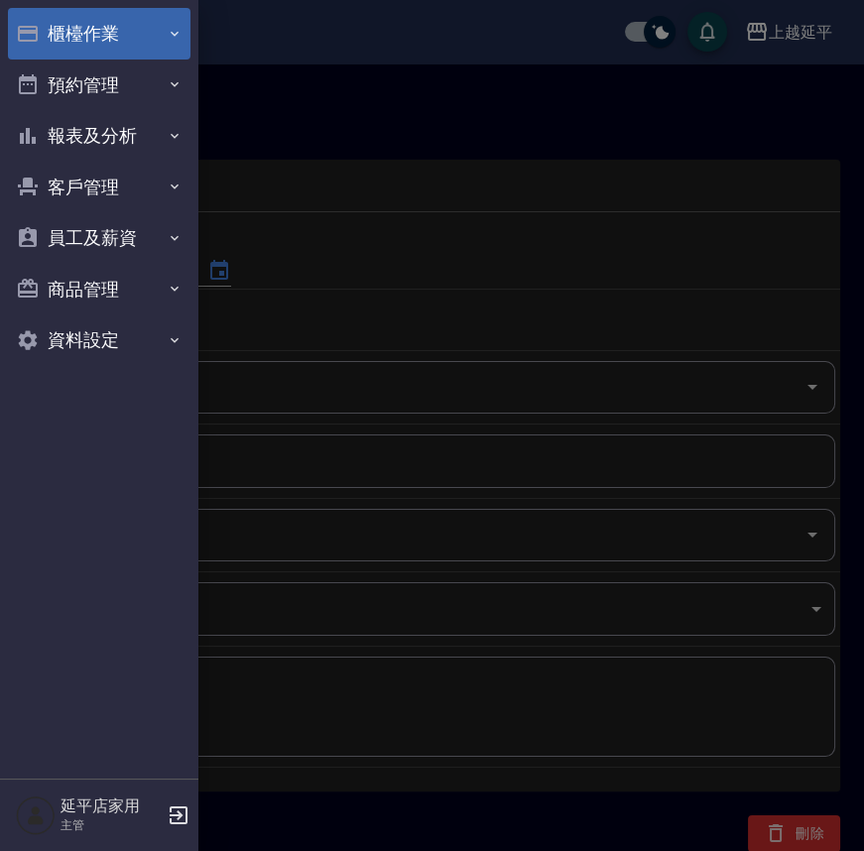
click at [87, 39] on button "櫃檯作業" at bounding box center [99, 34] width 182 height 52
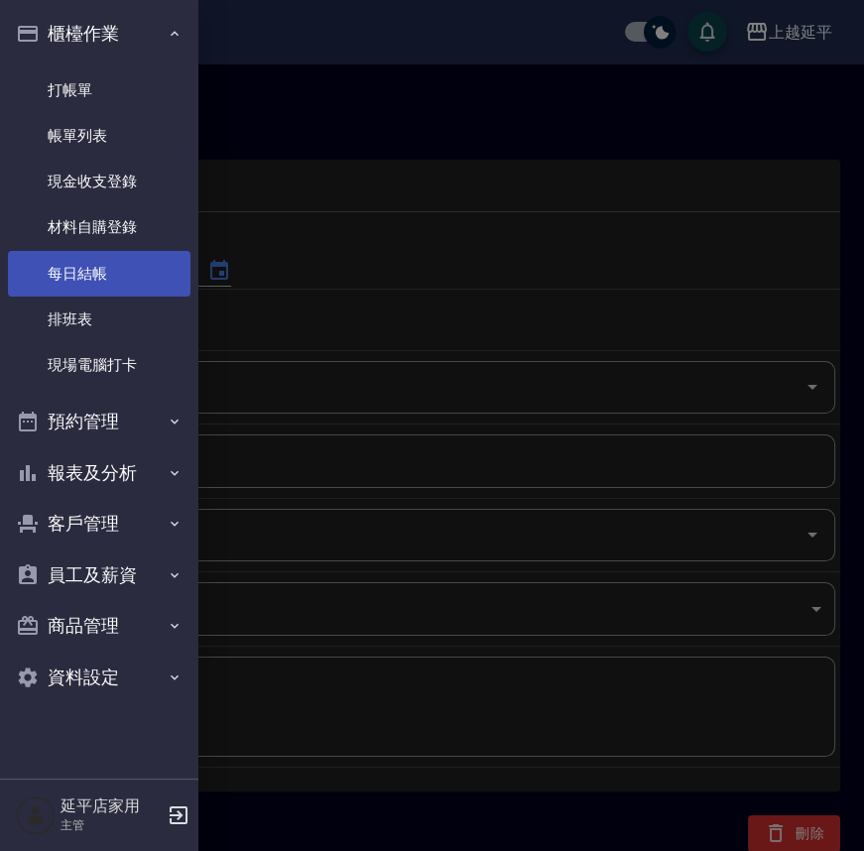
click at [80, 261] on link "每日結帳" at bounding box center [99, 274] width 182 height 46
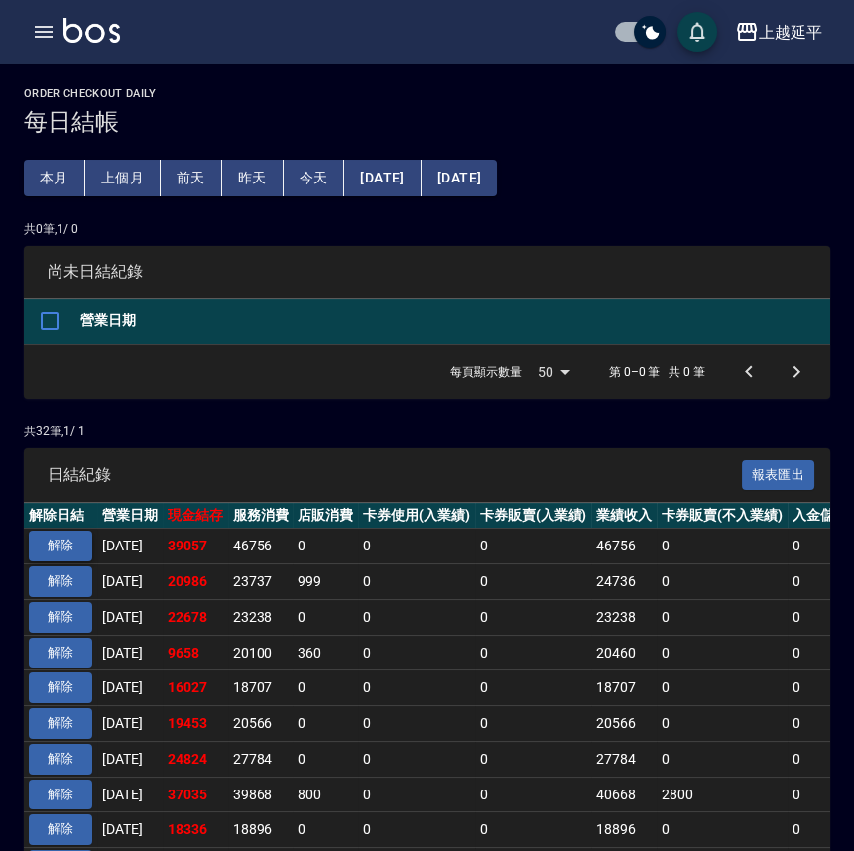
click at [58, 545] on button "解除" at bounding box center [60, 545] width 63 height 31
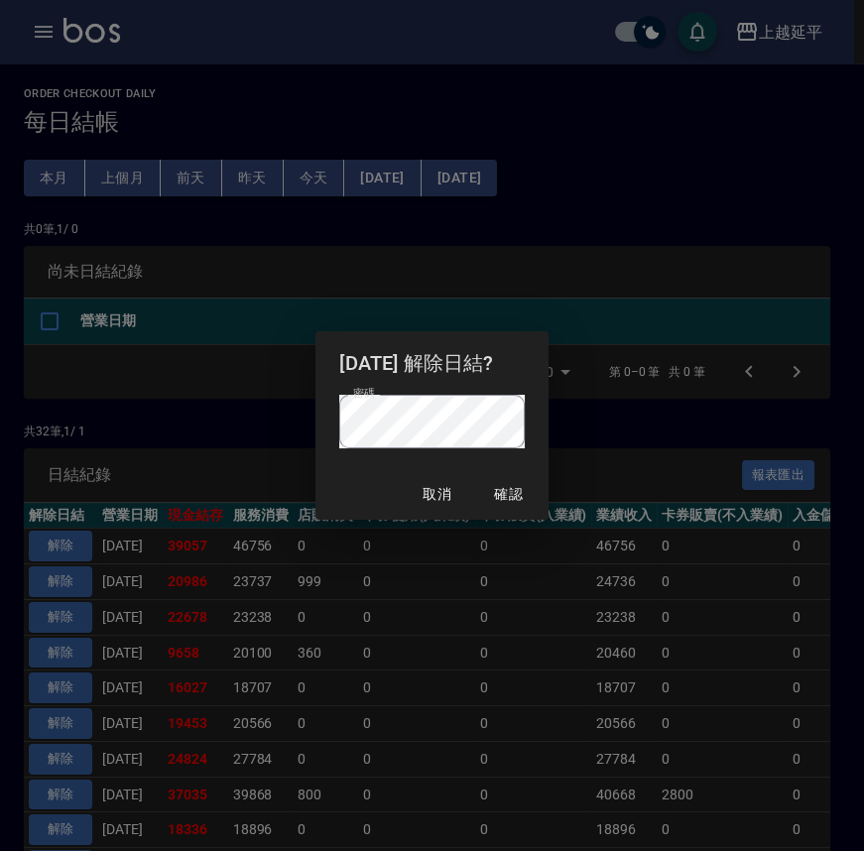
click at [464, 288] on div "2025/09/13 解除日結? 密碼 密碼 取消 確認" at bounding box center [432, 425] width 864 height 851
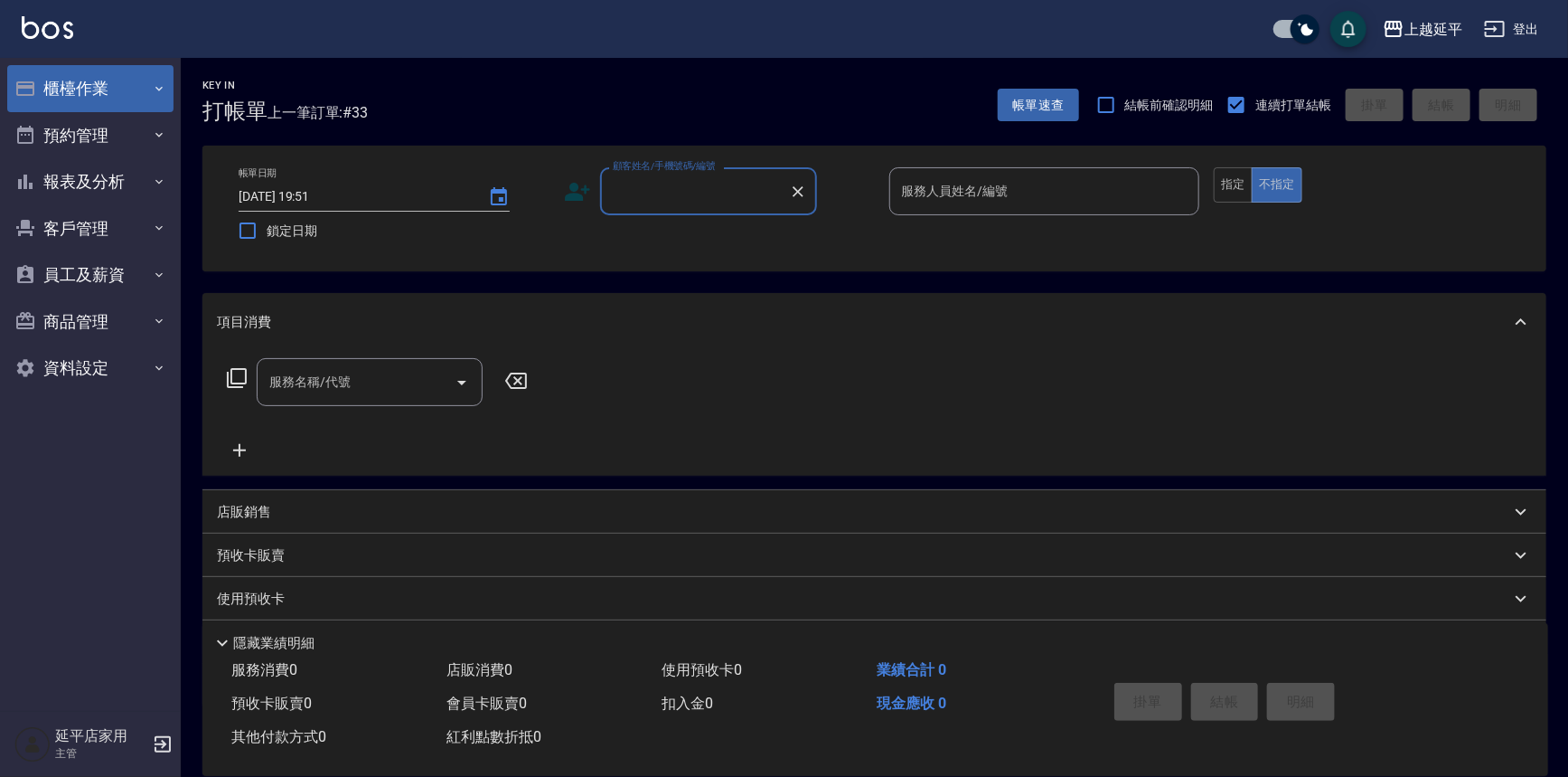
click at [74, 88] on button "櫃檯作業" at bounding box center [90, 88] width 166 height 47
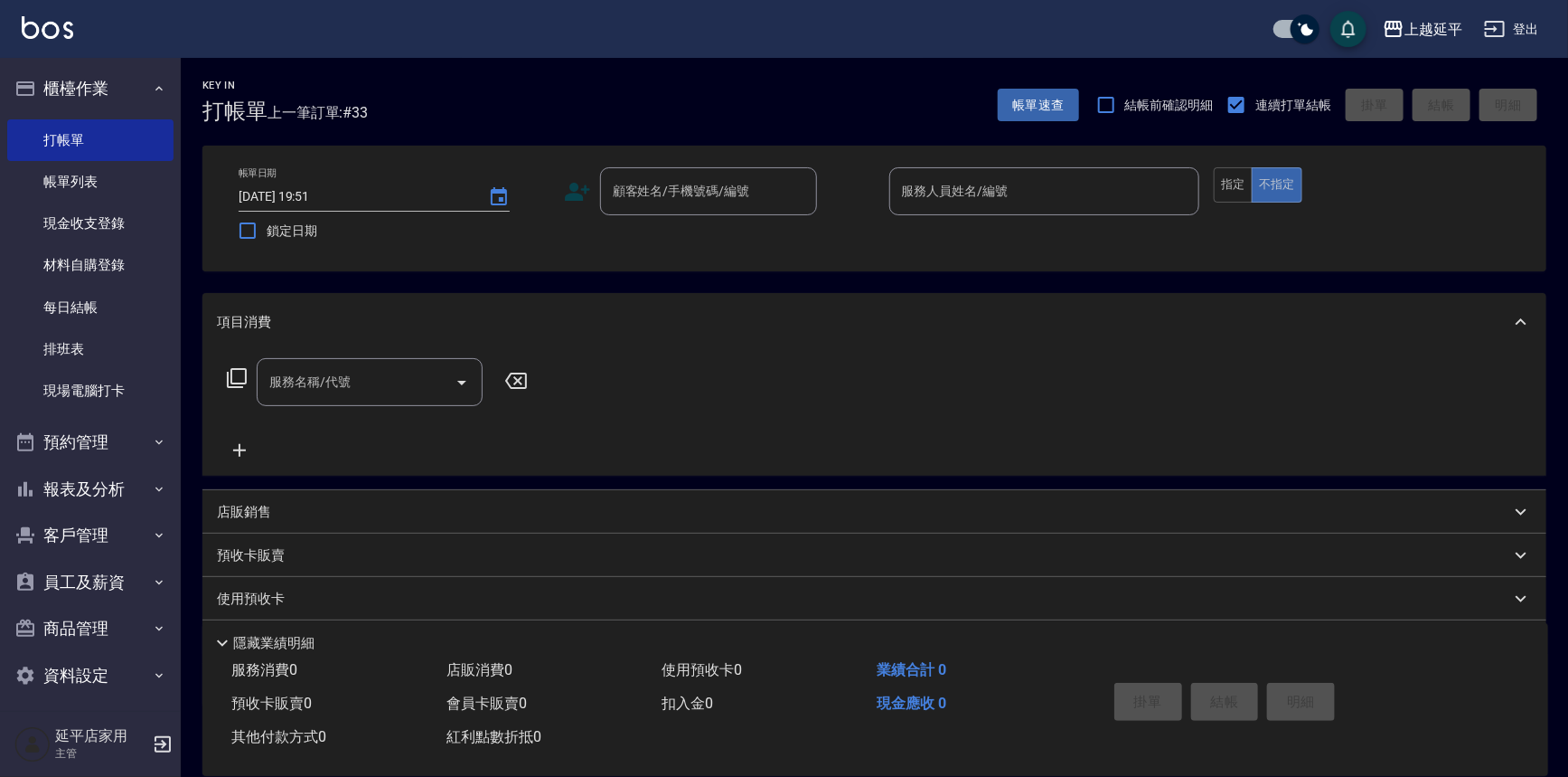
click at [326, 404] on div "服務名稱/代號" at bounding box center [370, 382] width 226 height 48
click at [586, 397] on div "服務名稱/代號 服務名稱/代號" at bounding box center [874, 413] width 1344 height 125
click at [584, 404] on div "服務名稱/代號 服務名稱/代號" at bounding box center [874, 413] width 1344 height 125
drag, startPoint x: 584, startPoint y: 404, endPoint x: 579, endPoint y: 420, distance: 16.8
click at [579, 415] on div "服務名稱/代號 服務名稱/代號" at bounding box center [874, 413] width 1344 height 125
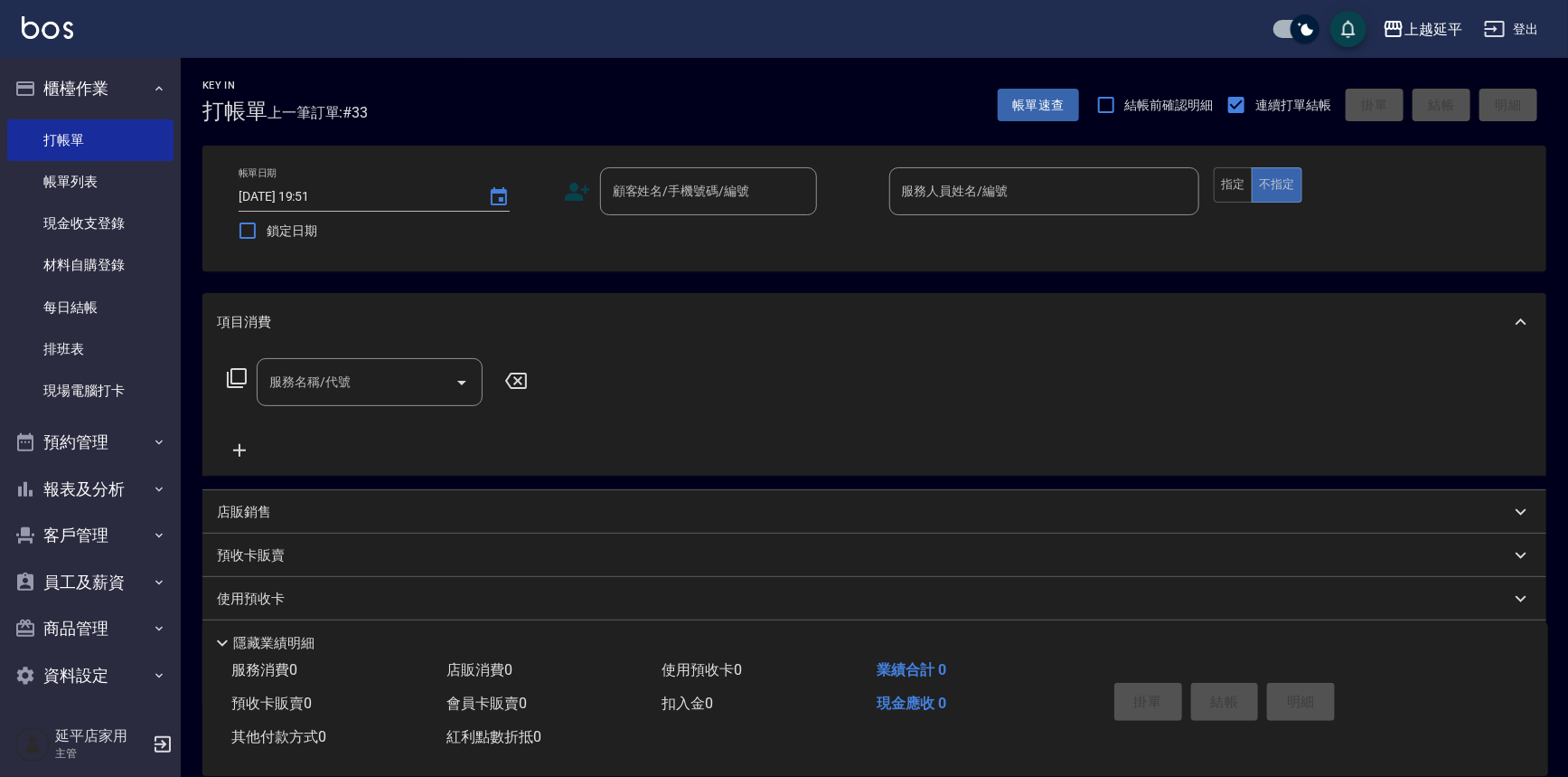
click at [578, 420] on div "服務名稱/代號 服務名稱/代號" at bounding box center [874, 413] width 1344 height 125
click at [103, 393] on link "現場電腦打卡" at bounding box center [90, 391] width 166 height 42
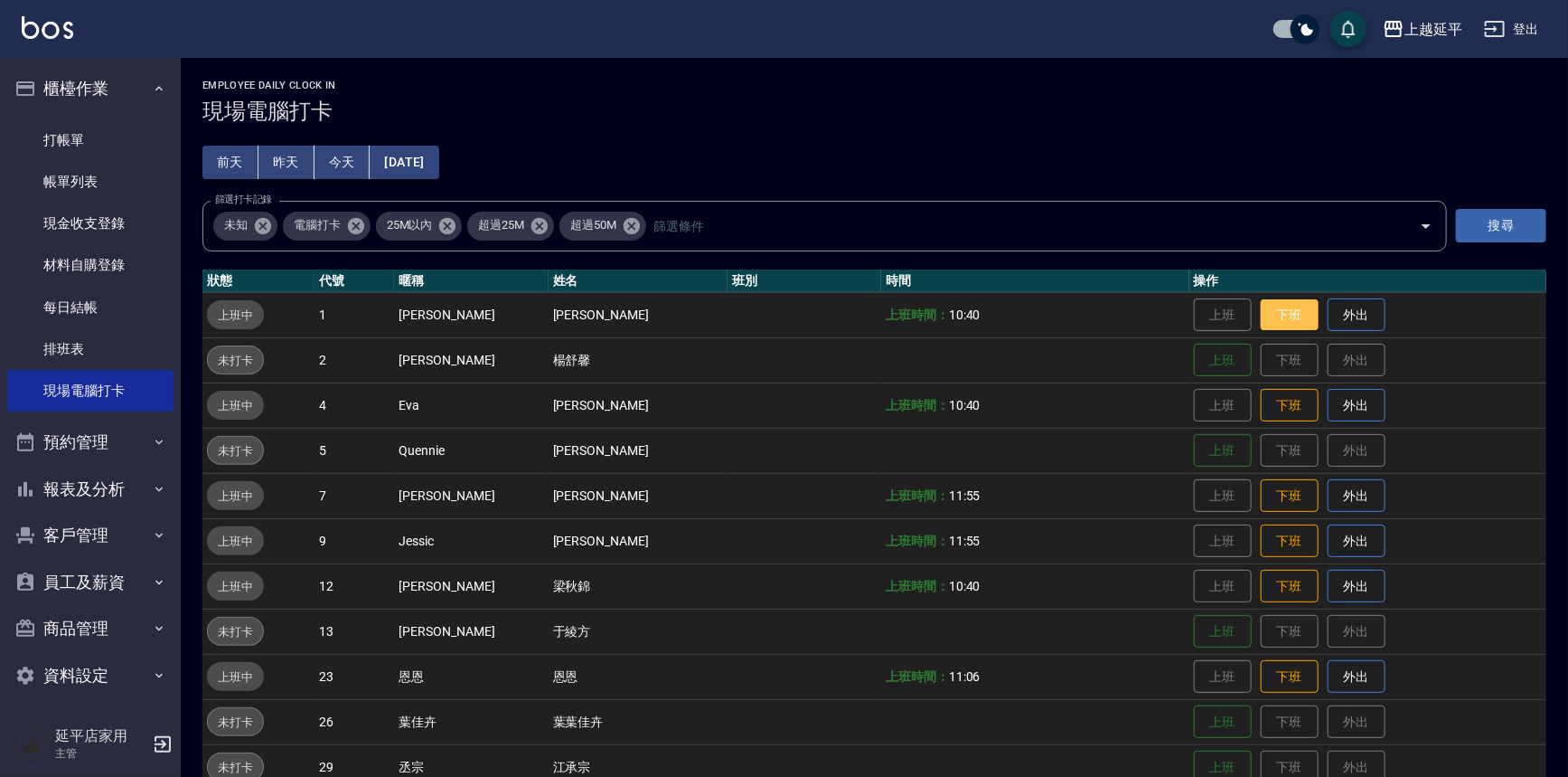
click at [787, 317] on button "下班" at bounding box center [1289, 315] width 57 height 32
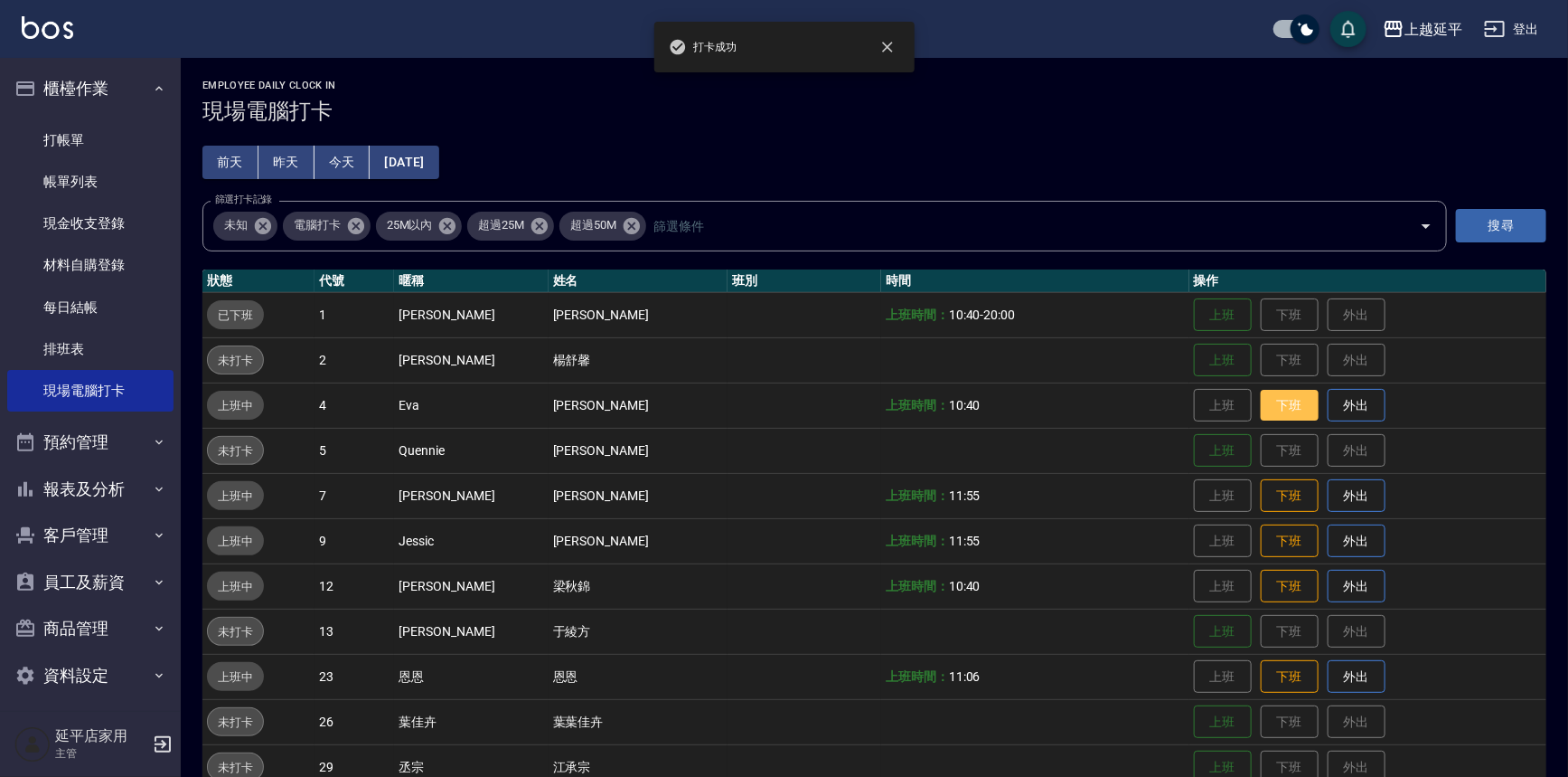
click at [787, 400] on button "下班" at bounding box center [1289, 405] width 57 height 32
click at [787, 502] on button "下班" at bounding box center [1289, 495] width 57 height 32
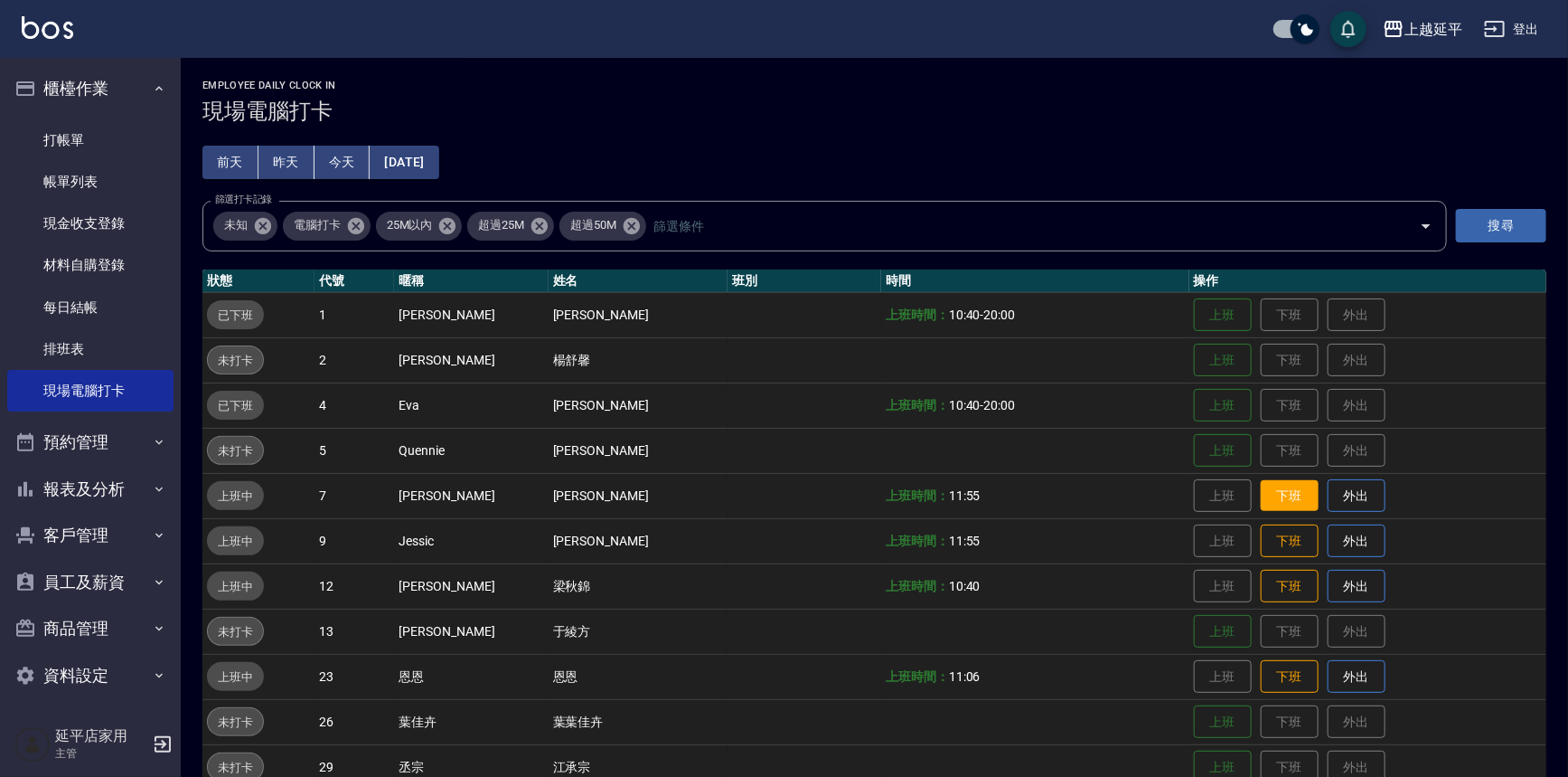
click at [787, 497] on button "下班" at bounding box center [1289, 495] width 57 height 32
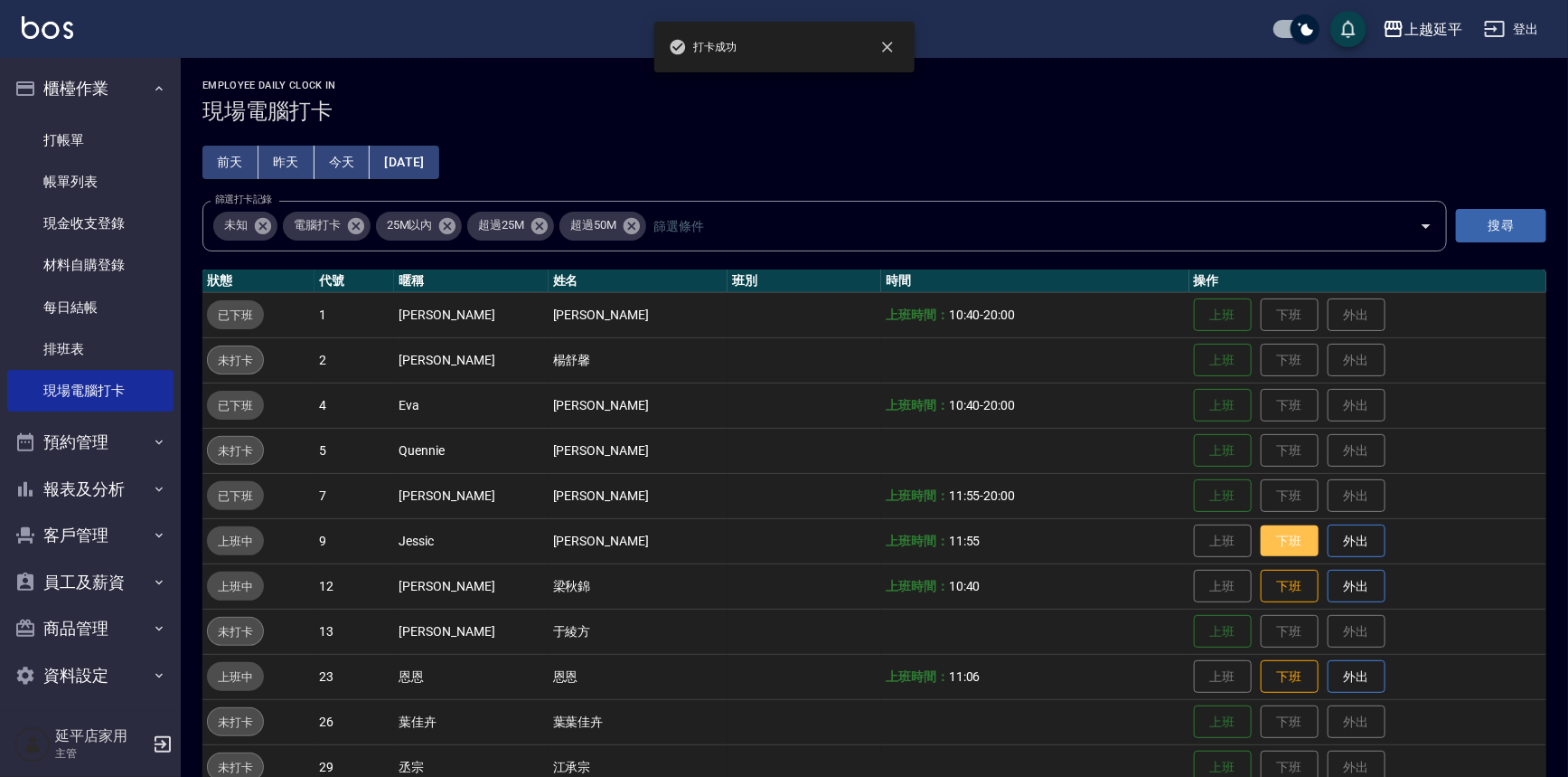
click at [787, 545] on button "下班" at bounding box center [1289, 541] width 57 height 32
click at [787, 586] on button "下班" at bounding box center [1289, 586] width 57 height 32
click at [787, 682] on button "下班" at bounding box center [1289, 677] width 57 height 32
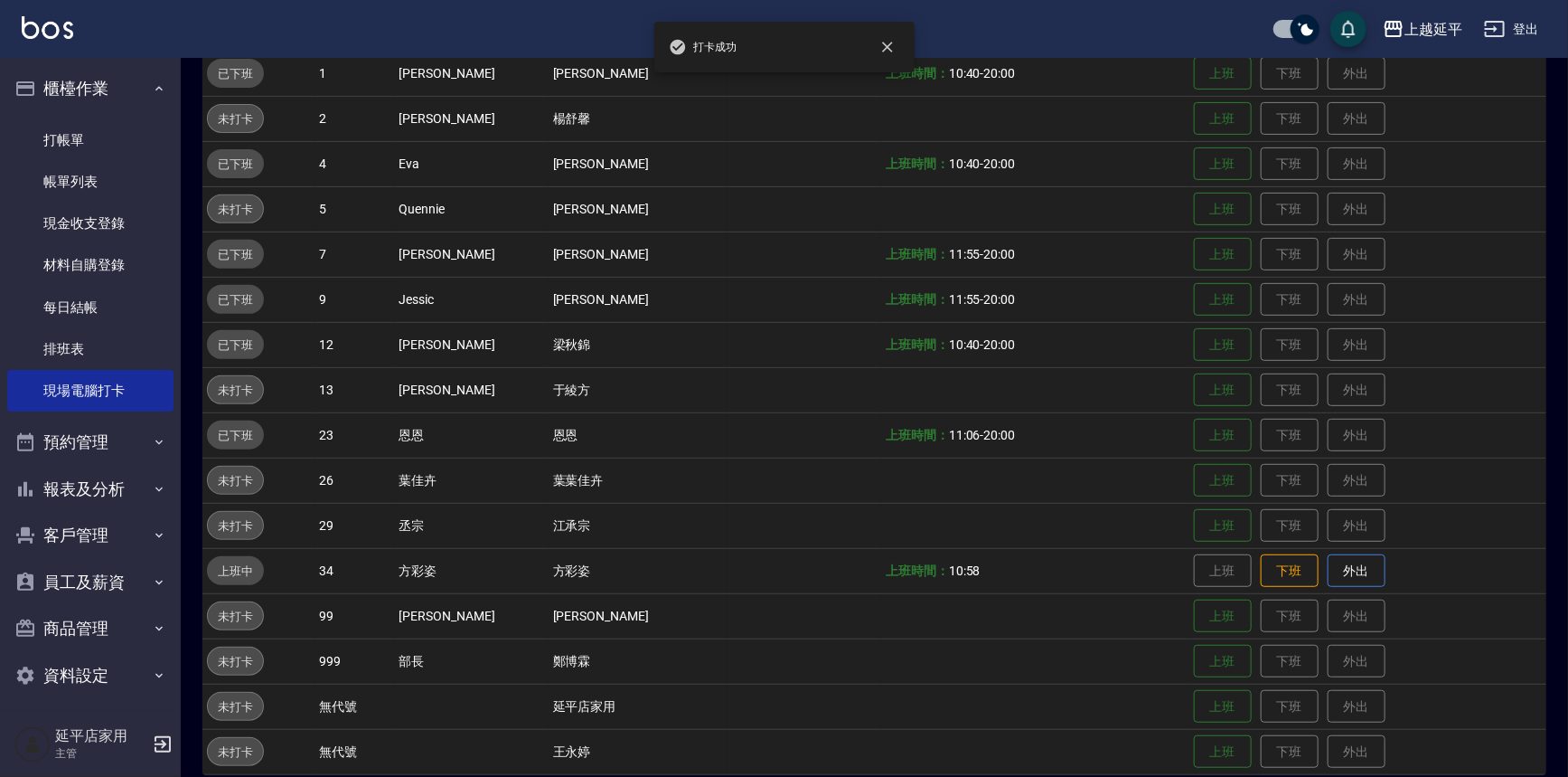
scroll to position [246, 0]
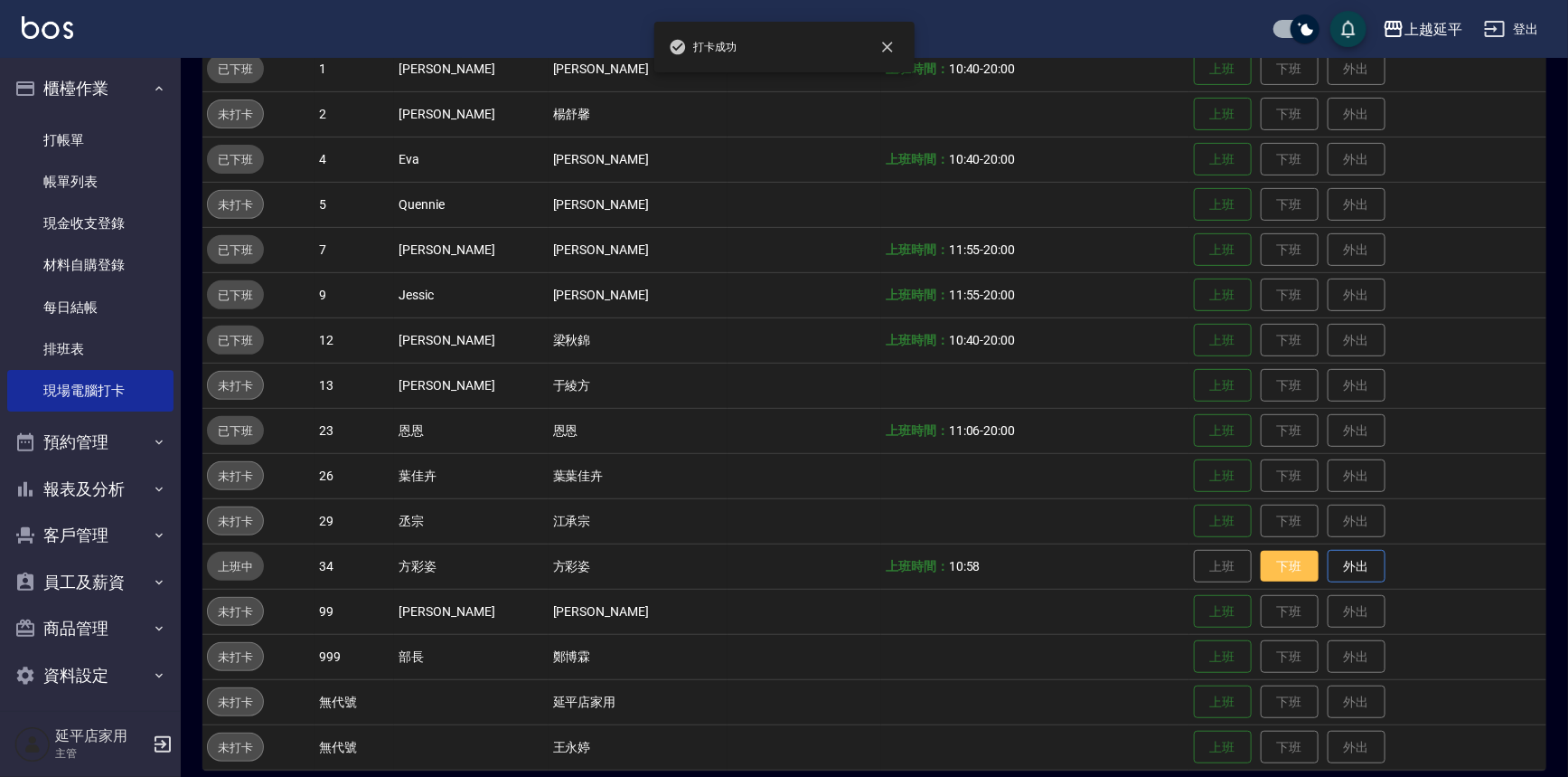
click at [787, 562] on button "下班" at bounding box center [1289, 566] width 57 height 32
